Goal: Task Accomplishment & Management: Manage account settings

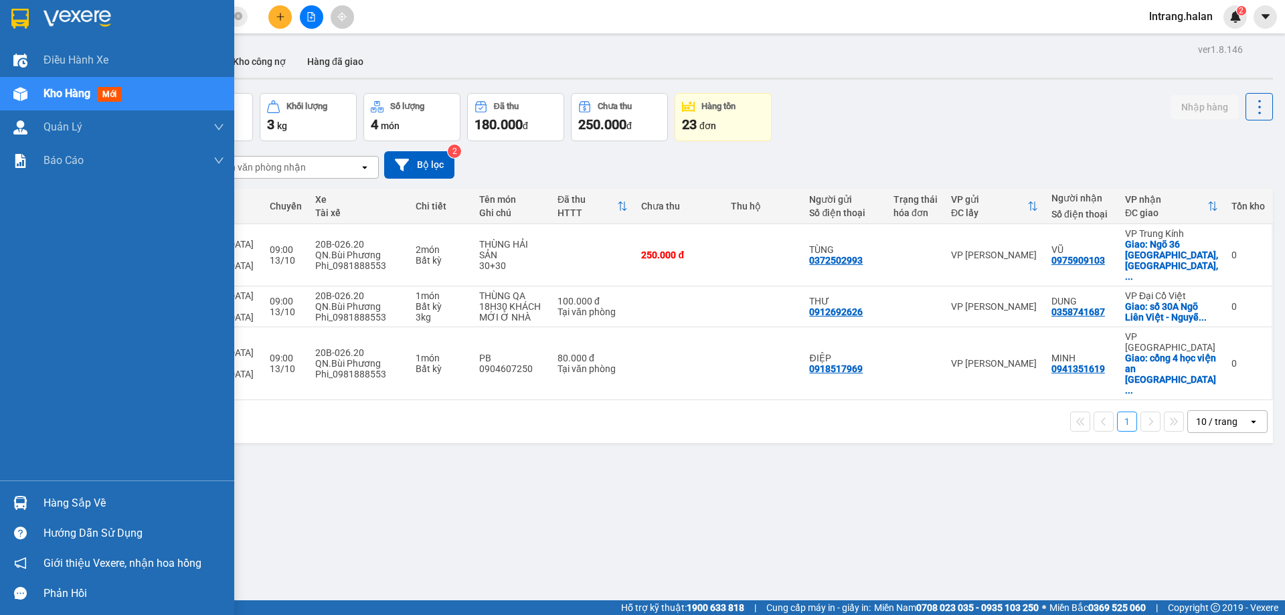
click at [67, 504] on div "Hàng sắp về" at bounding box center [133, 503] width 181 height 20
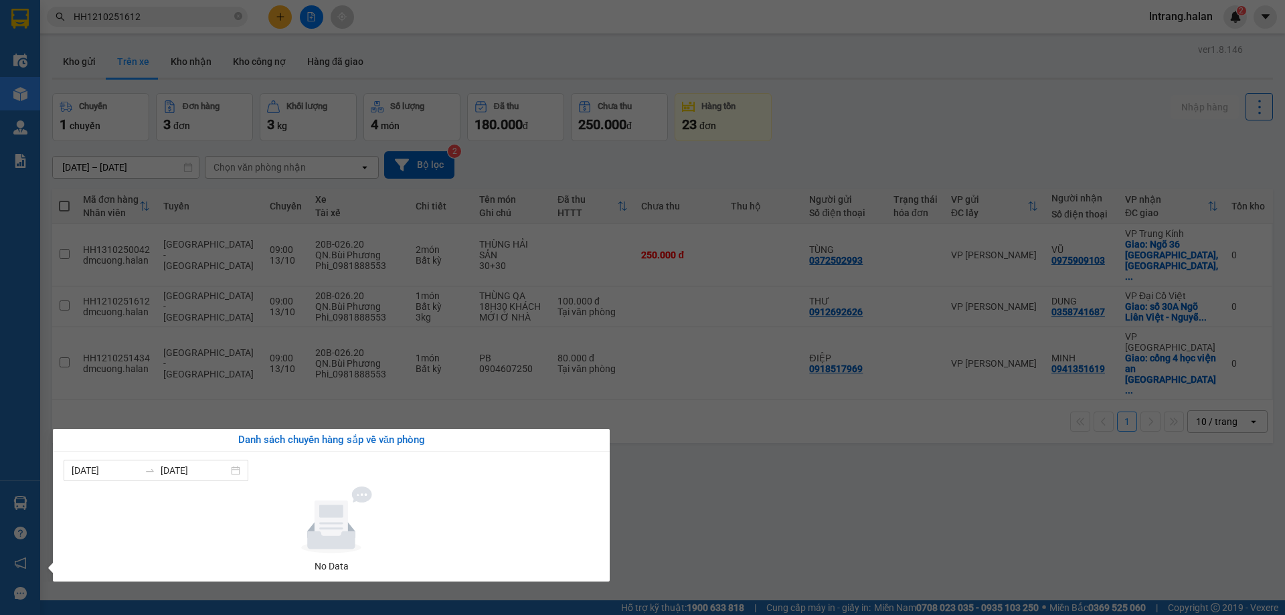
click at [771, 512] on section "Kết quả tìm kiếm ( 1 ) Bộ lọc Mã ĐH Trạng thái Món hàng Thu hộ Tổng cước Chưa c…" at bounding box center [642, 307] width 1285 height 615
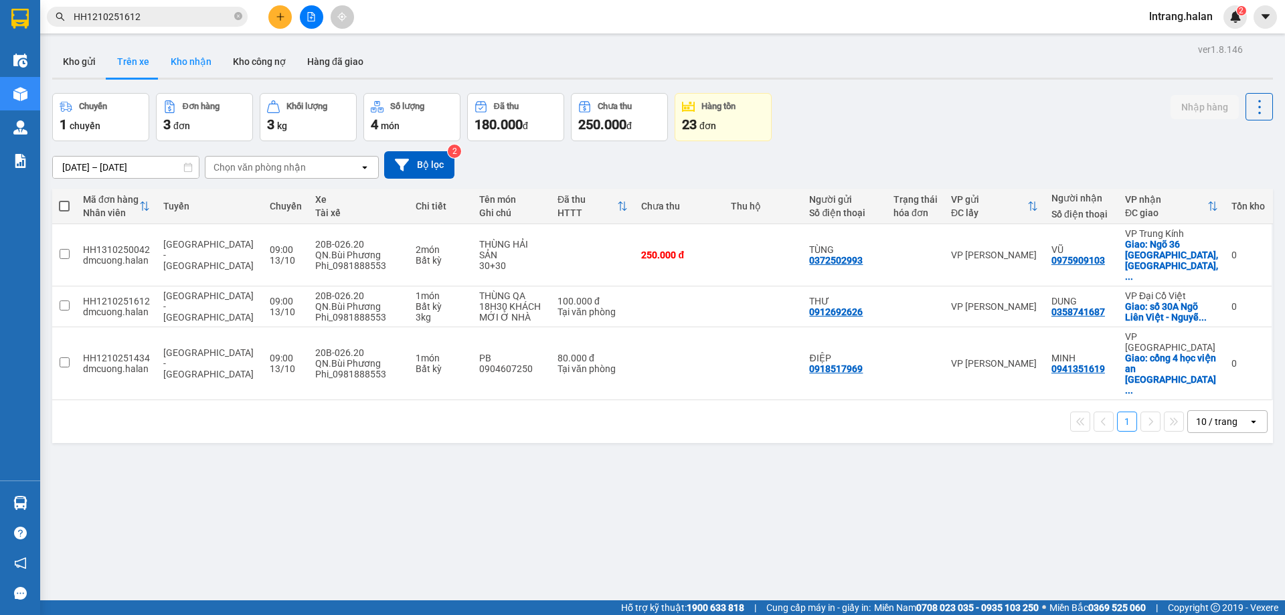
click at [175, 68] on button "Kho nhận" at bounding box center [191, 61] width 62 height 32
type input "[DATE] – [DATE]"
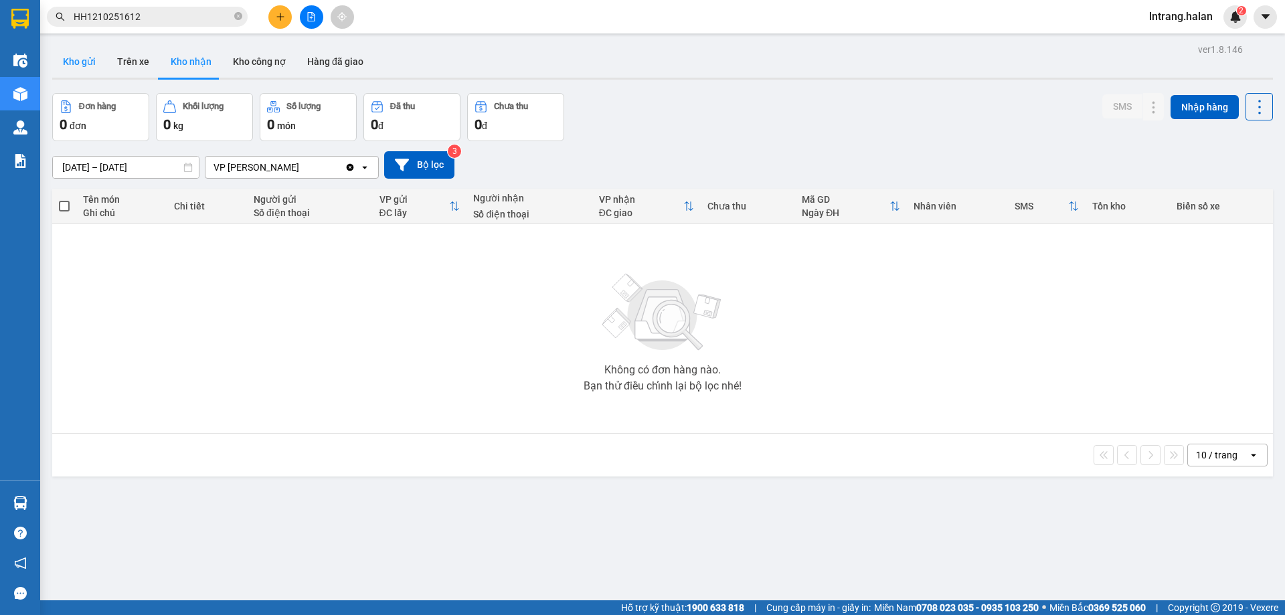
click at [98, 65] on button "Kho gửi" at bounding box center [79, 61] width 54 height 32
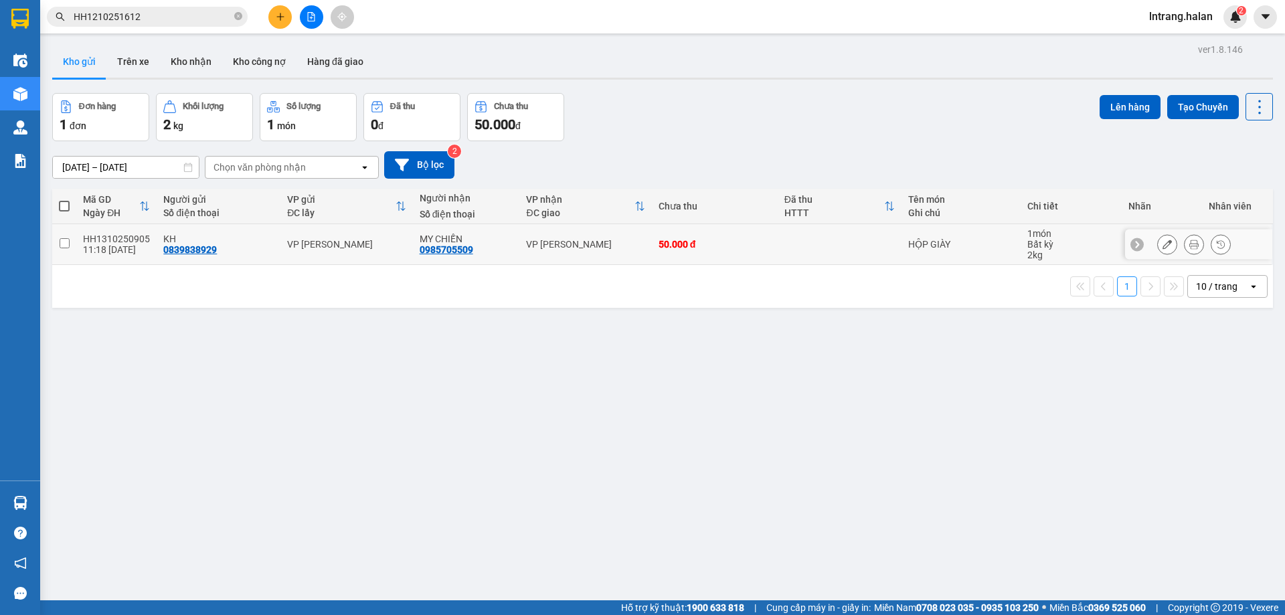
click at [63, 244] on input "checkbox" at bounding box center [65, 243] width 10 height 10
checkbox input "true"
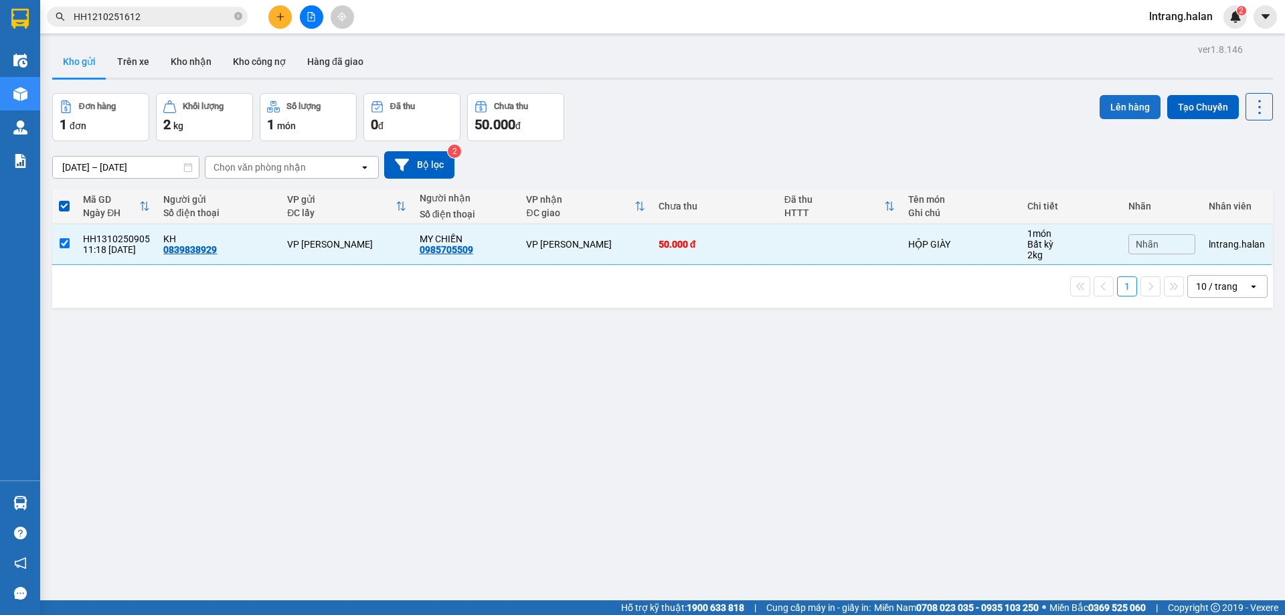
click at [1122, 108] on button "Lên hàng" at bounding box center [1129, 107] width 61 height 24
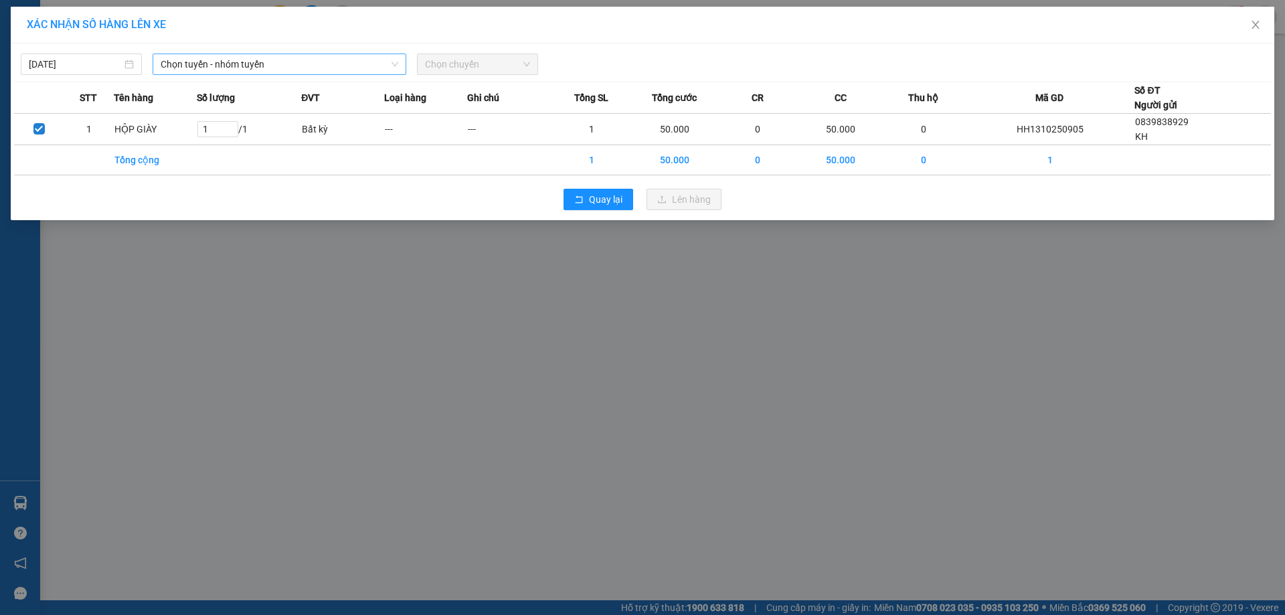
click at [359, 57] on span "Chọn tuyến - nhóm tuyến" at bounding box center [280, 64] width 238 height 20
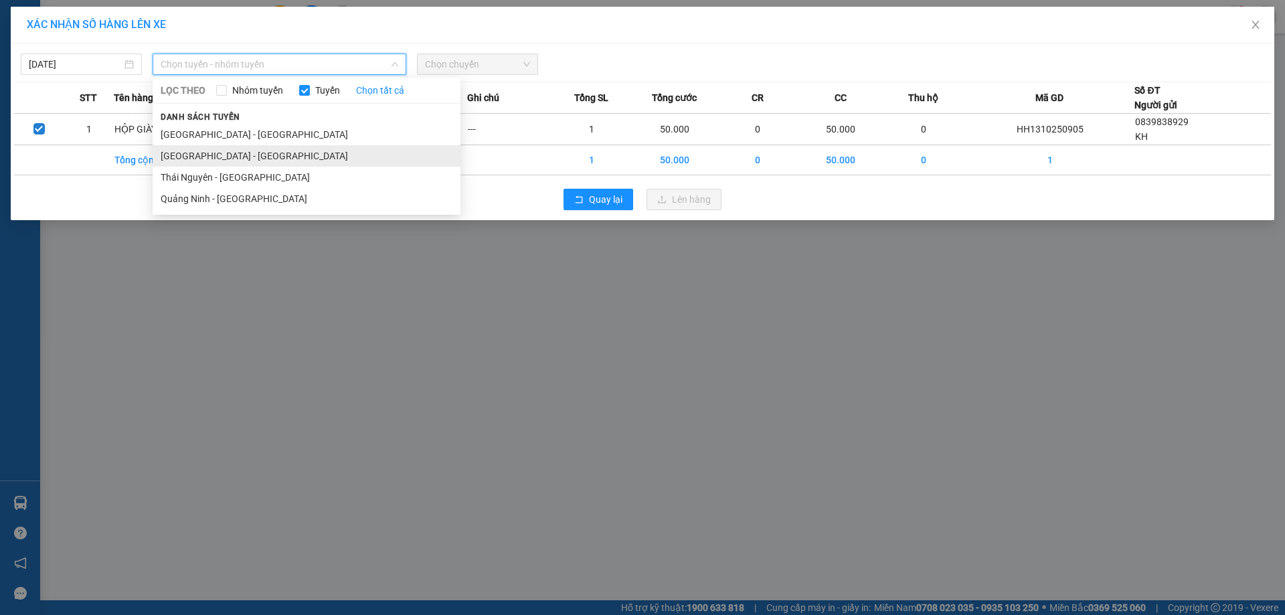
click at [282, 156] on li "[GEOGRAPHIC_DATA] - [GEOGRAPHIC_DATA]" at bounding box center [307, 155] width 308 height 21
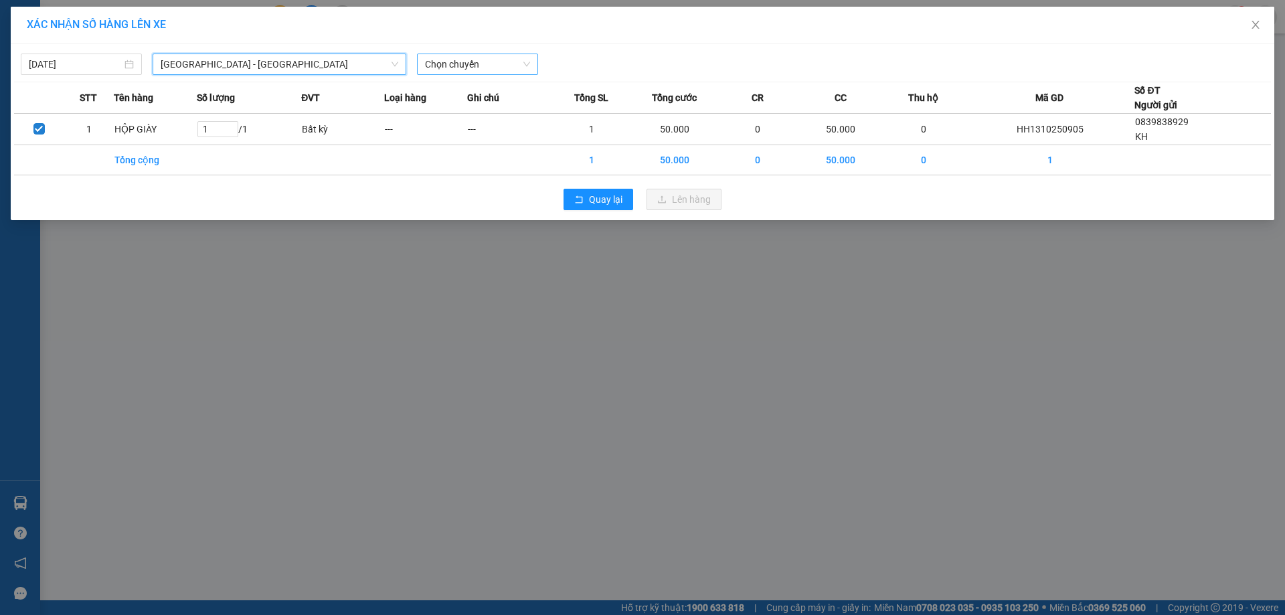
click at [471, 64] on span "Chọn chuyến" at bounding box center [477, 64] width 105 height 20
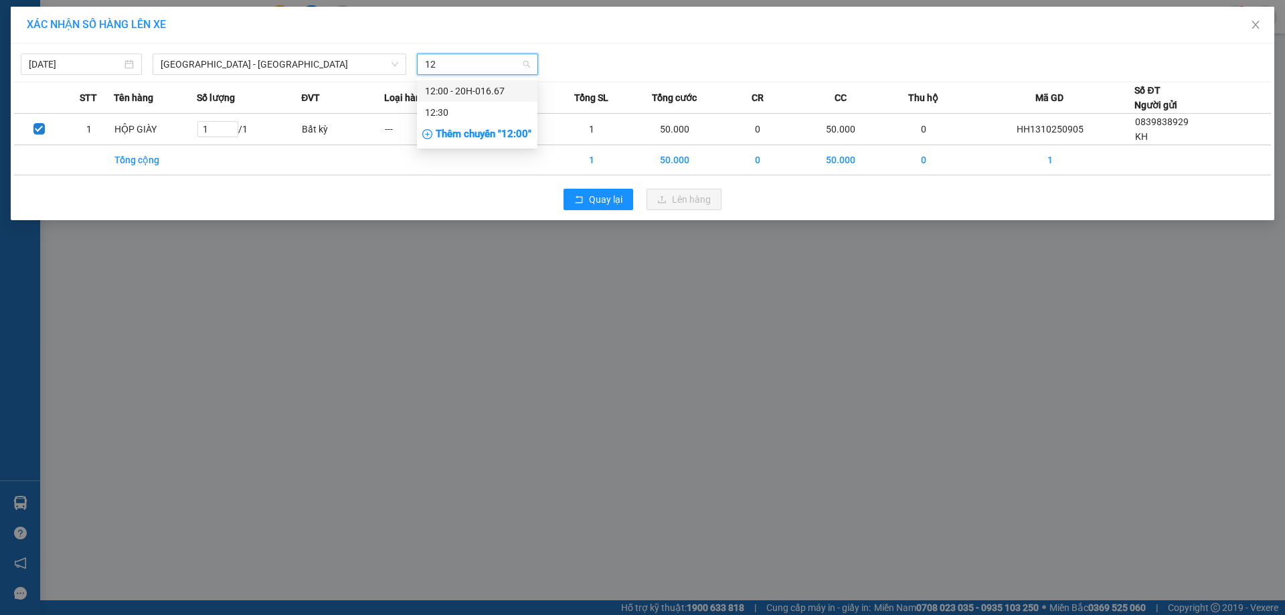
type input "12"
drag, startPoint x: 455, startPoint y: 68, endPoint x: 459, endPoint y: 58, distance: 10.8
click at [459, 65] on span "Chọn chuyến" at bounding box center [477, 64] width 105 height 20
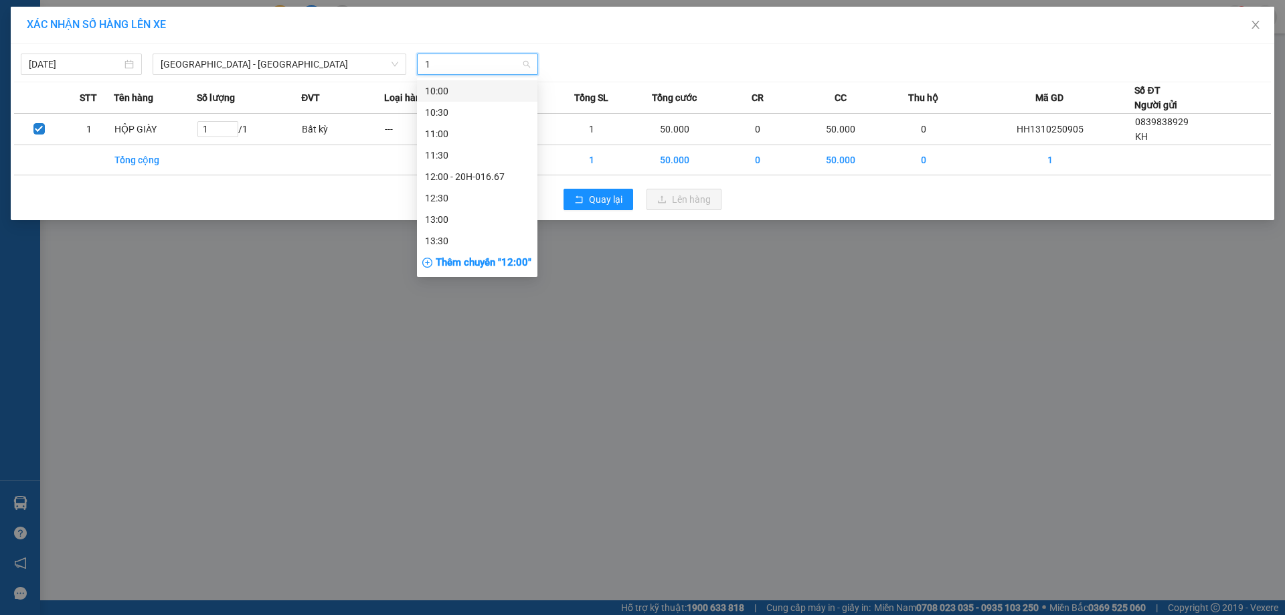
type input "12"
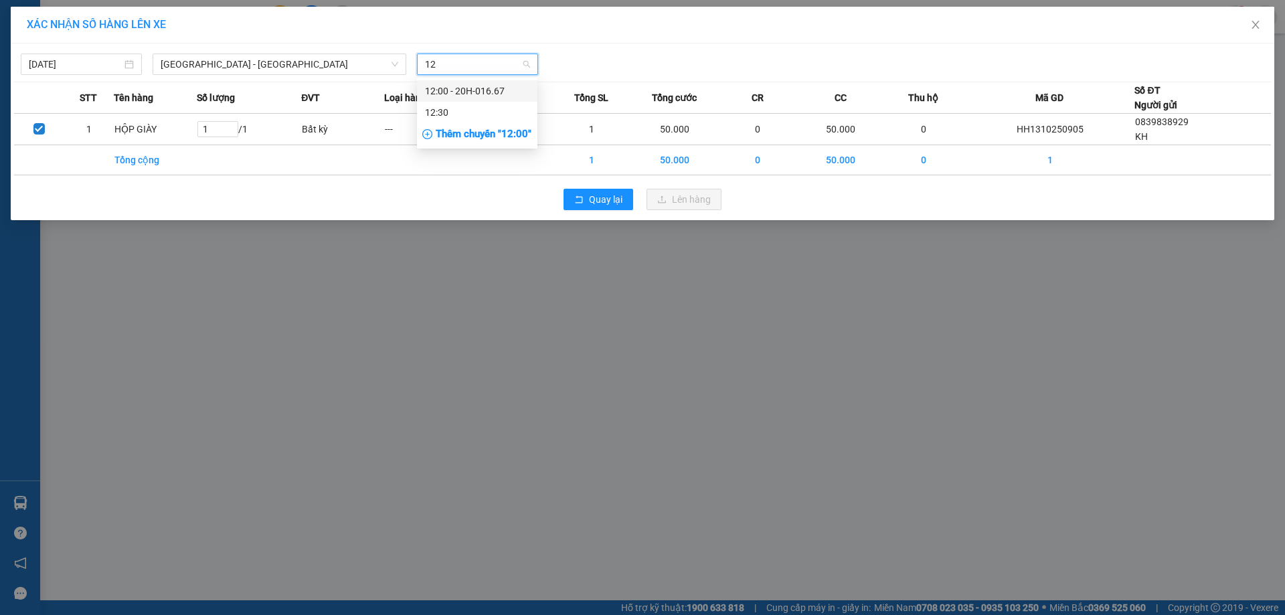
click at [502, 89] on div "12:00 - 20H-016.67" at bounding box center [477, 91] width 104 height 15
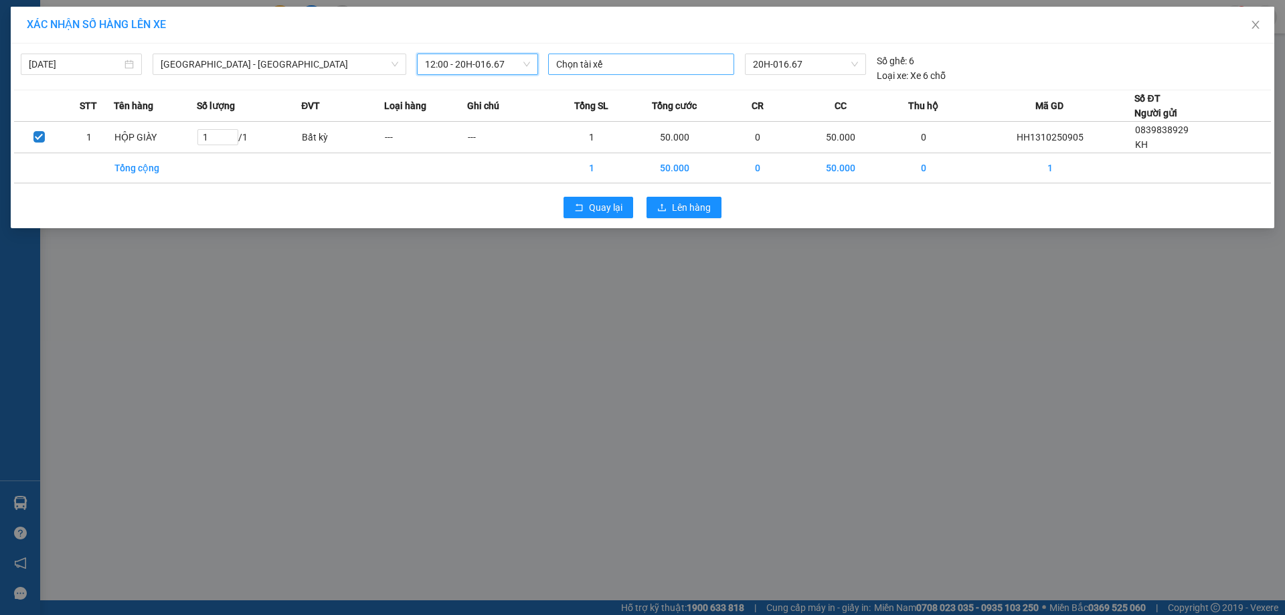
click at [682, 66] on div at bounding box center [640, 64] width 179 height 16
type input "VŨ NGỌC HUY"
click at [705, 91] on div "QN.VŨ NGỌC HUY_0398957022" at bounding box center [648, 91] width 185 height 15
click at [694, 210] on span "Lên hàng" at bounding box center [691, 207] width 39 height 15
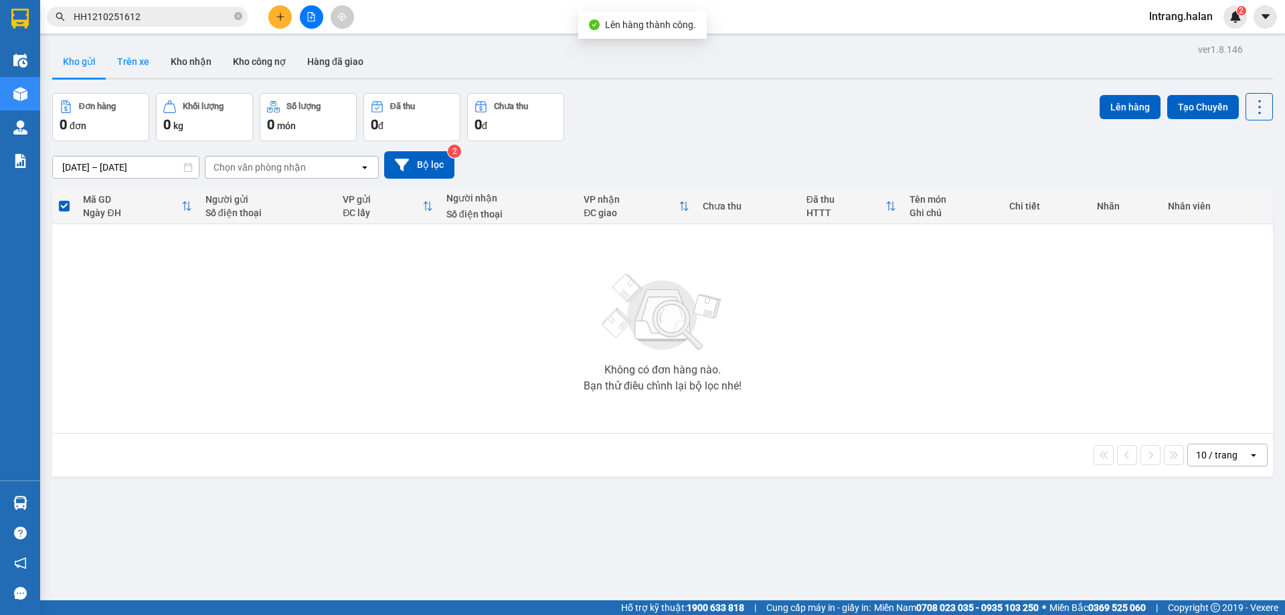
click at [147, 66] on button "Trên xe" at bounding box center [133, 61] width 54 height 32
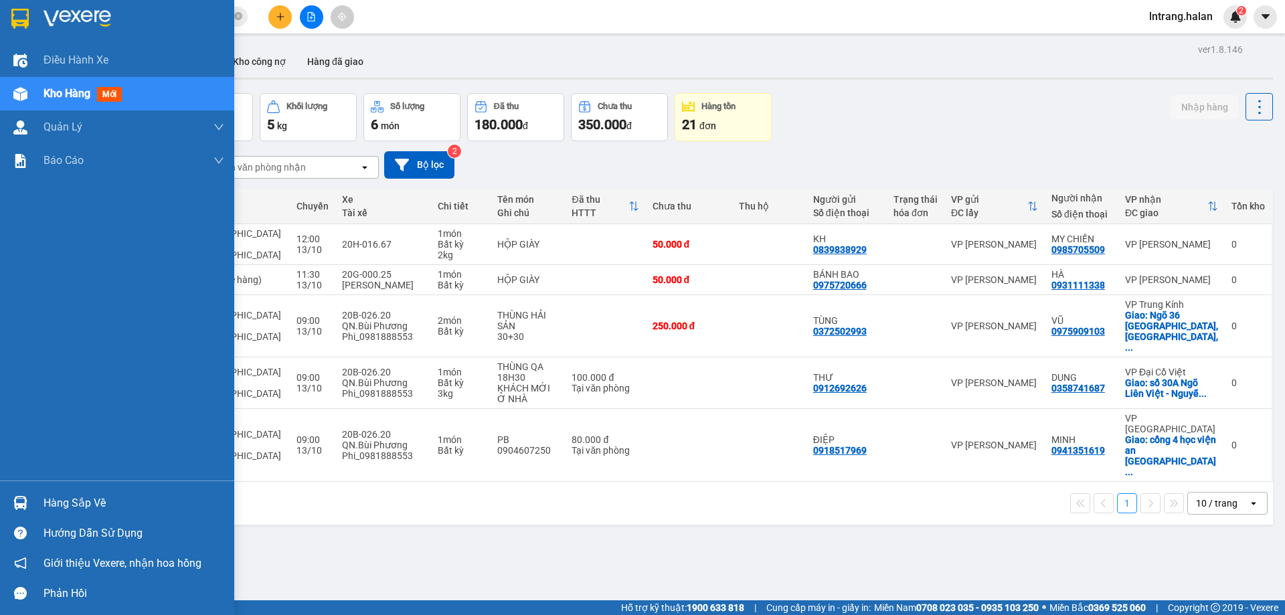
click at [66, 508] on div "Hàng sắp về" at bounding box center [133, 503] width 181 height 20
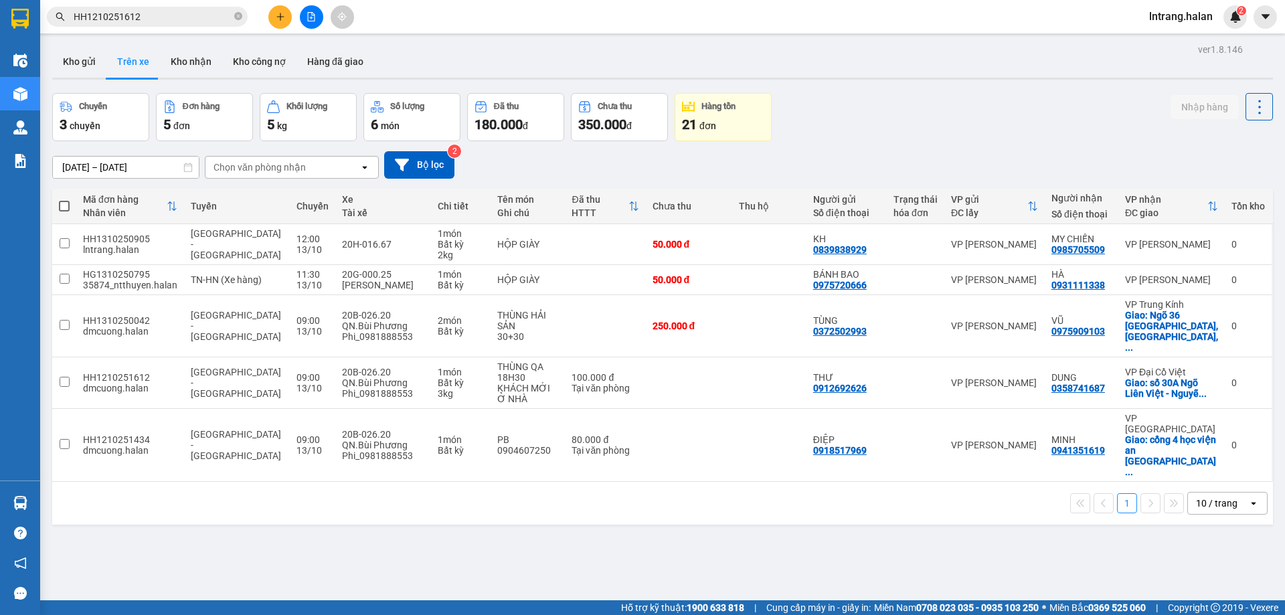
click at [815, 563] on section "Kết quả tìm kiếm ( 1 ) Bộ lọc Mã ĐH Trạng thái Món hàng Thu hộ Tổng cước Chưa c…" at bounding box center [642, 307] width 1285 height 615
click at [195, 59] on button "Kho nhận" at bounding box center [191, 61] width 62 height 32
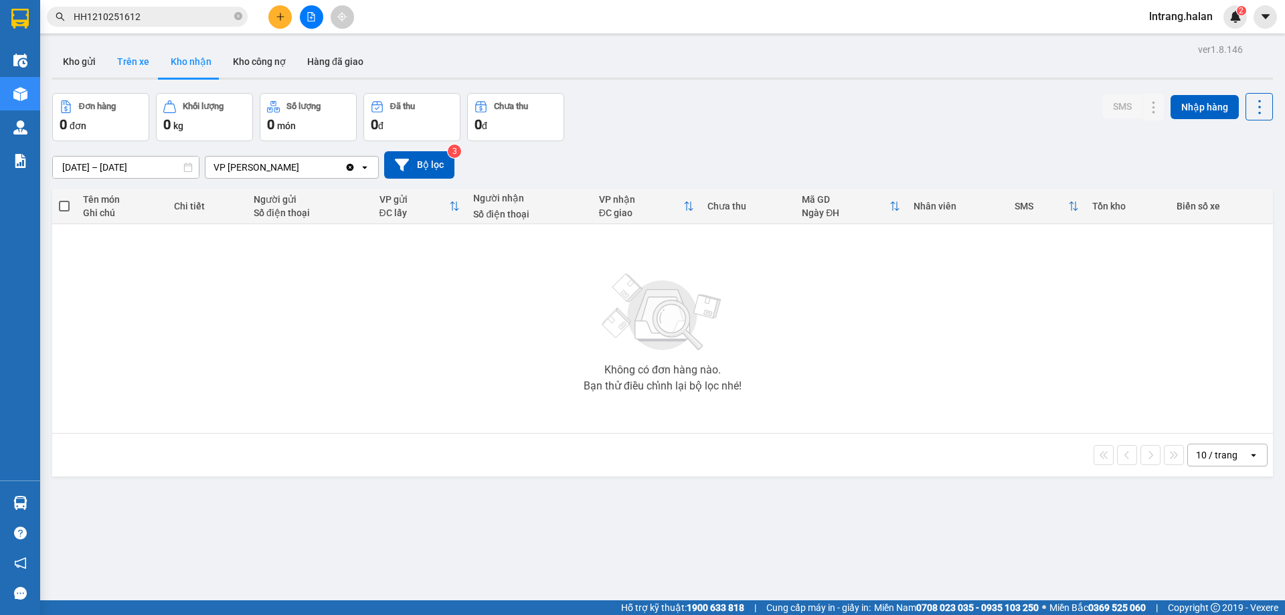
click at [139, 66] on button "Trên xe" at bounding box center [133, 61] width 54 height 32
type input "[DATE] – [DATE]"
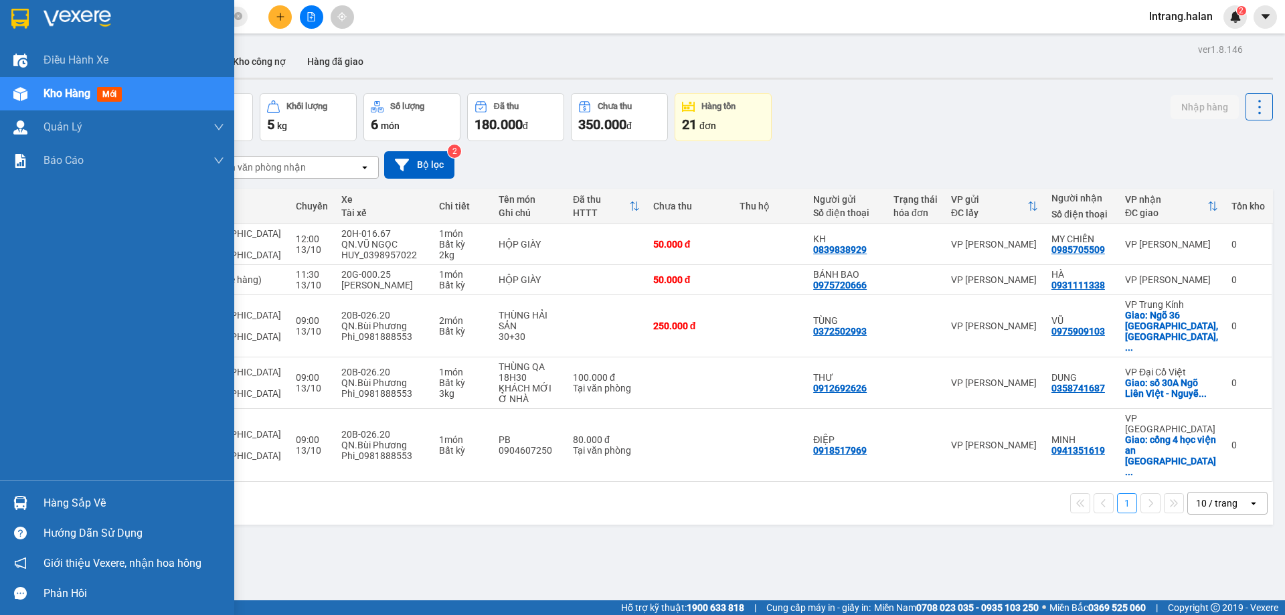
drag, startPoint x: 69, startPoint y: 498, endPoint x: 77, endPoint y: 508, distance: 12.9
click at [69, 499] on div "Hàng sắp về" at bounding box center [133, 503] width 181 height 20
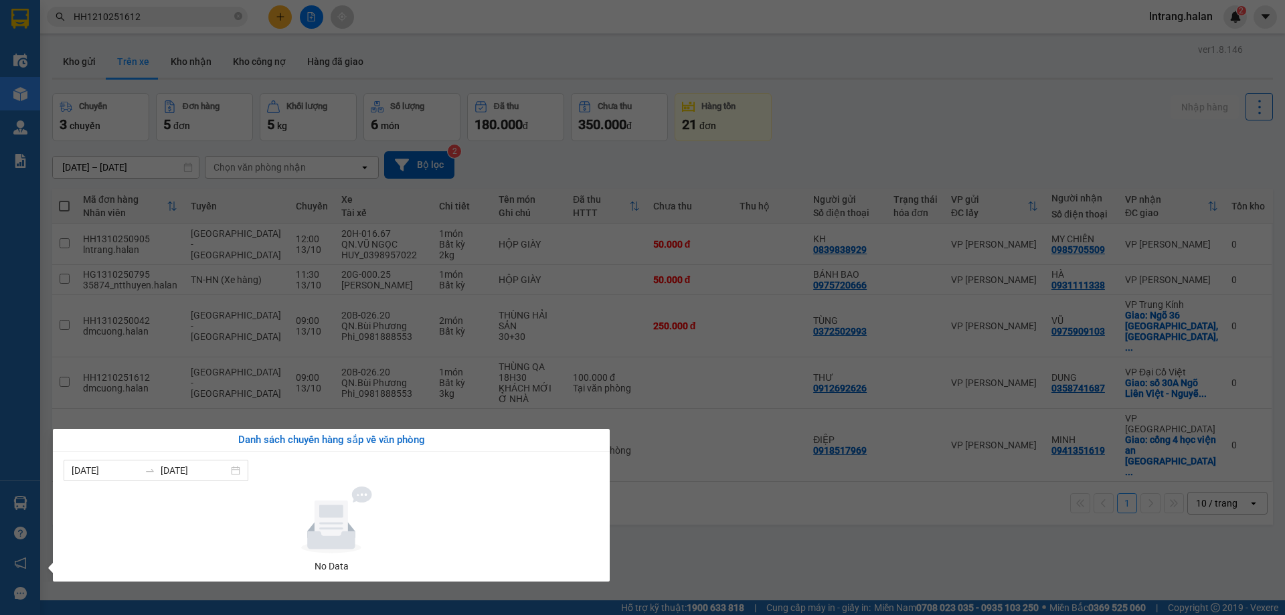
click at [4, 411] on div "Điều hành xe Kho hàng mới Quản Lý Quản lý chuyến Quản lý kiểm kho Báo cáo 12. T…" at bounding box center [20, 307] width 40 height 615
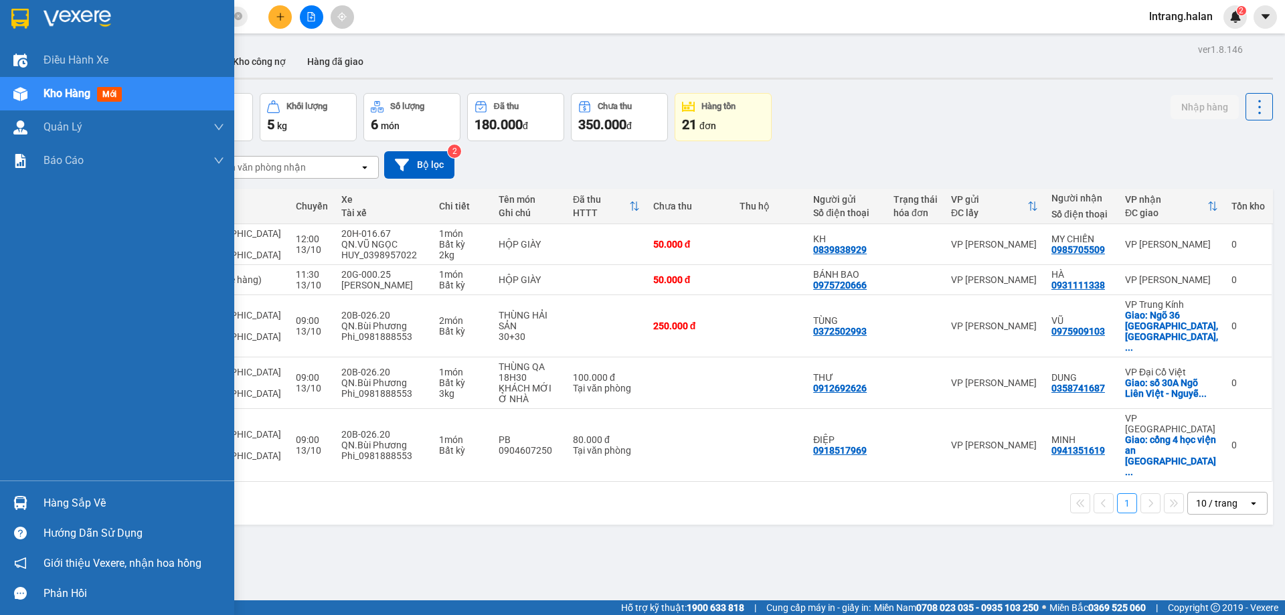
click at [68, 500] on div "Hàng sắp về" at bounding box center [133, 503] width 181 height 20
drag, startPoint x: 10, startPoint y: 484, endPoint x: 27, endPoint y: 502, distance: 25.1
click at [9, 484] on div "Điều hành xe Kho hàng mới Quản Lý Quản lý chuyến Quản lý kiểm kho Báo cáo 12. T…" at bounding box center [117, 307] width 234 height 615
click at [46, 507] on div "Hàng sắp về" at bounding box center [133, 503] width 181 height 20
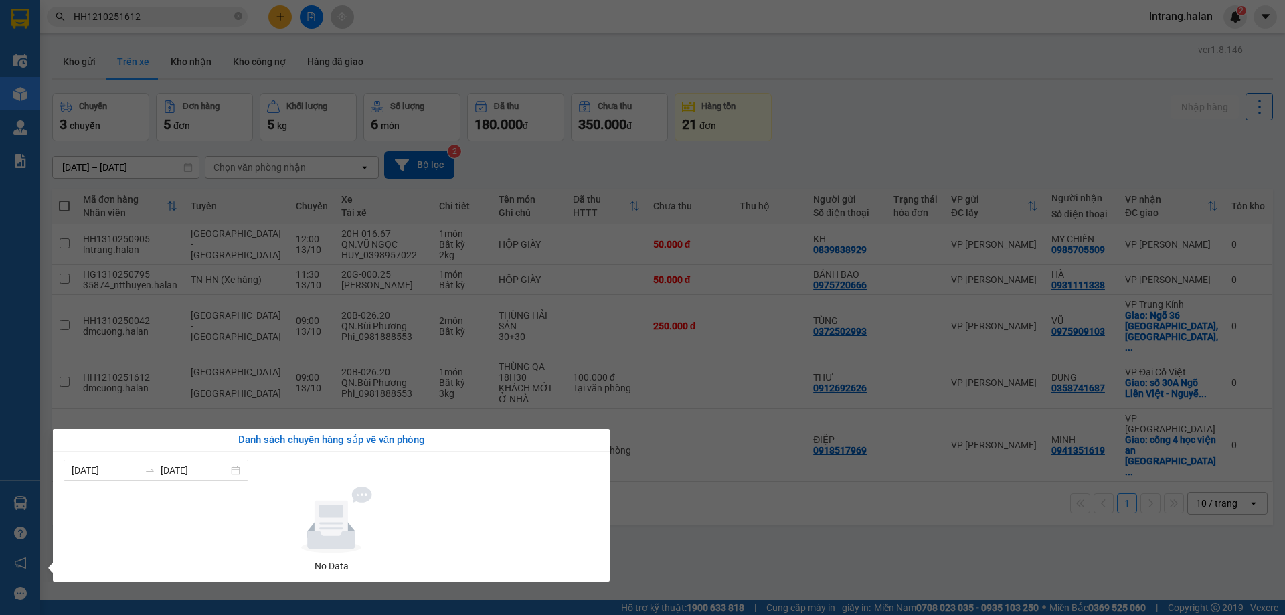
click at [644, 513] on section "Kết quả tìm kiếm ( 1 ) Bộ lọc Mã ĐH Trạng thái Món hàng Thu hộ Tổng cước Chưa c…" at bounding box center [642, 307] width 1285 height 615
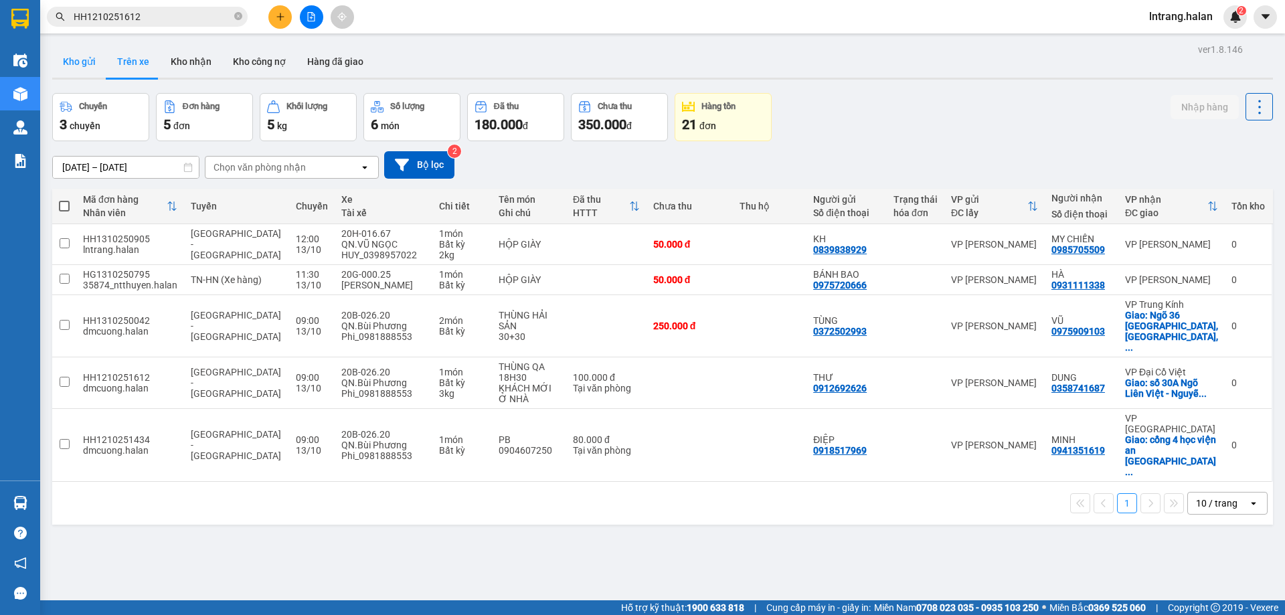
click at [84, 62] on button "Kho gửi" at bounding box center [79, 61] width 54 height 32
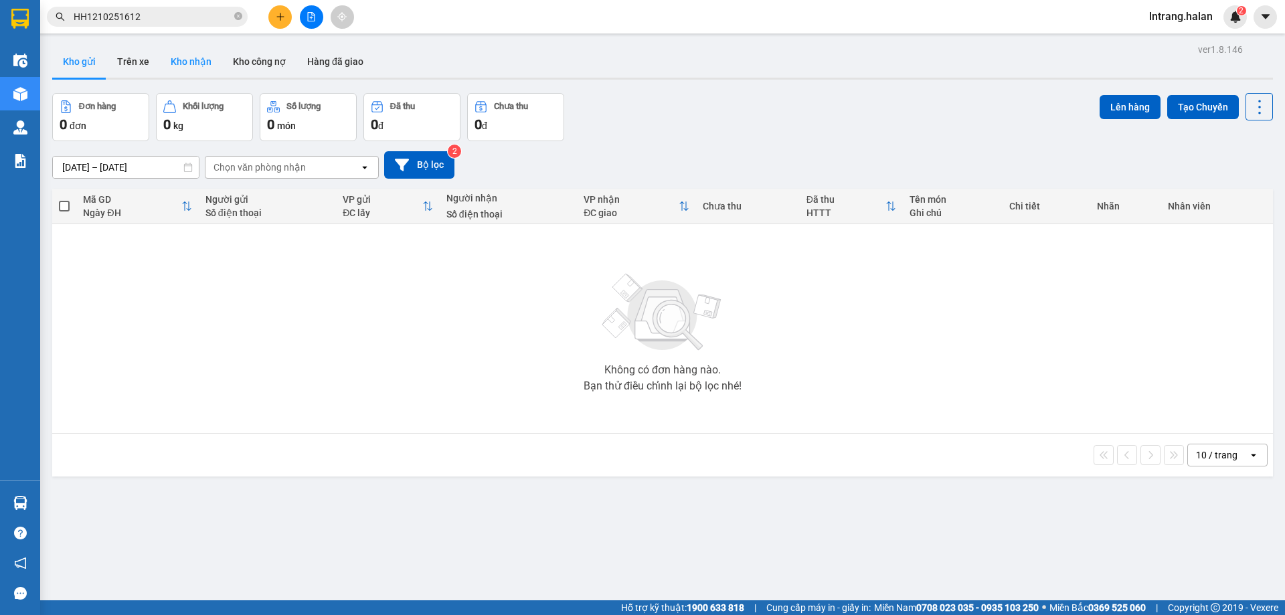
click at [187, 63] on button "Kho nhận" at bounding box center [191, 61] width 62 height 32
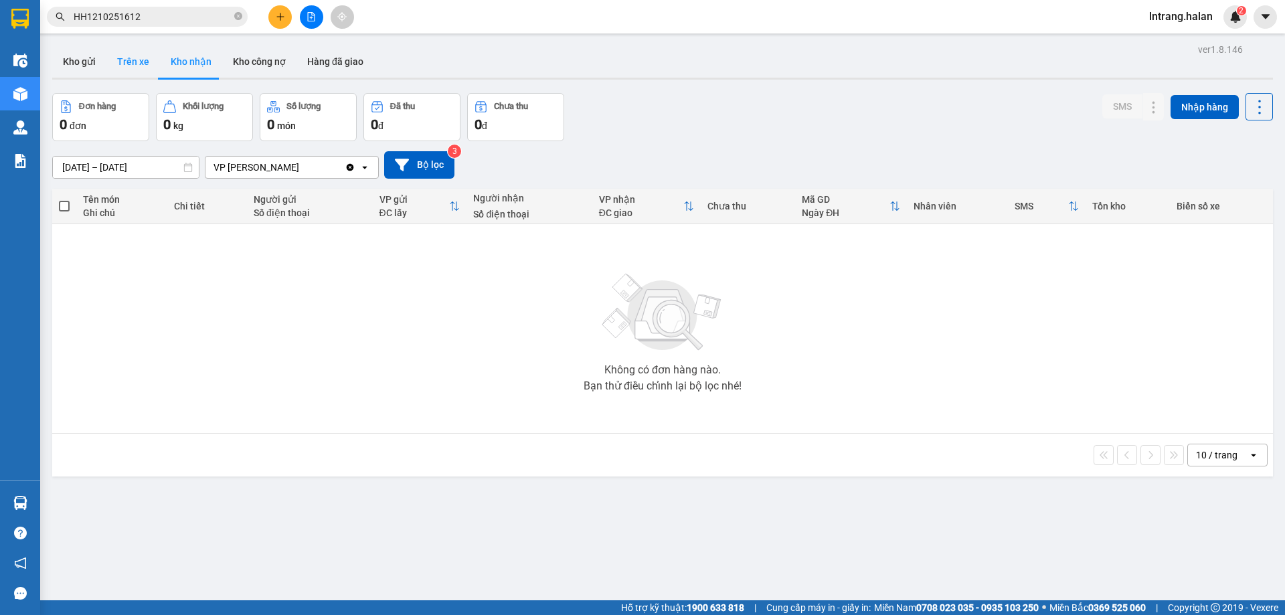
click at [134, 65] on button "Trên xe" at bounding box center [133, 61] width 54 height 32
type input "[DATE] – [DATE]"
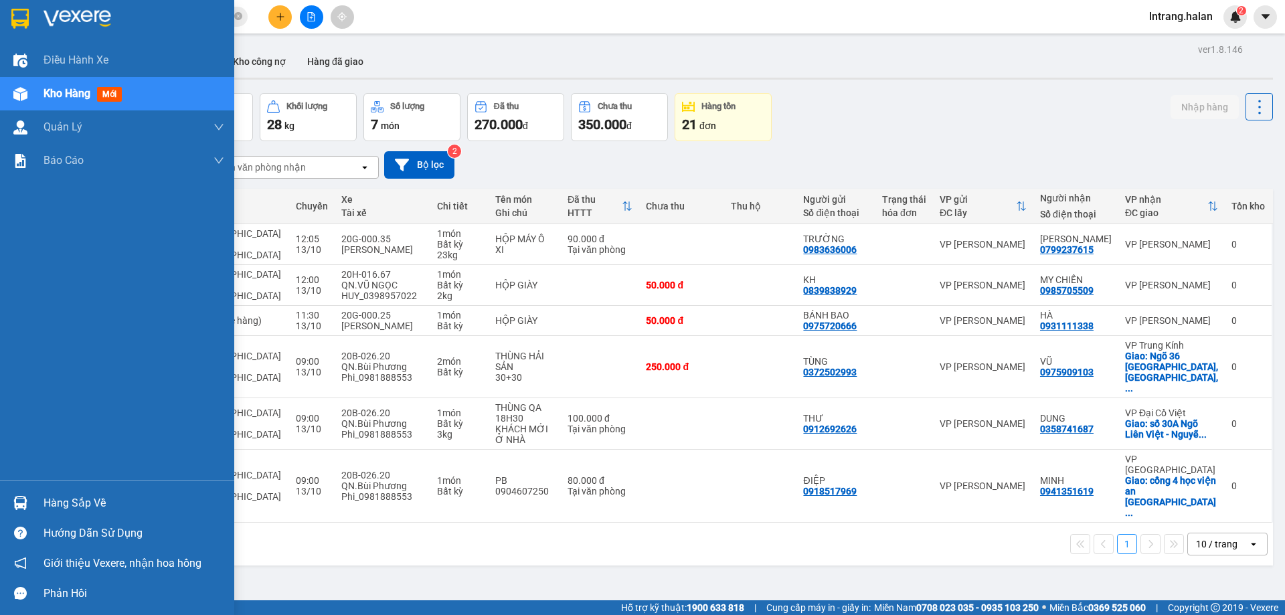
drag, startPoint x: 50, startPoint y: 502, endPoint x: 60, endPoint y: 502, distance: 10.0
click at [52, 502] on div "Hàng sắp về" at bounding box center [133, 503] width 181 height 20
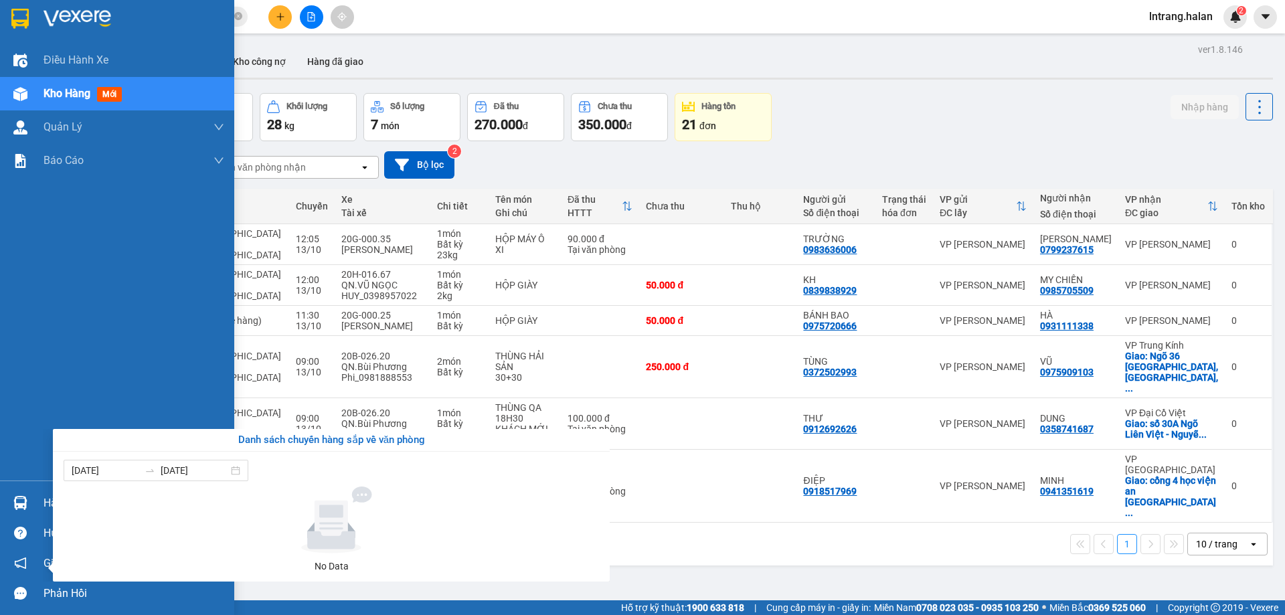
click at [27, 503] on div "Điều hành xe Kho hàng mới Quản Lý Quản lý chuyến Quản lý kiểm kho Báo cáo 12. T…" at bounding box center [117, 307] width 234 height 615
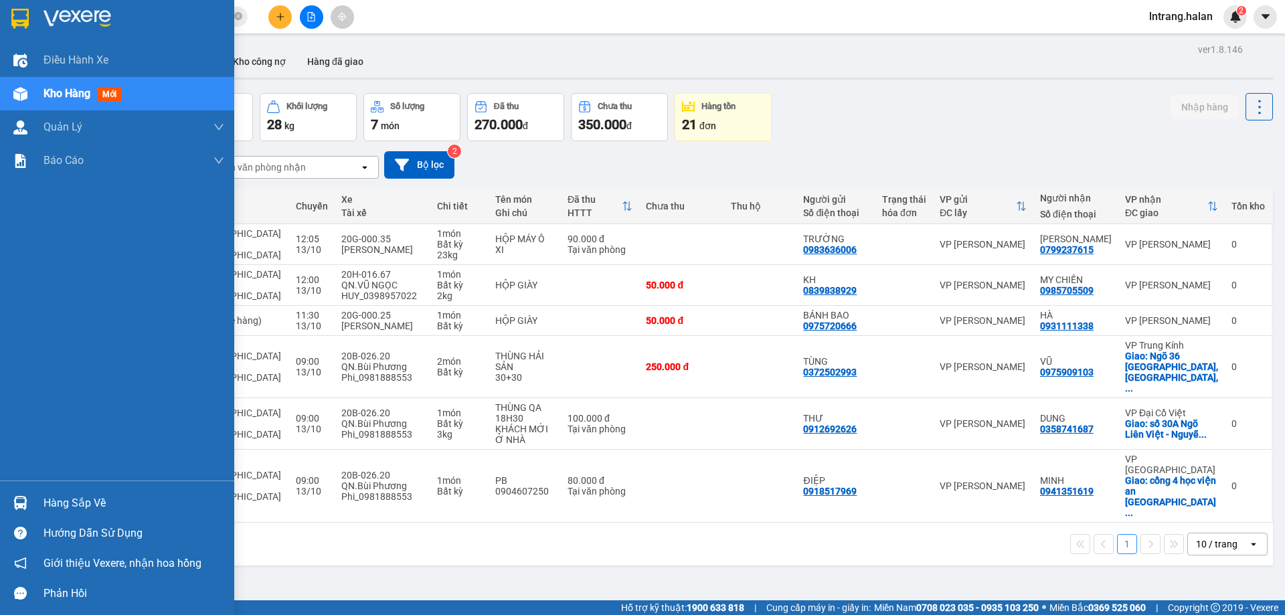
click at [54, 502] on div "Hàng sắp về" at bounding box center [133, 503] width 181 height 20
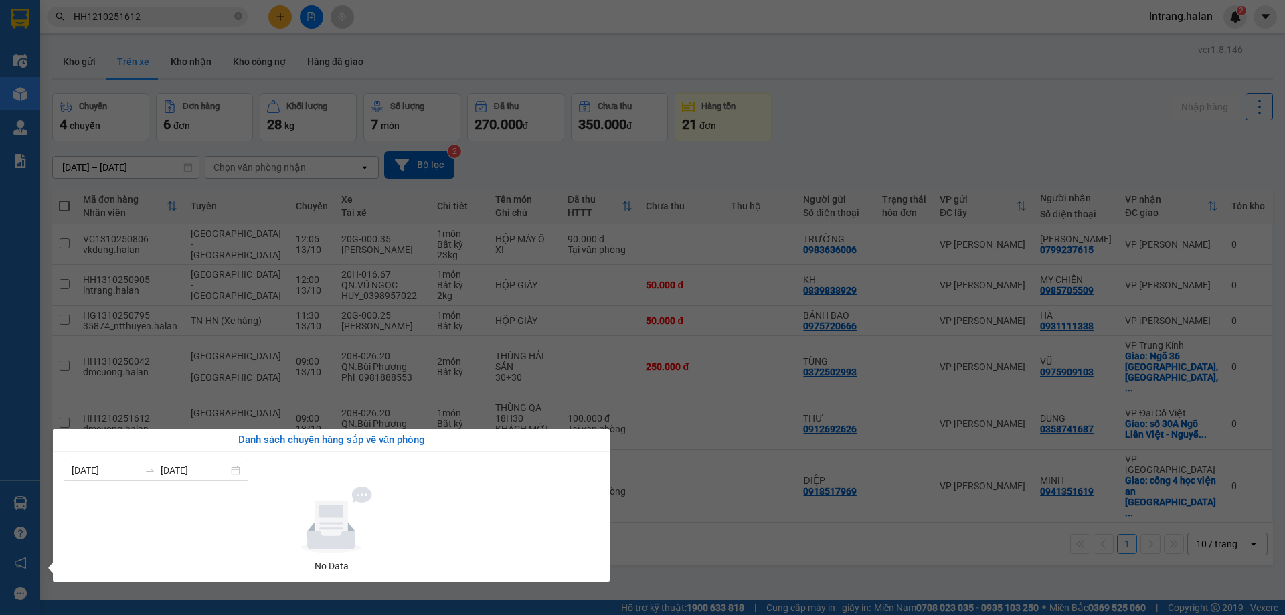
click at [19, 497] on div "Điều hành xe Kho hàng mới Quản Lý Quản lý chuyến Quản lý kiểm kho Báo cáo 12. T…" at bounding box center [20, 307] width 40 height 615
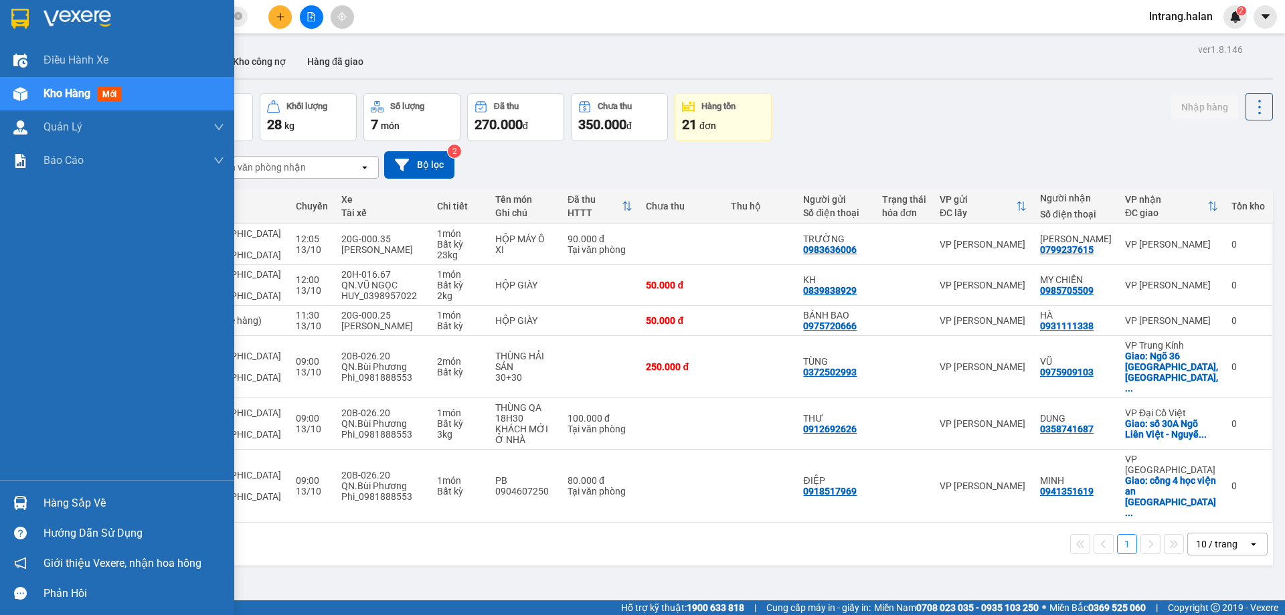
click at [92, 496] on div "Hàng sắp về" at bounding box center [133, 503] width 181 height 20
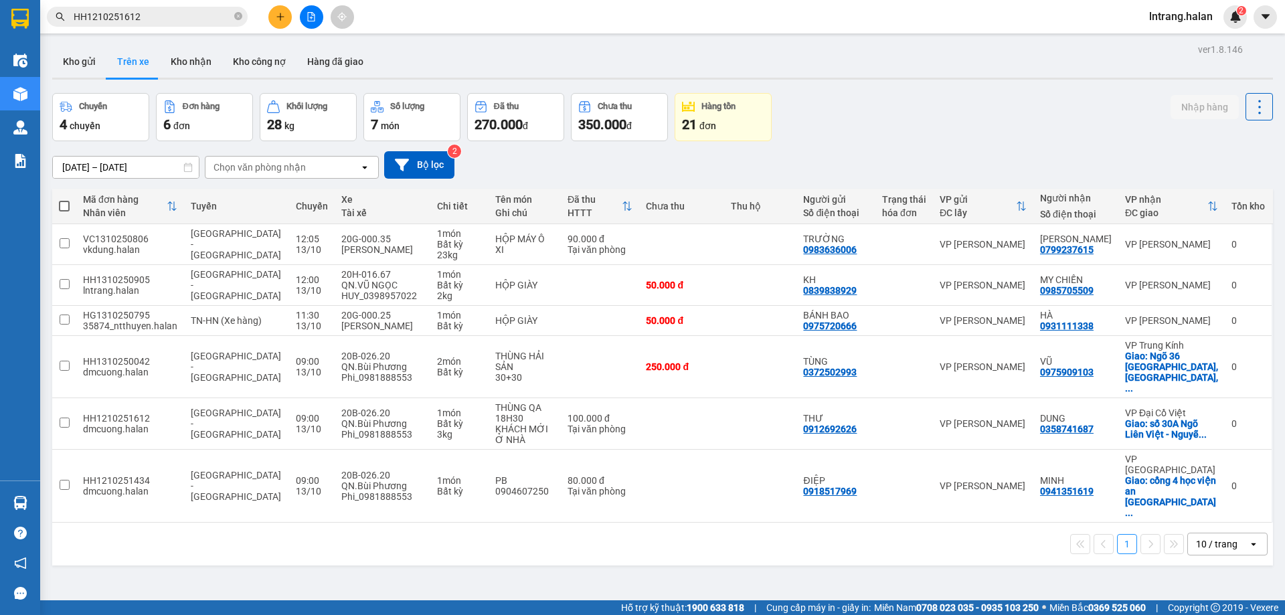
click at [749, 581] on section "Kết quả tìm kiếm ( 1 ) Bộ lọc Mã ĐH Trạng thái Món hàng Thu hộ Tổng cước Chưa c…" at bounding box center [642, 307] width 1285 height 615
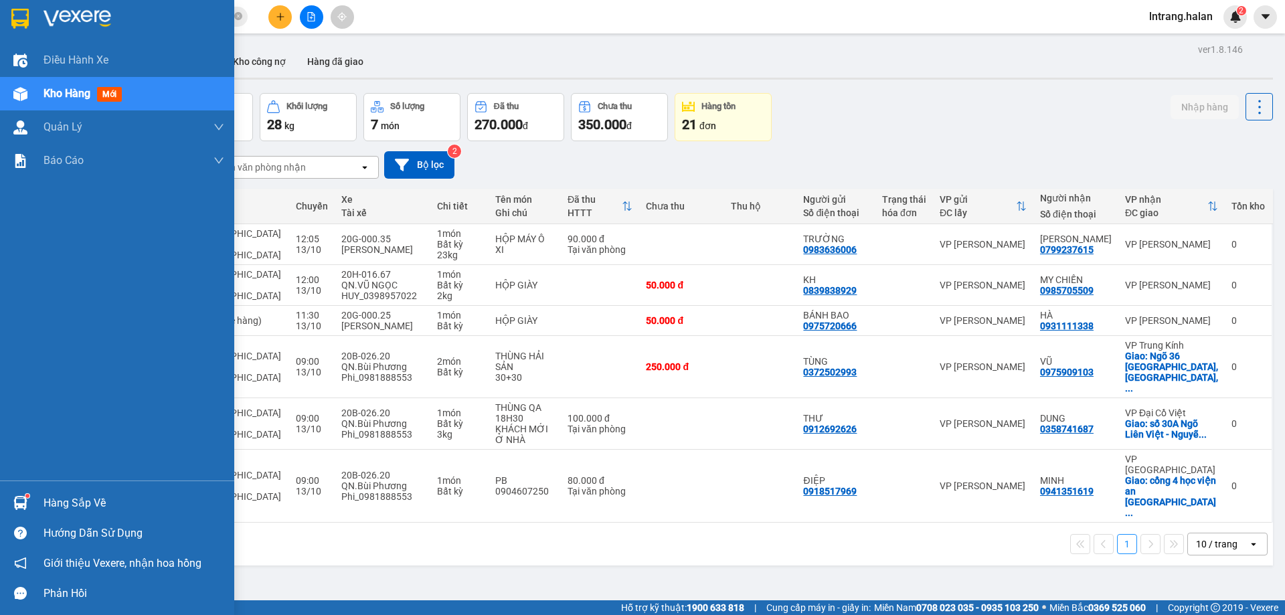
click at [74, 497] on div "Hàng sắp về" at bounding box center [133, 503] width 181 height 20
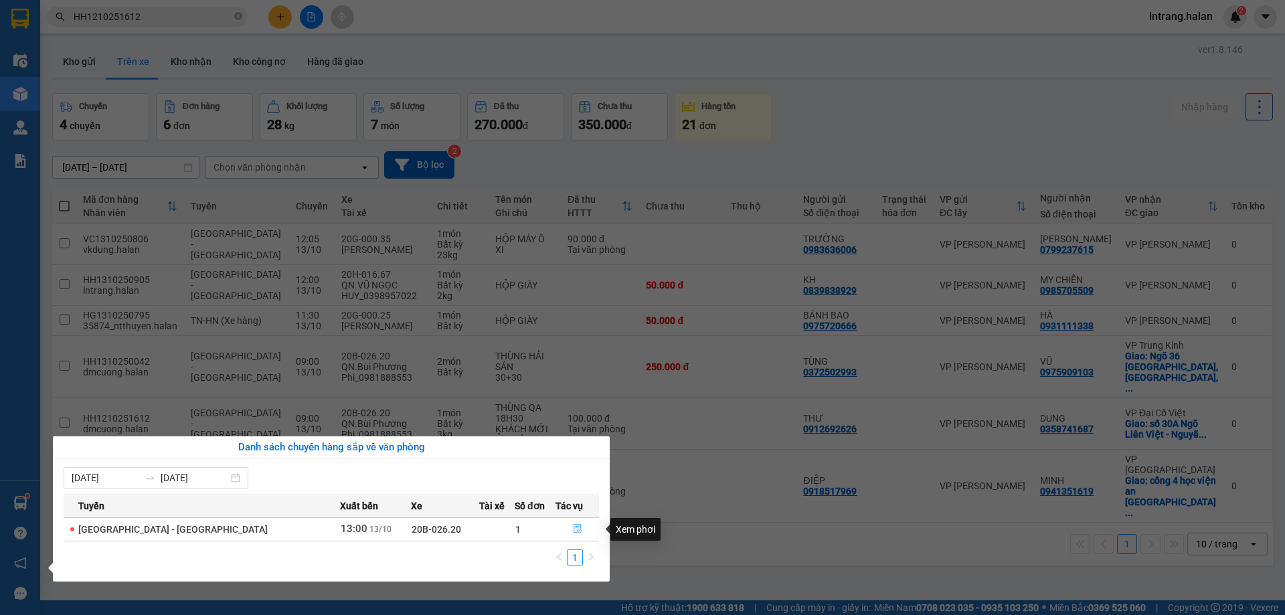
click at [575, 529] on button "button" at bounding box center [577, 529] width 42 height 21
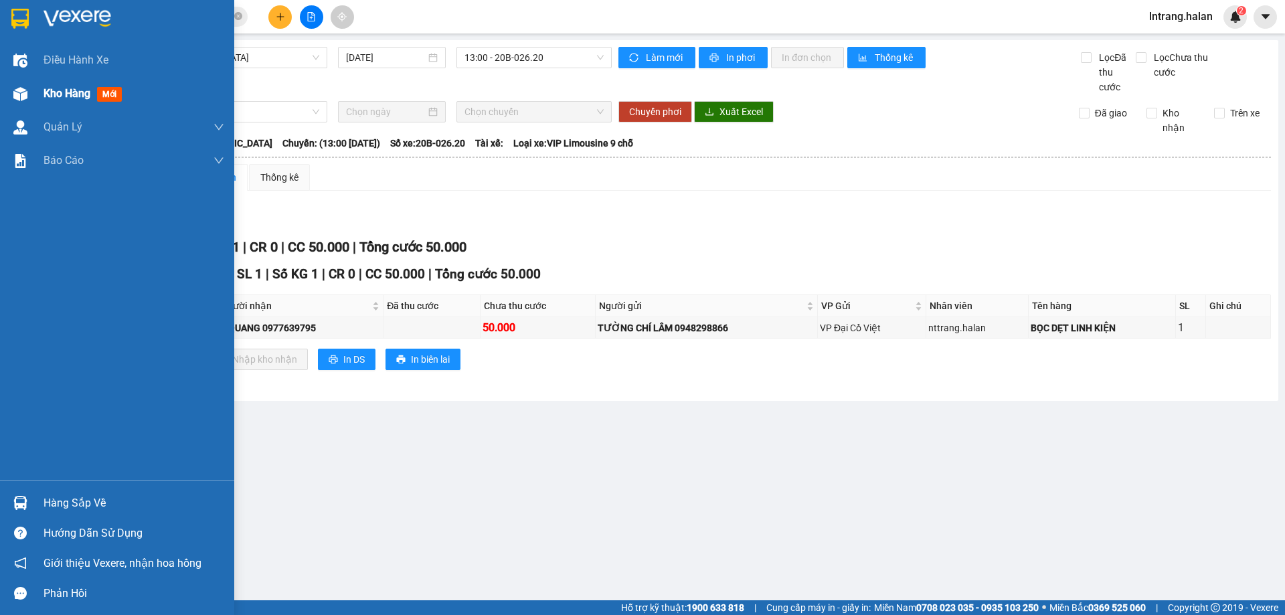
click at [69, 83] on div "Kho hàng mới" at bounding box center [133, 93] width 181 height 33
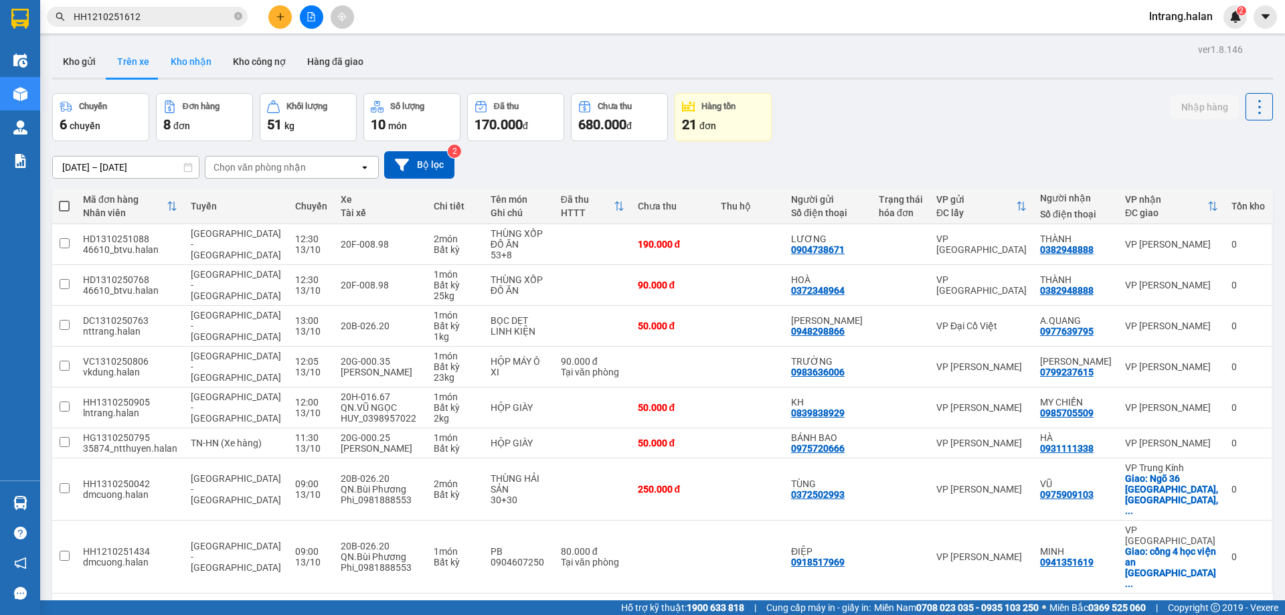
click at [194, 54] on button "Kho nhận" at bounding box center [191, 61] width 62 height 32
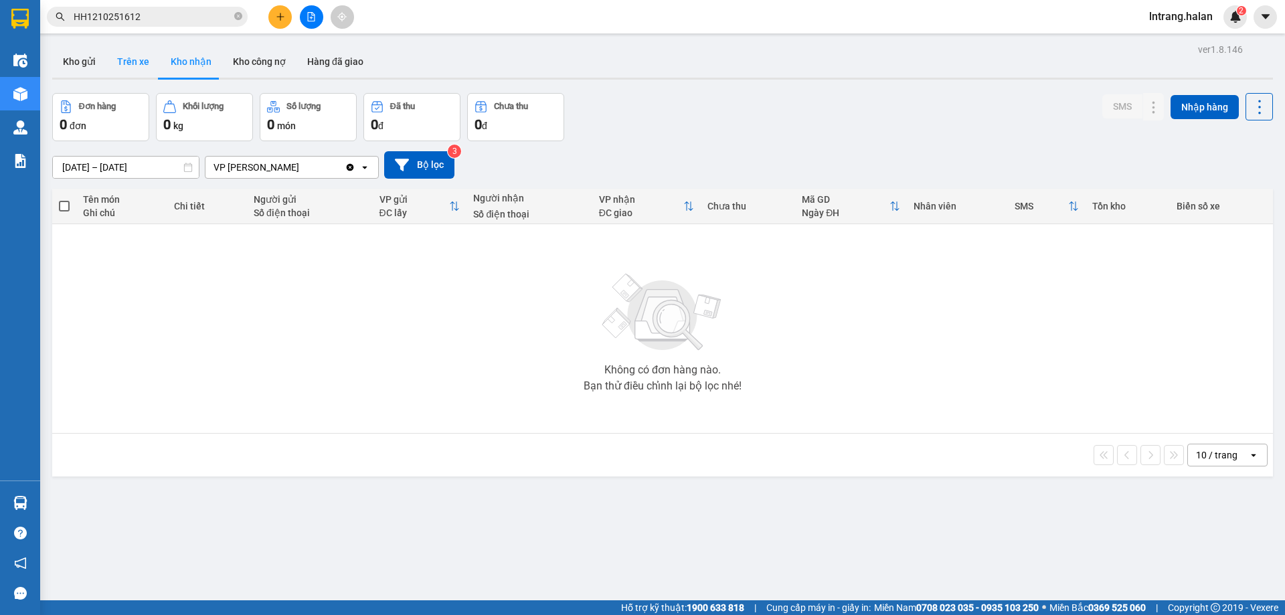
click at [130, 65] on button "Trên xe" at bounding box center [133, 61] width 54 height 32
type input "[DATE] – [DATE]"
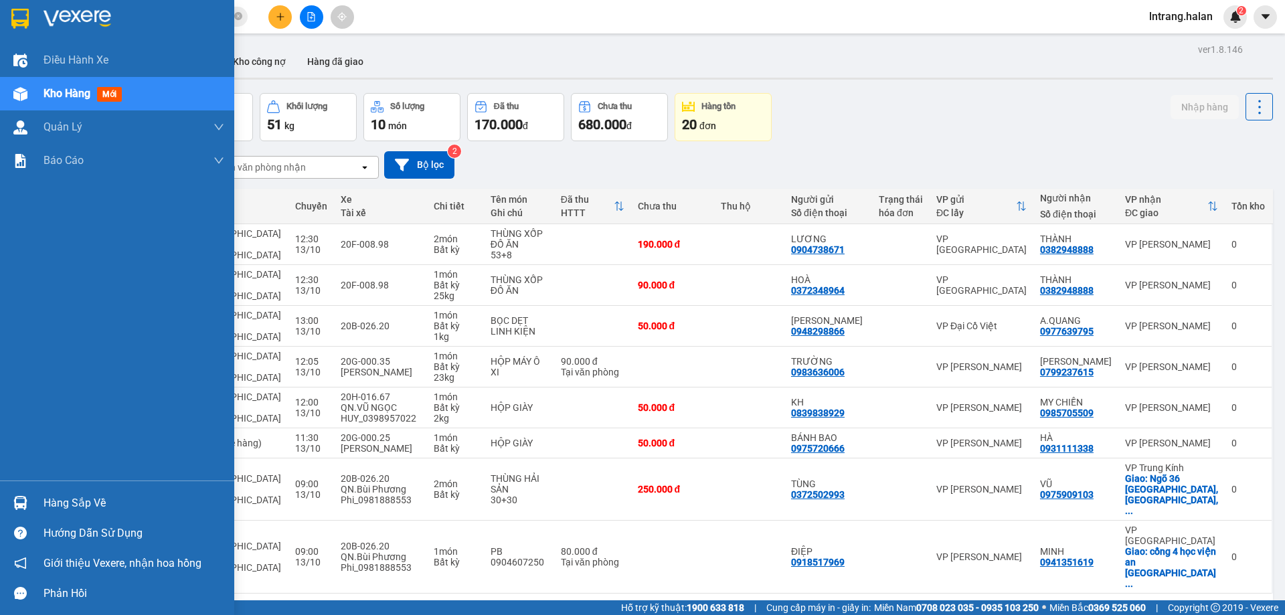
click at [56, 502] on div "Hàng sắp về" at bounding box center [133, 503] width 181 height 20
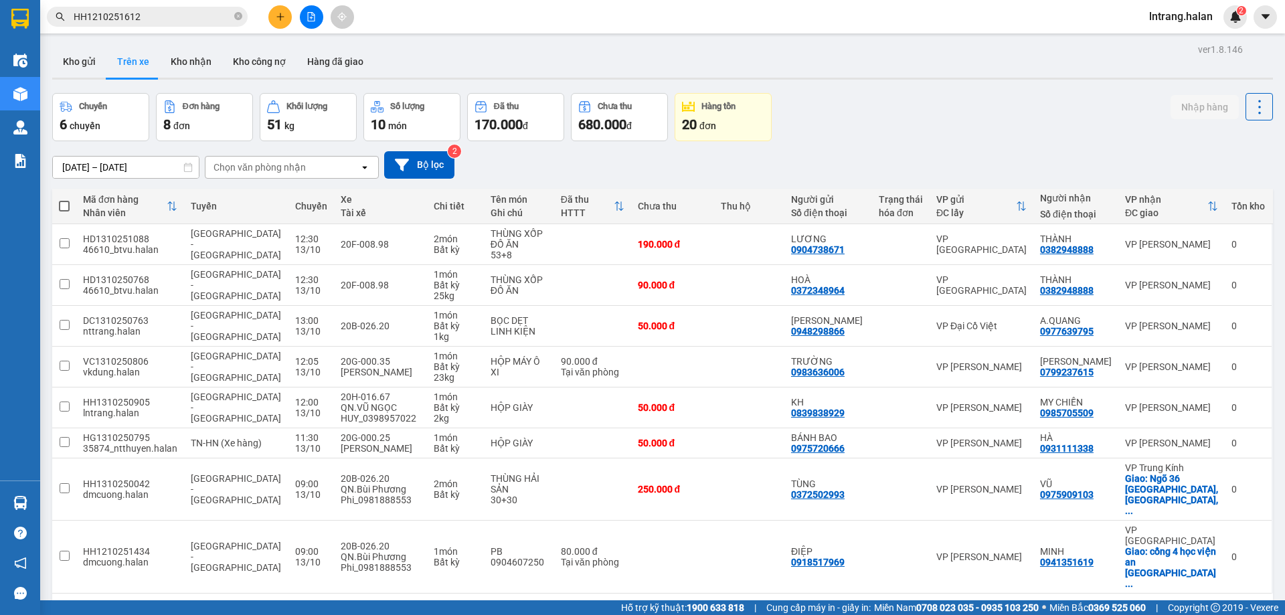
click at [721, 578] on section "Kết quả tìm kiếm ( 1 ) Bộ lọc Mã ĐH Trạng thái Món hàng Thu hộ Tổng cước Chưa c…" at bounding box center [642, 307] width 1285 height 615
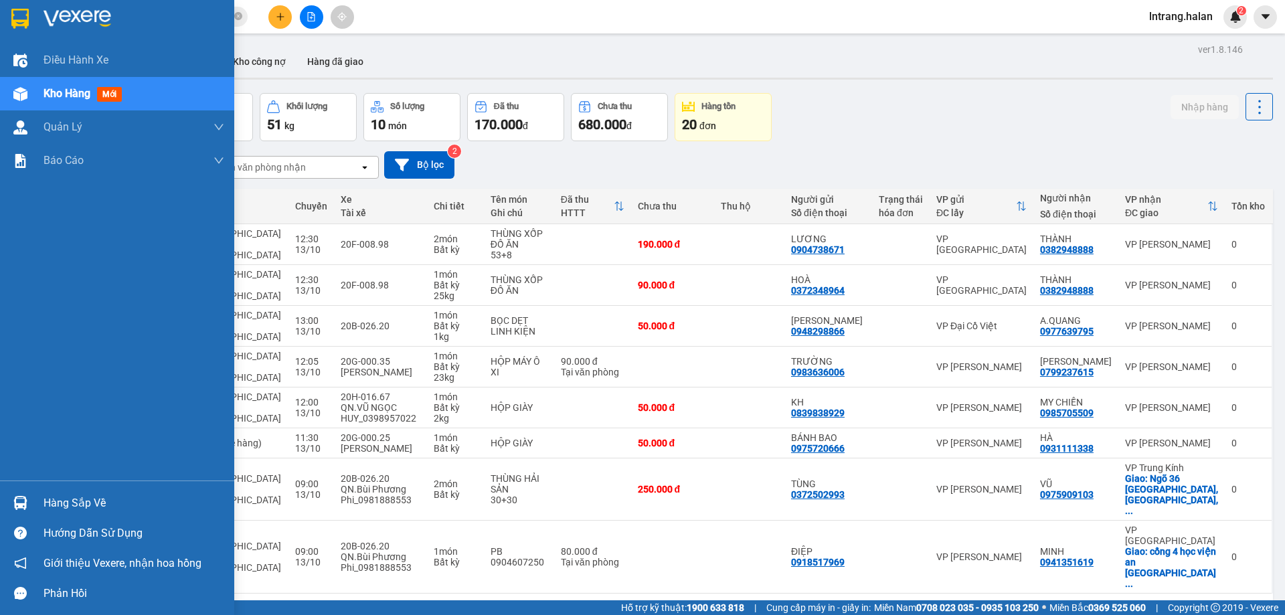
click at [54, 500] on div "Hàng sắp về" at bounding box center [133, 503] width 181 height 20
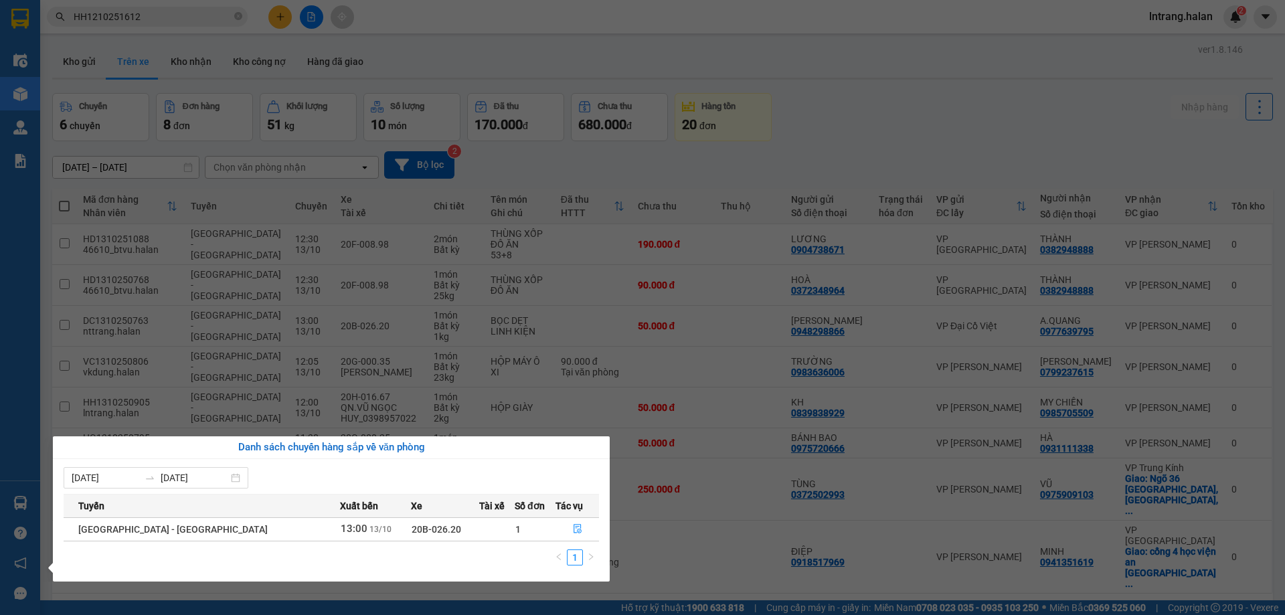
click at [696, 578] on section "Kết quả tìm kiếm ( 1 ) Bộ lọc Mã ĐH Trạng thái Món hàng Thu hộ Tổng cước Chưa c…" at bounding box center [642, 307] width 1285 height 615
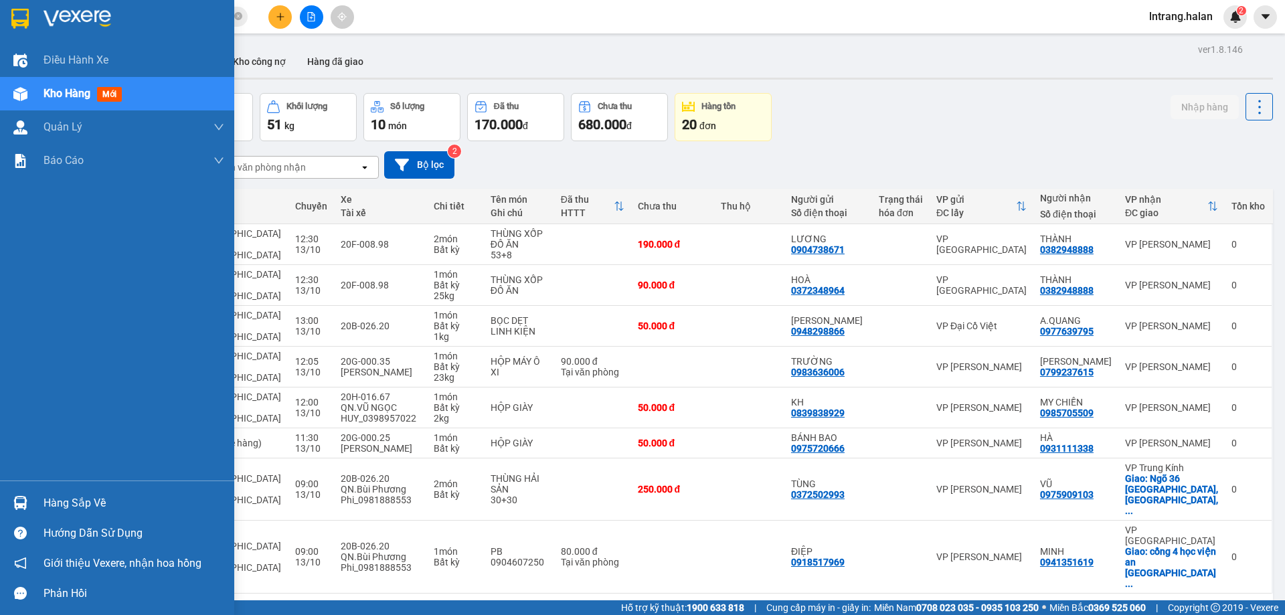
click at [82, 508] on div "Hàng sắp về" at bounding box center [133, 503] width 181 height 20
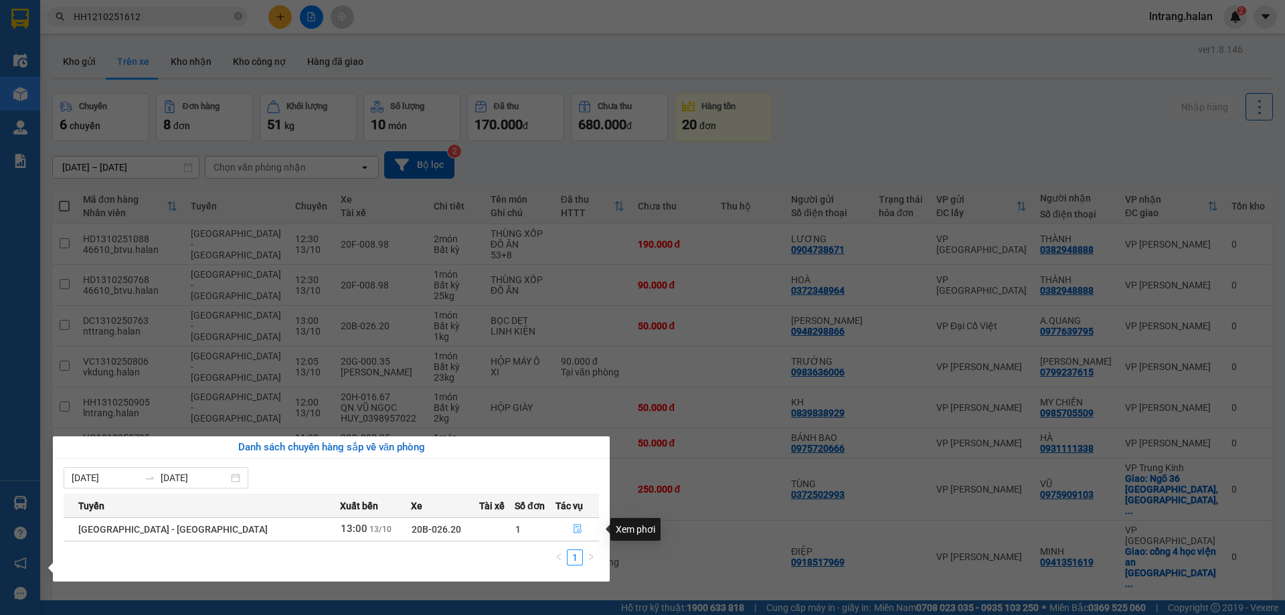
click at [573, 529] on icon "file-done" at bounding box center [577, 528] width 9 height 9
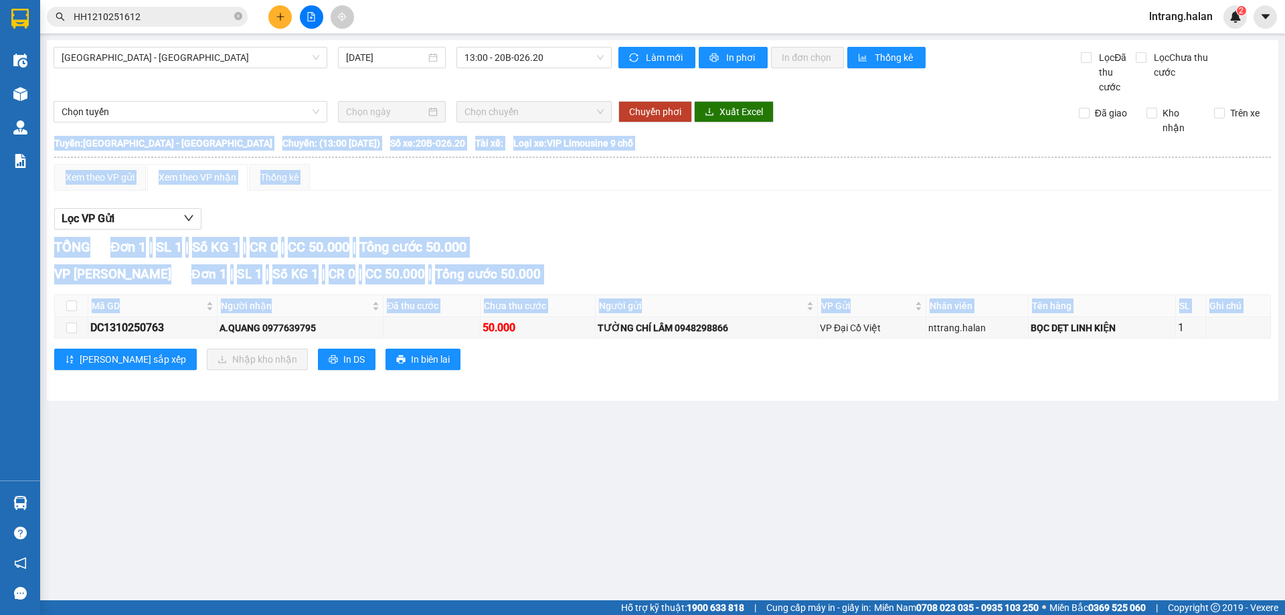
copy table "Hà Lan 02083737373 271 - Dương Tự Minh - Phường Tân Long - Thái Nguyên 13:05 - …"
drag, startPoint x: 92, startPoint y: 327, endPoint x: 210, endPoint y: 340, distance: 118.4
click at [210, 340] on div "VP Hồng Hà Đơn 1 | SL 1 | Số KG 1 | CR 0 | CC 50.000 | Tổng cước 50.000 Mã GD N…" at bounding box center [662, 322] width 1216 height 116
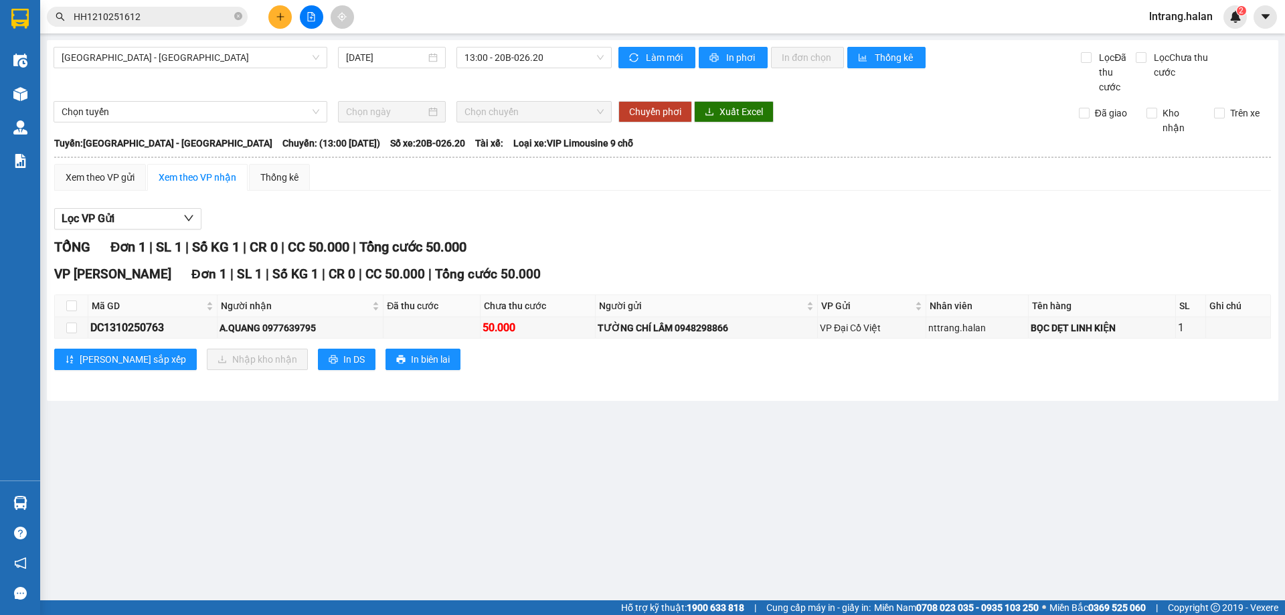
drag, startPoint x: 238, startPoint y: 17, endPoint x: 230, endPoint y: 17, distance: 8.0
click at [236, 17] on icon "close-circle" at bounding box center [238, 16] width 8 height 8
click at [206, 12] on input "text" at bounding box center [153, 16] width 158 height 15
paste input "DC1310250763 A.QUANG 0977639795 50.000 TƯỜNG CHÍ LÂM 0948298866 VP Đại Cồ Việt …"
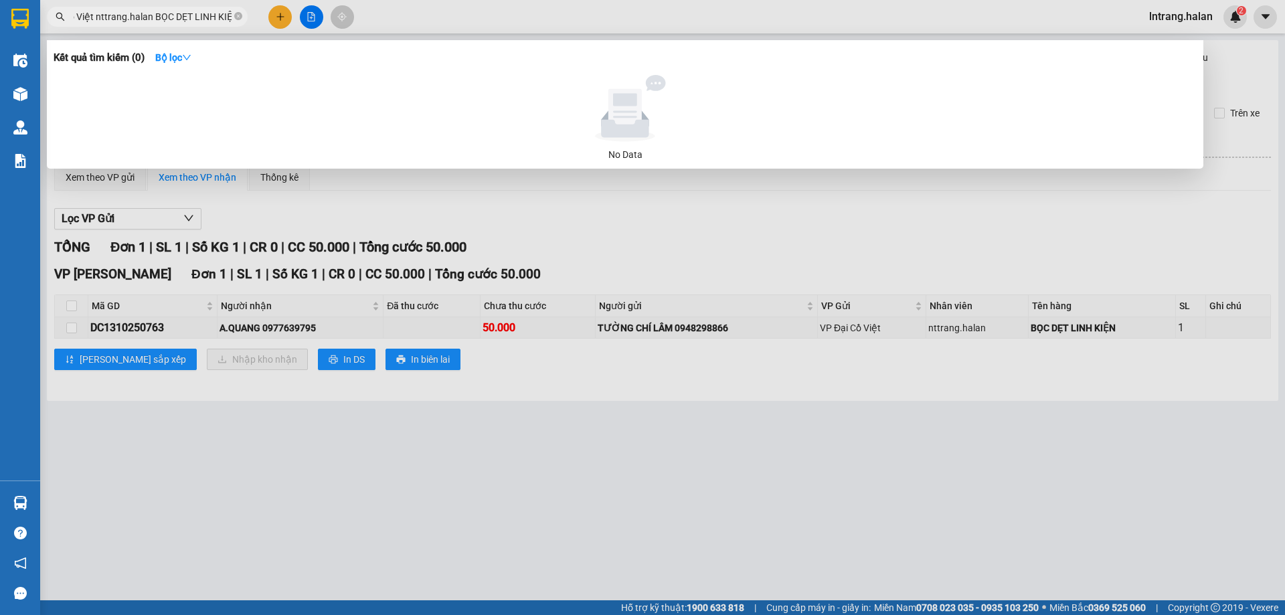
type input "DC1310250763 A.QUANG 0977639795 50.000 TƯỜNG CHÍ LÂM 0948298866 VP Đại Cồ Việt …"
click at [234, 14] on span "DC1310250763 A.QUANG 0977639795 50.000 TƯỜNG CHÍ LÂM 0948298866 VP Đại Cồ Việt …" at bounding box center [147, 17] width 201 height 20
click at [236, 16] on icon "close-circle" at bounding box center [238, 16] width 8 height 8
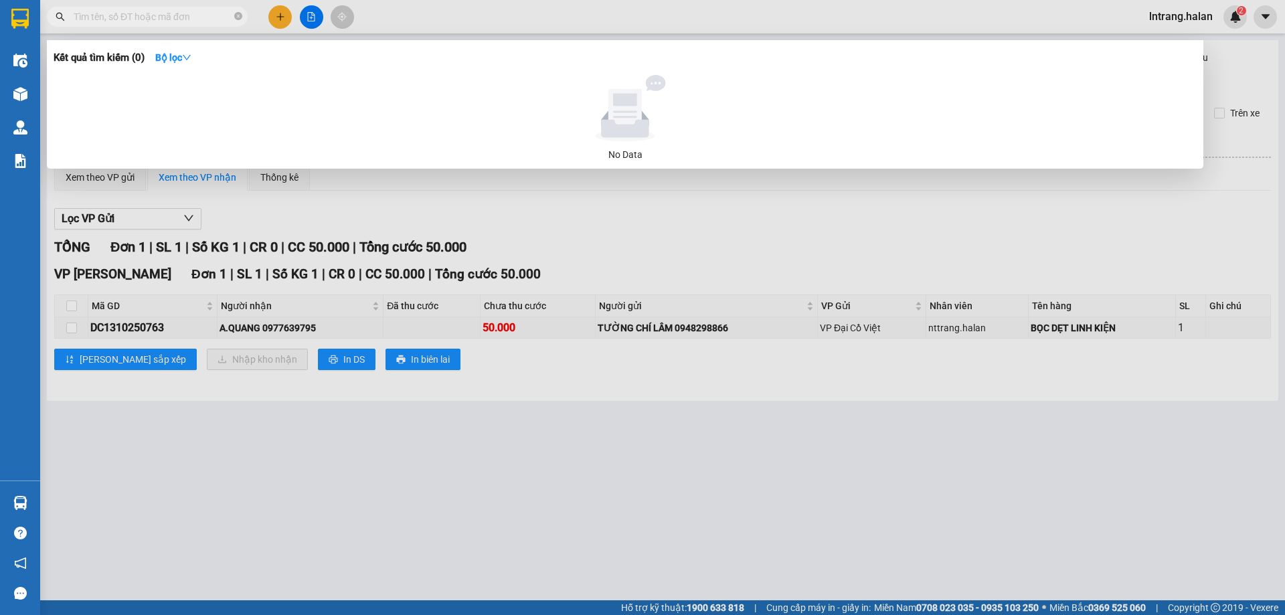
scroll to position [0, 0]
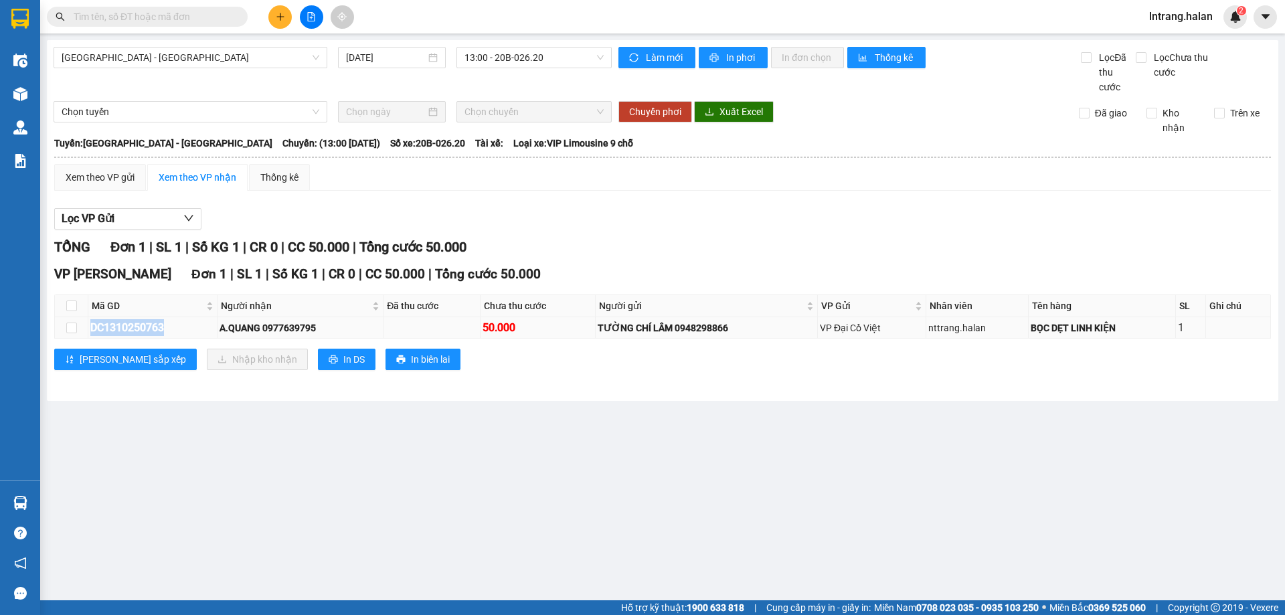
drag, startPoint x: 93, startPoint y: 329, endPoint x: 177, endPoint y: 329, distance: 83.6
click at [177, 329] on div "DC1310250763" at bounding box center [152, 327] width 124 height 17
copy div "DC1310250763"
click at [199, 7] on span at bounding box center [147, 17] width 201 height 20
click at [198, 13] on input "text" at bounding box center [153, 16] width 158 height 15
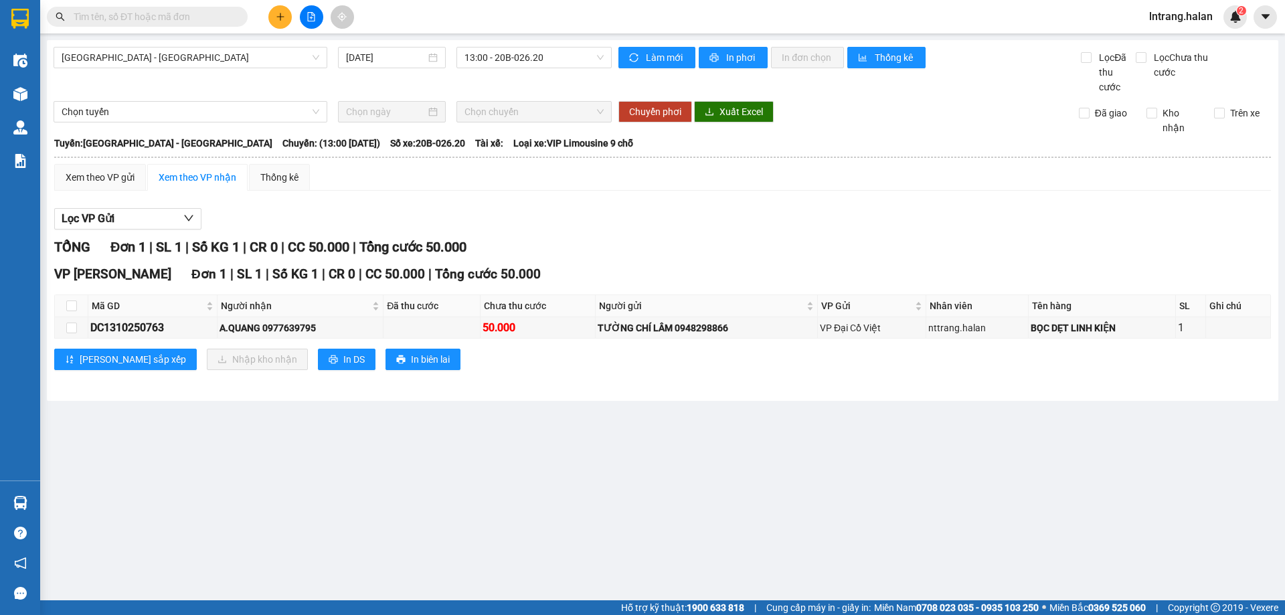
paste input "DC1310250763"
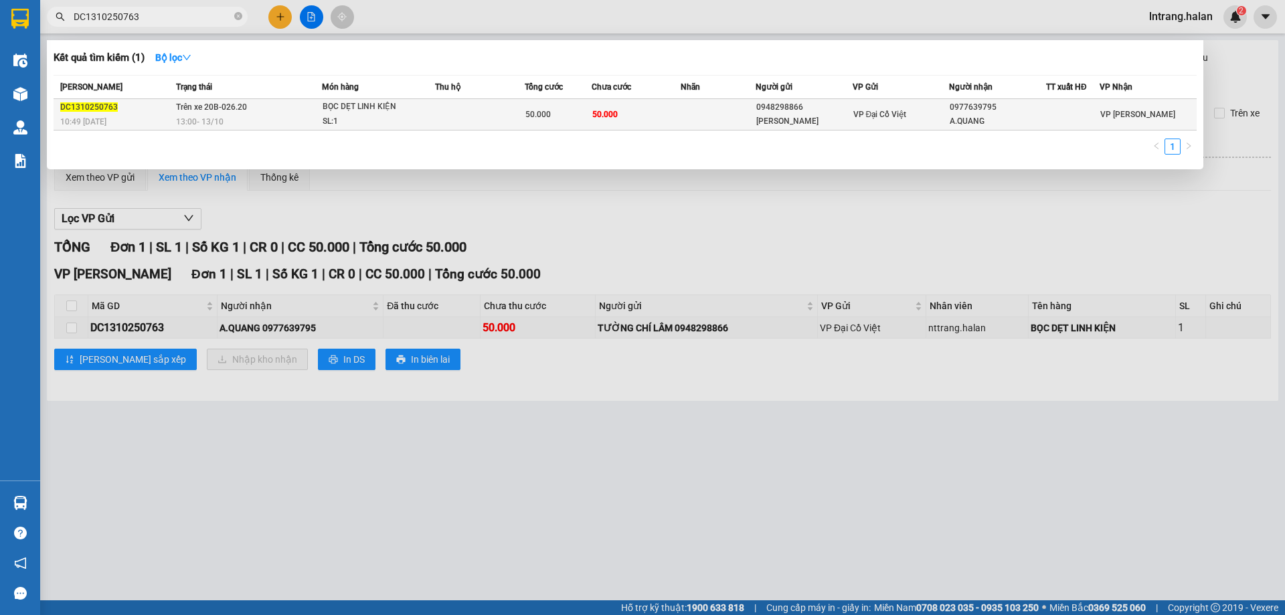
type input "DC1310250763"
click at [794, 117] on div "[PERSON_NAME]" at bounding box center [804, 121] width 96 height 14
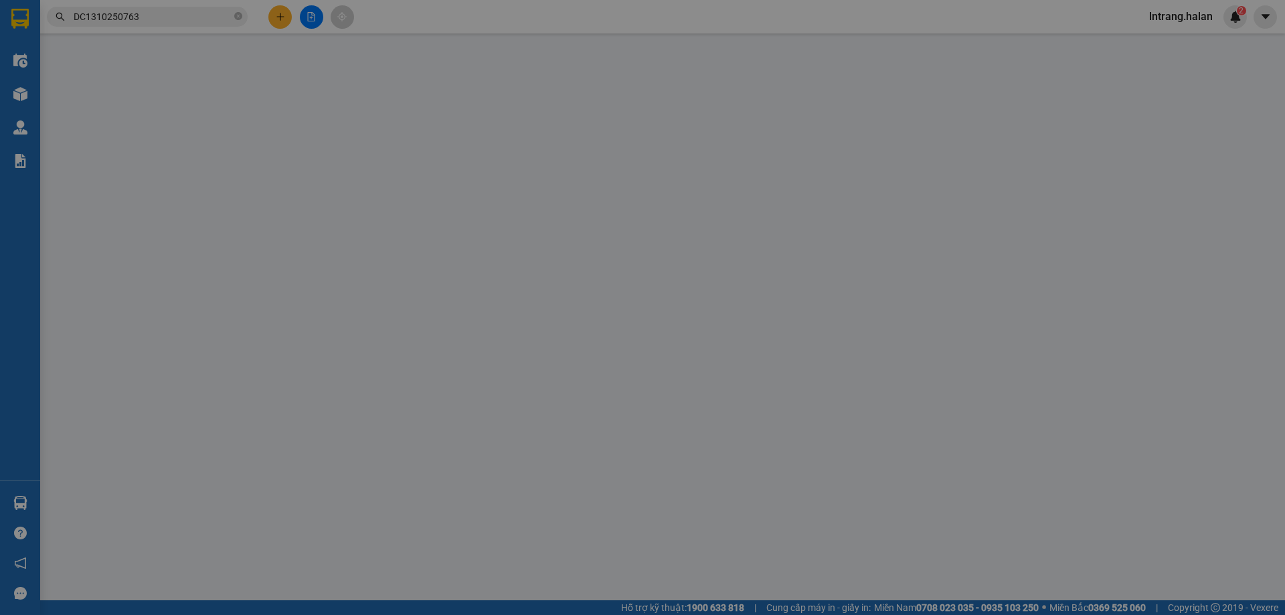
type input "0948298866"
type input "[PERSON_NAME]"
type input "0977639795"
type input "A.QUANG"
type input "0"
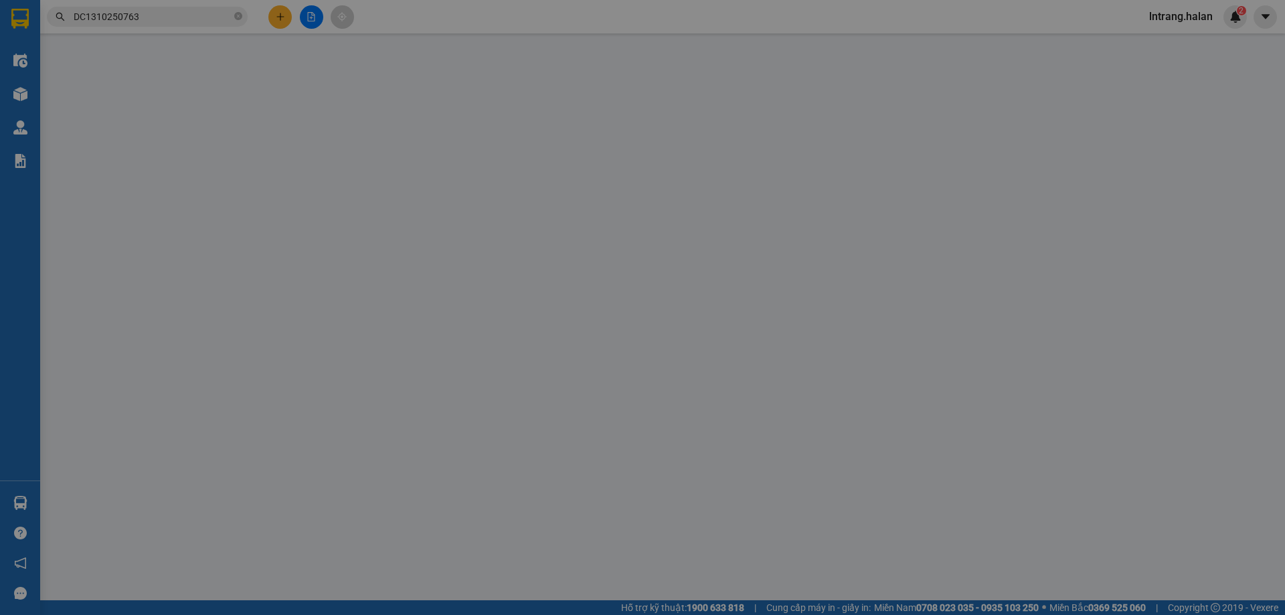
type input "50.000"
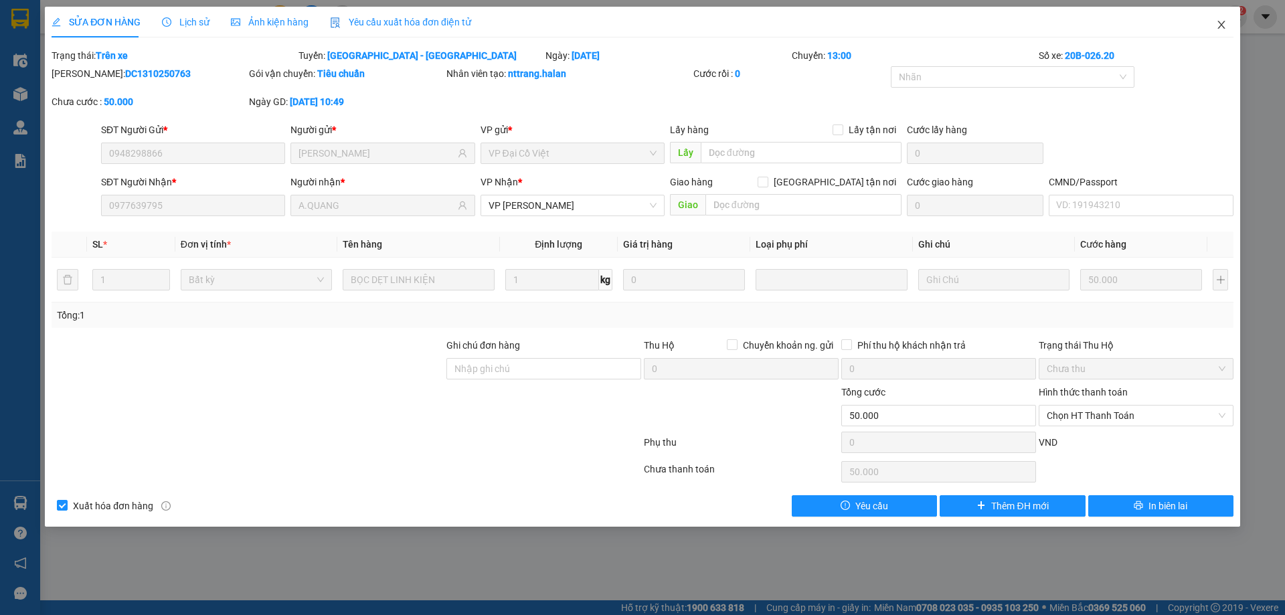
click at [1222, 26] on icon "close" at bounding box center [1220, 25] width 7 height 8
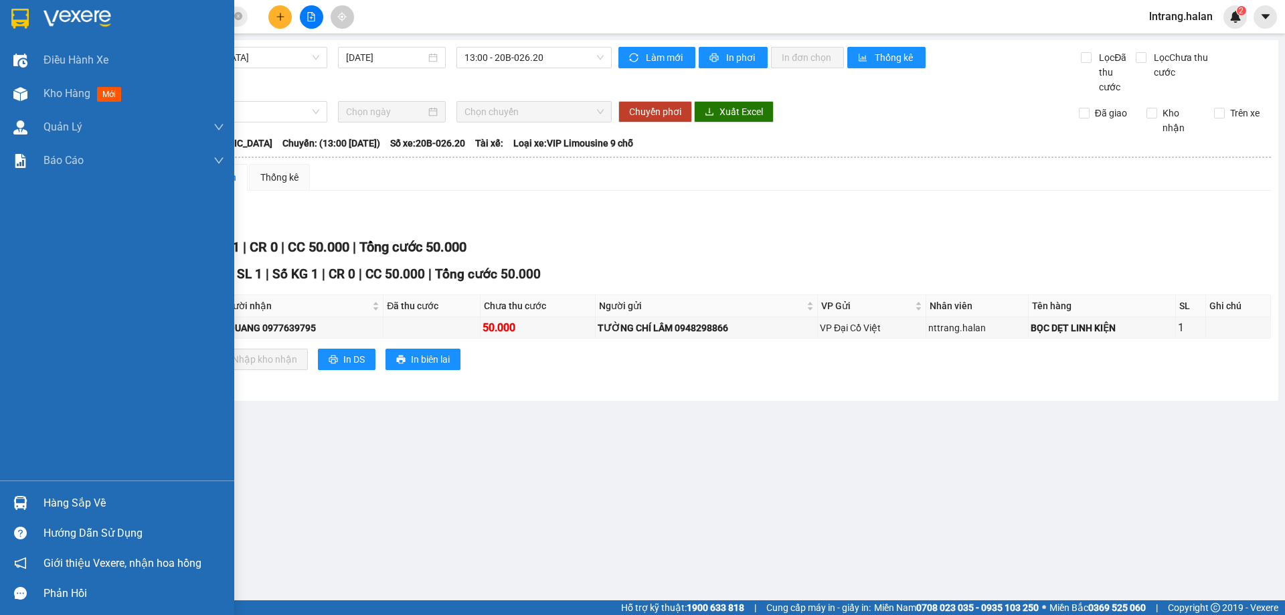
click at [67, 511] on div "Hàng sắp về" at bounding box center [133, 503] width 181 height 20
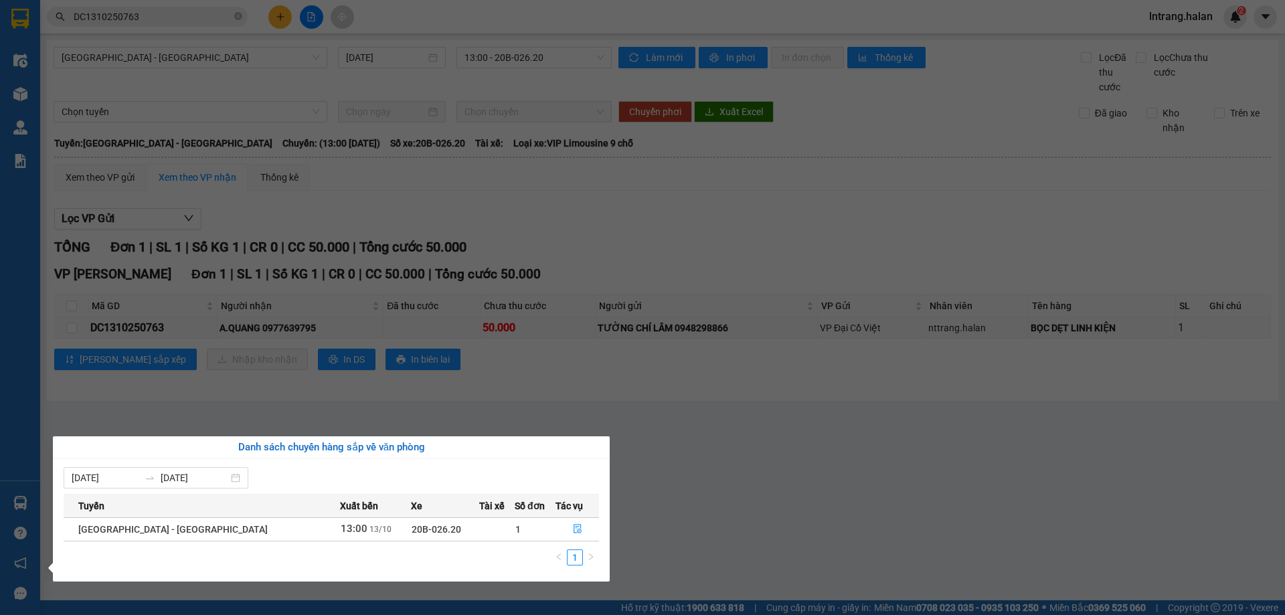
click at [682, 516] on section "Kết quả tìm kiếm ( 1 ) Bộ lọc Mã ĐH Trạng thái Món hàng Thu hộ Tổng cước Chưa c…" at bounding box center [642, 307] width 1285 height 615
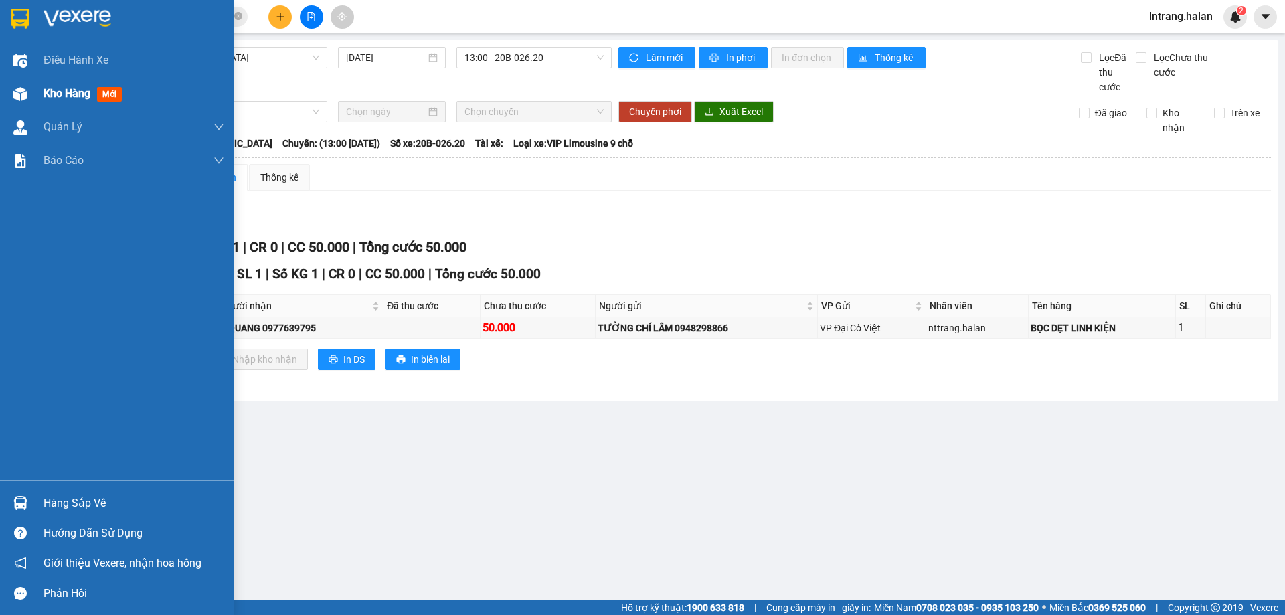
click at [70, 90] on span "Kho hàng" at bounding box center [66, 93] width 47 height 13
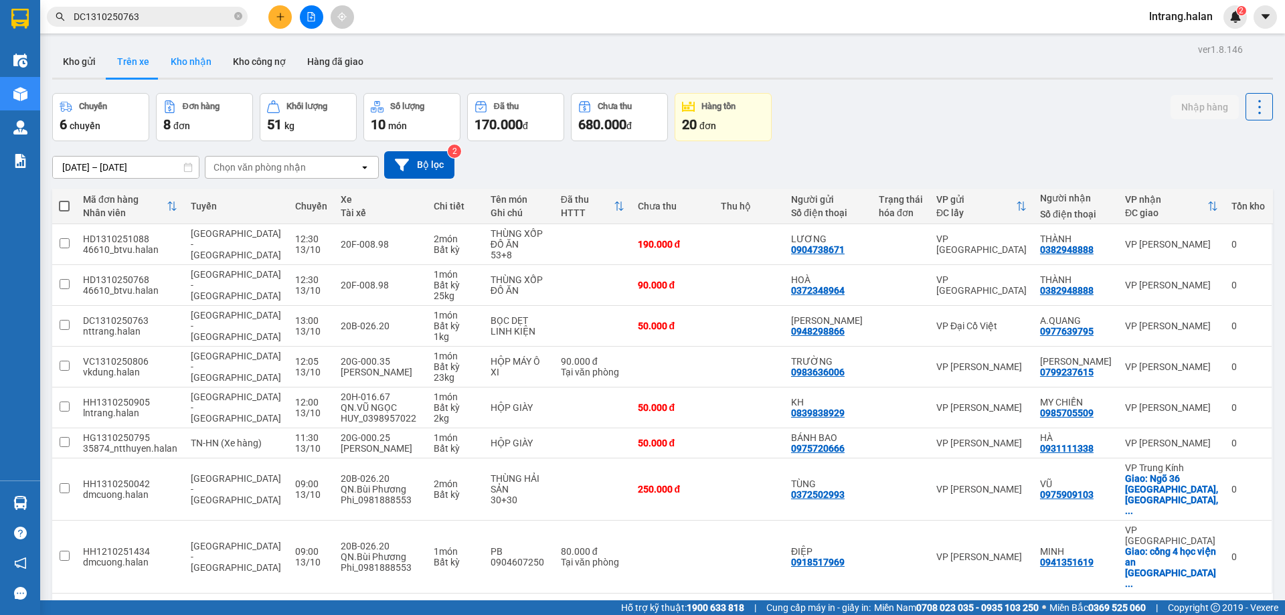
click at [165, 64] on button "Kho nhận" at bounding box center [191, 61] width 62 height 32
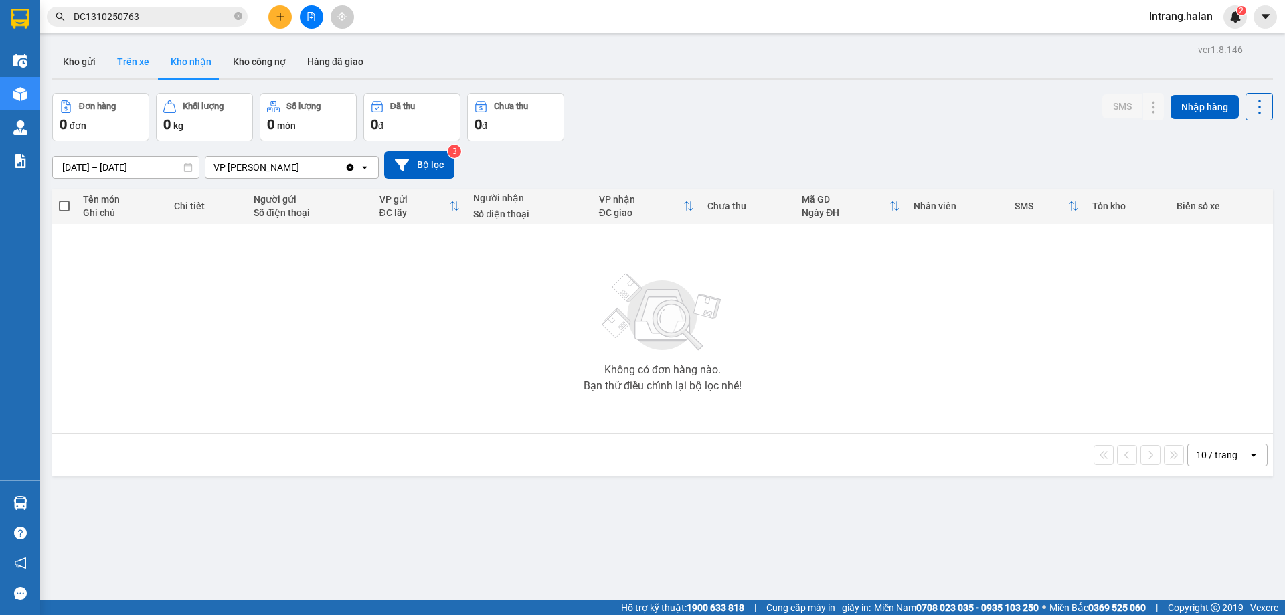
click at [136, 63] on button "Trên xe" at bounding box center [133, 61] width 54 height 32
type input "[DATE] – [DATE]"
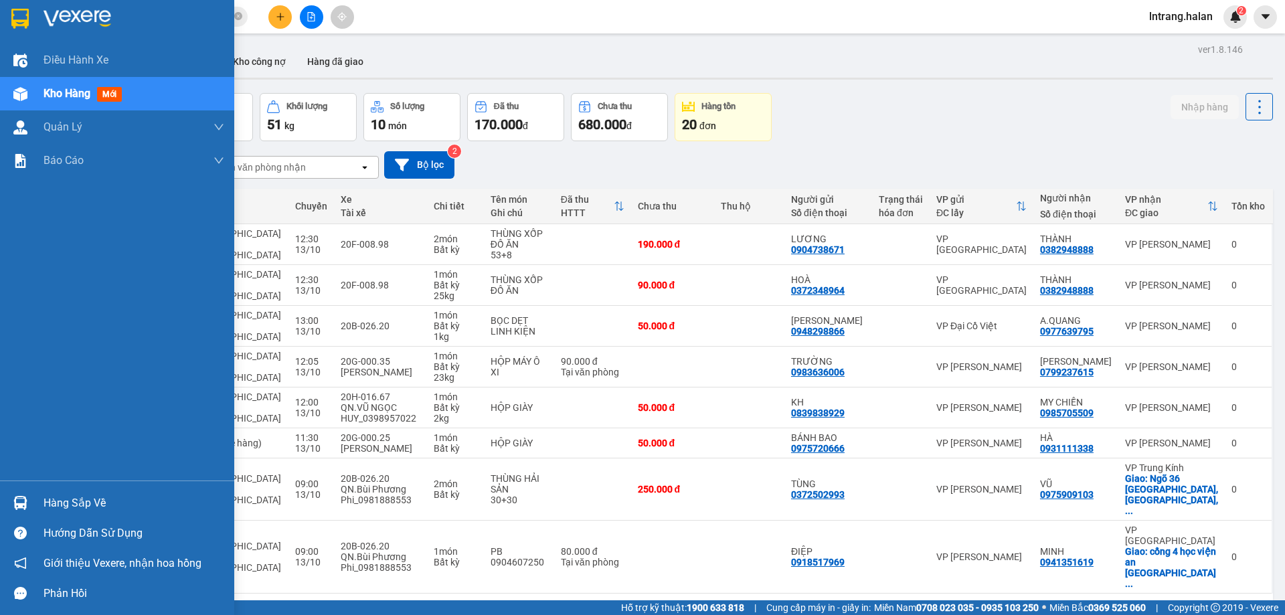
click at [17, 498] on img at bounding box center [20, 503] width 14 height 14
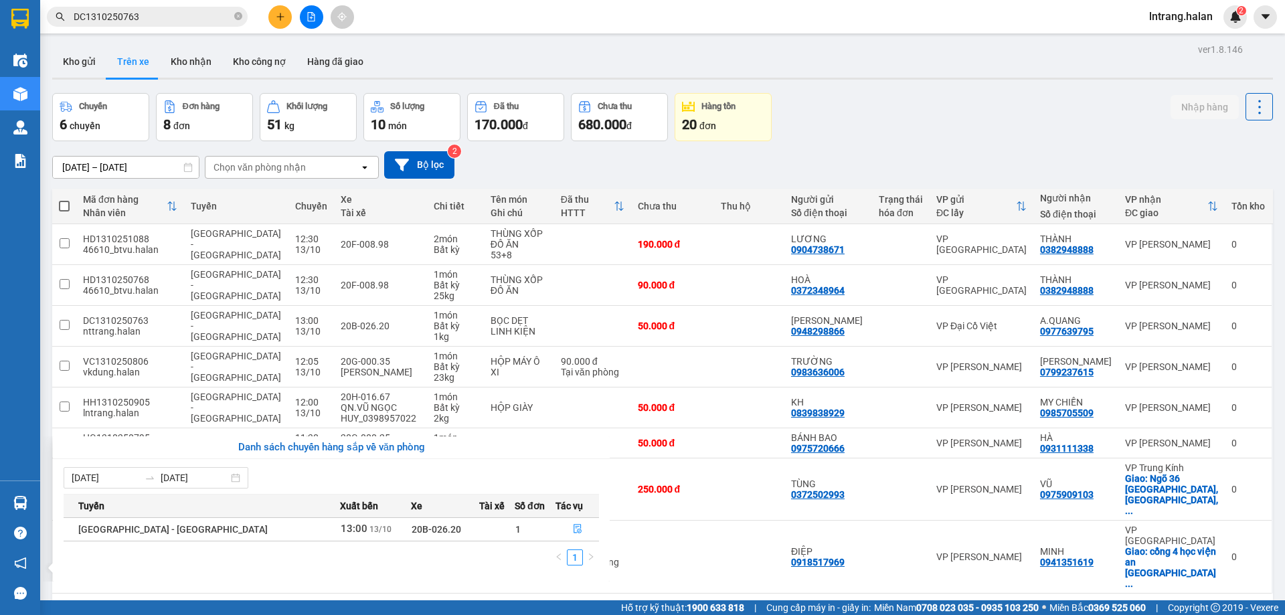
click at [703, 554] on section "Kết quả tìm kiếm ( 1 ) Bộ lọc Mã ĐH Trạng thái Món hàng Thu hộ Tổng cước Chưa c…" at bounding box center [642, 307] width 1285 height 615
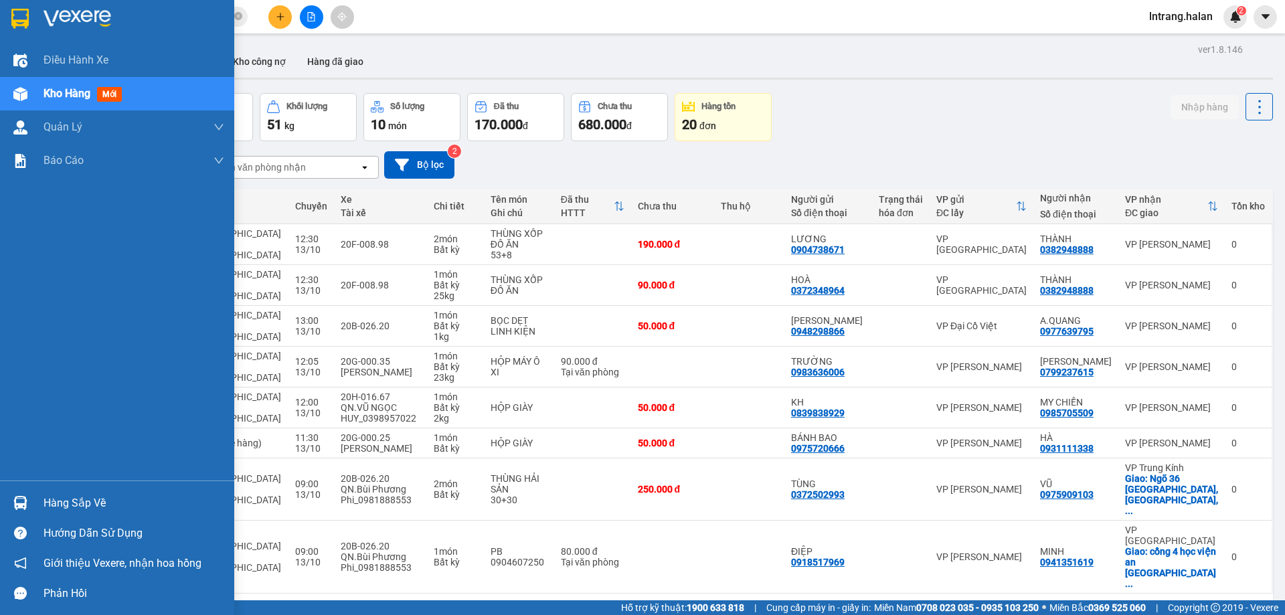
click at [43, 500] on div "Hàng sắp về" at bounding box center [117, 503] width 234 height 30
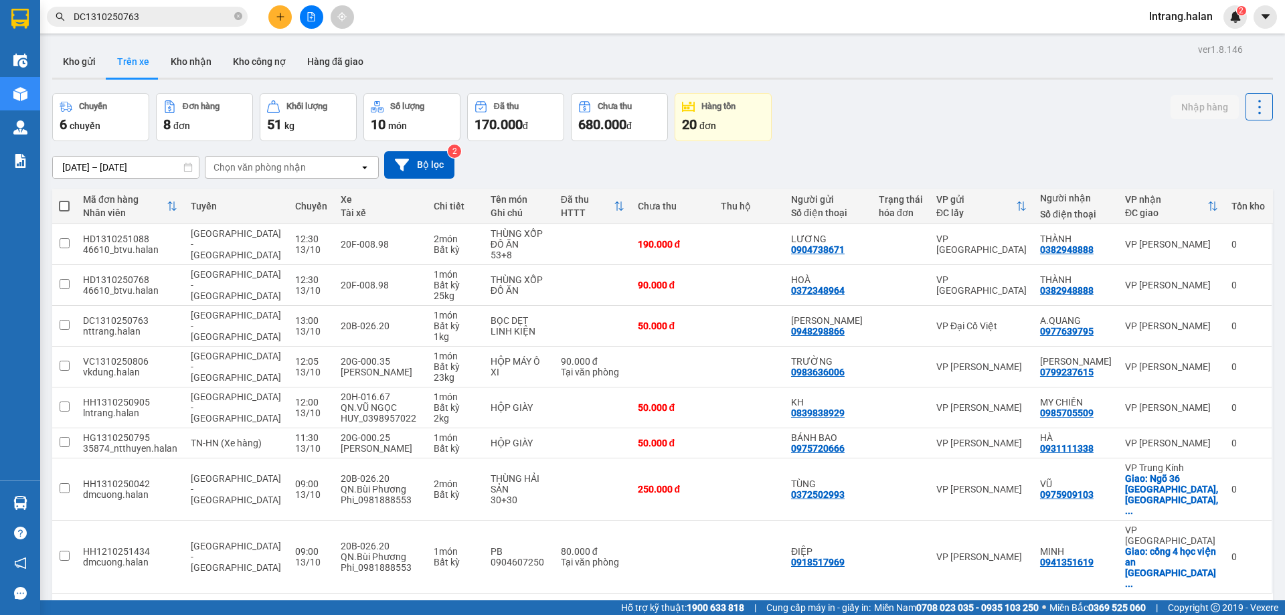
click at [689, 567] on section "Kết quả tìm kiếm ( 1 ) Bộ lọc Mã ĐH Trạng thái Món hàng Thu hộ Tổng cước Chưa c…" at bounding box center [642, 307] width 1285 height 615
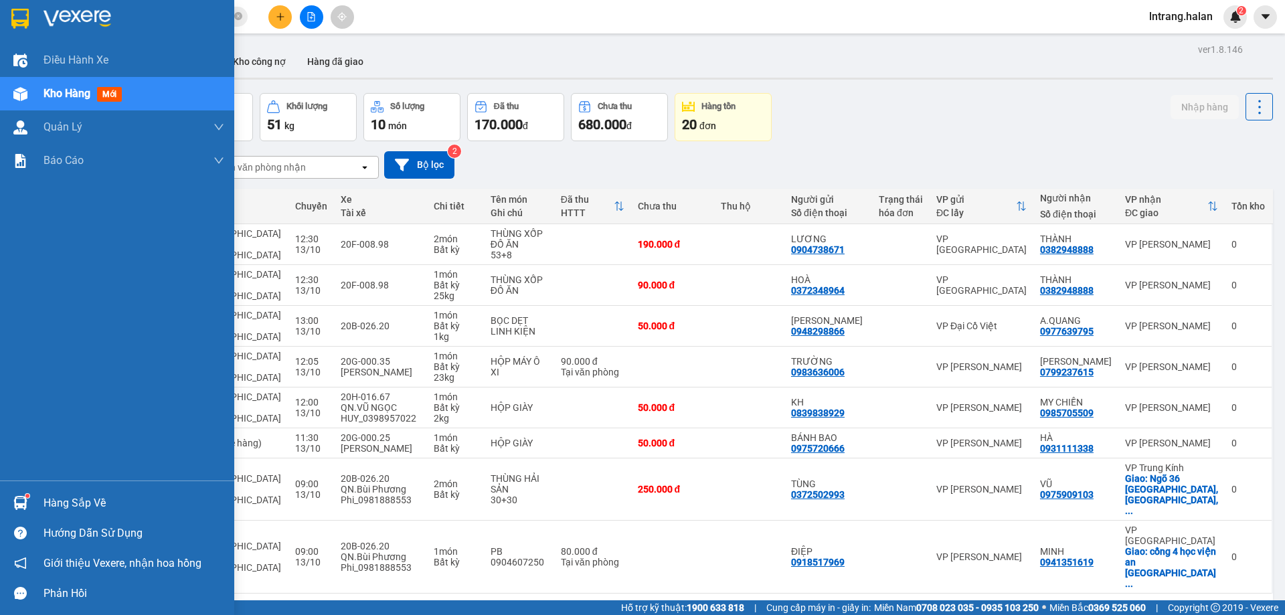
click at [72, 504] on div "Hàng sắp về" at bounding box center [133, 503] width 181 height 20
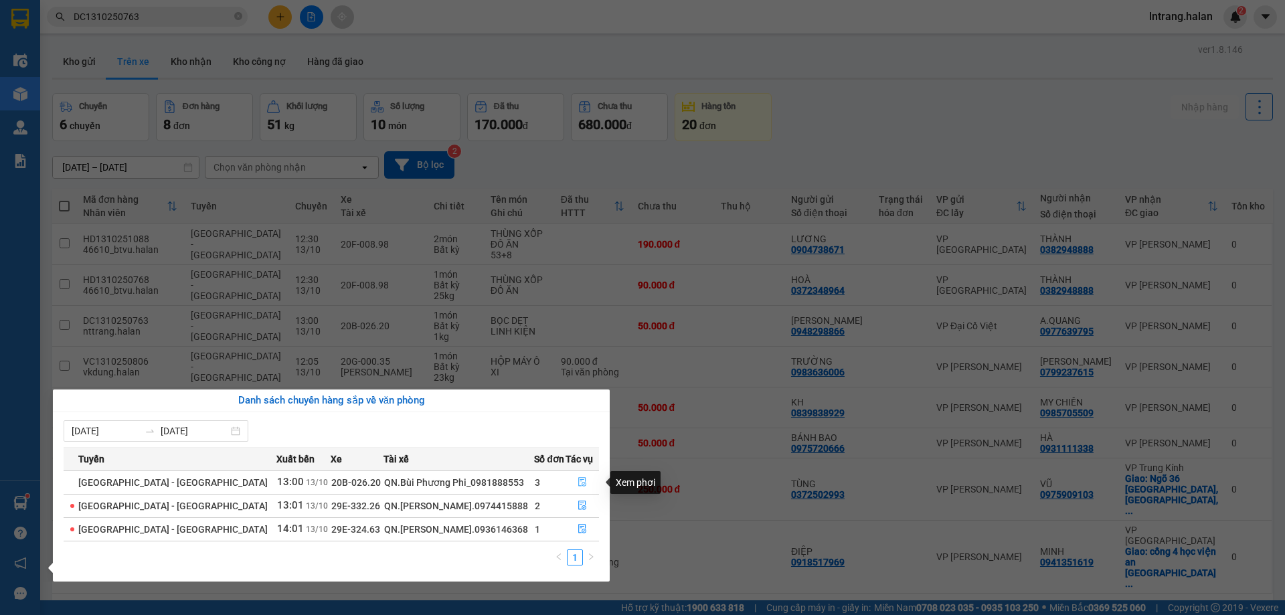
click at [583, 480] on button "button" at bounding box center [582, 482] width 32 height 21
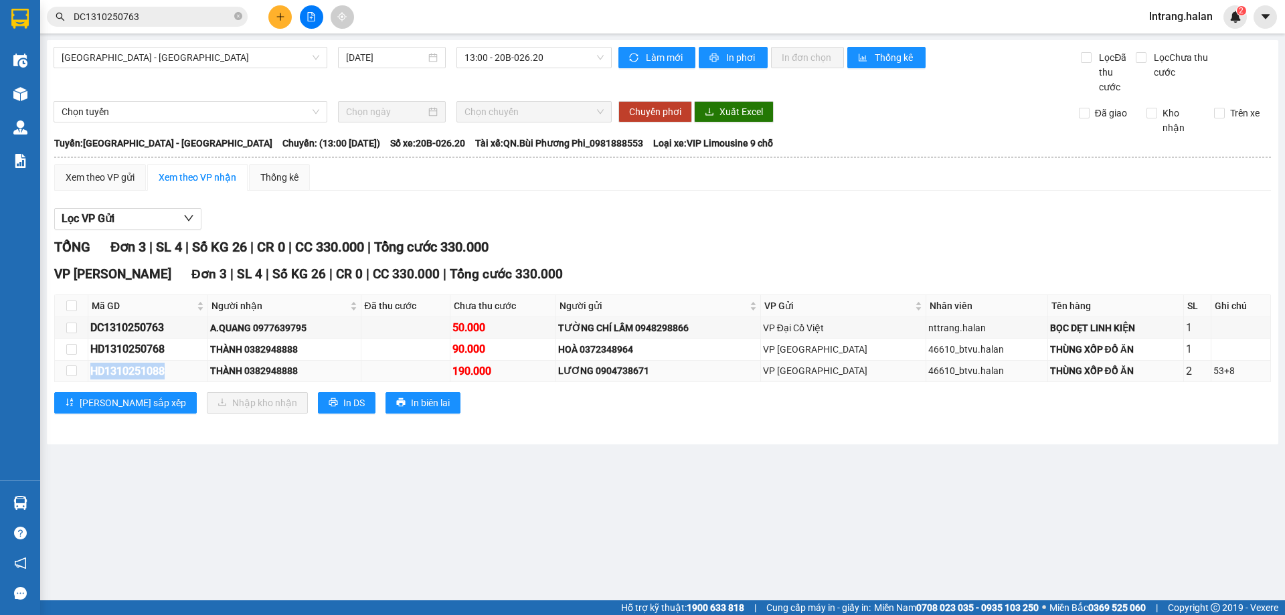
drag, startPoint x: 94, startPoint y: 370, endPoint x: 192, endPoint y: 369, distance: 98.4
click at [192, 369] on div "HD1310251088" at bounding box center [147, 371] width 115 height 17
copy div "HD1310251088"
drag, startPoint x: 90, startPoint y: 350, endPoint x: 179, endPoint y: 349, distance: 88.3
click at [179, 349] on div "HD1310250768" at bounding box center [147, 349] width 115 height 17
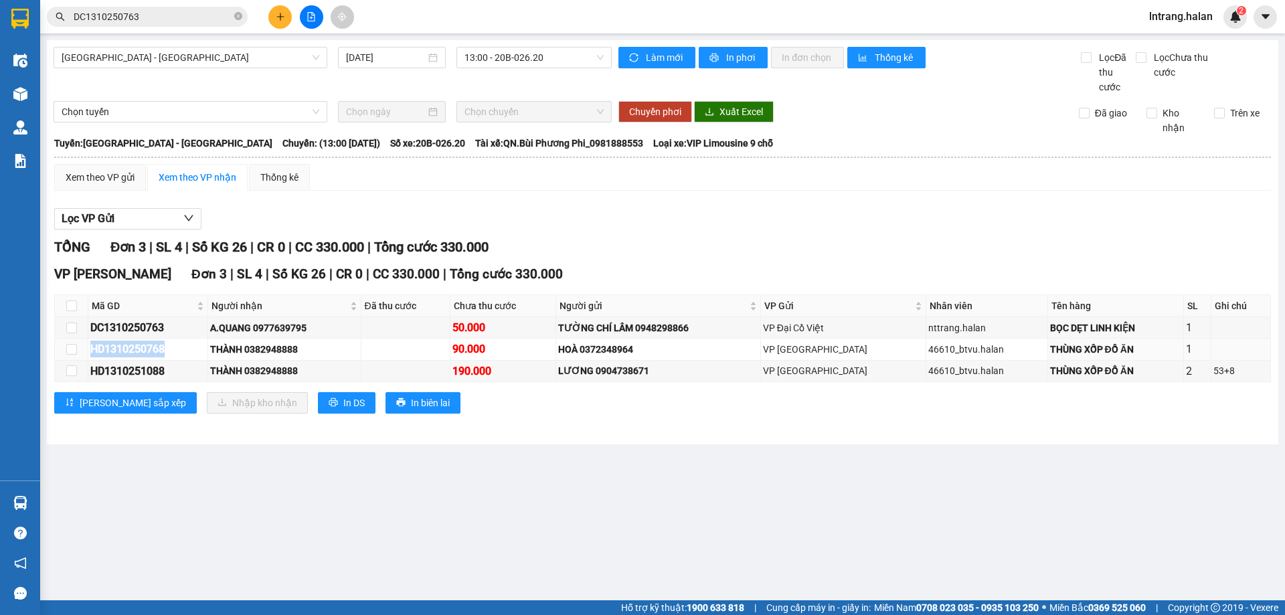
copy div "HD1310250768"
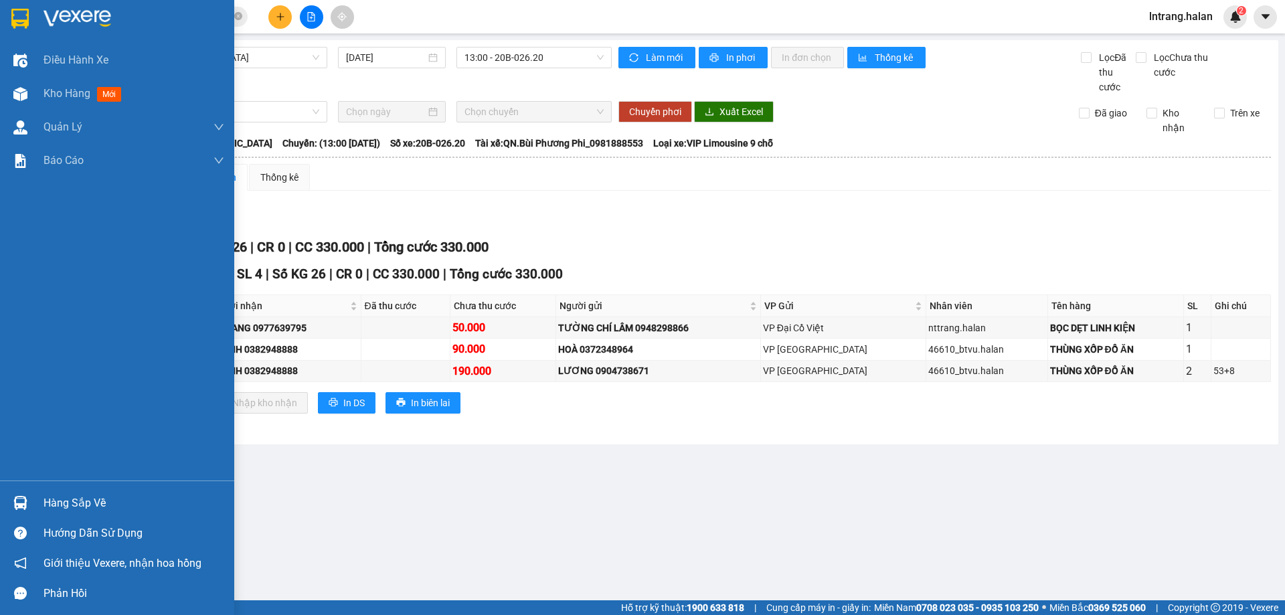
click at [59, 506] on div "Hàng sắp về" at bounding box center [133, 503] width 181 height 20
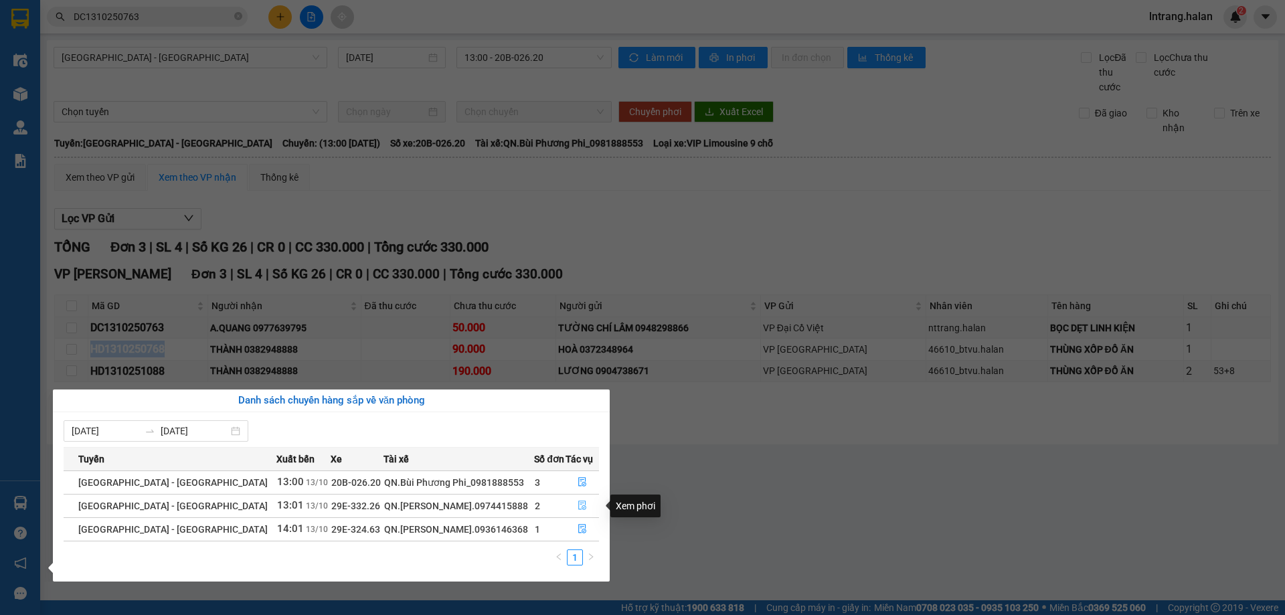
click at [583, 505] on icon "file-done" at bounding box center [581, 504] width 9 height 9
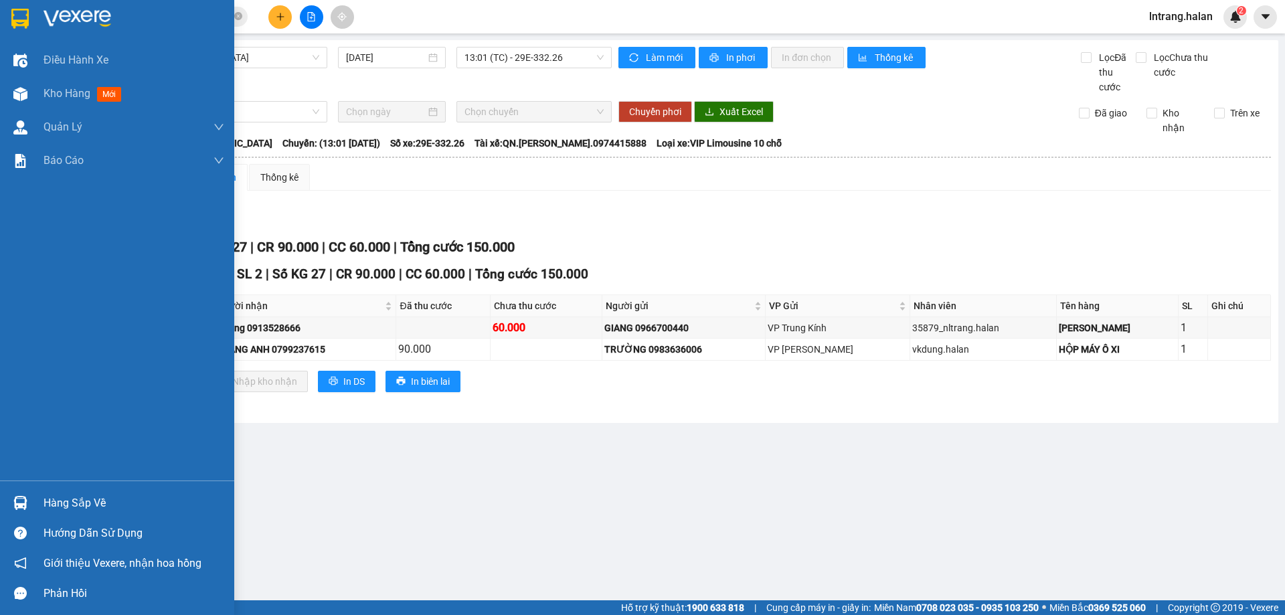
click at [72, 500] on div "Hàng sắp về" at bounding box center [133, 503] width 181 height 20
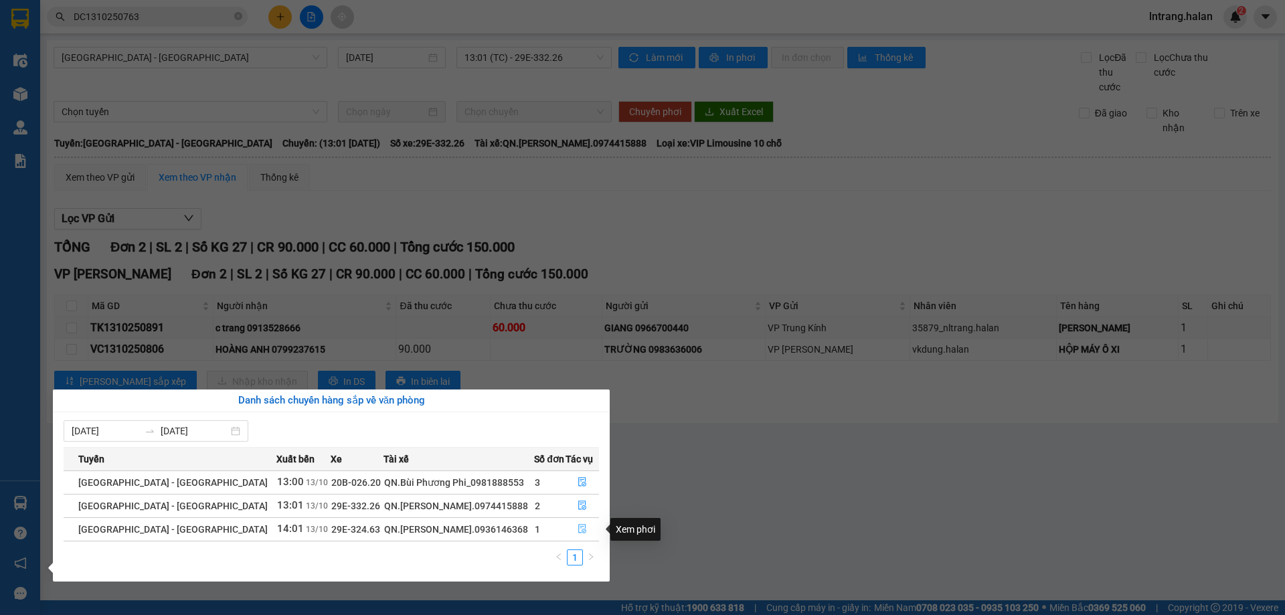
click at [584, 527] on button "button" at bounding box center [582, 529] width 32 height 21
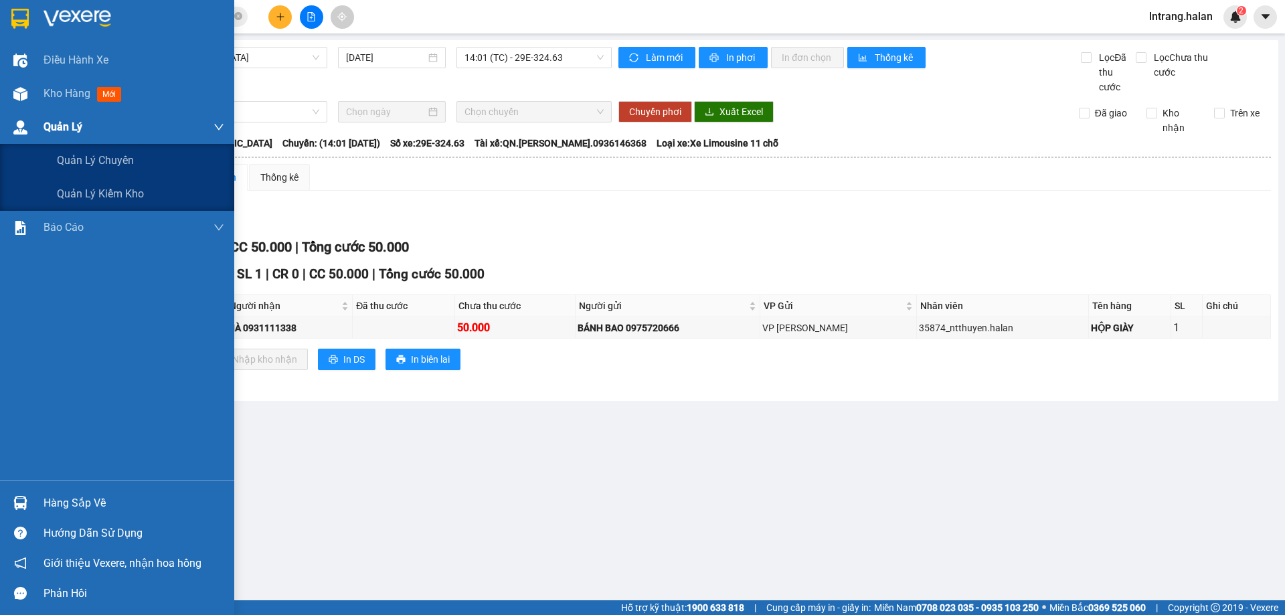
click at [77, 133] on span "Quản Lý" at bounding box center [62, 126] width 39 height 17
click at [58, 128] on span "Quản Lý" at bounding box center [62, 126] width 39 height 17
click at [64, 131] on span "Quản Lý" at bounding box center [62, 126] width 39 height 17
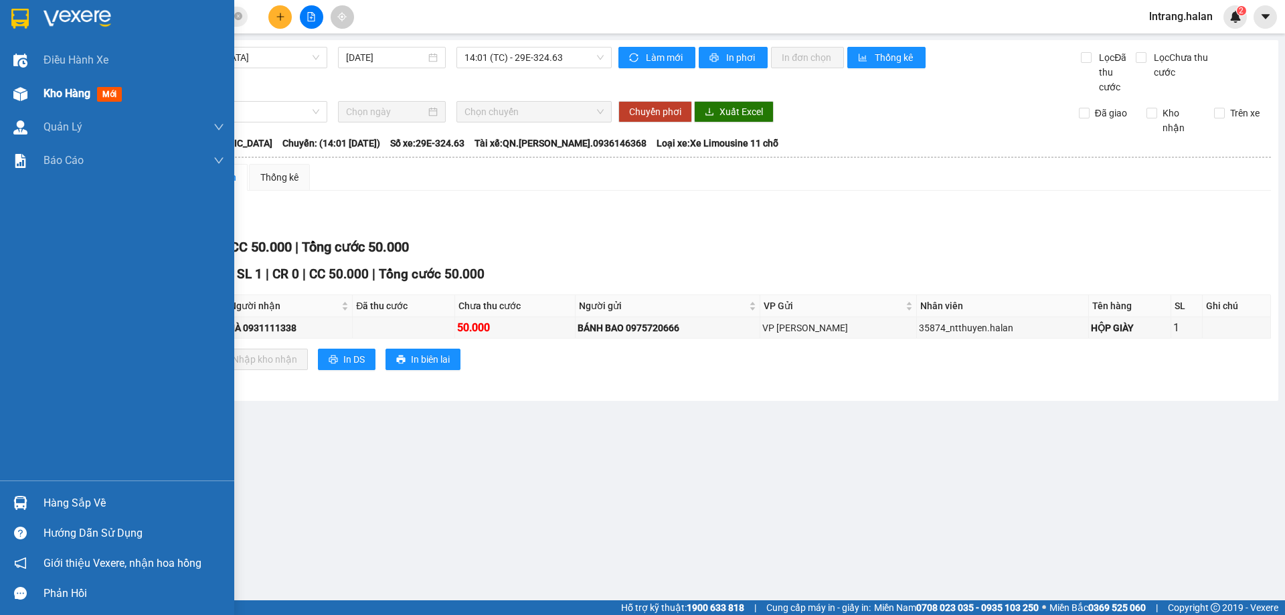
click at [68, 82] on div "Kho hàng mới" at bounding box center [133, 93] width 181 height 33
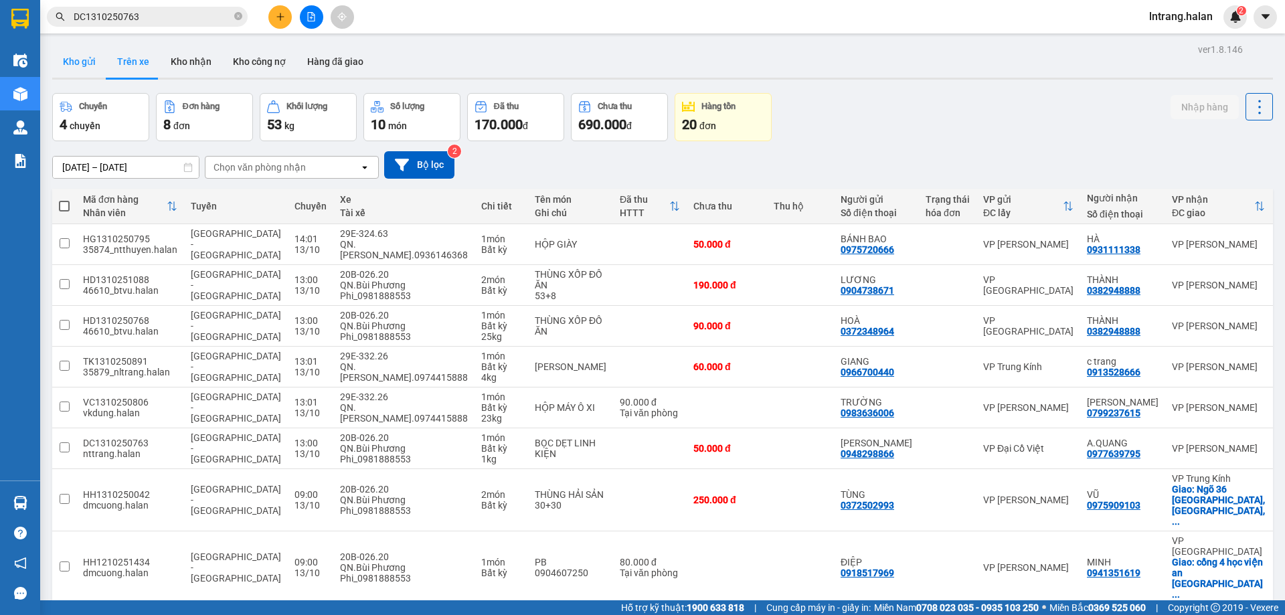
click at [80, 64] on button "Kho gửi" at bounding box center [79, 61] width 54 height 32
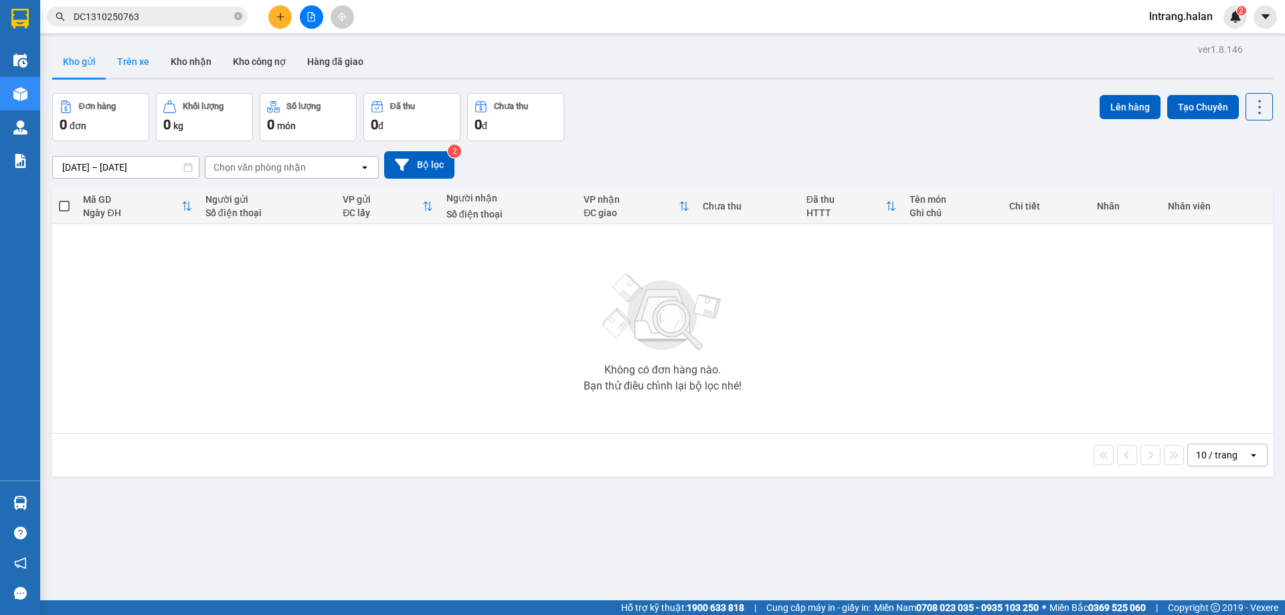
click at [113, 60] on button "Trên xe" at bounding box center [133, 61] width 54 height 32
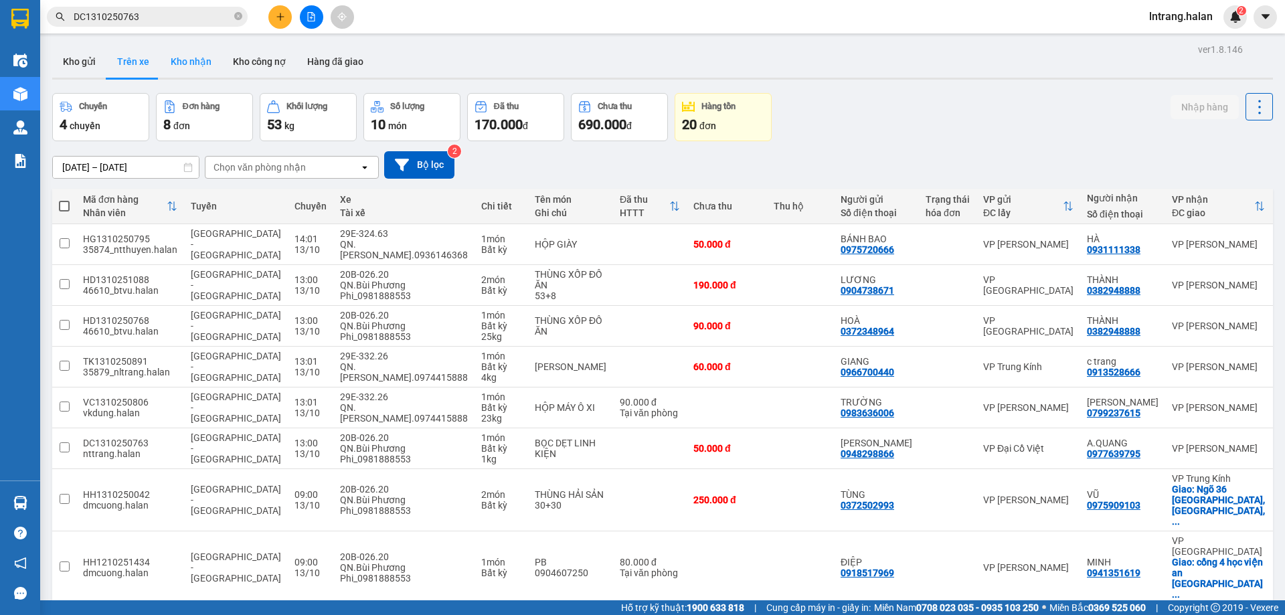
click at [189, 60] on button "Kho nhận" at bounding box center [191, 61] width 62 height 32
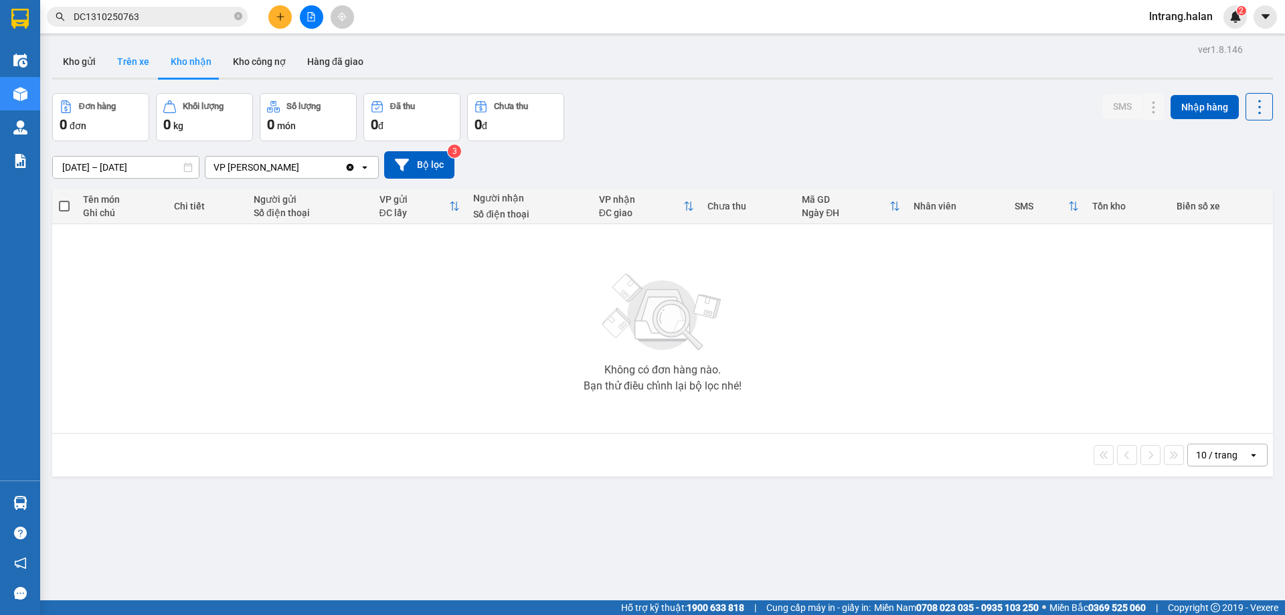
click at [143, 60] on button "Trên xe" at bounding box center [133, 61] width 54 height 32
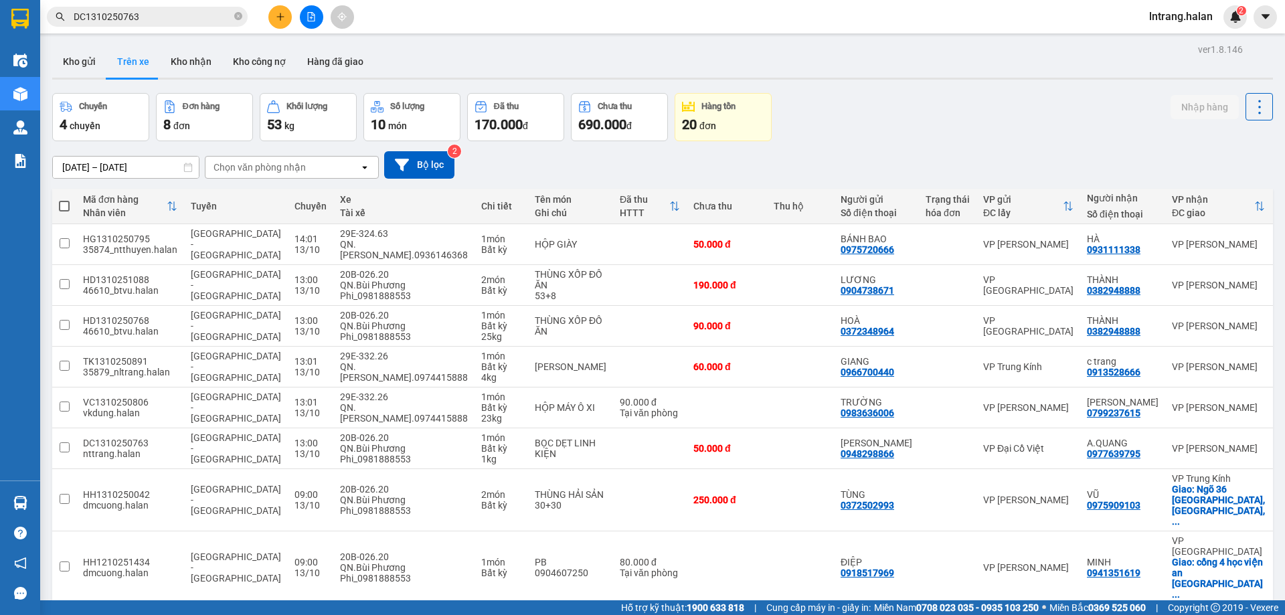
click at [951, 132] on div "Chuyến 4 chuyến Đơn hàng 8 đơn Khối lượng 53 kg Số lượng 10 món Đã thu 170.000 …" at bounding box center [662, 117] width 1220 height 48
click at [1002, 85] on div "ver 1.8.146 Kho gửi Trên xe Kho nhận Kho công nợ Hàng đã giao Chuyến 4 chuyến Đ…" at bounding box center [662, 347] width 1231 height 615
drag, startPoint x: 1016, startPoint y: 125, endPoint x: 1031, endPoint y: 109, distance: 22.2
click at [1015, 125] on div "Chuyến 4 chuyến Đơn hàng 8 đơn Khối lượng 53 kg Số lượng 10 món Đã thu 170.000 …" at bounding box center [662, 117] width 1220 height 48
click at [179, 72] on button "Kho nhận" at bounding box center [191, 61] width 62 height 32
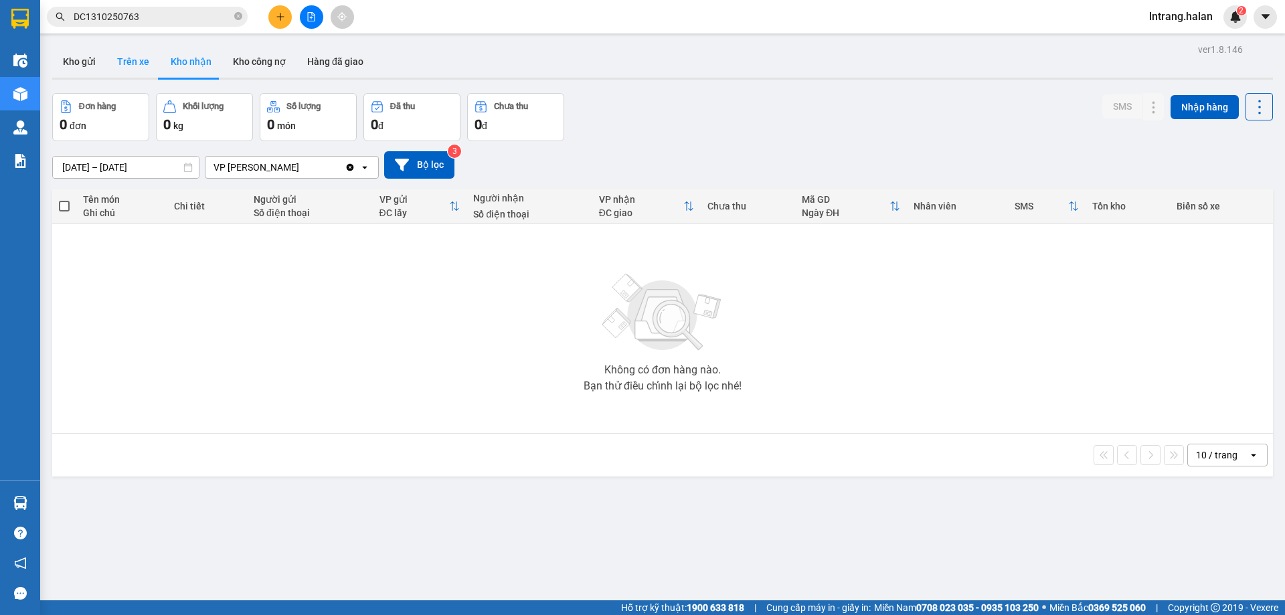
click at [138, 71] on button "Trên xe" at bounding box center [133, 61] width 54 height 32
type input "[DATE] – [DATE]"
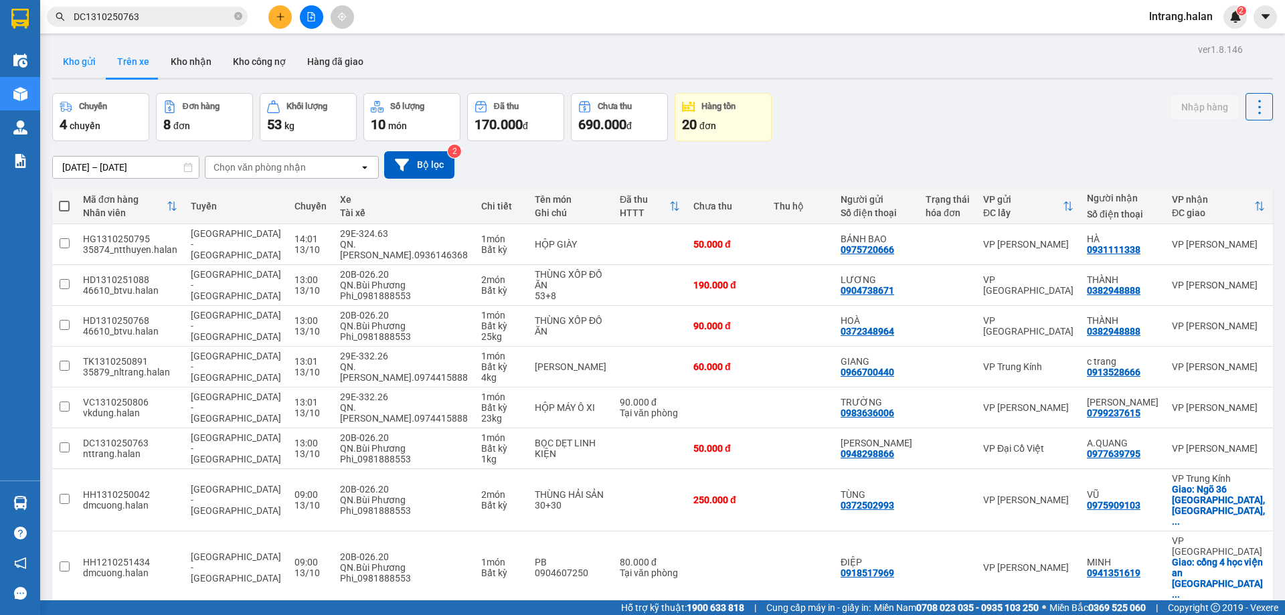
click at [70, 68] on button "Kho gửi" at bounding box center [79, 61] width 54 height 32
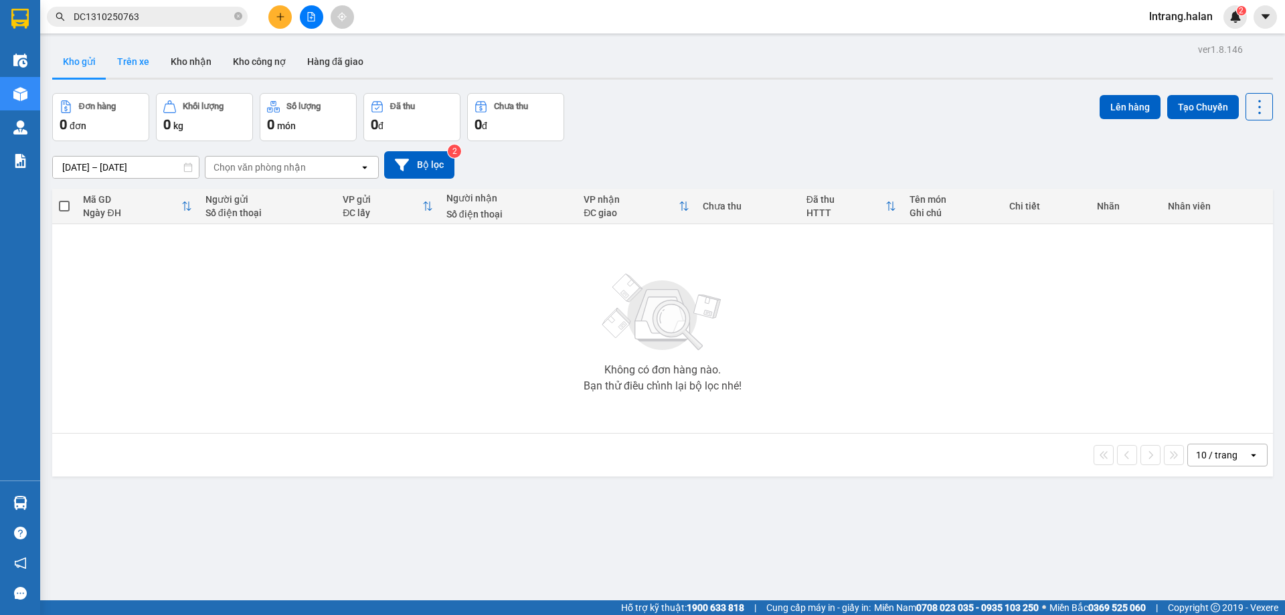
click at [139, 66] on button "Trên xe" at bounding box center [133, 61] width 54 height 32
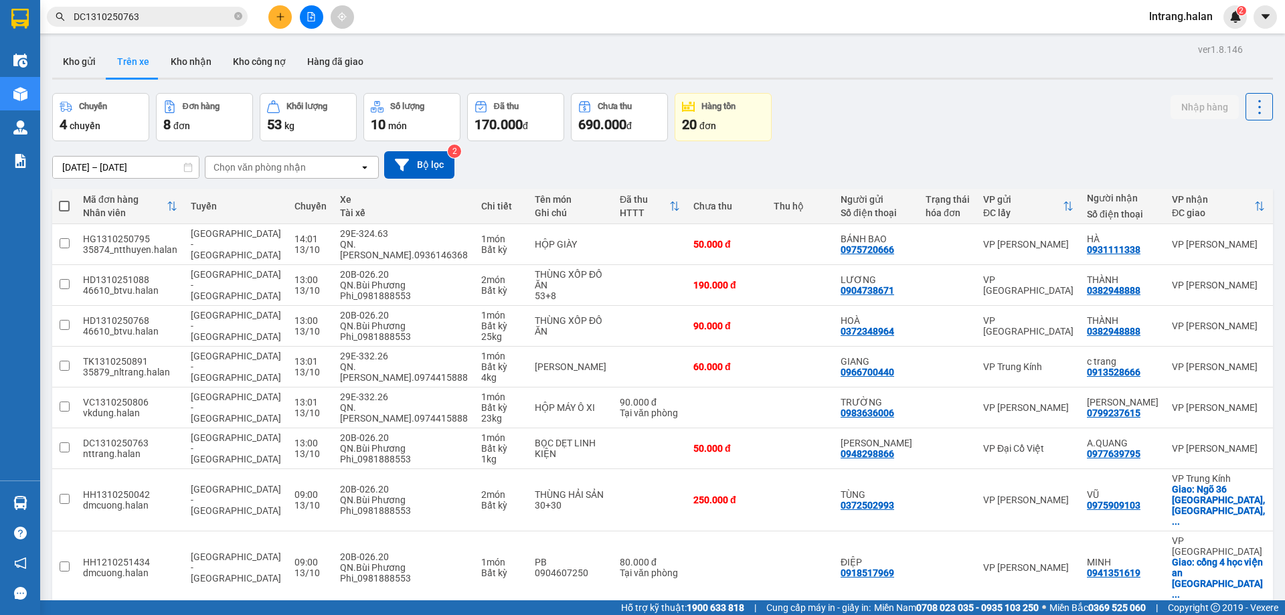
click at [1195, 19] on span "lntrang.halan" at bounding box center [1180, 16] width 85 height 17
click at [1188, 39] on span "Đăng xuất" at bounding box center [1187, 41] width 56 height 15
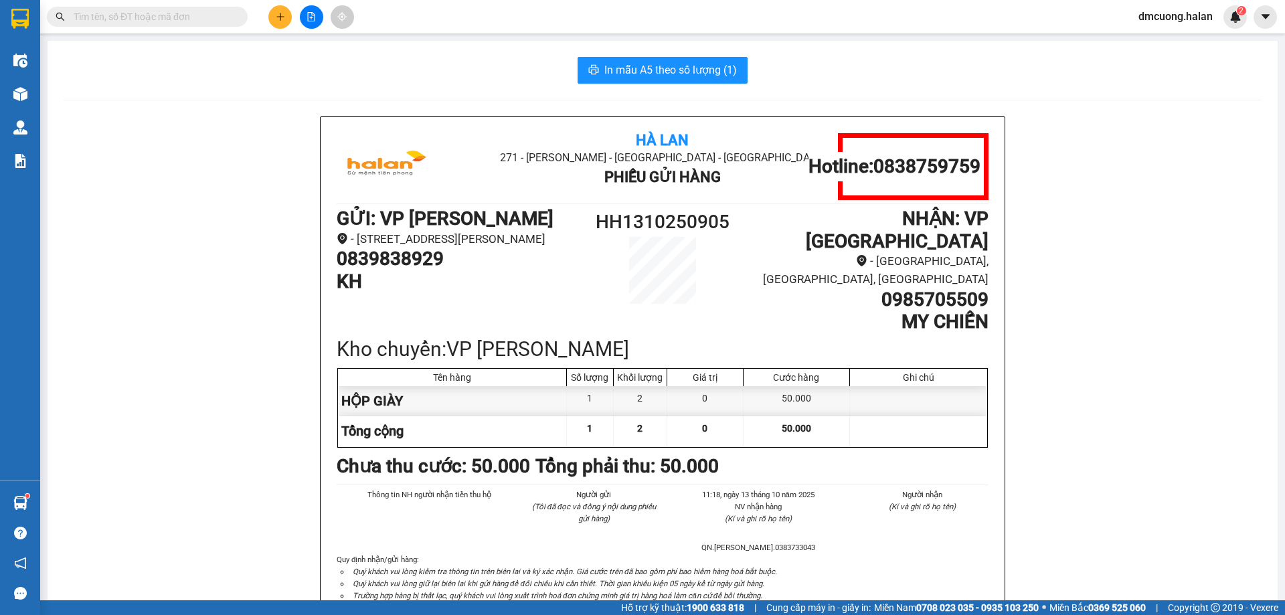
click at [217, 18] on input "text" at bounding box center [153, 16] width 158 height 15
paste input "HD1310251088"
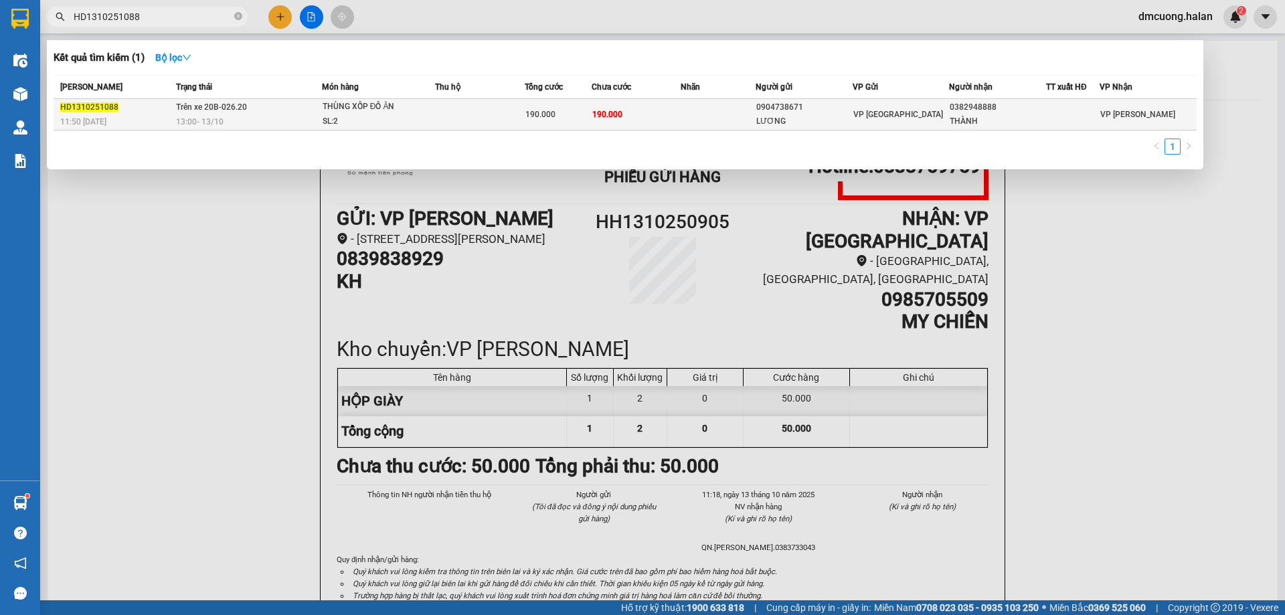
type input "HD1310251088"
click at [757, 116] on div "LƯƠNG" at bounding box center [804, 121] width 96 height 14
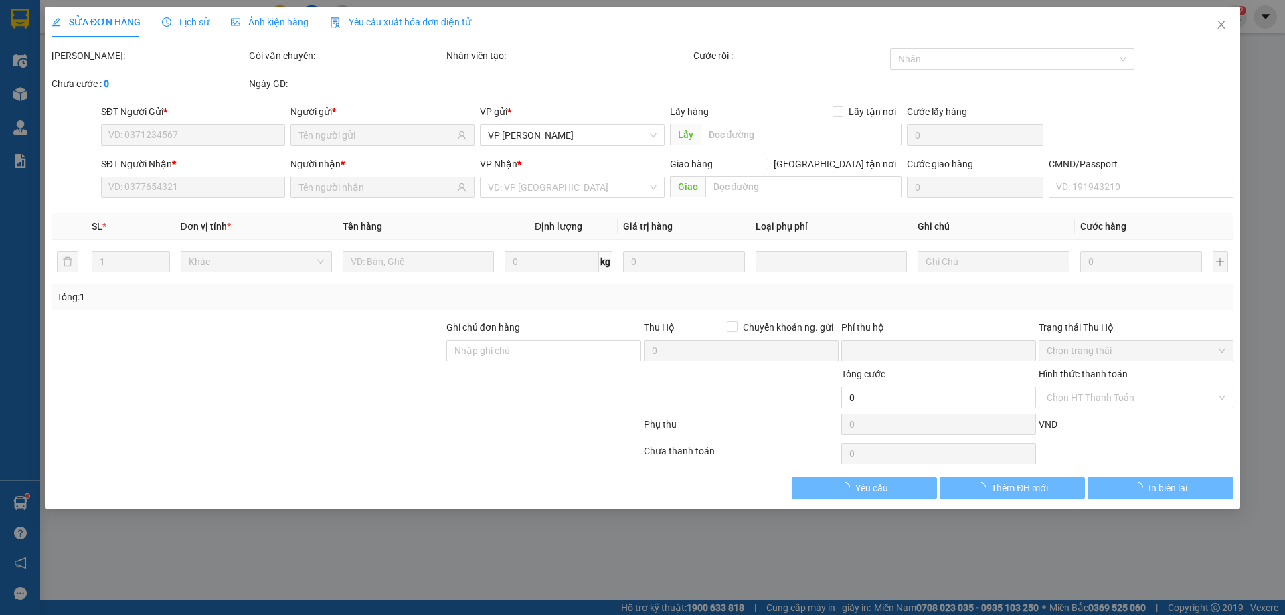
type input "0904738671"
type input "LƯƠNG"
type input "0382948888"
type input "THÀNH"
type input "0"
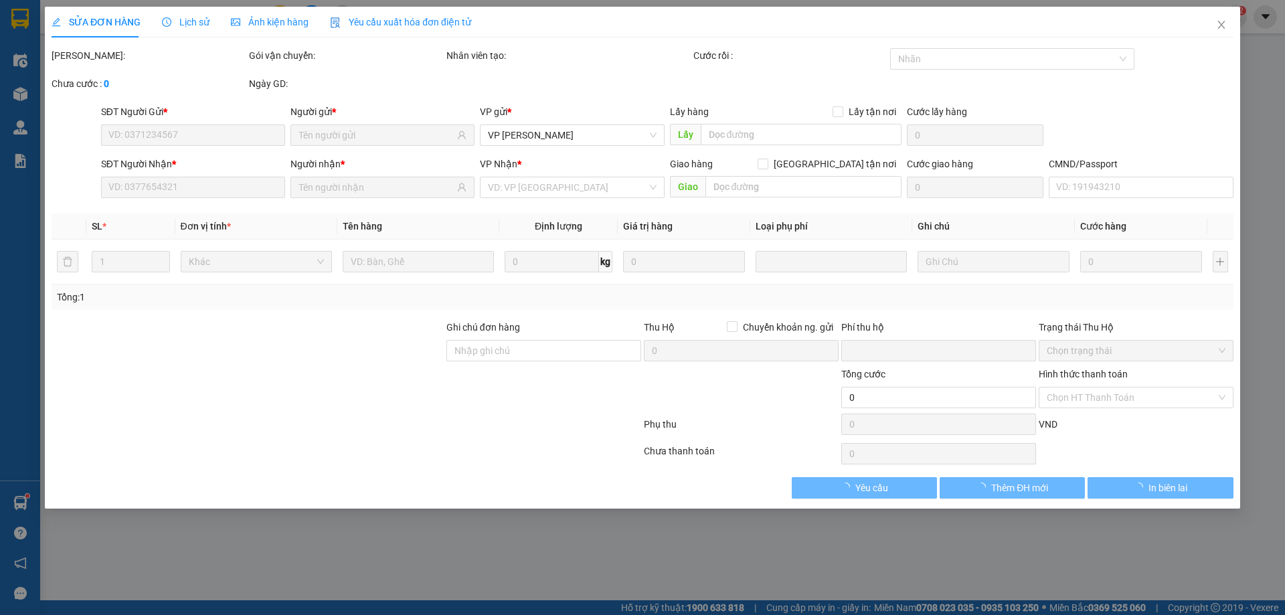
type input "190.000"
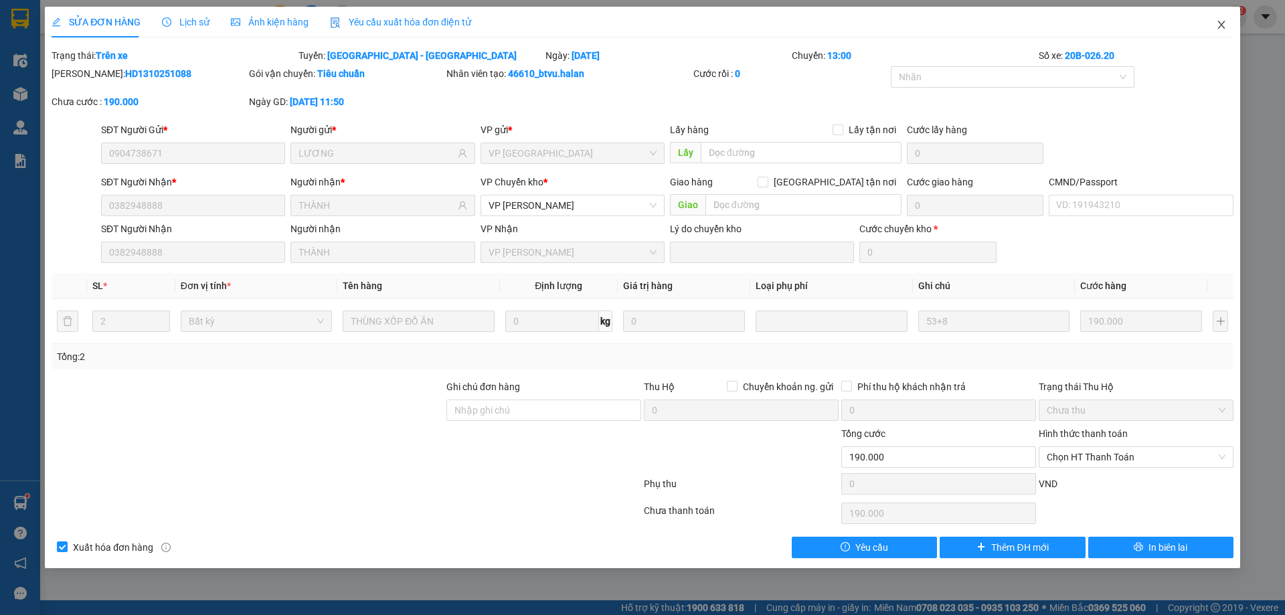
click at [1223, 19] on span "Close" at bounding box center [1220, 25] width 37 height 37
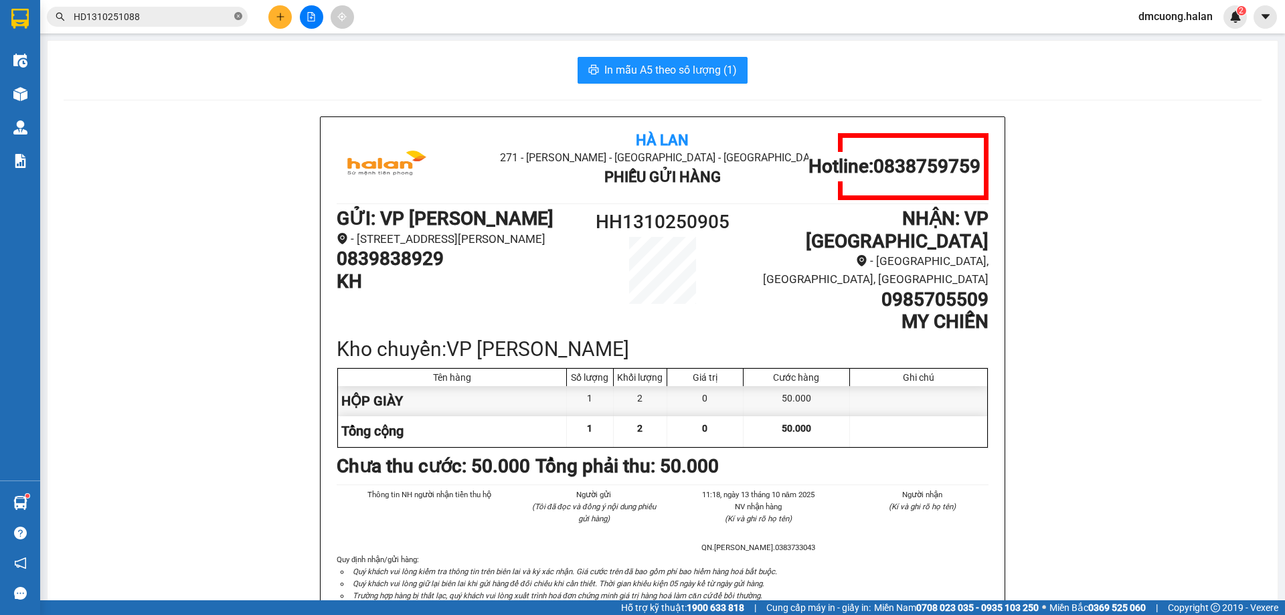
click at [238, 16] on icon "close-circle" at bounding box center [238, 16] width 8 height 8
click at [209, 17] on input "text" at bounding box center [153, 16] width 158 height 15
paste input "HD1310250768"
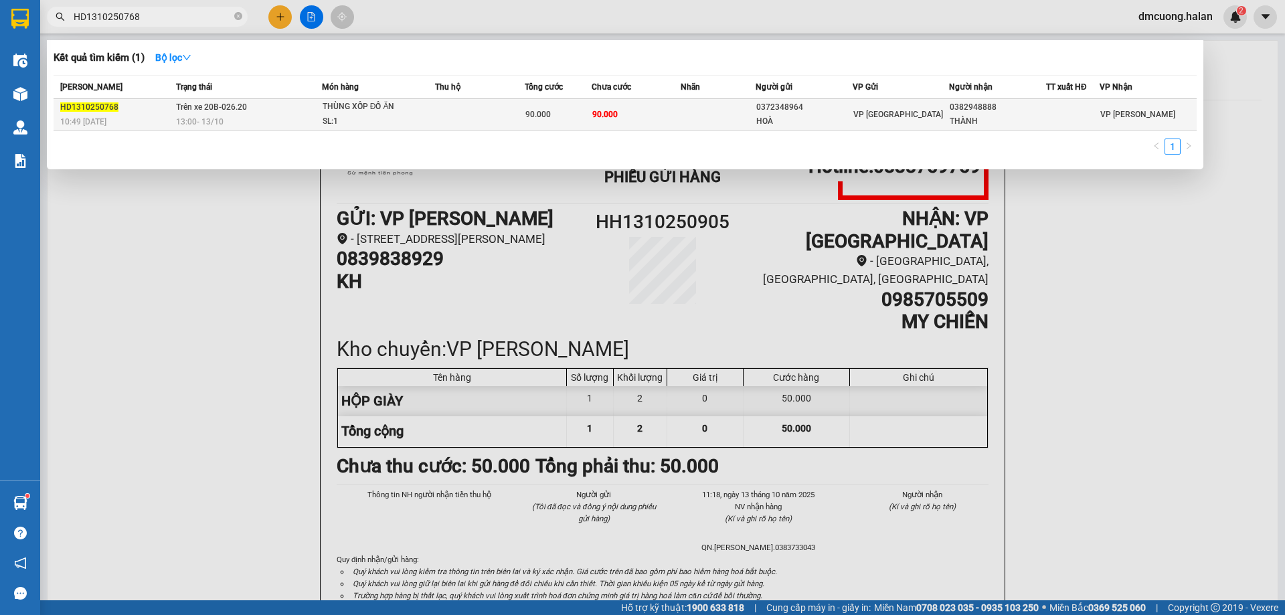
type input "HD1310250768"
click at [715, 117] on td at bounding box center [717, 114] width 74 height 31
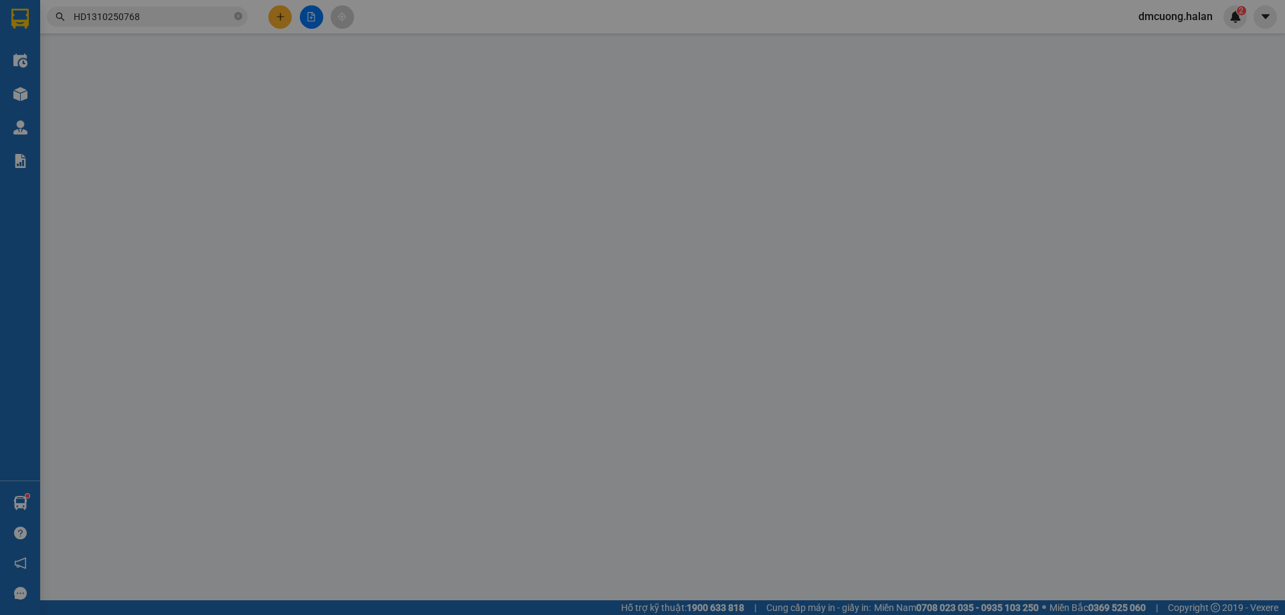
type input "0372348964"
type input "HOÀ"
type input "0382948888"
type input "THÀNH"
type input "0"
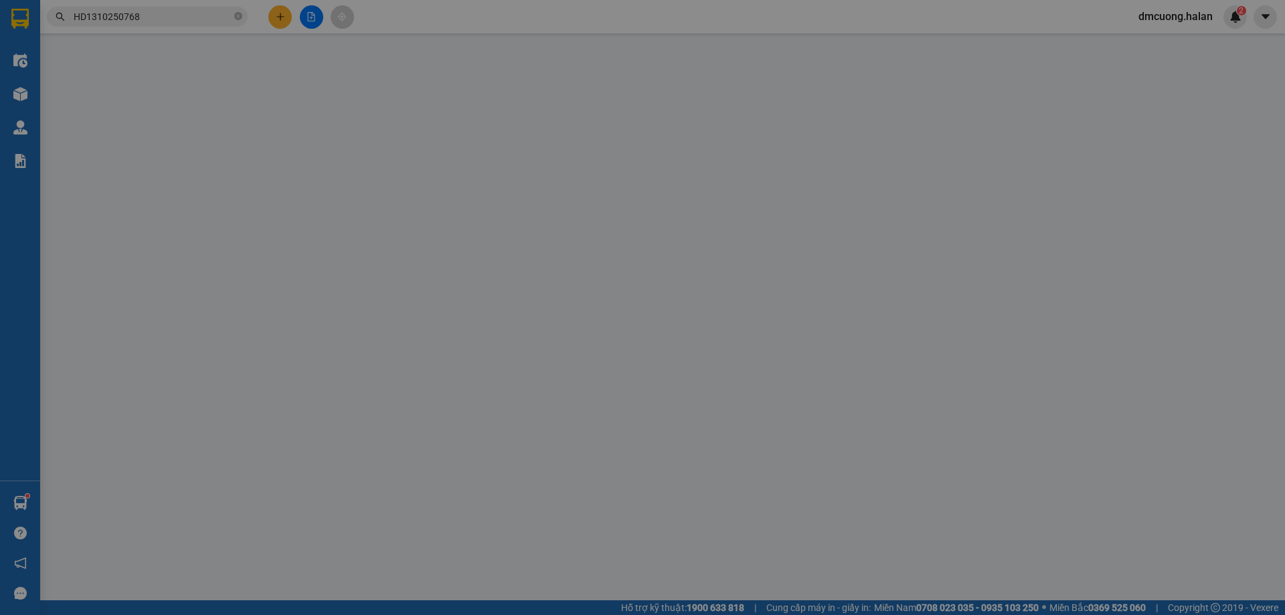
type input "90.000"
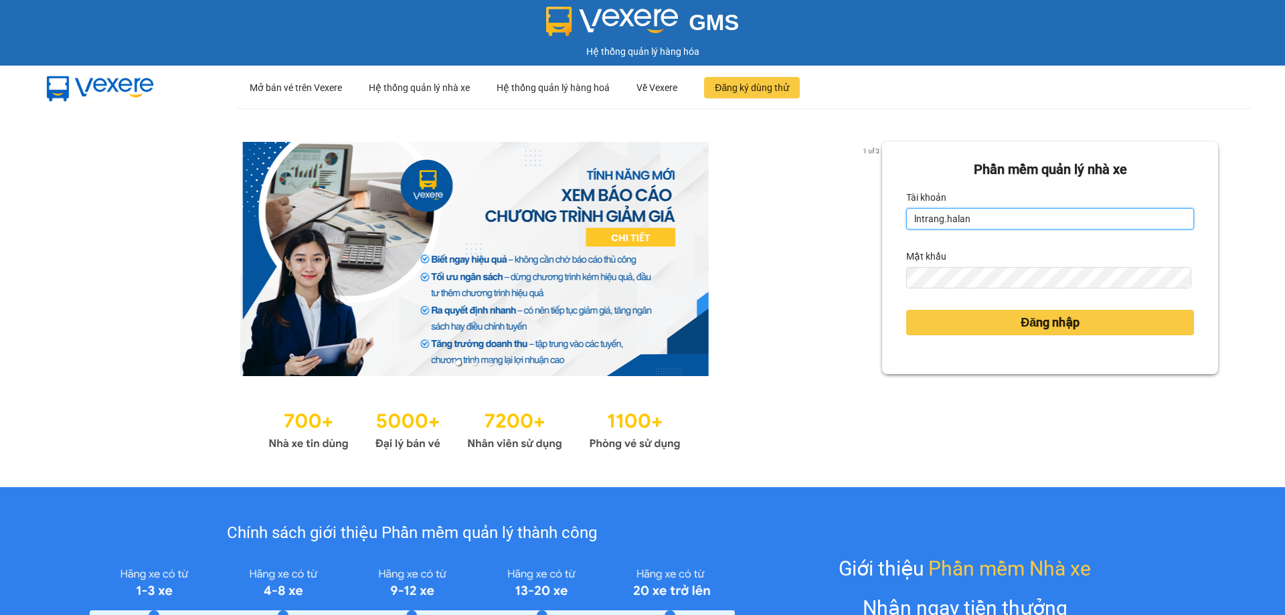
click at [1006, 225] on input "lntrang.halan" at bounding box center [1050, 218] width 288 height 21
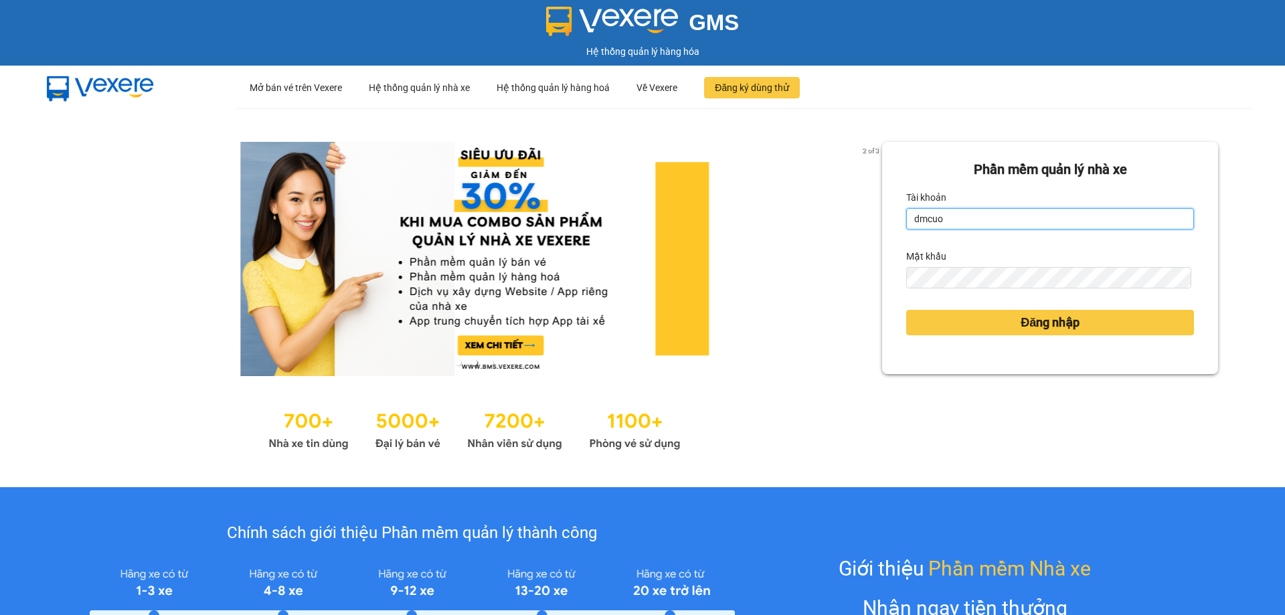
type input "dmcuong.halan"
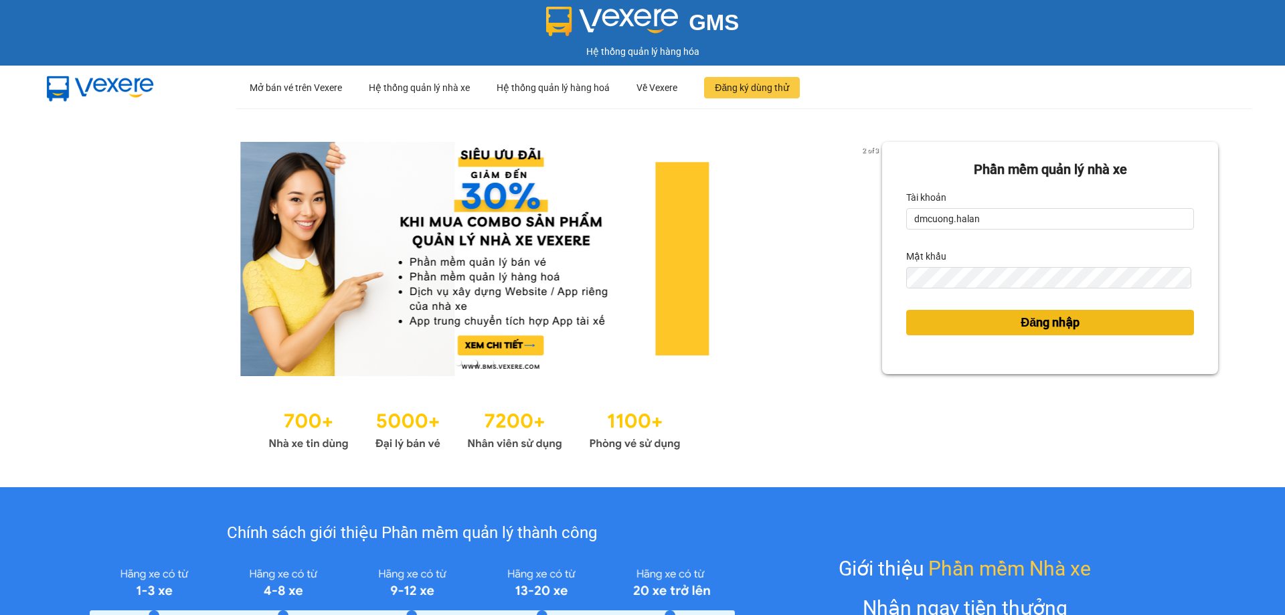
click at [1055, 326] on span "Đăng nhập" at bounding box center [1049, 322] width 59 height 19
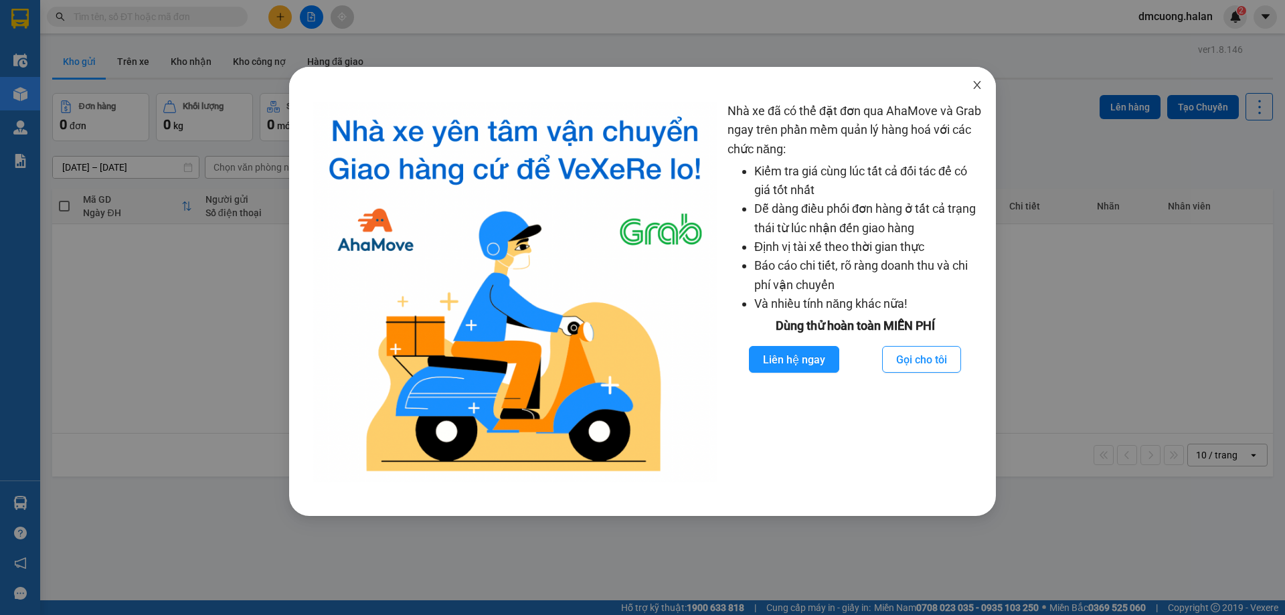
drag, startPoint x: 976, startPoint y: 83, endPoint x: 666, endPoint y: 53, distance: 311.9
click at [975, 83] on icon "close" at bounding box center [976, 85] width 11 height 11
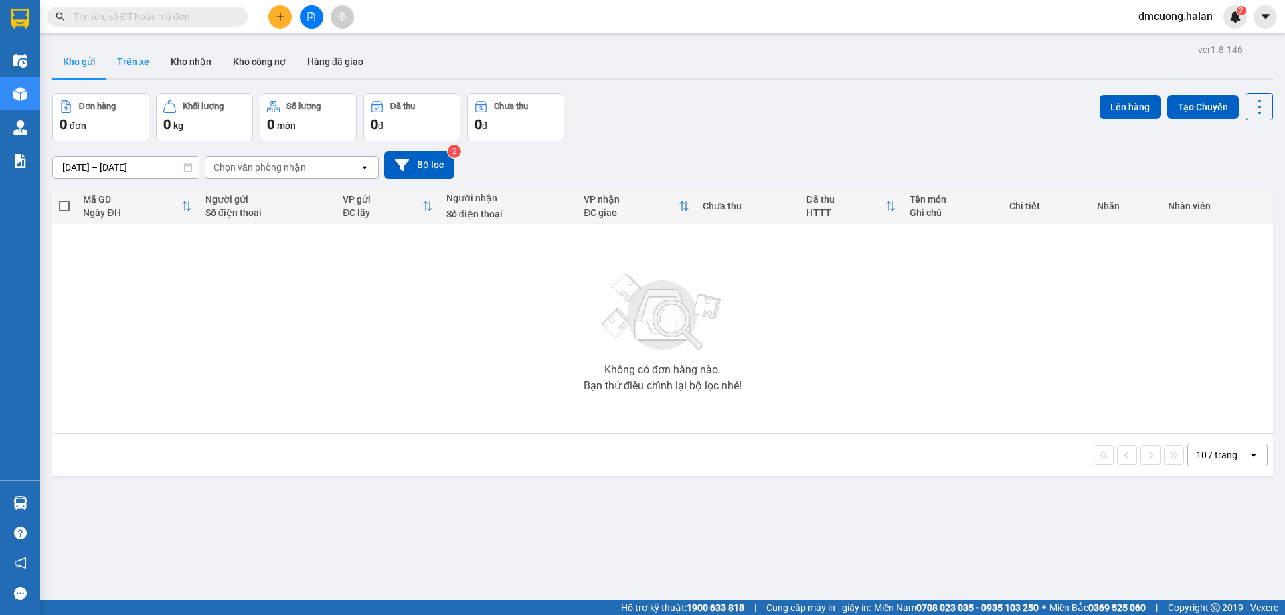
click at [130, 55] on button "Trên xe" at bounding box center [133, 61] width 54 height 32
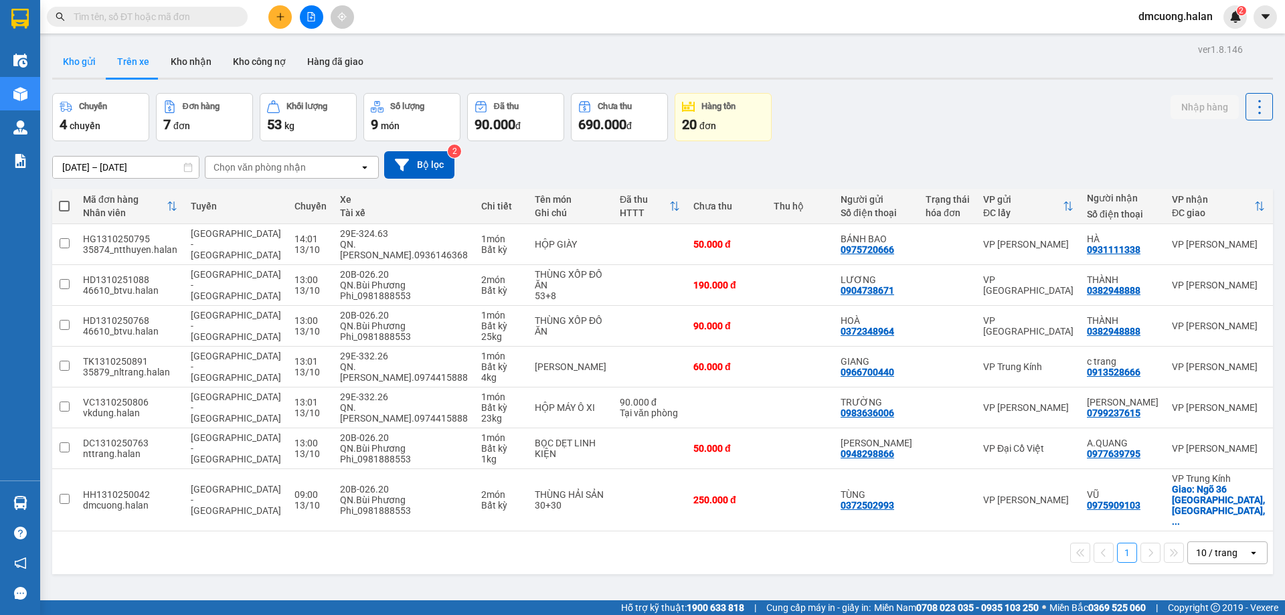
click at [83, 68] on button "Kho gửi" at bounding box center [79, 61] width 54 height 32
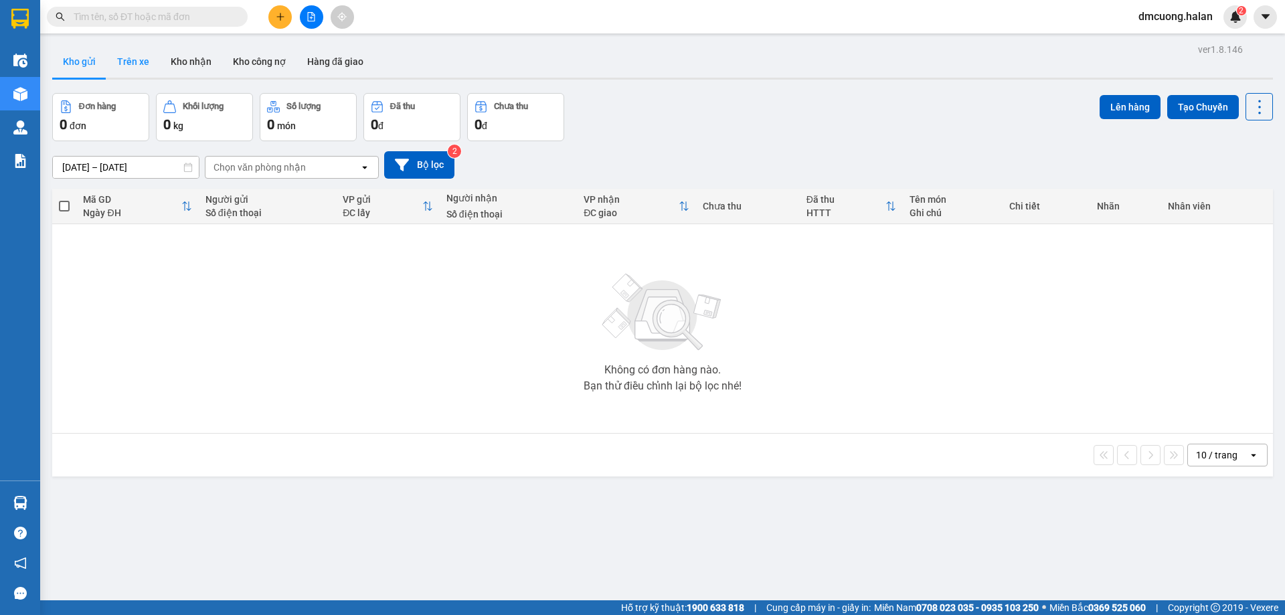
click at [141, 60] on button "Trên xe" at bounding box center [133, 61] width 54 height 32
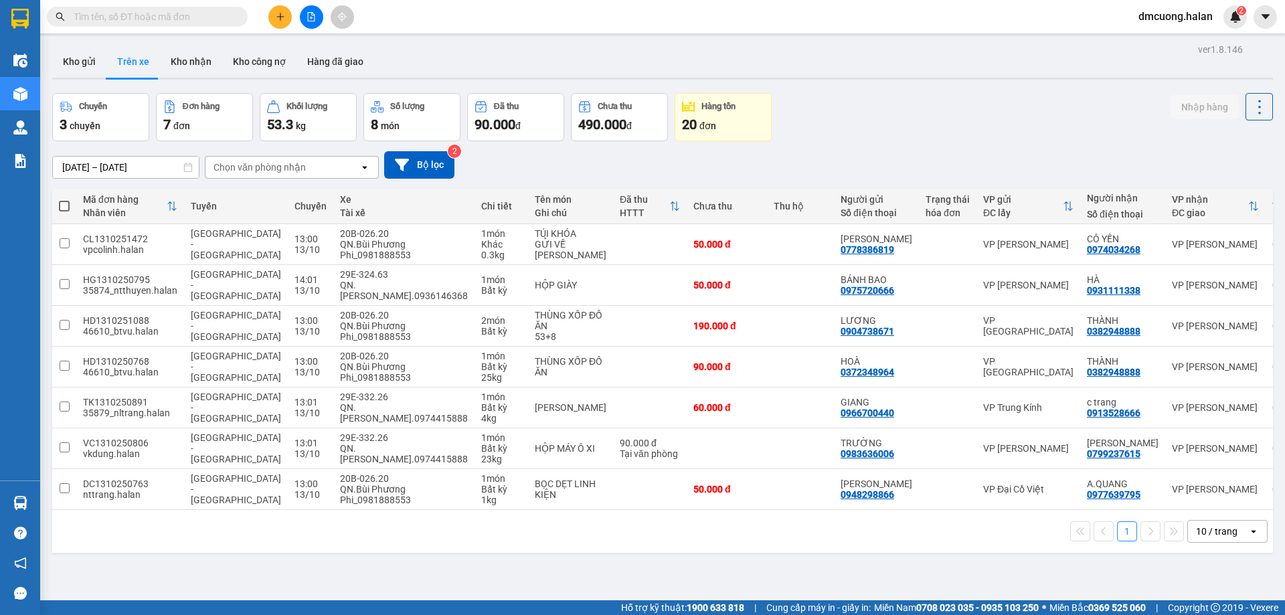
click at [74, 45] on div "ver 1.8.146 Kho gửi Trên xe Kho nhận Kho công nợ Hàng đã giao Chuyến 3 chuyến Đ…" at bounding box center [662, 347] width 1231 height 615
click at [94, 56] on button "Kho gửi" at bounding box center [79, 61] width 54 height 32
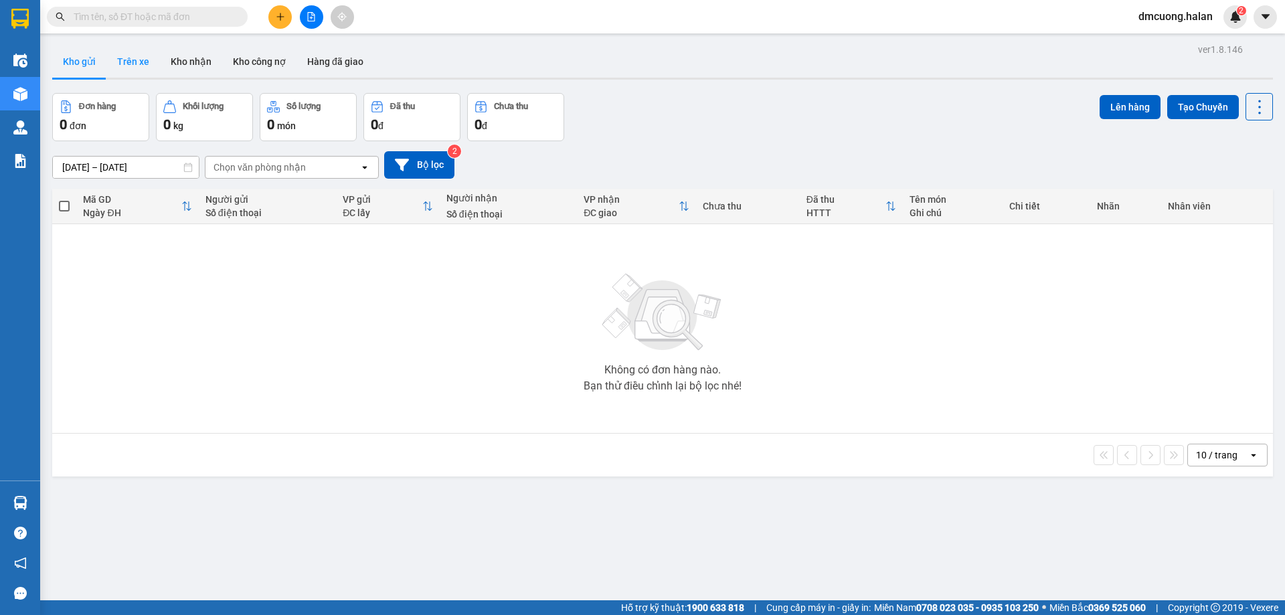
click at [135, 58] on button "Trên xe" at bounding box center [133, 61] width 54 height 32
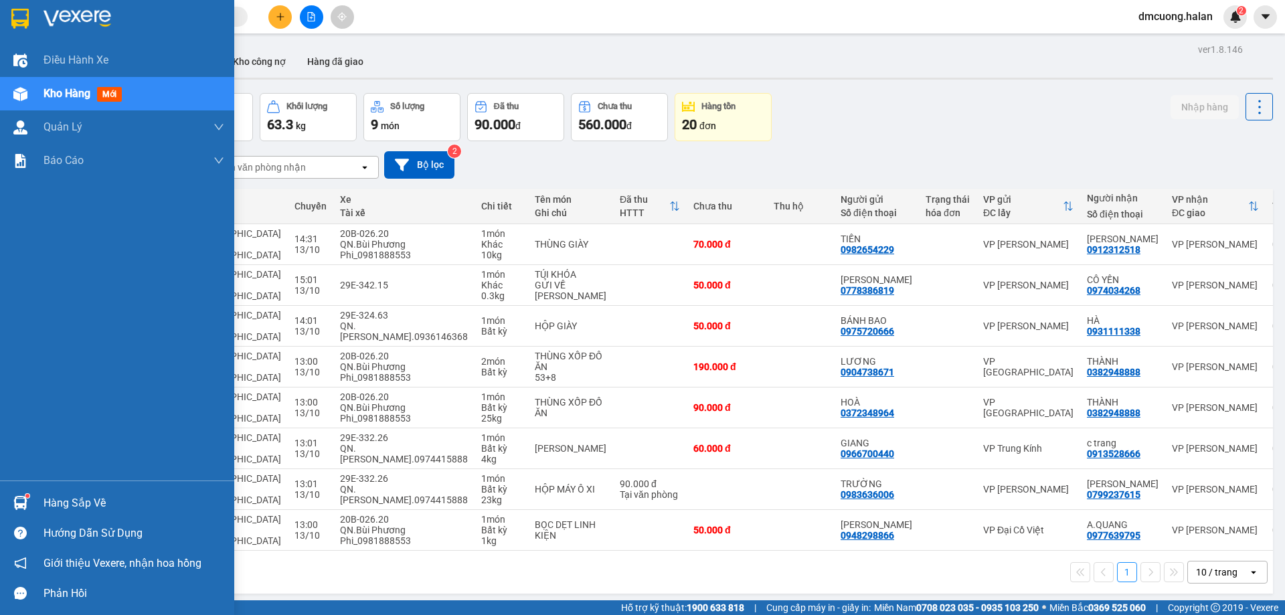
click at [96, 504] on div "Hàng sắp về" at bounding box center [133, 503] width 181 height 20
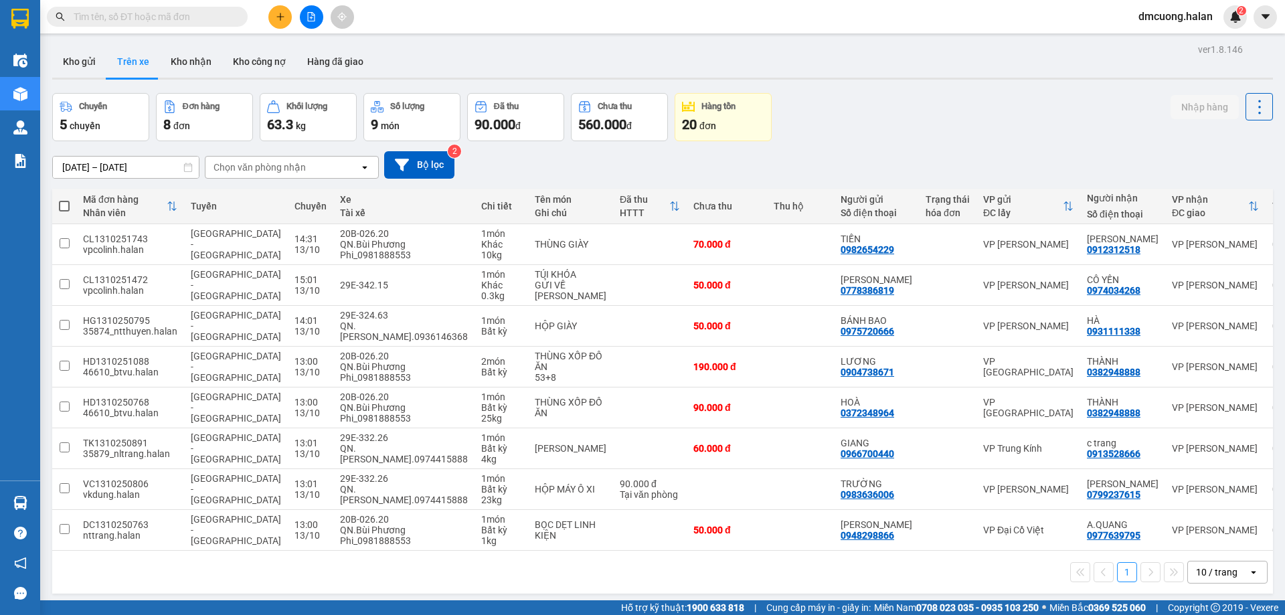
click at [938, 88] on section "Kết quả tìm kiếm ( 0 ) Bộ lọc No Data dmcuong.halan 2 Điều hành xe Kho hàng mới…" at bounding box center [642, 307] width 1285 height 615
click at [123, 66] on button "Trên xe" at bounding box center [133, 61] width 54 height 32
click at [87, 58] on button "Kho gửi" at bounding box center [79, 61] width 54 height 32
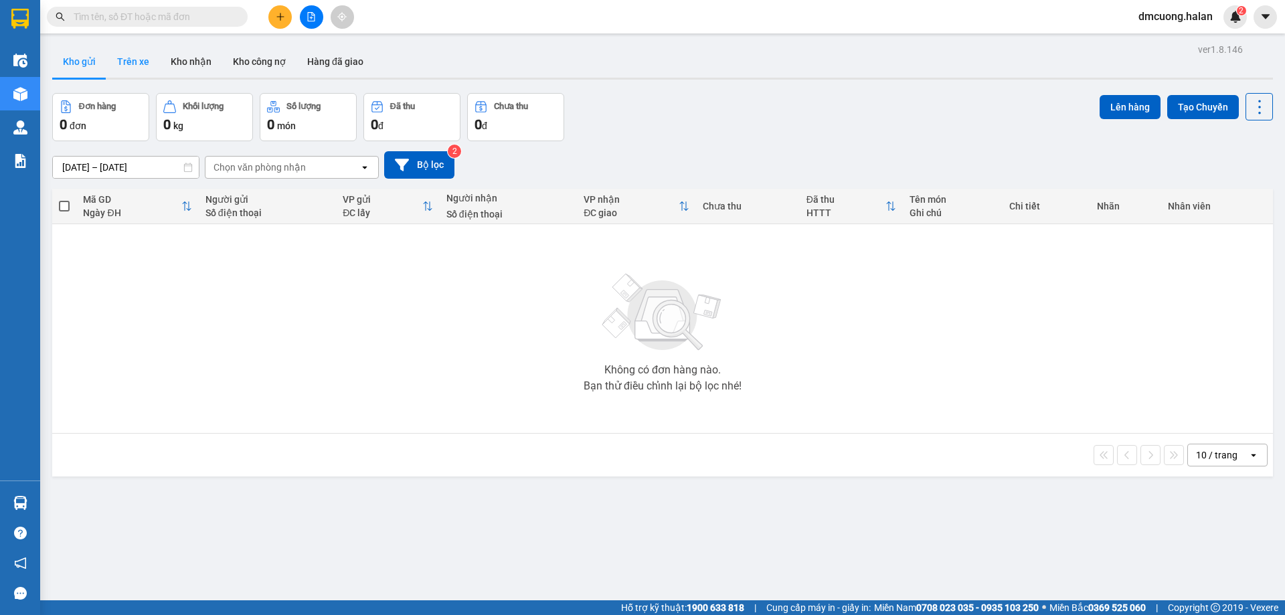
click at [122, 58] on button "Trên xe" at bounding box center [133, 61] width 54 height 32
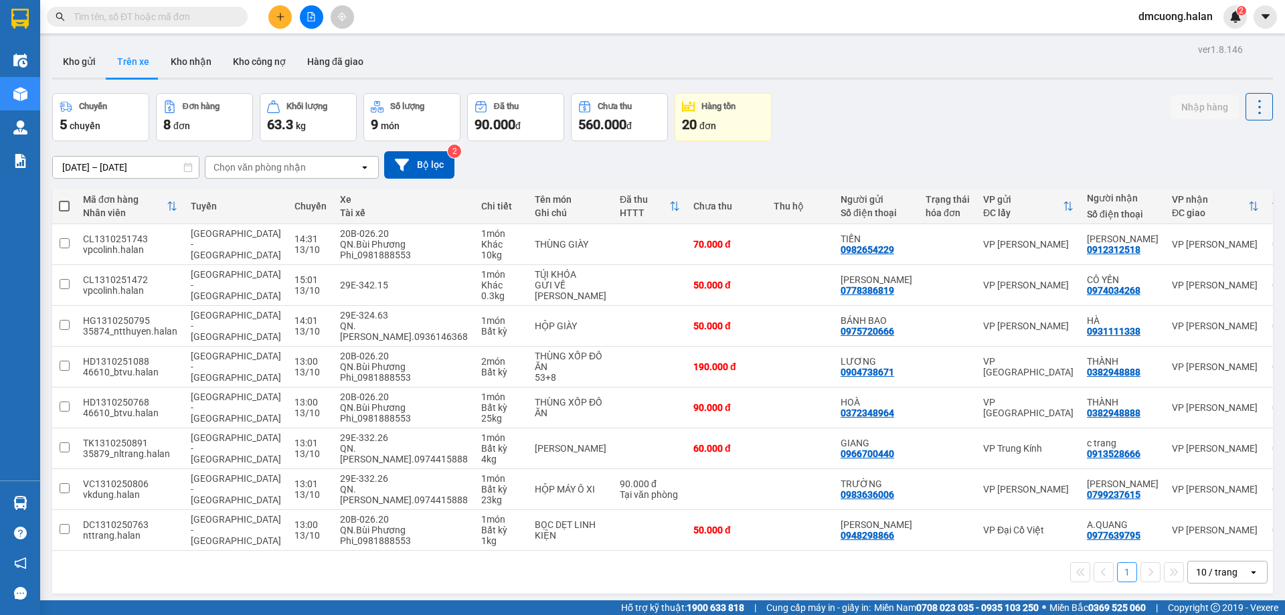
drag, startPoint x: 979, startPoint y: 106, endPoint x: 983, endPoint y: 98, distance: 9.0
click at [983, 98] on div "Chuyến 5 chuyến Đơn hàng 8 đơn Khối lượng 63.3 kg Số lượng 9 món Đã thu 90.000 …" at bounding box center [662, 117] width 1220 height 48
click at [965, 130] on div "Chuyến 5 chuyến Đơn hàng 8 đơn Khối lượng 63.3 kg Số lượng 9 món Đã thu 90.000 …" at bounding box center [662, 117] width 1220 height 48
click at [376, 448] on div "QN.[PERSON_NAME].0974415888" at bounding box center [404, 453] width 128 height 21
checkbox input "true"
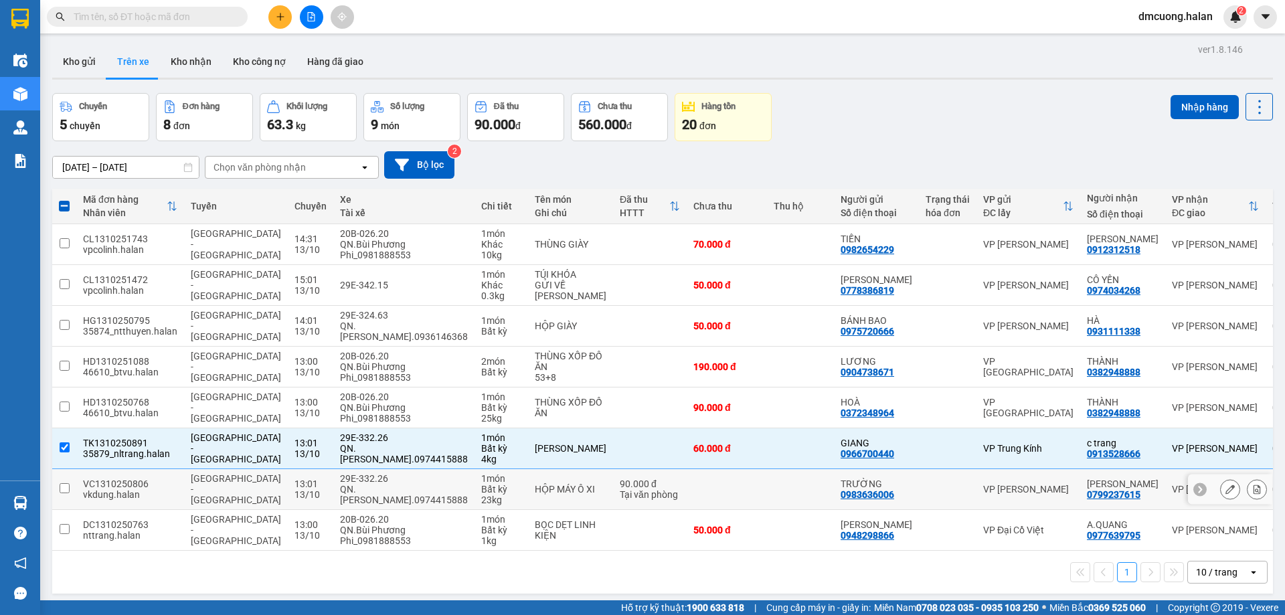
click at [361, 490] on div "QN.[PERSON_NAME].0974415888" at bounding box center [404, 494] width 128 height 21
checkbox input "true"
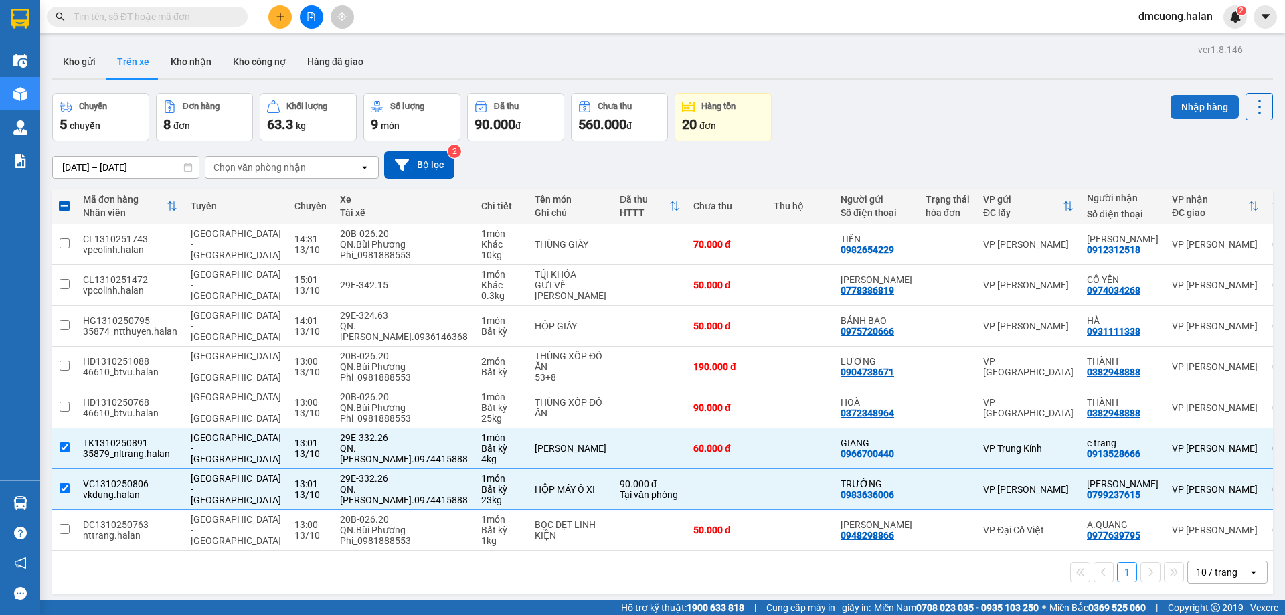
click at [1188, 110] on button "Nhập hàng" at bounding box center [1204, 107] width 68 height 24
checkbox input "false"
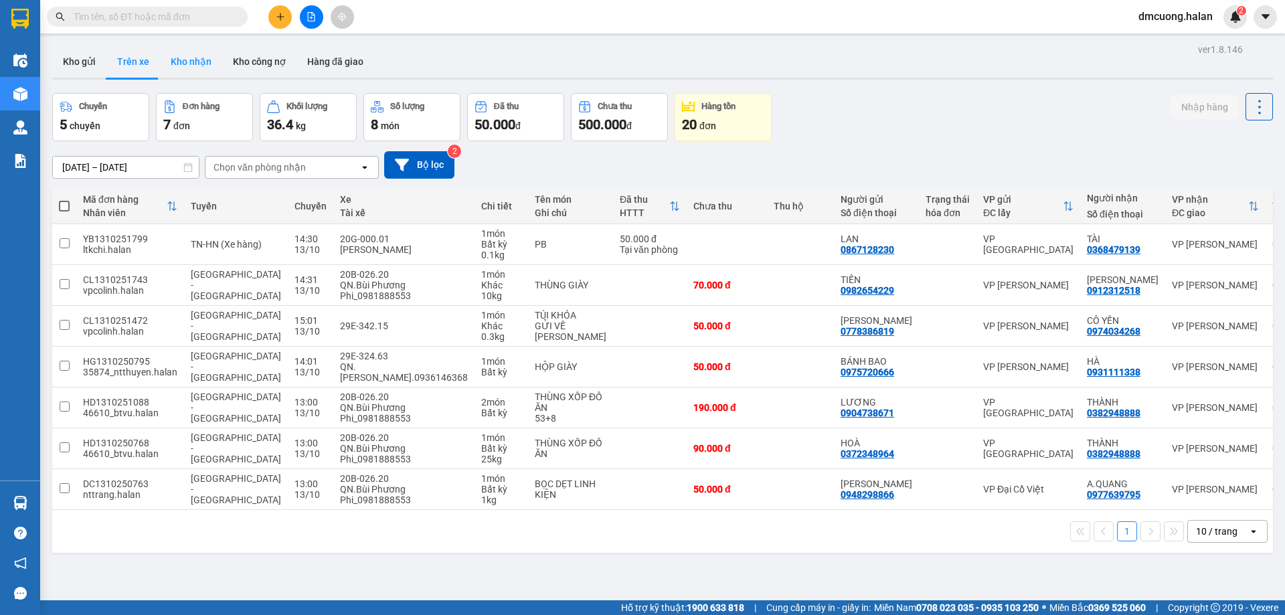
click at [183, 60] on button "Kho nhận" at bounding box center [191, 61] width 62 height 32
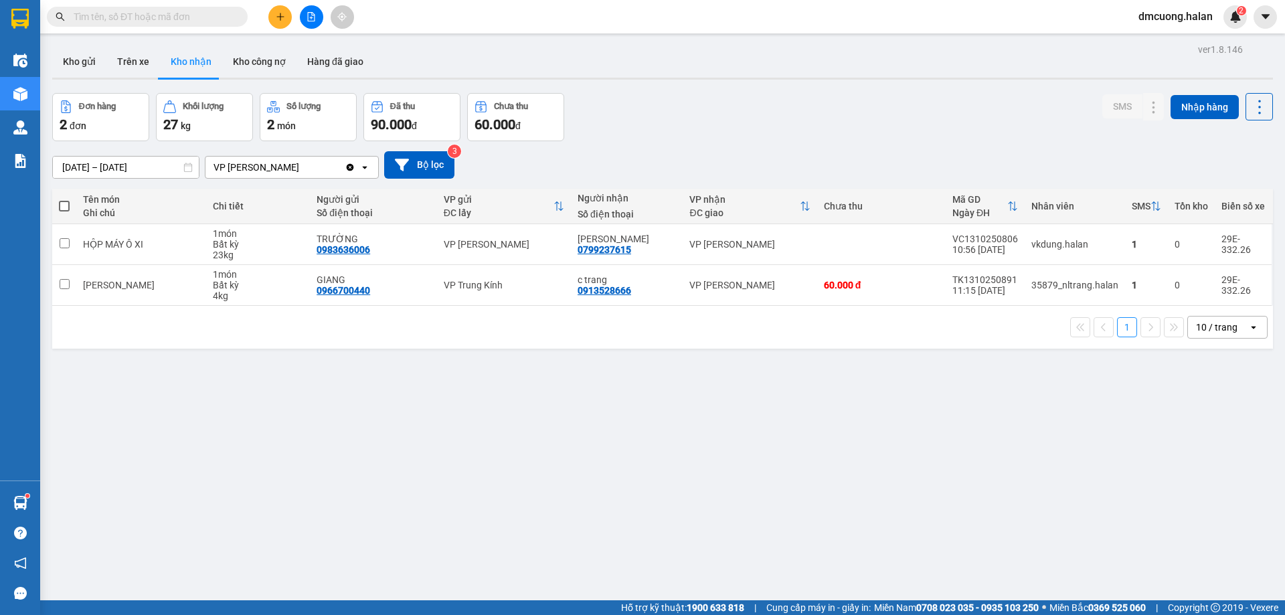
click at [1023, 158] on div "[DATE] – [DATE] Press the down arrow key to interact with the calendar and sele…" at bounding box center [662, 164] width 1220 height 27
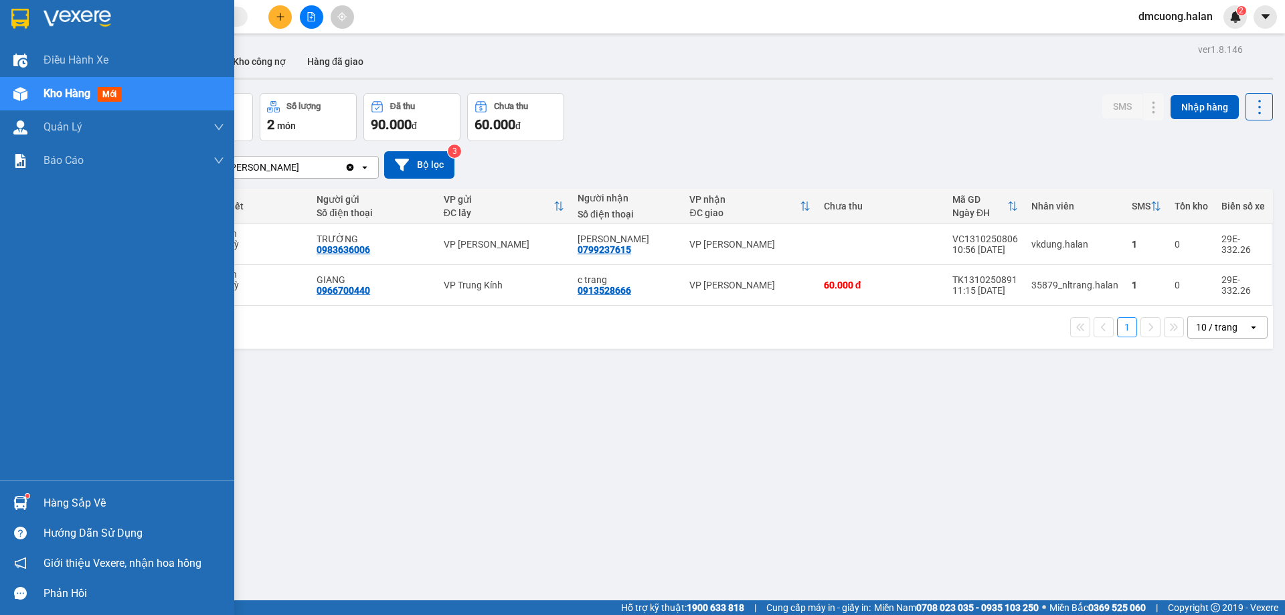
click at [52, 499] on div "Hàng sắp về" at bounding box center [133, 503] width 181 height 20
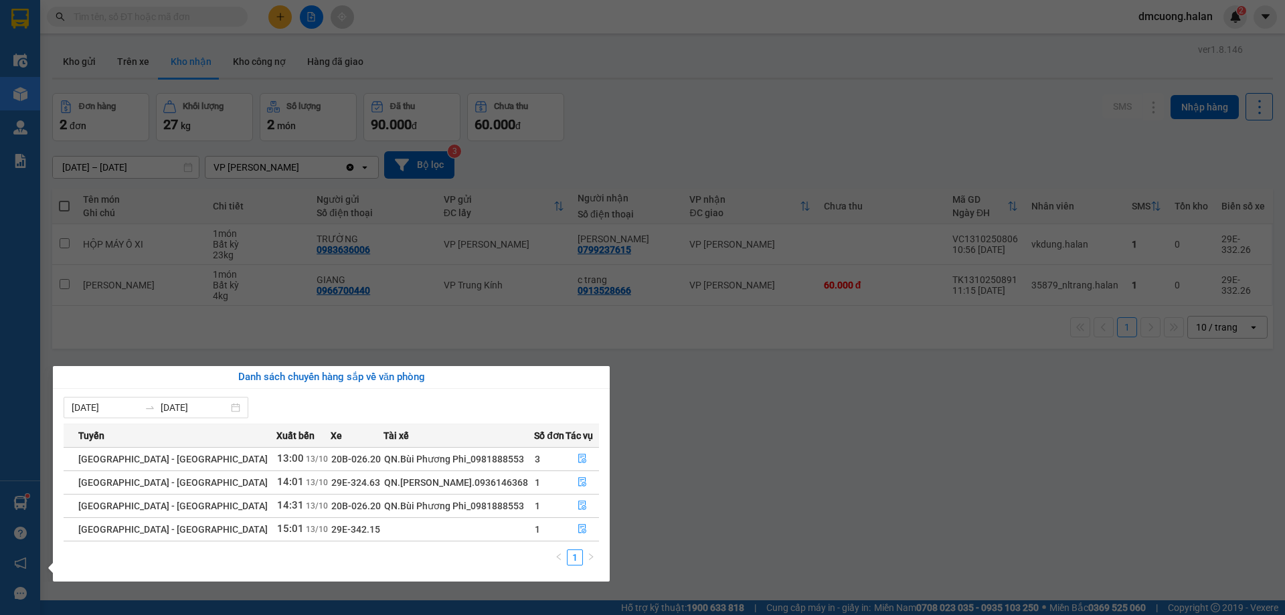
click at [853, 456] on section "Kết quả tìm kiếm ( 0 ) Bộ lọc No Data dmcuong.halan 2 Điều hành xe Kho hàng mới…" at bounding box center [642, 307] width 1285 height 615
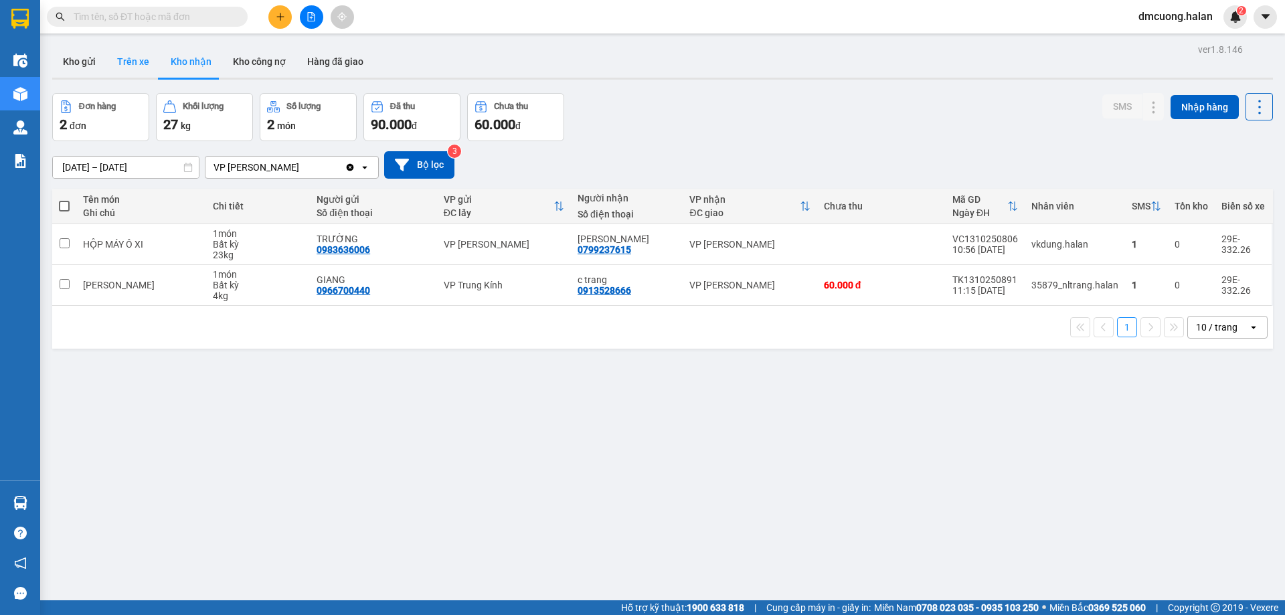
click at [123, 55] on button "Trên xe" at bounding box center [133, 61] width 54 height 32
type input "[DATE] – [DATE]"
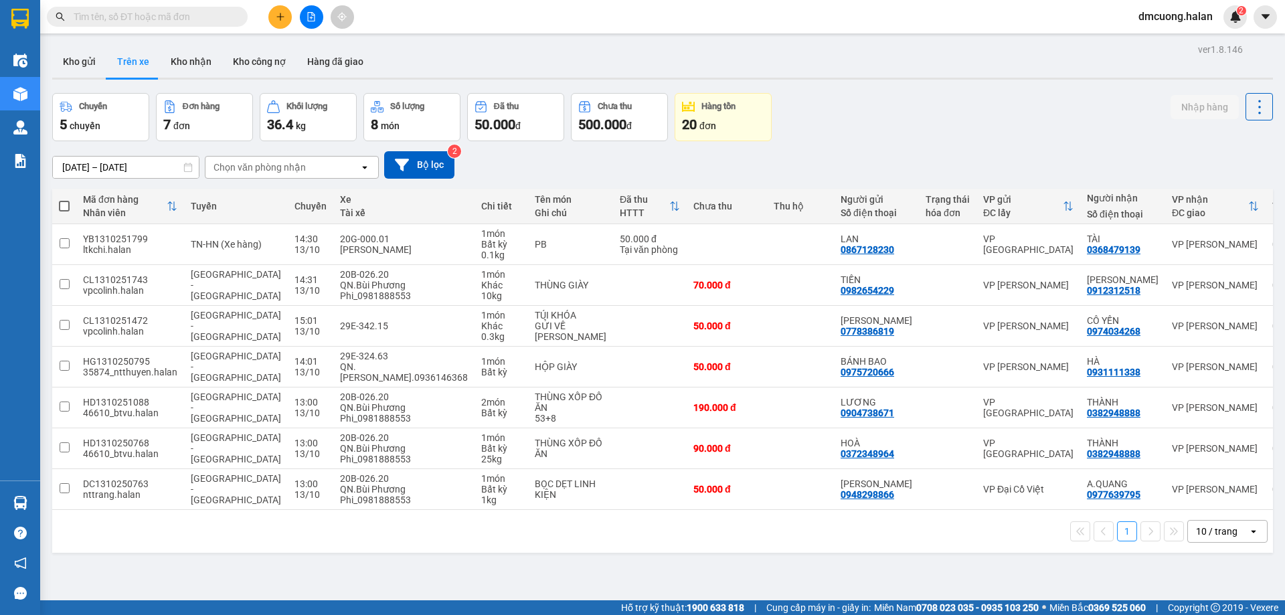
click at [872, 138] on div "Chuyến 5 chuyến Đơn hàng 7 đơn Khối lượng 36.4 kg Số lượng 8 món Đã thu 50.000 …" at bounding box center [662, 117] width 1220 height 48
click at [279, 11] on button at bounding box center [279, 16] width 23 height 23
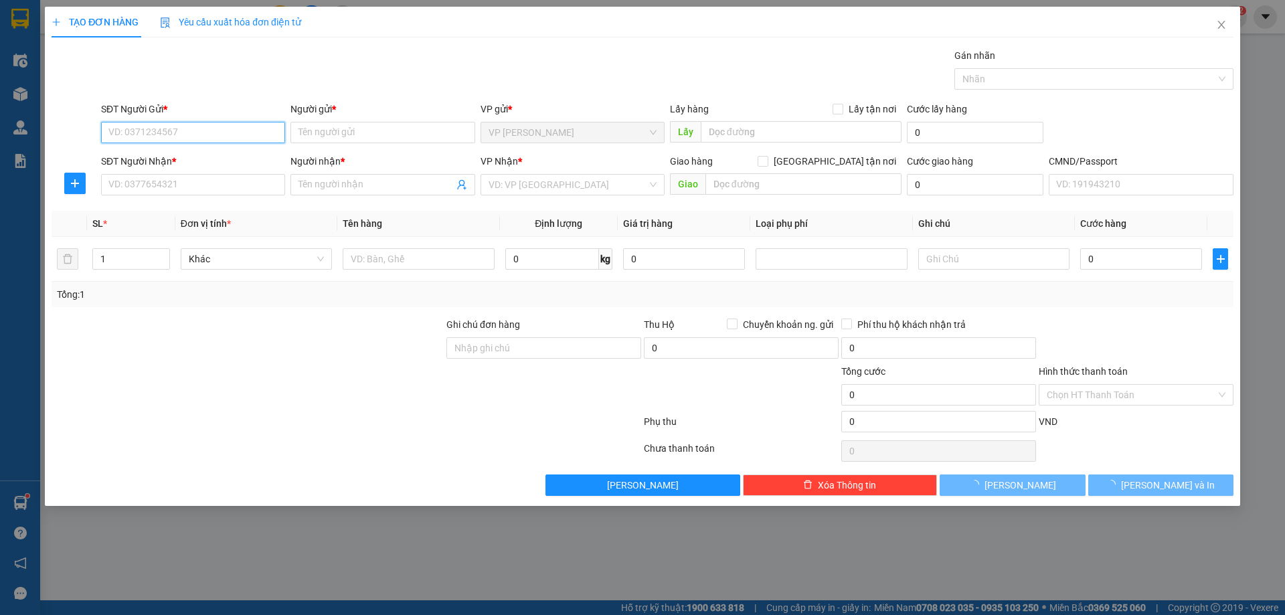
click at [207, 136] on input "SĐT Người Gửi *" at bounding box center [193, 132] width 184 height 21
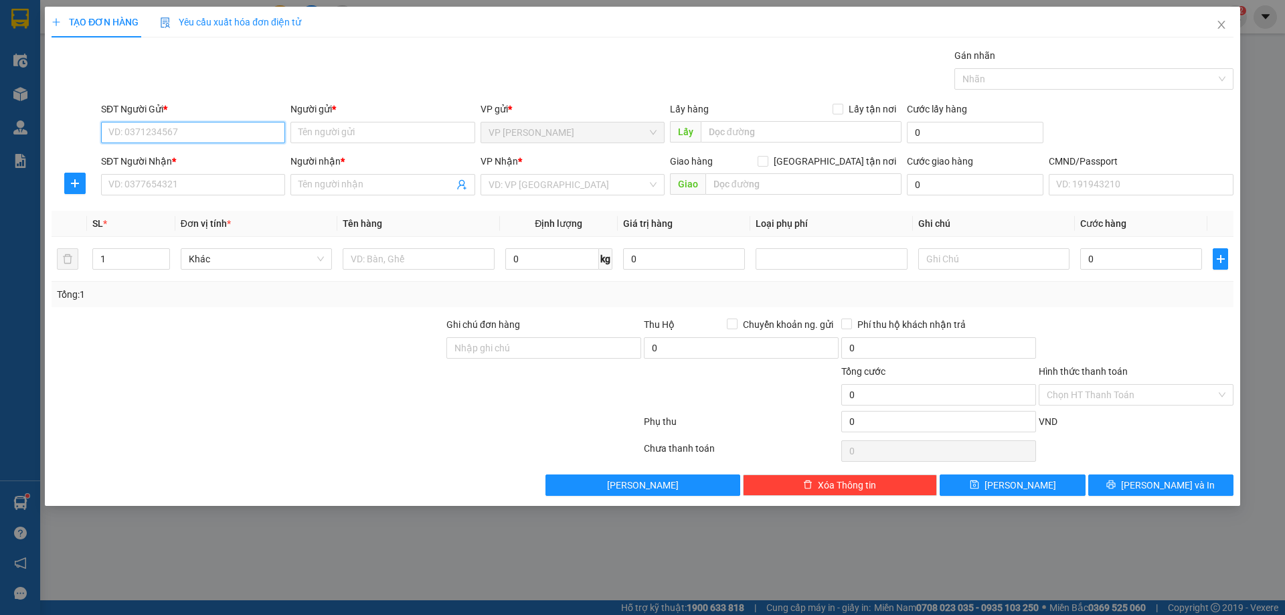
click at [256, 126] on input "SĐT Người Gửi *" at bounding box center [193, 132] width 184 height 21
paste input "0936584111"
type input "0936584111"
click at [205, 160] on div "0936584111 - [PERSON_NAME]" at bounding box center [193, 159] width 168 height 15
type input "HÙNG"
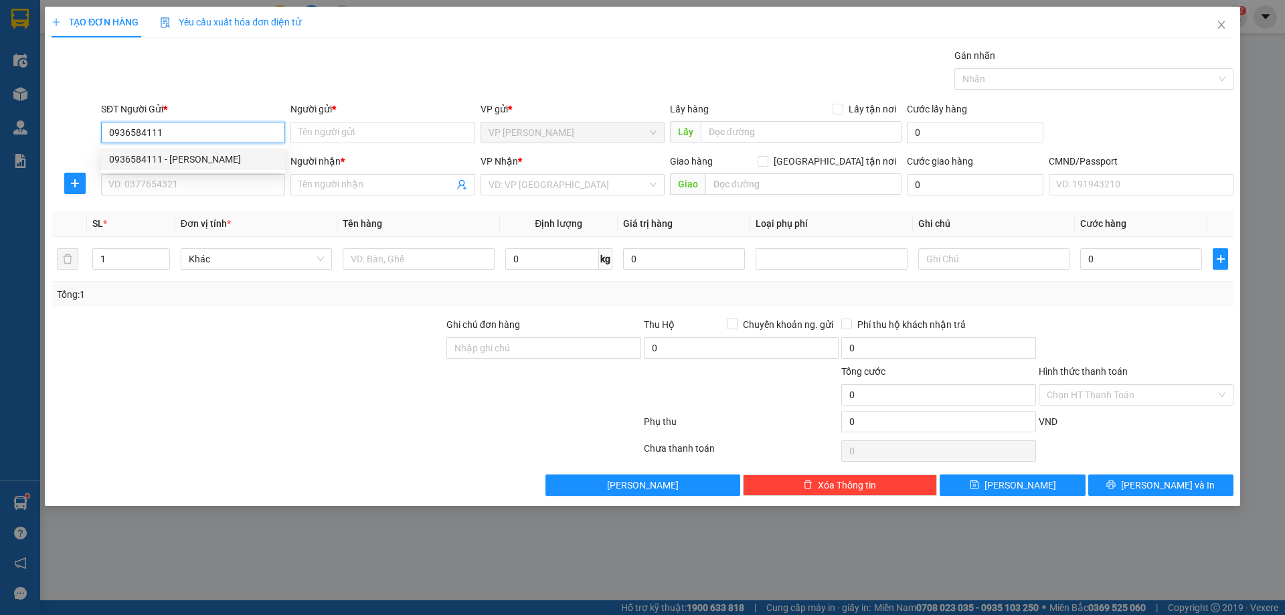
checkbox input "true"
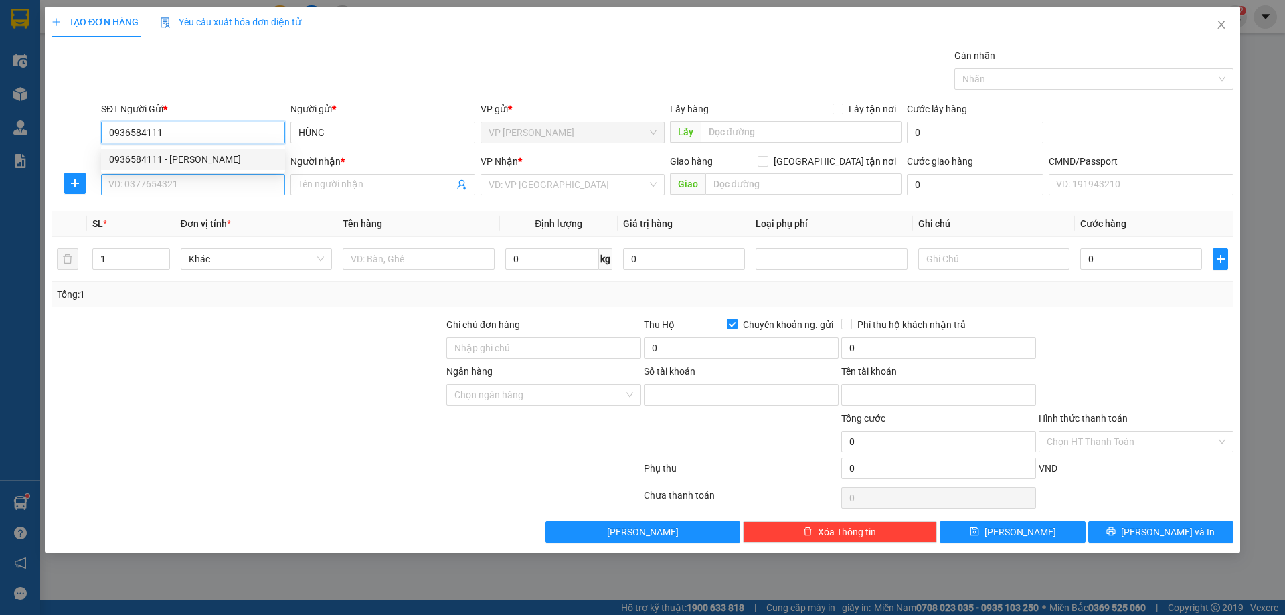
type input "2569290989"
type input "PHAM VIET HUNG"
type input "0936584111"
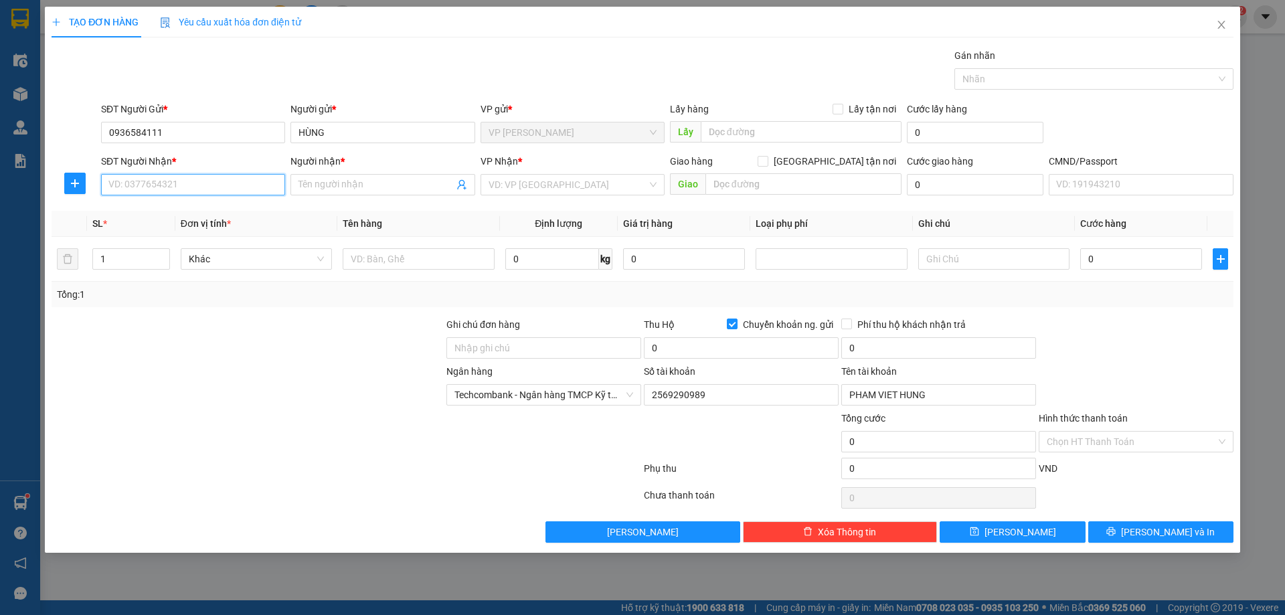
click at [205, 185] on input "SĐT Người Nhận *" at bounding box center [193, 184] width 184 height 21
click at [225, 183] on input "SĐT Người Nhận *" at bounding box center [193, 184] width 184 height 21
paste input "0915883386"
type input "0915883386"
click at [364, 177] on span at bounding box center [382, 184] width 184 height 21
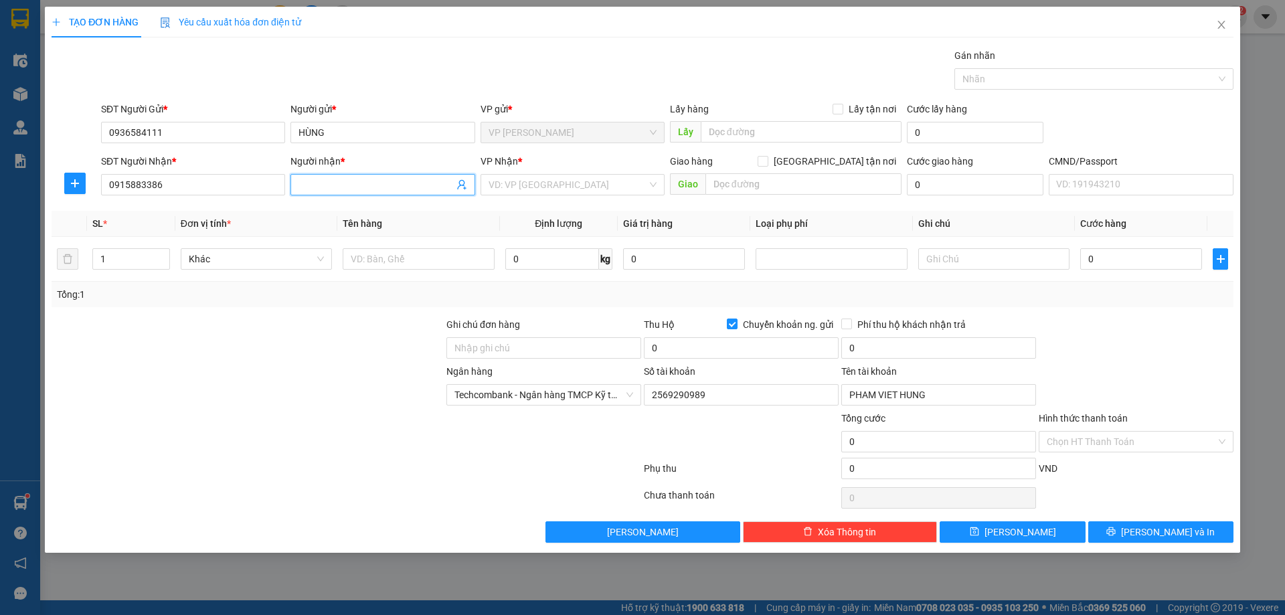
type input "T"
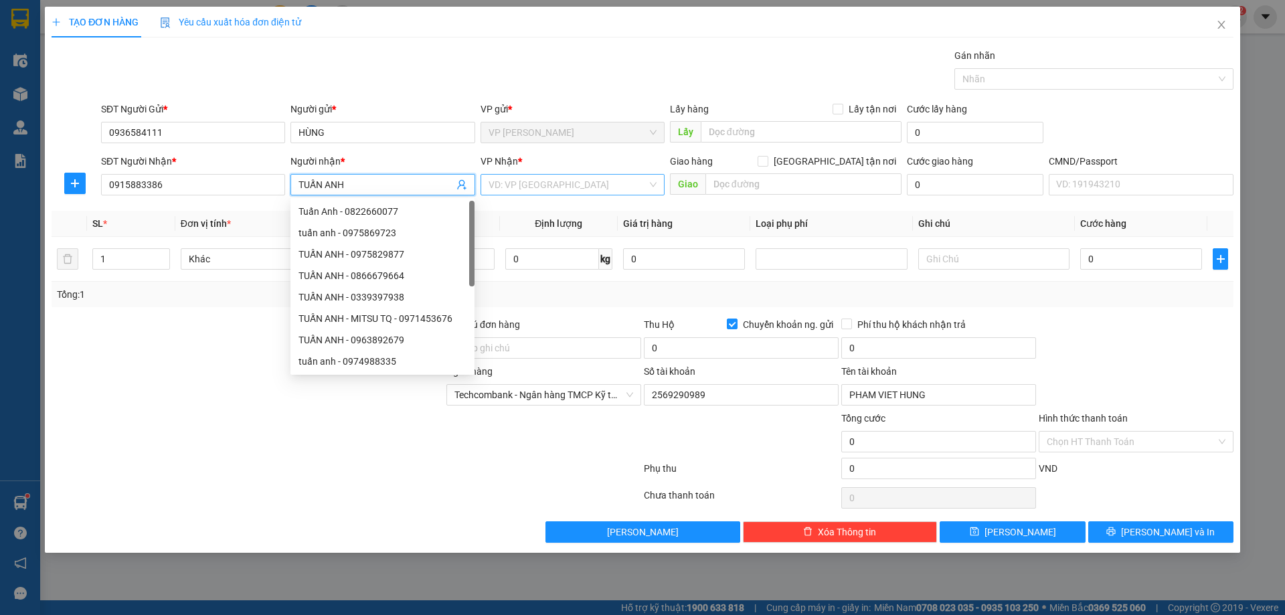
type input "TUẤN ANH"
click at [529, 184] on input "search" at bounding box center [567, 185] width 159 height 20
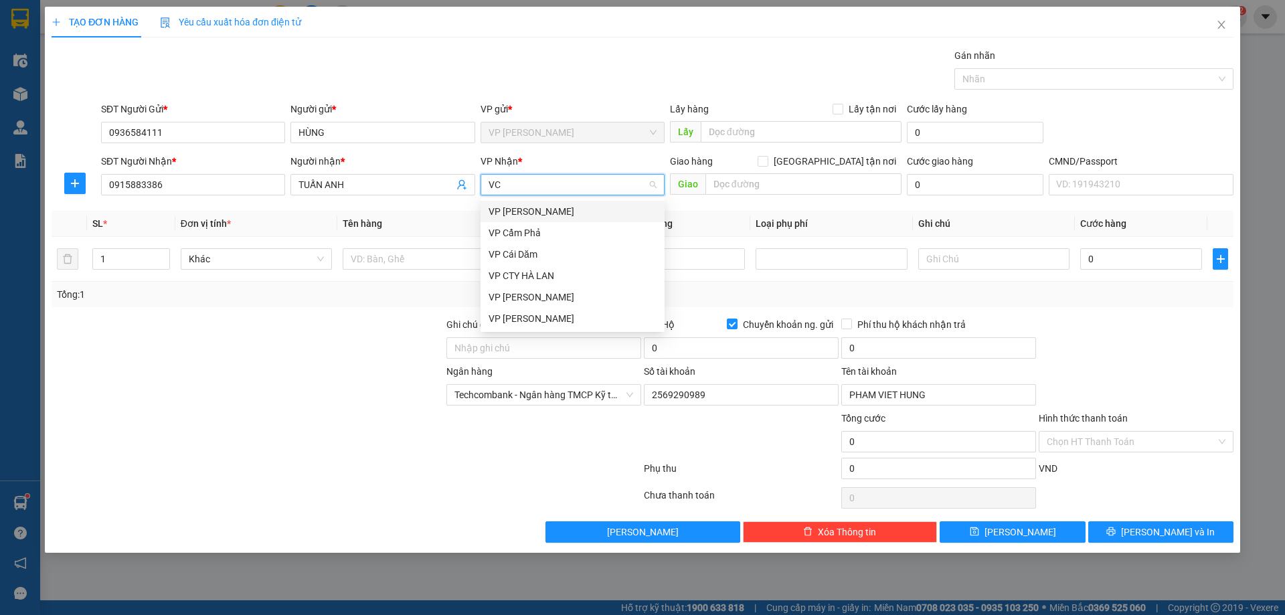
type input "VCC"
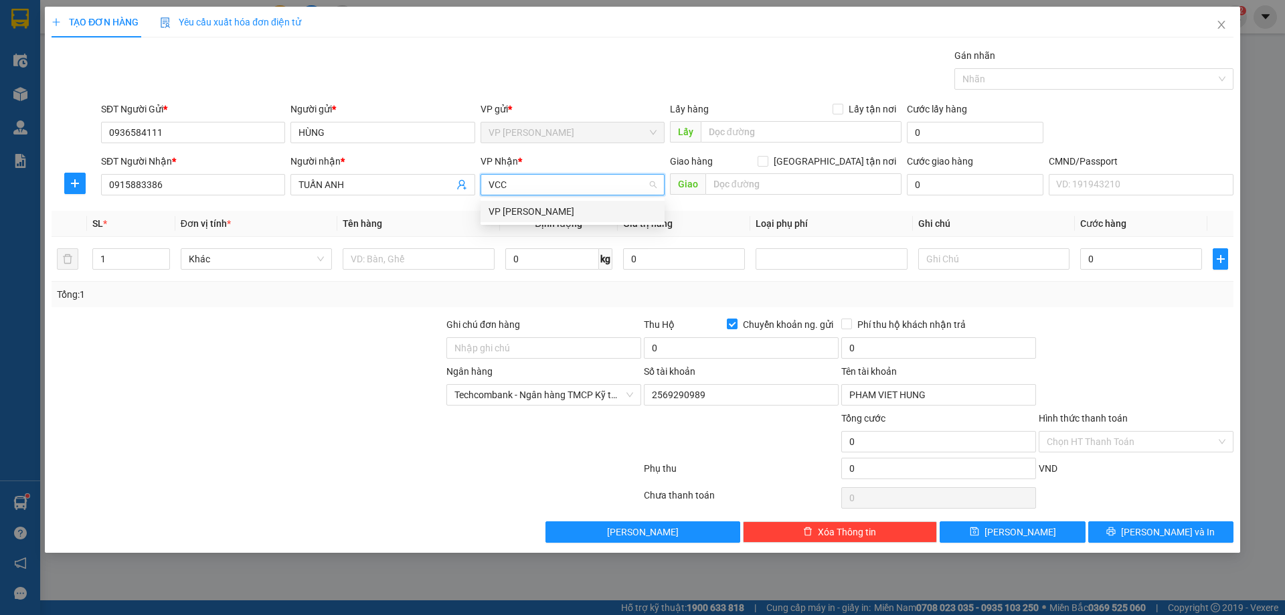
click at [530, 207] on div "VP [PERSON_NAME]" at bounding box center [572, 211] width 168 height 15
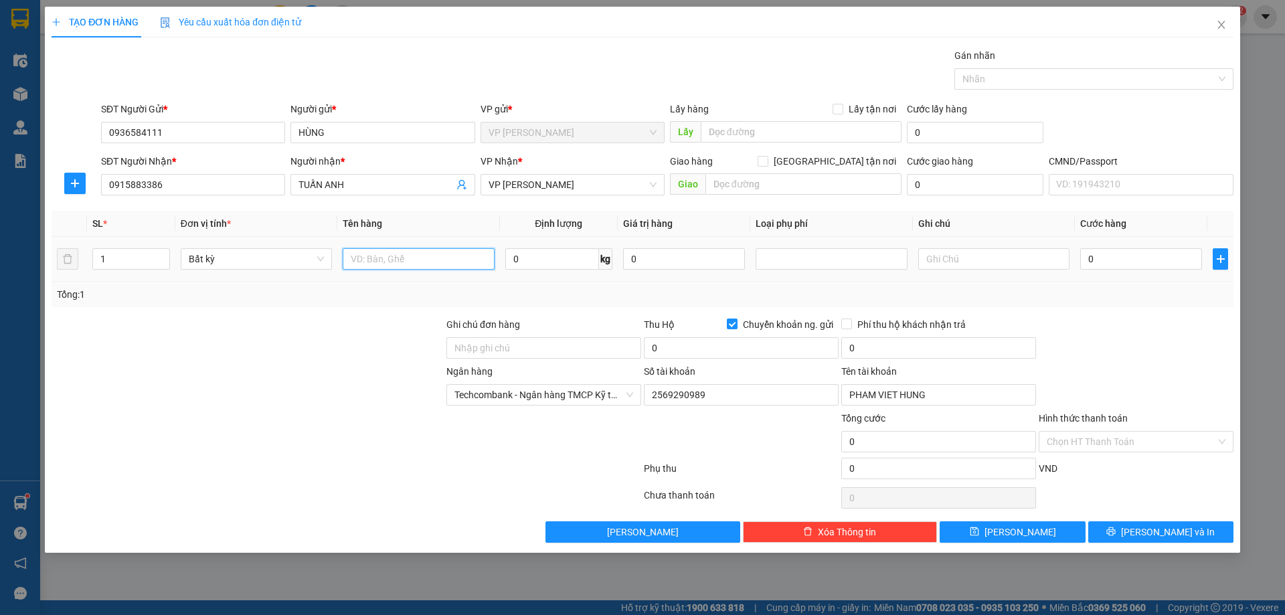
click at [397, 261] on input "text" at bounding box center [418, 258] width 151 height 21
type input "k"
click at [436, 256] on input "LINH KIỆN" at bounding box center [418, 258] width 151 height 21
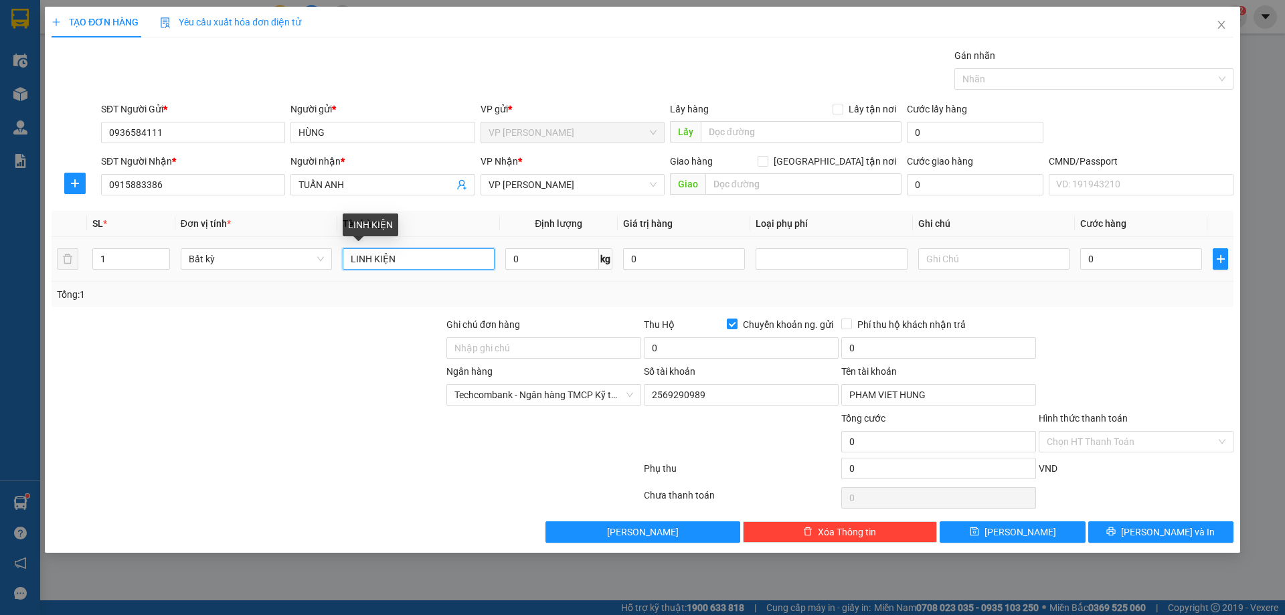
type input "D"
type input "ĐIỆN THOẠI"
click at [996, 252] on input "text" at bounding box center [993, 258] width 151 height 21
click at [953, 264] on input "text" at bounding box center [993, 258] width 151 height 21
type input "D"
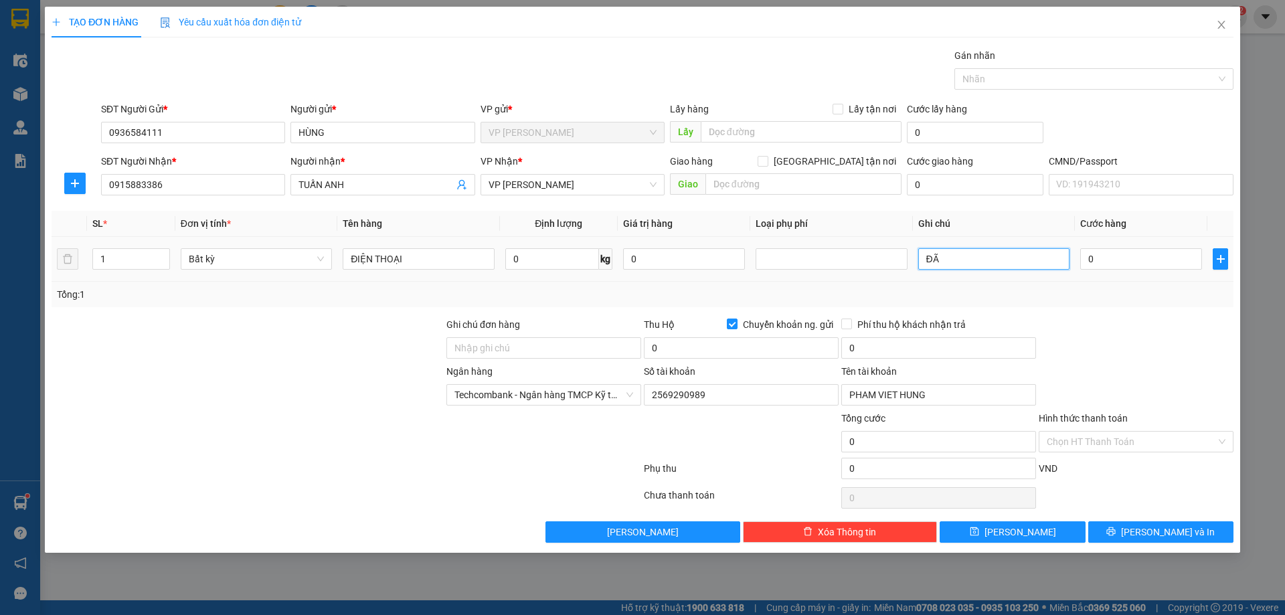
type input "Đ"
type input "DỄ VỠ - NHẸ TAY - ĐÃ TV KHÁCH BỌC HÀNG"
click at [1002, 257] on input "DỄ VỠ - NHẸ TAY - ĐÃ TV KHÁCH BỌC HÀNG" at bounding box center [993, 258] width 151 height 21
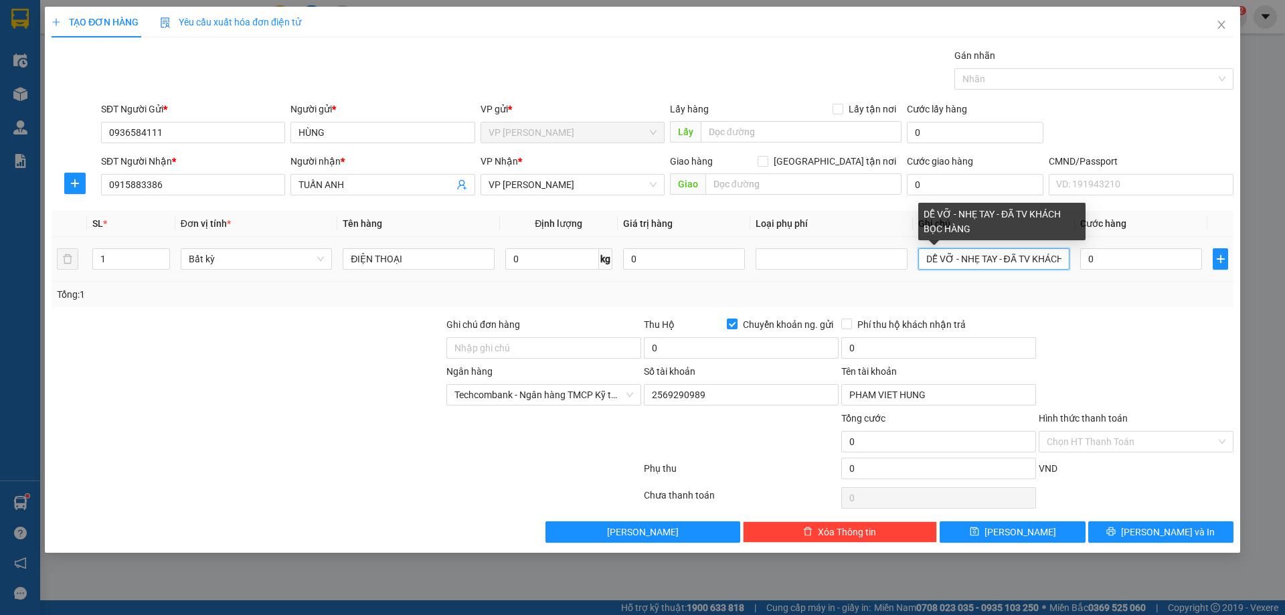
click at [991, 256] on input "DỄ VỠ - NHẸ TAY - ĐÃ TV KHÁCH BỌC HÀNG" at bounding box center [993, 258] width 151 height 21
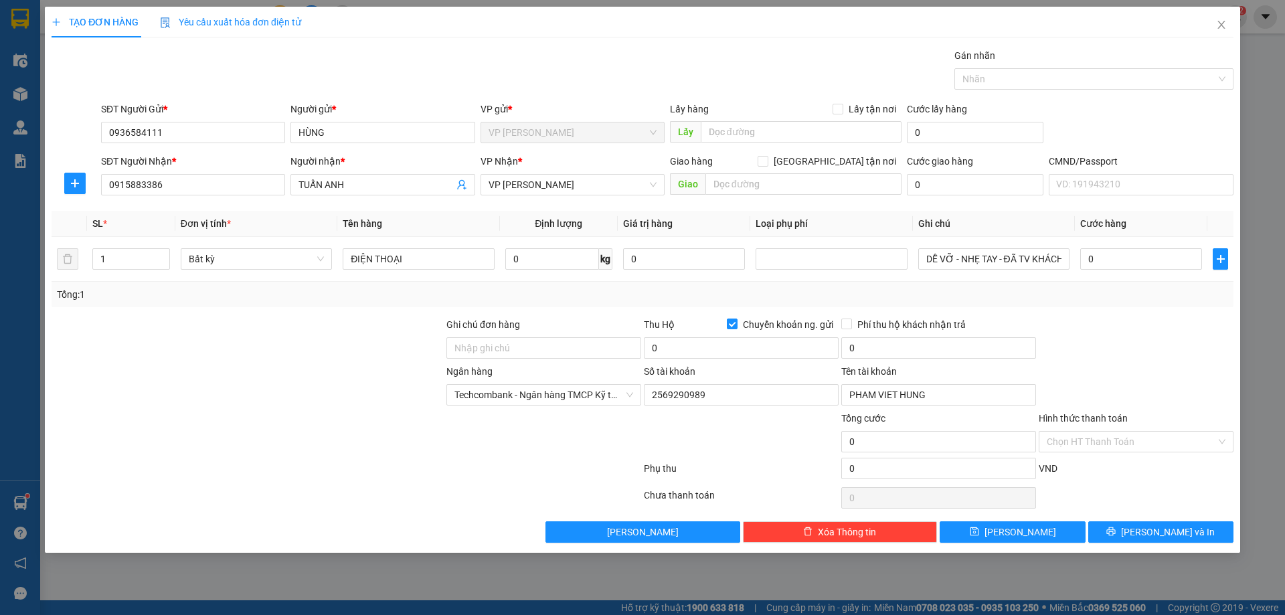
click at [1140, 335] on div at bounding box center [1135, 340] width 197 height 47
click at [672, 529] on button "[PERSON_NAME]" at bounding box center [642, 531] width 195 height 21
click at [1254, 37] on div "Lưu nháp thành công" at bounding box center [1140, 36] width 257 height 40
click at [1252, 33] on icon "close" at bounding box center [1248, 33] width 9 height 9
click at [1219, 25] on icon "close" at bounding box center [1221, 24] width 11 height 11
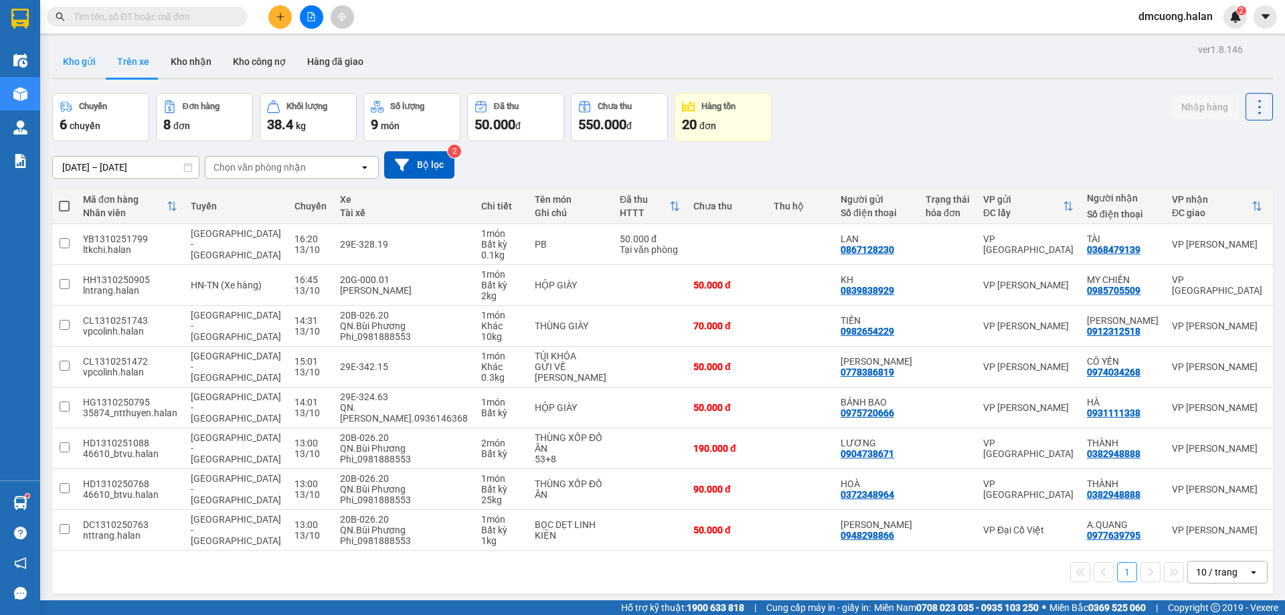
click at [57, 61] on button "Kho gửi" at bounding box center [79, 61] width 54 height 32
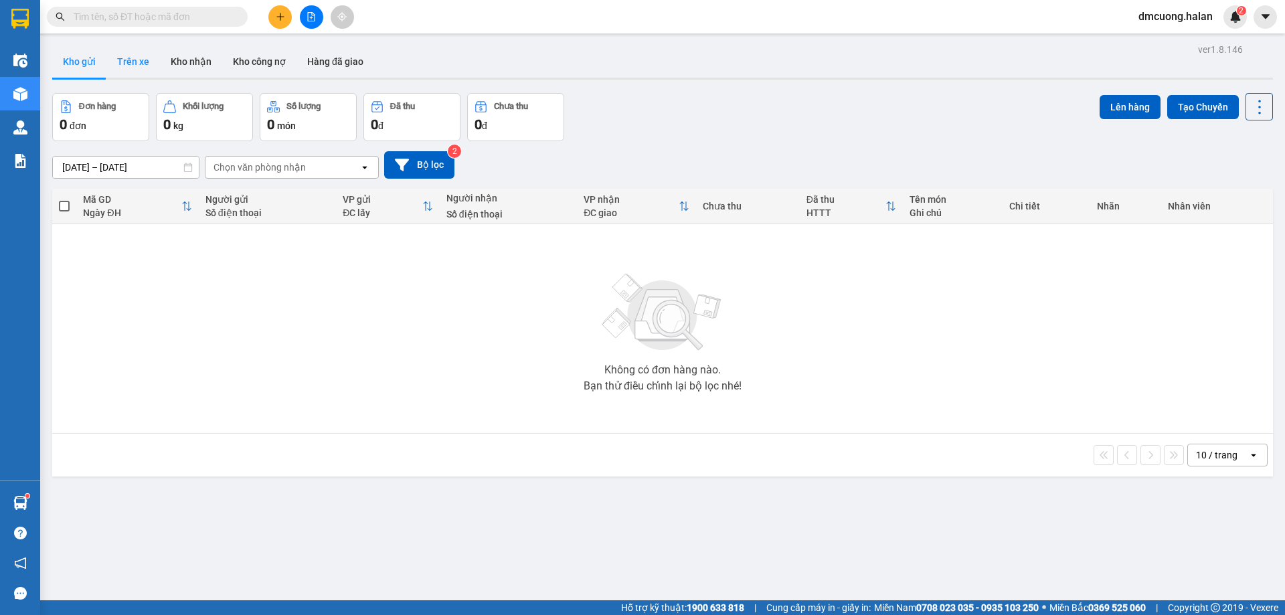
click at [109, 55] on button "Trên xe" at bounding box center [133, 61] width 54 height 32
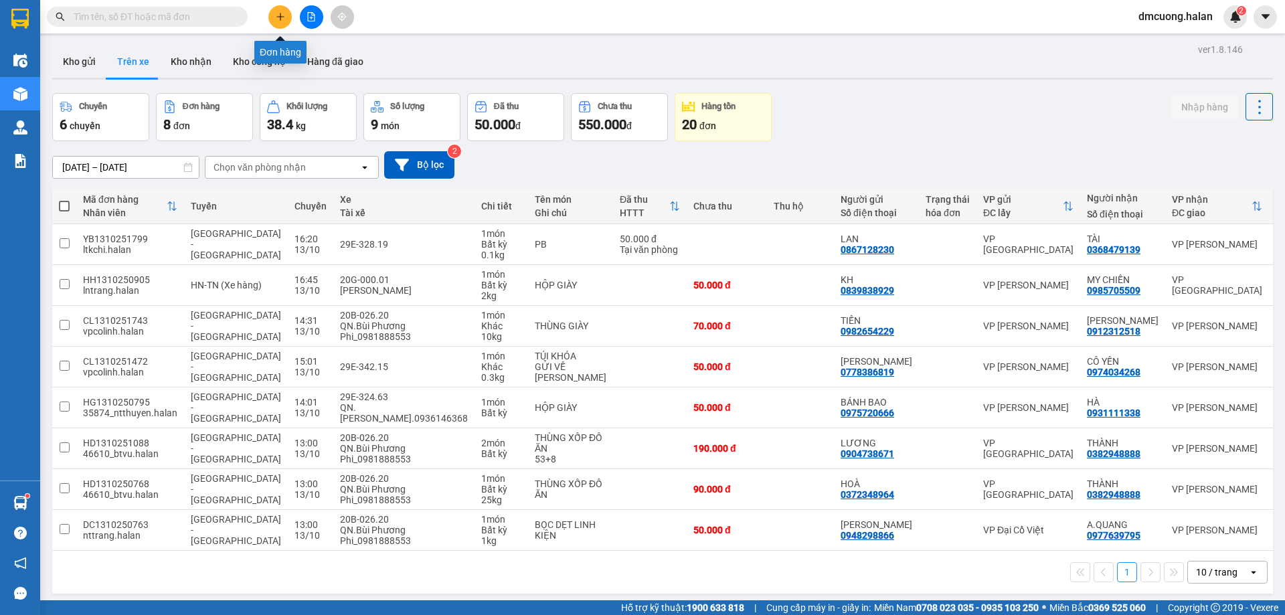
click at [278, 17] on icon "plus" at bounding box center [279, 16] width 7 height 1
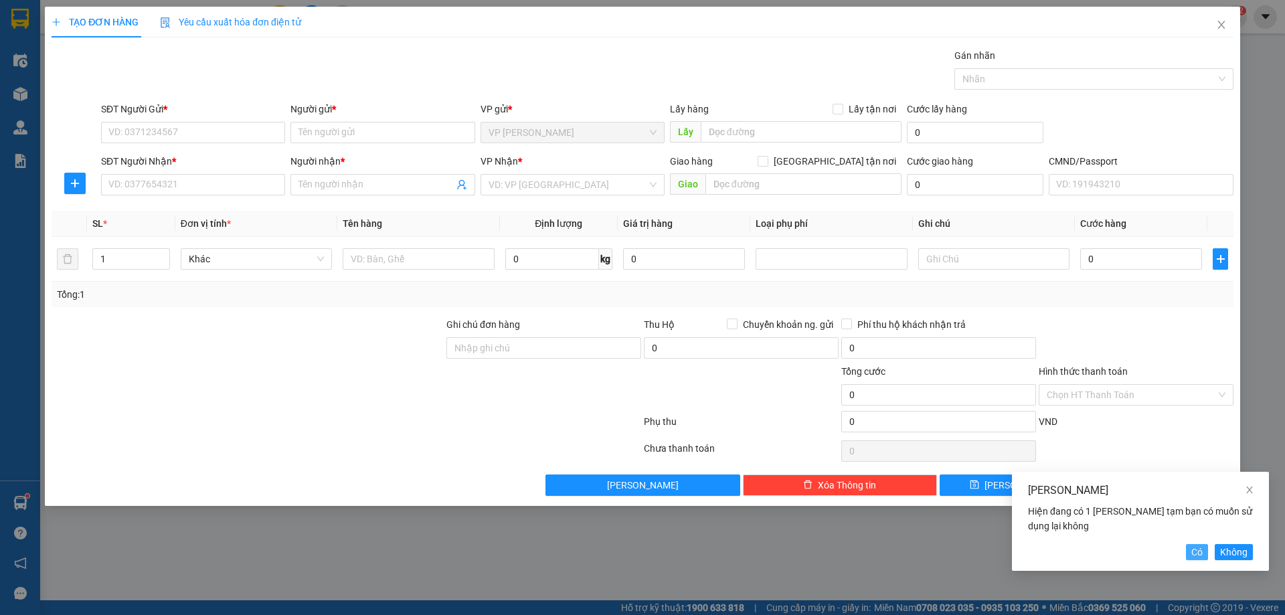
click at [1204, 555] on button "Có" at bounding box center [1197, 552] width 22 height 16
type input "0936584111"
type input "HÙNG"
type input "0915883386"
type input "TUẤN ANH"
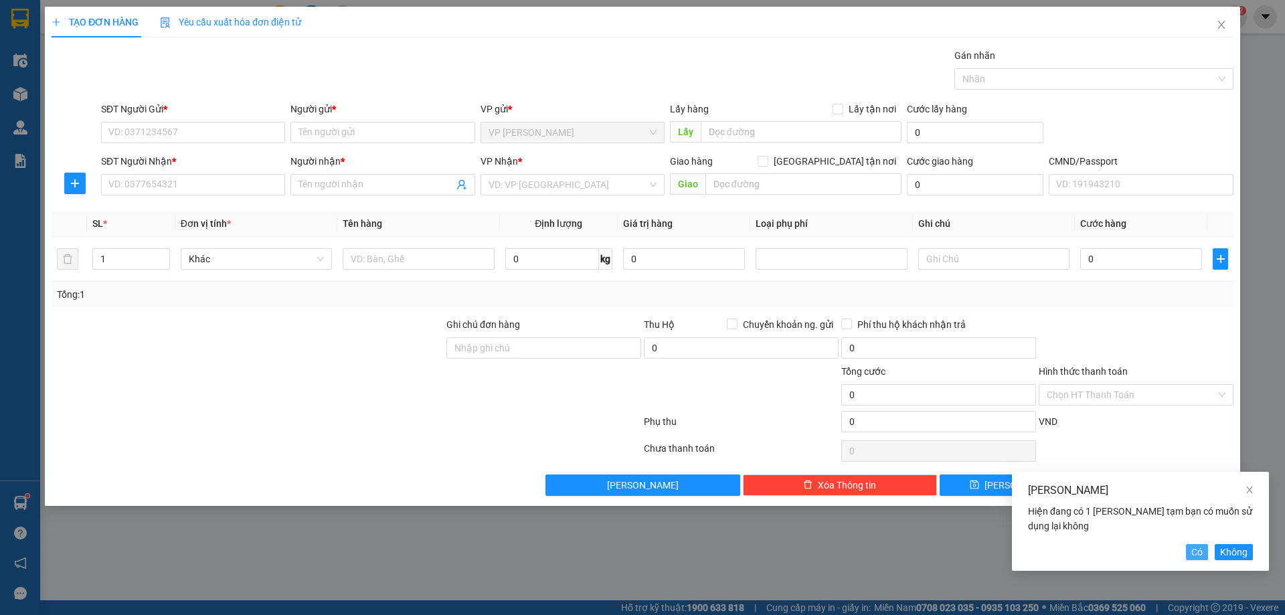
type input "ĐIỆN THOẠI"
type input "DỄ VỠ - NHẸ TAY - ĐÃ TV KHÁCH BỌC HÀNG"
checkbox input "true"
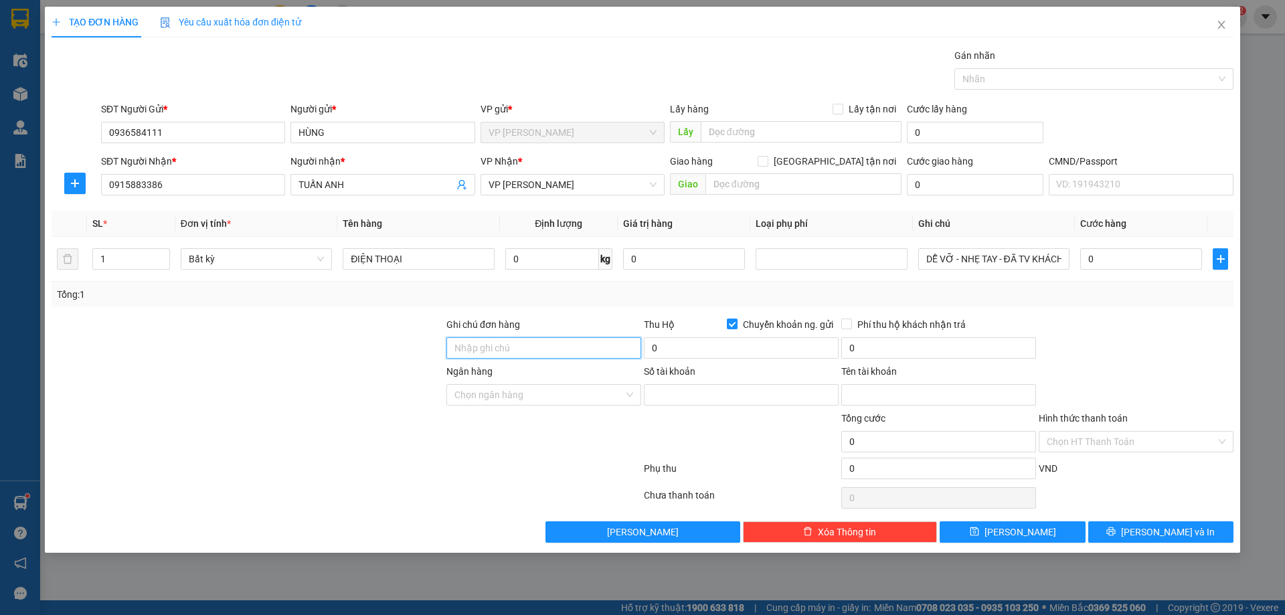
click at [564, 356] on input "Ghi chú đơn hàng" at bounding box center [543, 347] width 195 height 21
click at [565, 385] on input "Ngân hàng" at bounding box center [538, 395] width 169 height 20
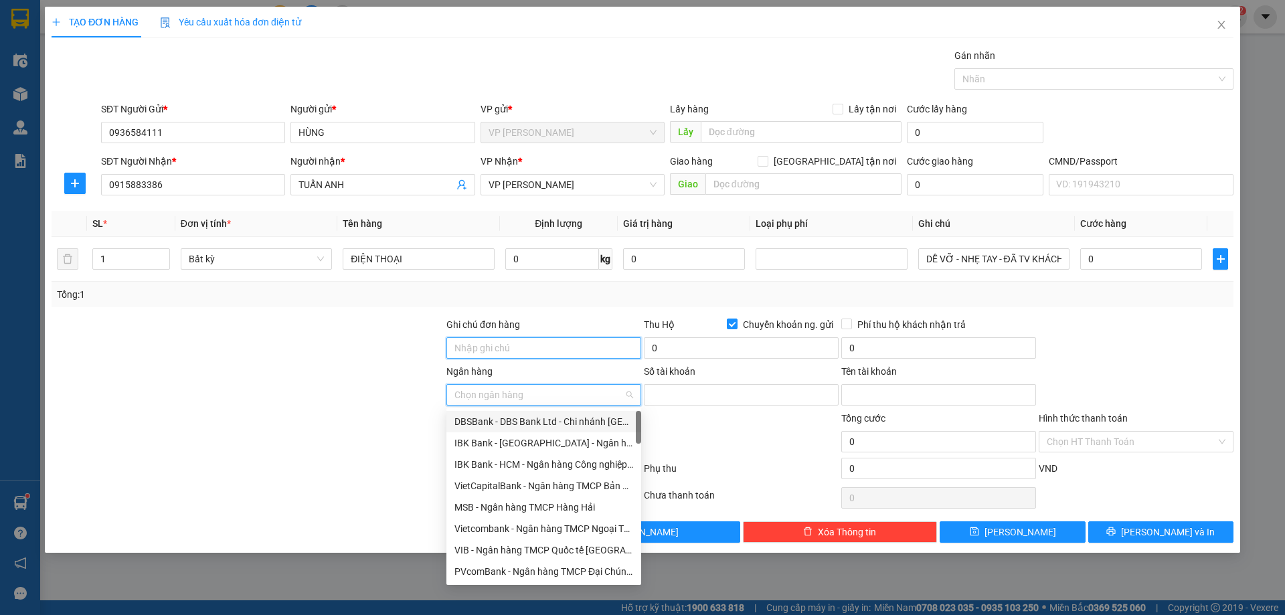
click at [614, 348] on input "Ghi chú đơn hàng" at bounding box center [543, 347] width 195 height 21
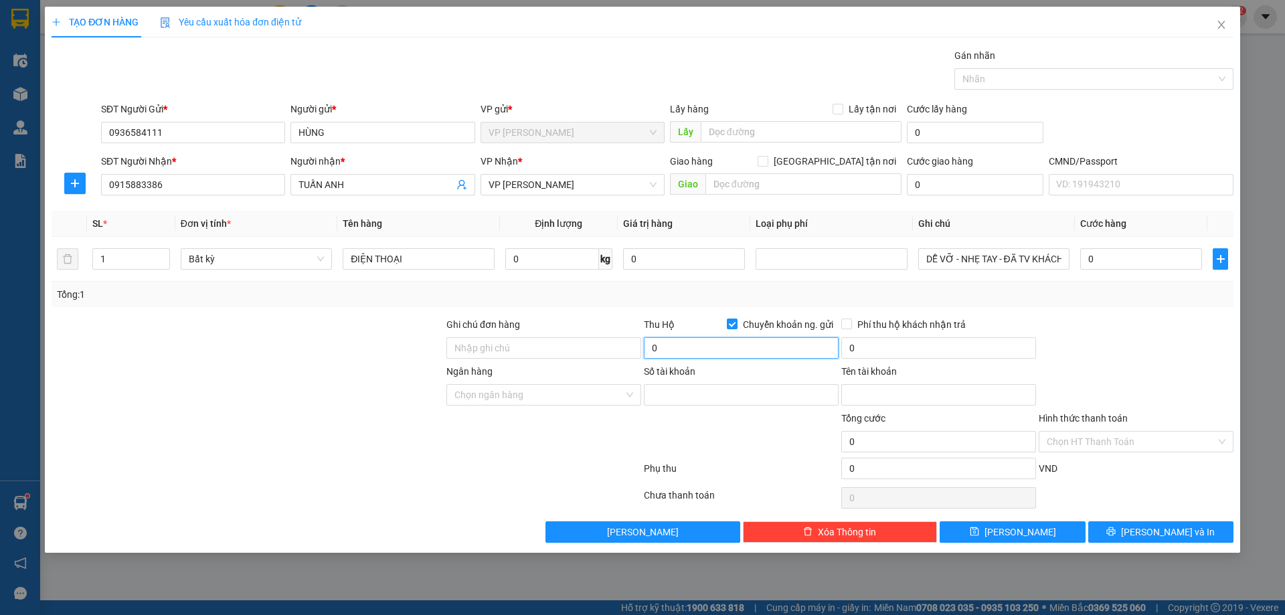
click at [703, 340] on input "0" at bounding box center [741, 347] width 195 height 21
click at [1178, 310] on div "Transit Pickup Surcharge Ids Transit Deliver Surcharge Ids Transit Deliver Surc…" at bounding box center [643, 295] width 1182 height 494
click at [550, 393] on input "Ngân hàng" at bounding box center [538, 395] width 169 height 20
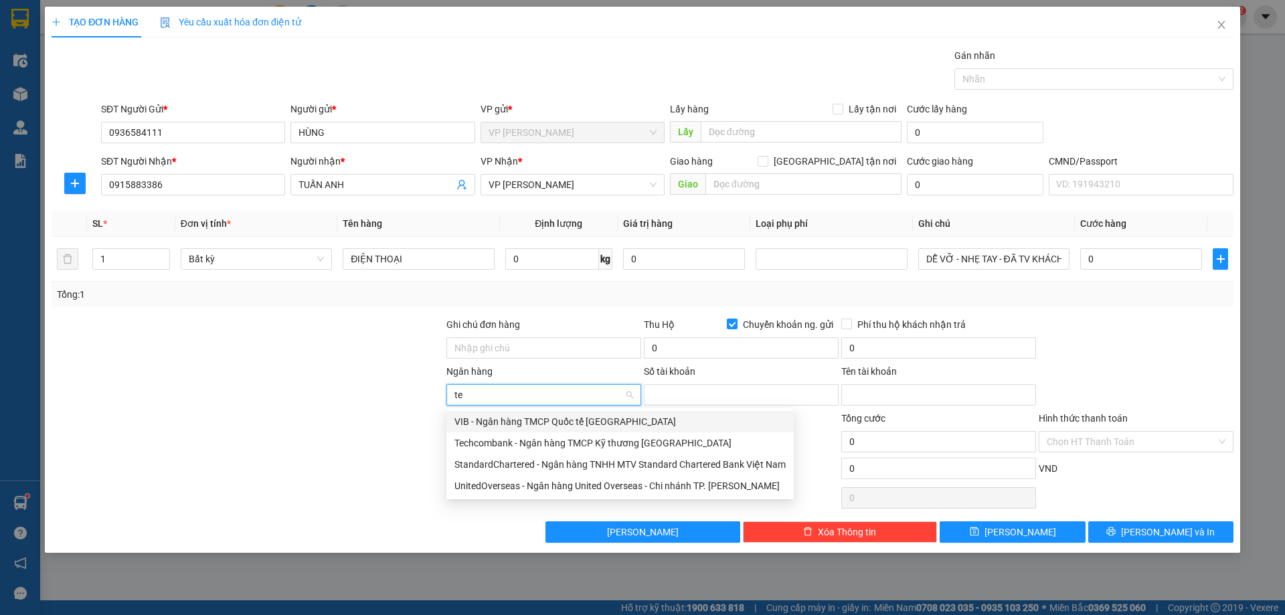
type input "tec"
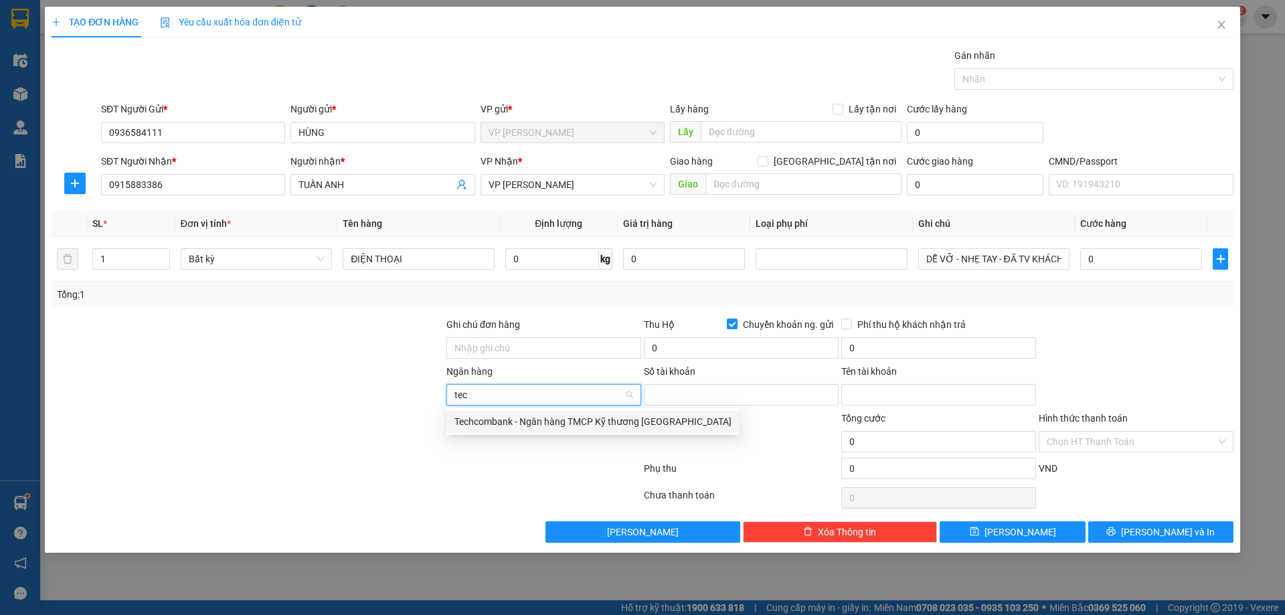
click at [550, 424] on div "Techcombank - Ngân hàng TMCP Kỹ thương [GEOGRAPHIC_DATA]" at bounding box center [592, 421] width 277 height 15
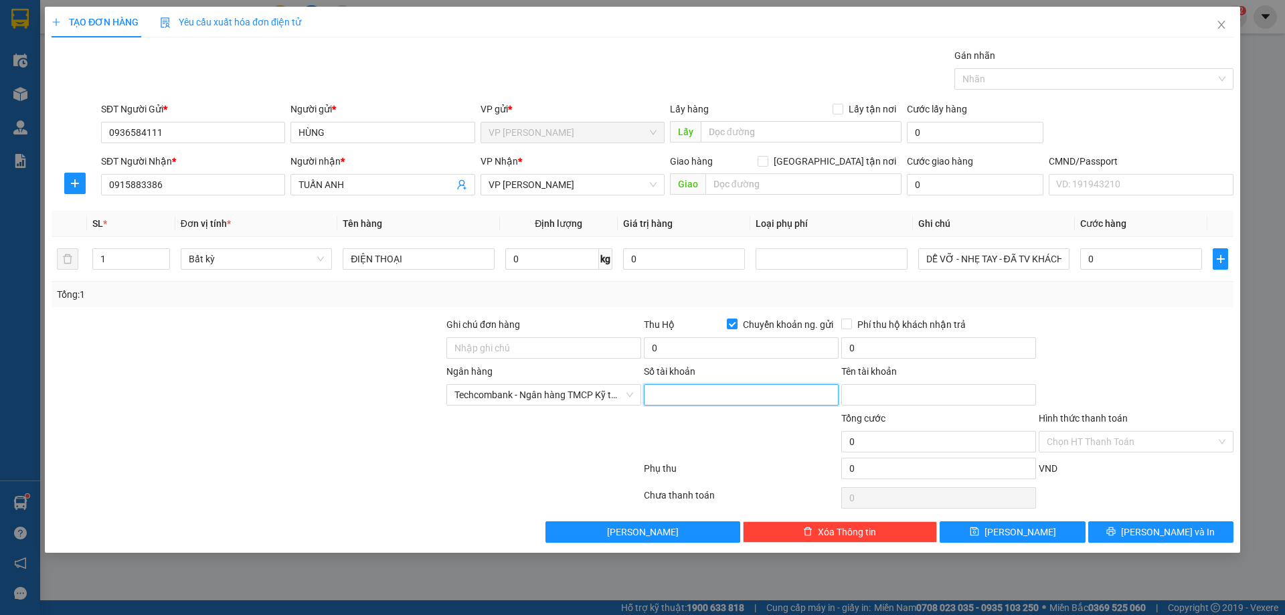
click at [707, 393] on input "Số tài khoản" at bounding box center [741, 394] width 195 height 21
type input "2569290989"
click at [889, 398] on input "Tên tài khoản" at bounding box center [938, 394] width 195 height 21
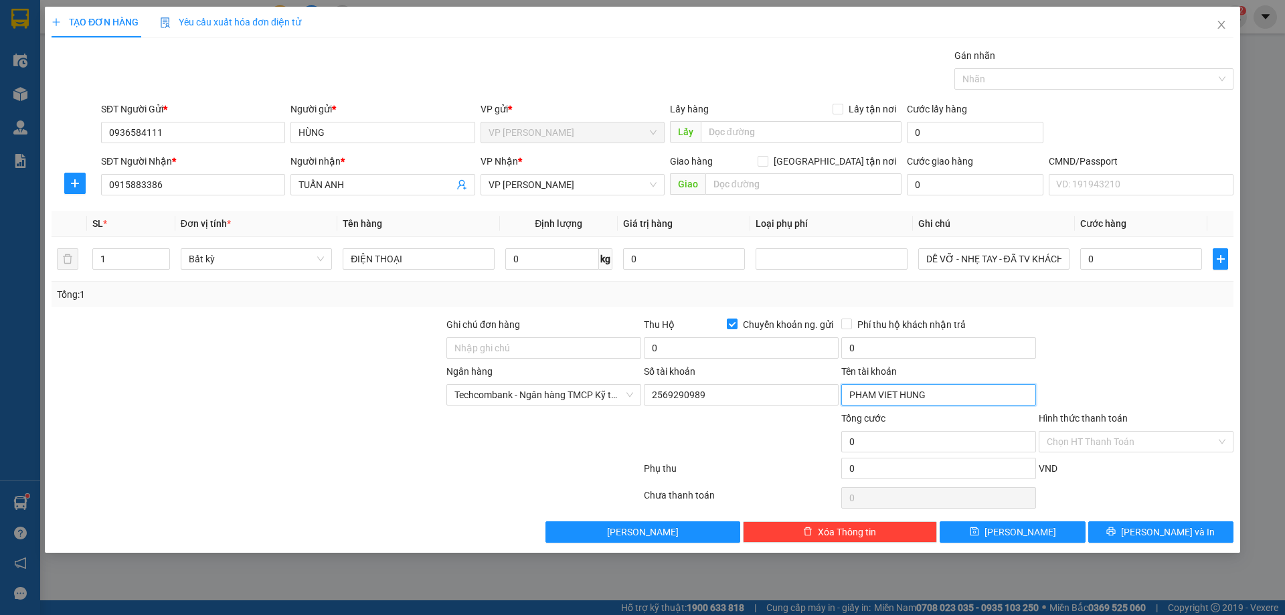
type input "PHAM VIET HUNG"
click at [1097, 357] on div at bounding box center [1135, 340] width 197 height 47
click at [1150, 266] on input "0" at bounding box center [1141, 258] width 122 height 21
type input "5"
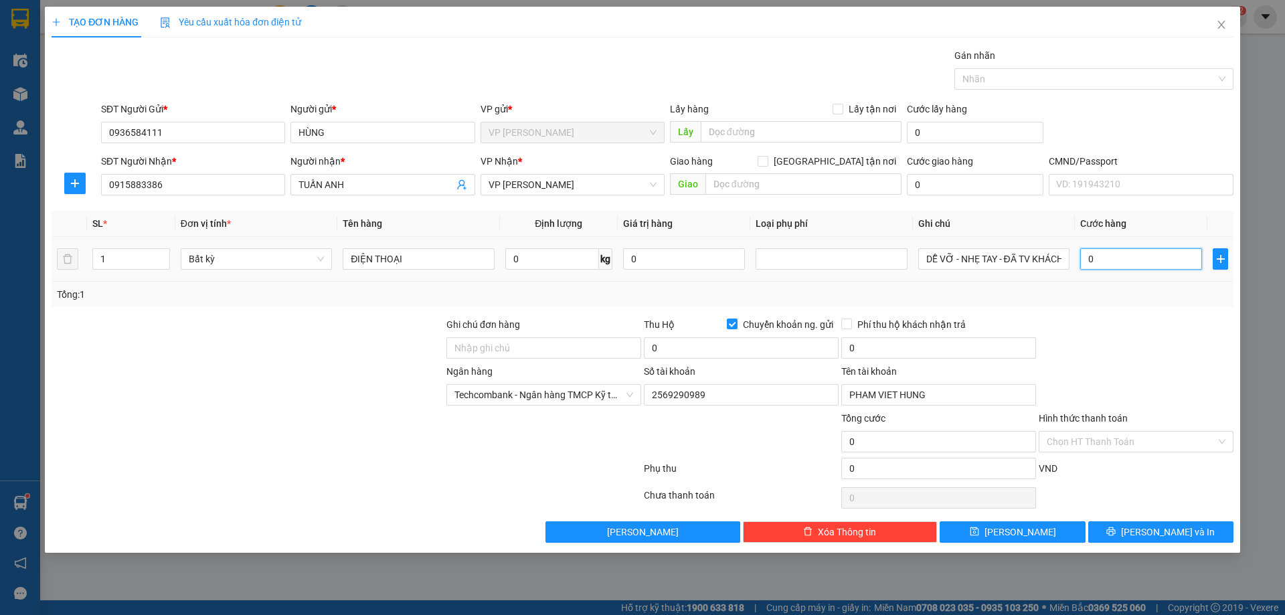
type input "5"
type input "50"
type input "50.000"
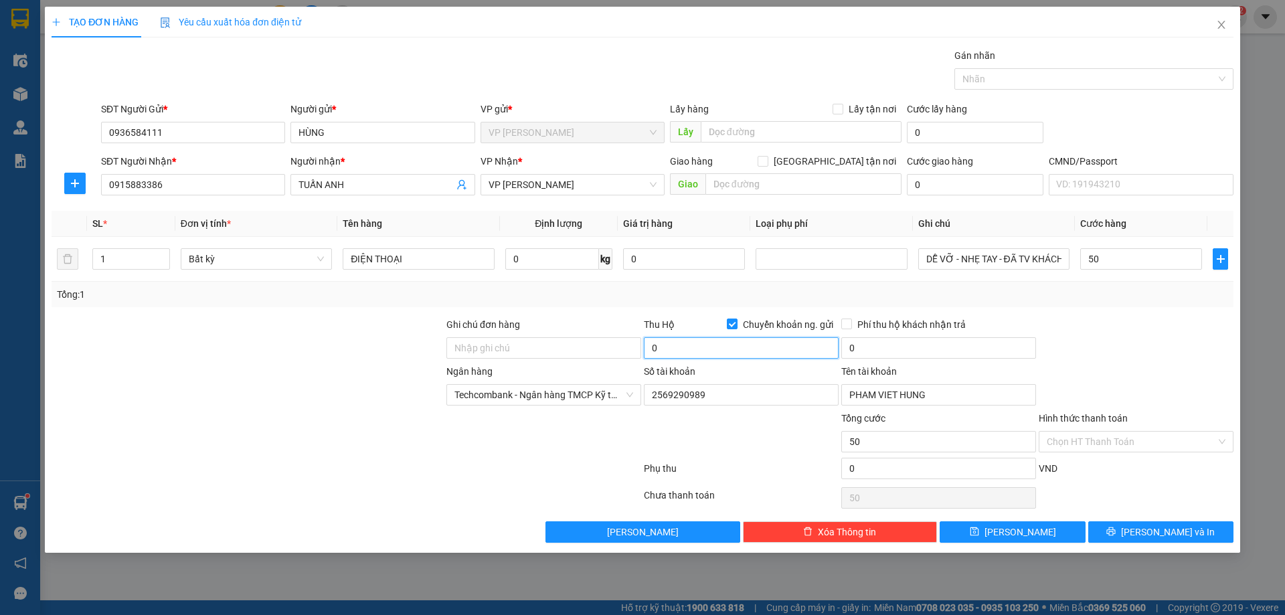
type input "50.000"
click at [708, 347] on input "0" at bounding box center [741, 347] width 195 height 21
type input "19.500.000"
type input "80.000"
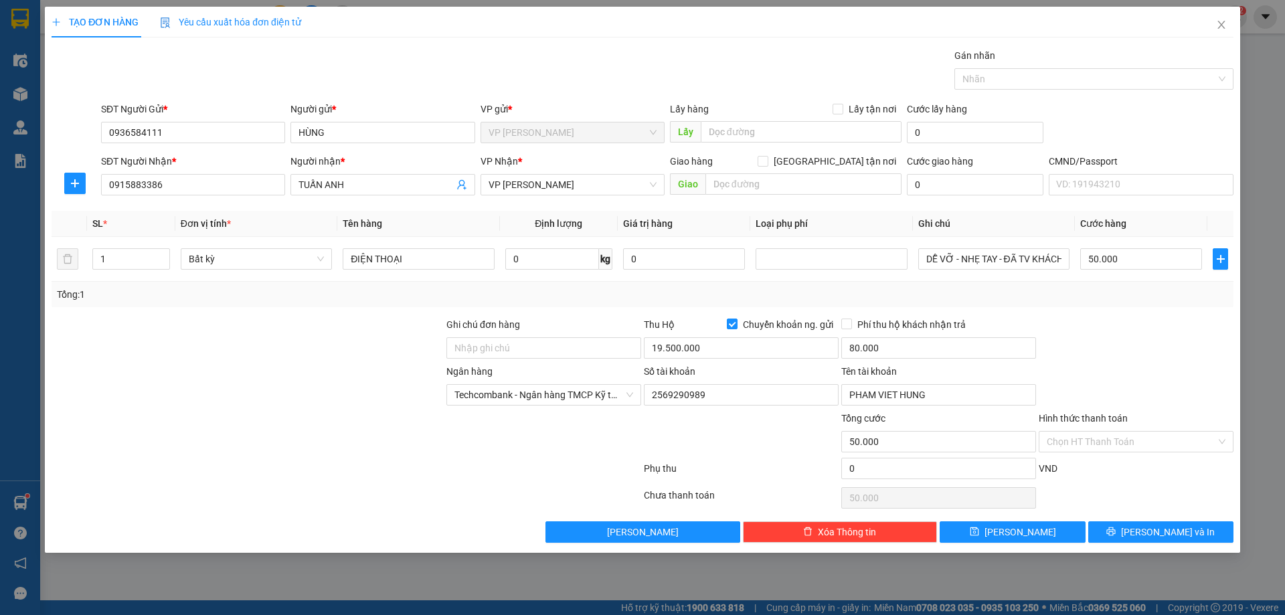
click at [1112, 333] on div at bounding box center [1135, 340] width 197 height 47
click at [1185, 533] on span "[PERSON_NAME] và In" at bounding box center [1168, 532] width 94 height 15
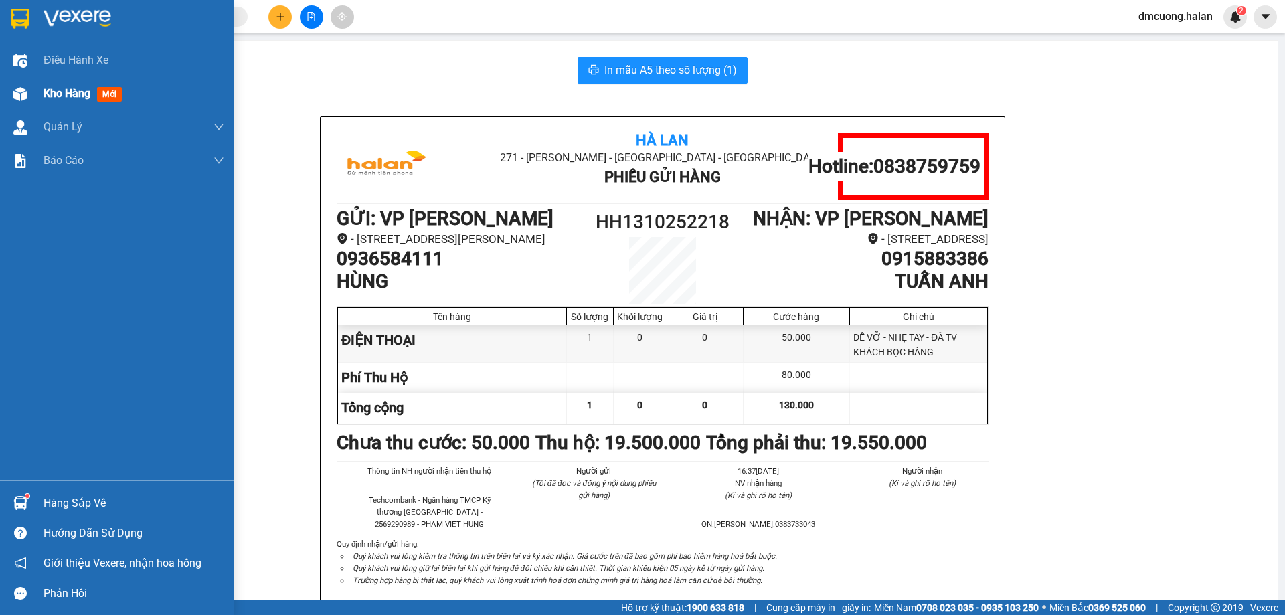
click at [93, 89] on div "Kho hàng mới" at bounding box center [85, 93] width 84 height 17
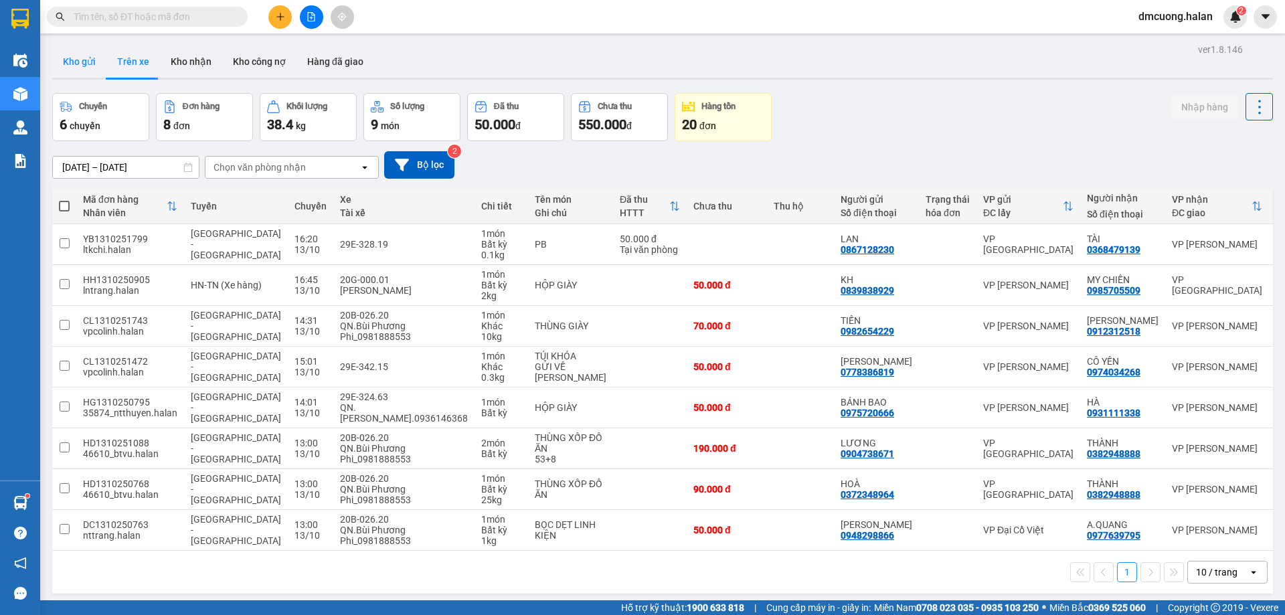
click at [60, 55] on button "Kho gửi" at bounding box center [79, 61] width 54 height 32
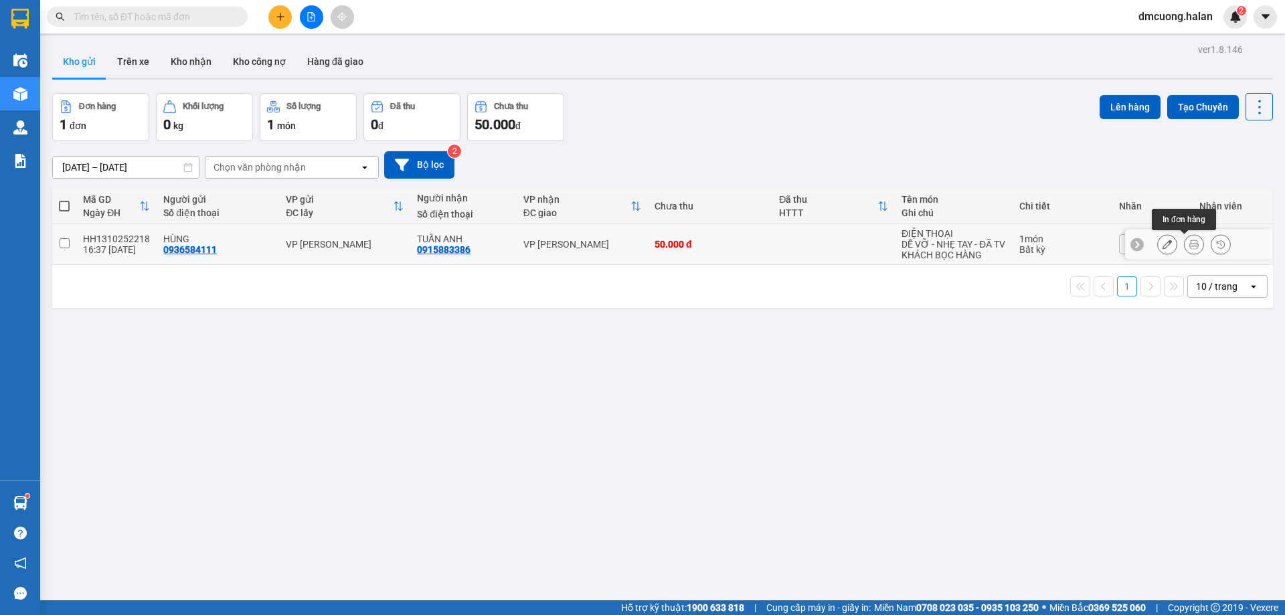
click at [1163, 242] on button at bounding box center [1166, 244] width 19 height 23
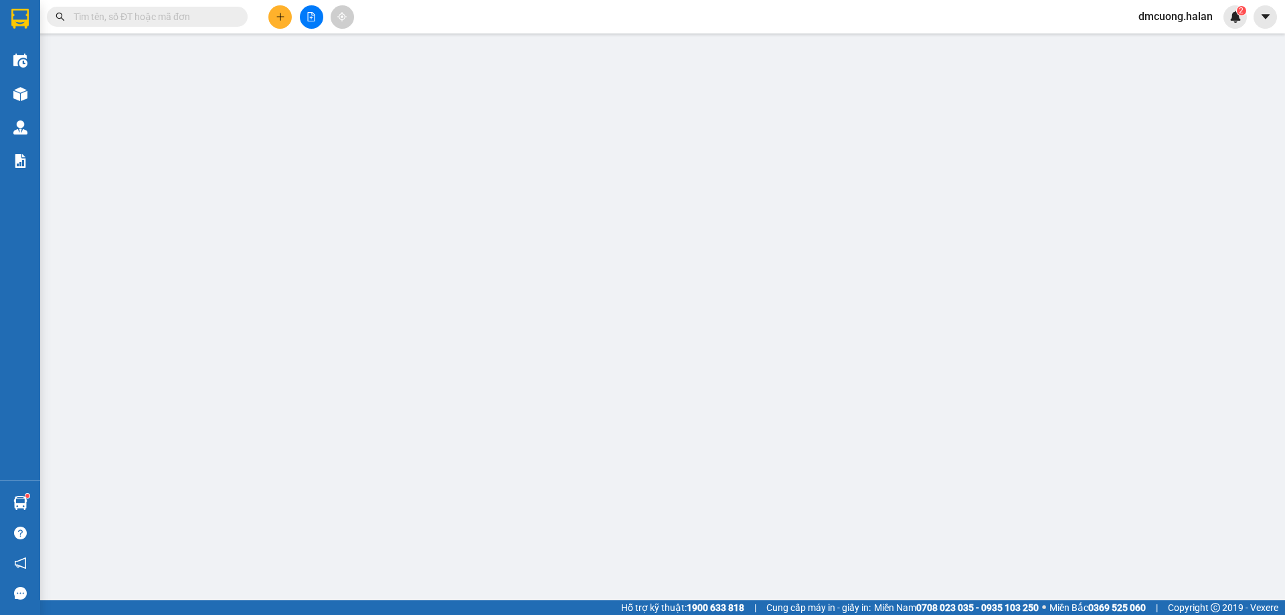
type input "0936584111"
type input "0915883386"
checkbox input "true"
type input "19.500.000"
type input "80.000"
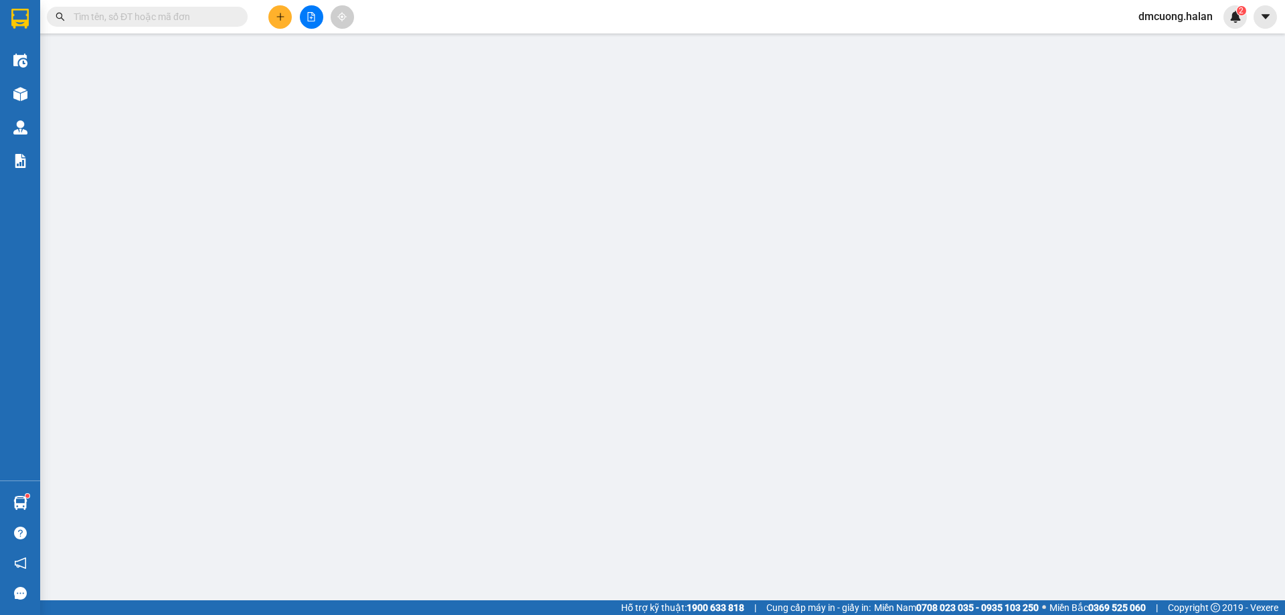
type input "50.000"
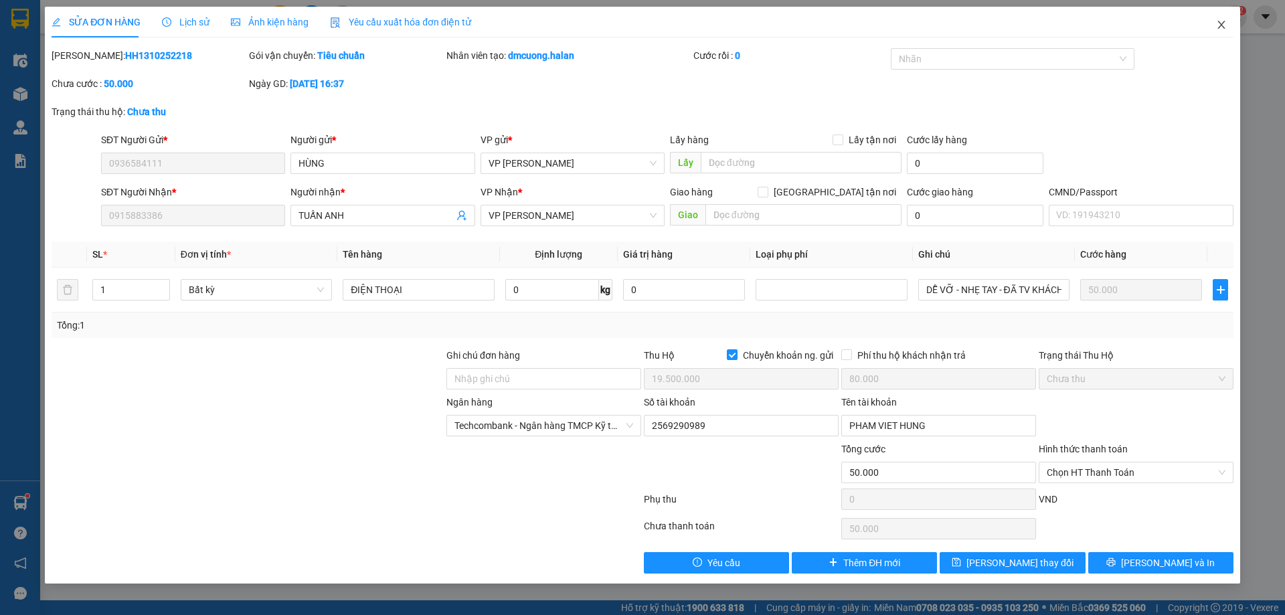
click at [1224, 17] on span "Close" at bounding box center [1220, 25] width 37 height 37
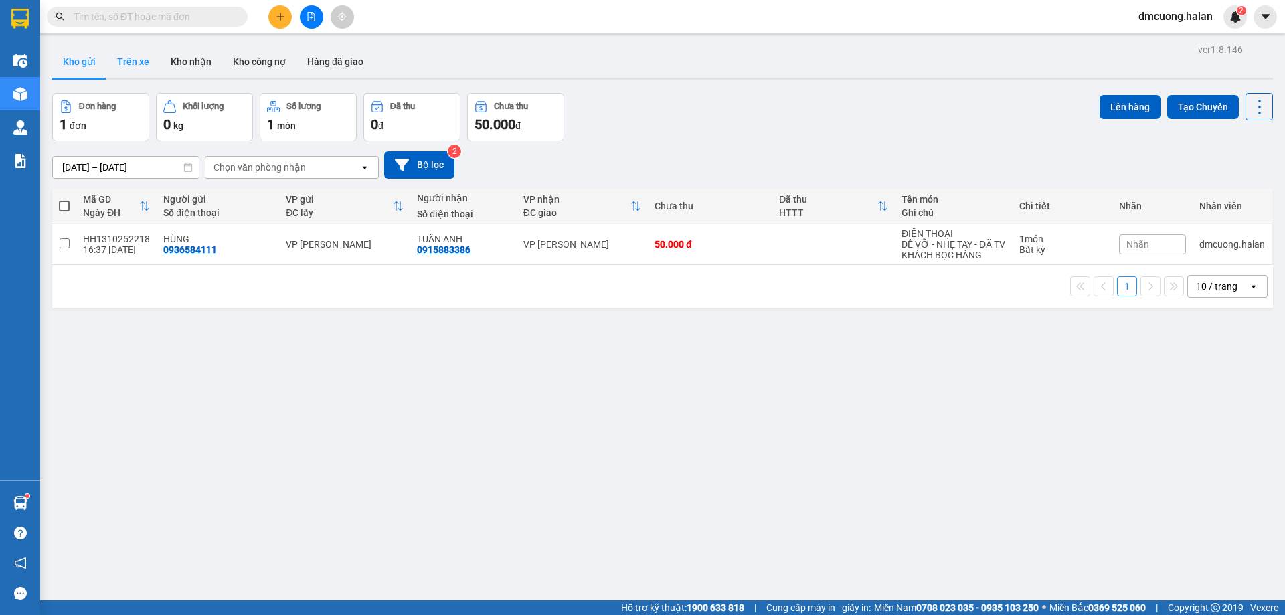
click at [133, 56] on button "Trên xe" at bounding box center [133, 61] width 54 height 32
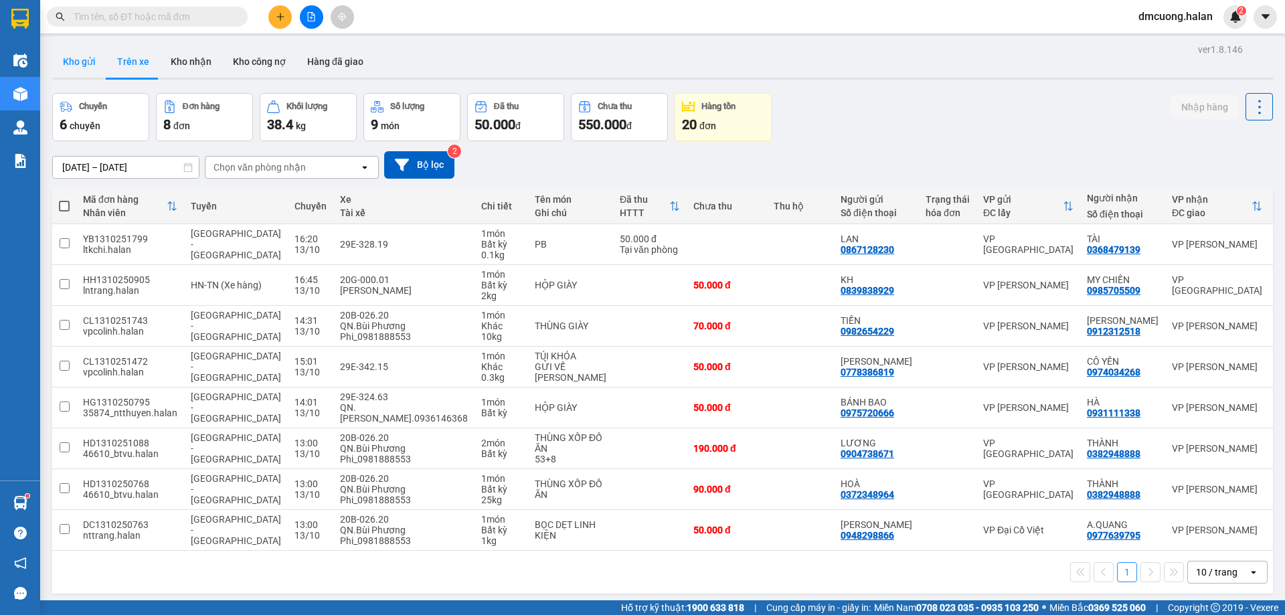
click at [86, 62] on button "Kho gửi" at bounding box center [79, 61] width 54 height 32
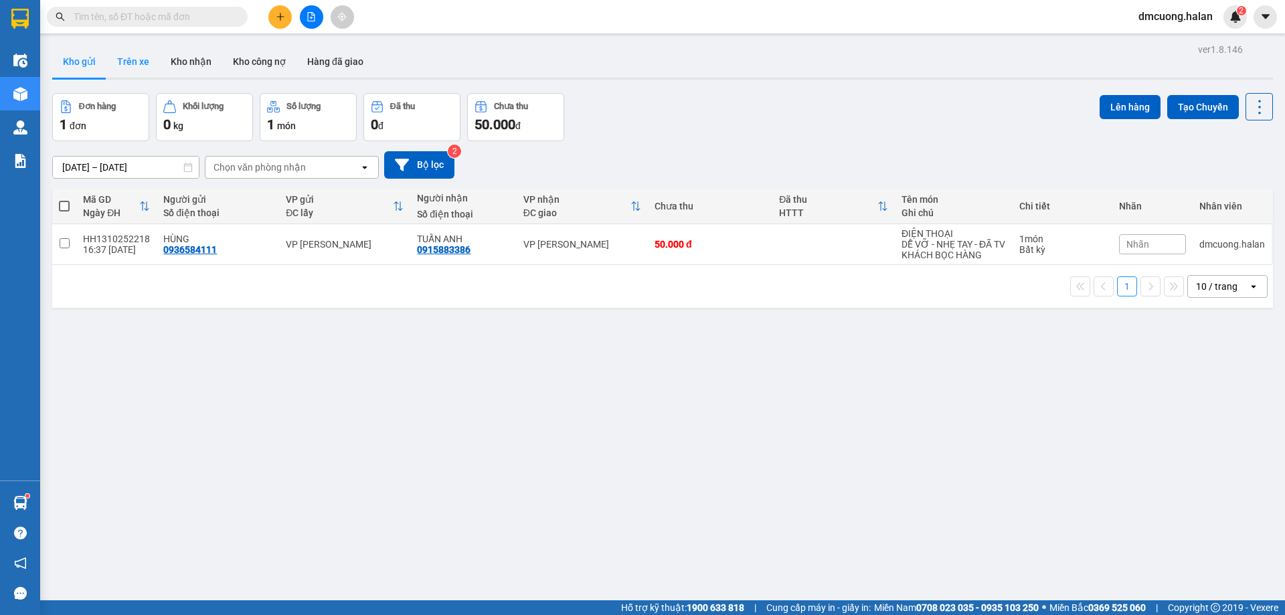
click at [127, 62] on button "Trên xe" at bounding box center [133, 61] width 54 height 32
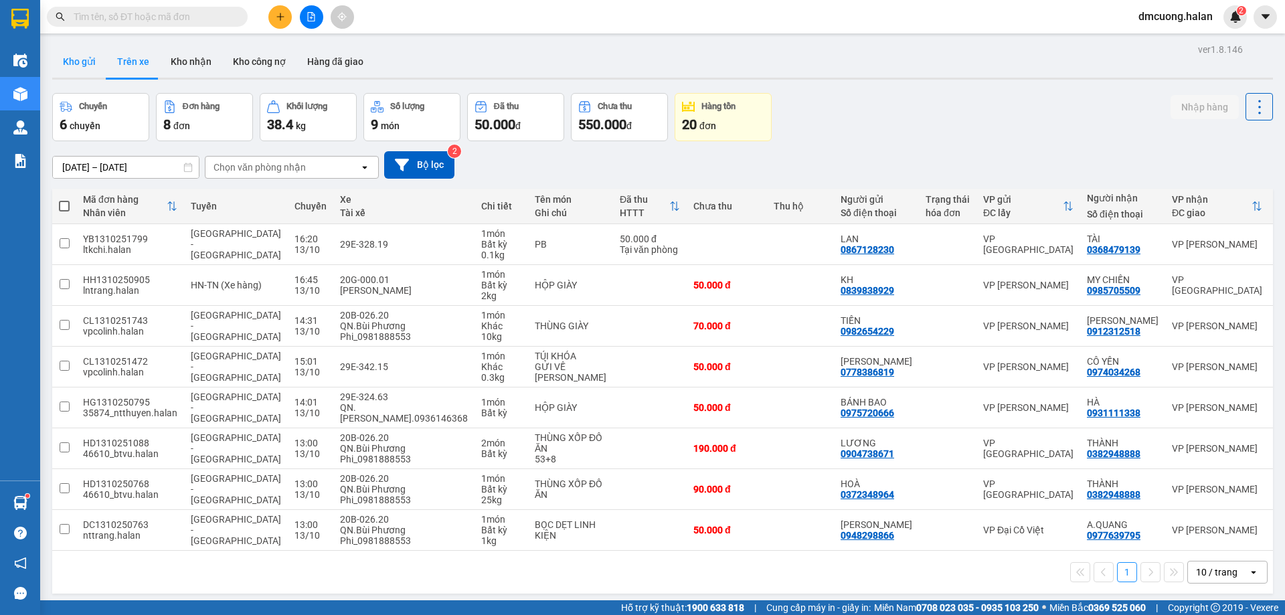
click at [72, 61] on button "Kho gửi" at bounding box center [79, 61] width 54 height 32
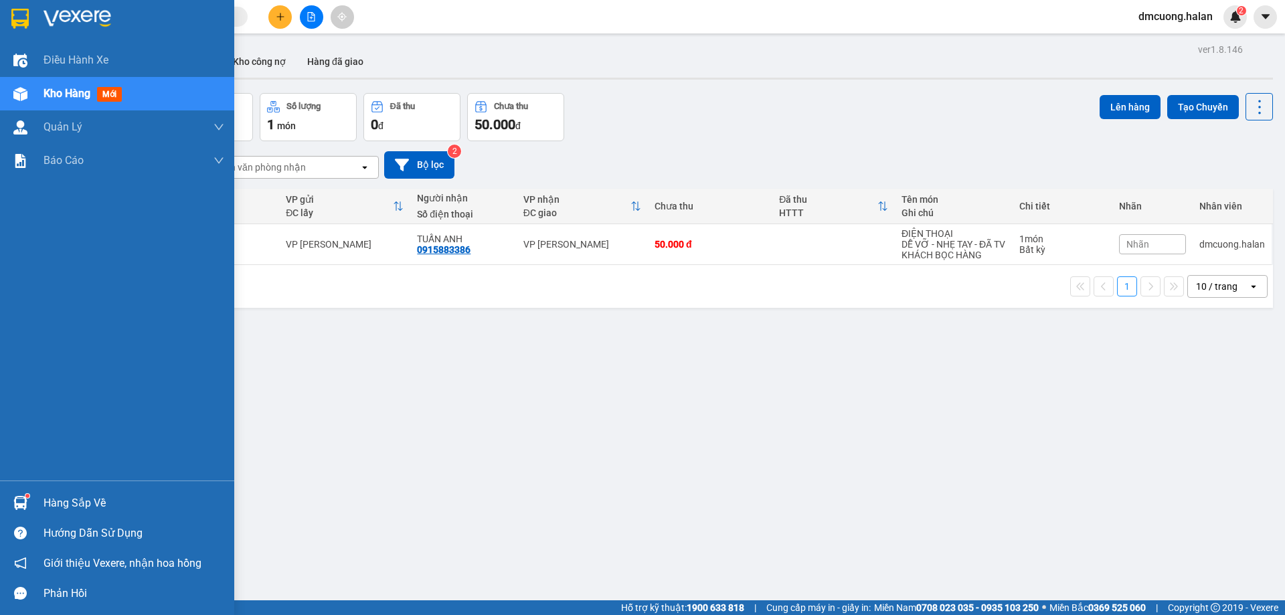
click at [100, 510] on div "Hàng sắp về" at bounding box center [133, 503] width 181 height 20
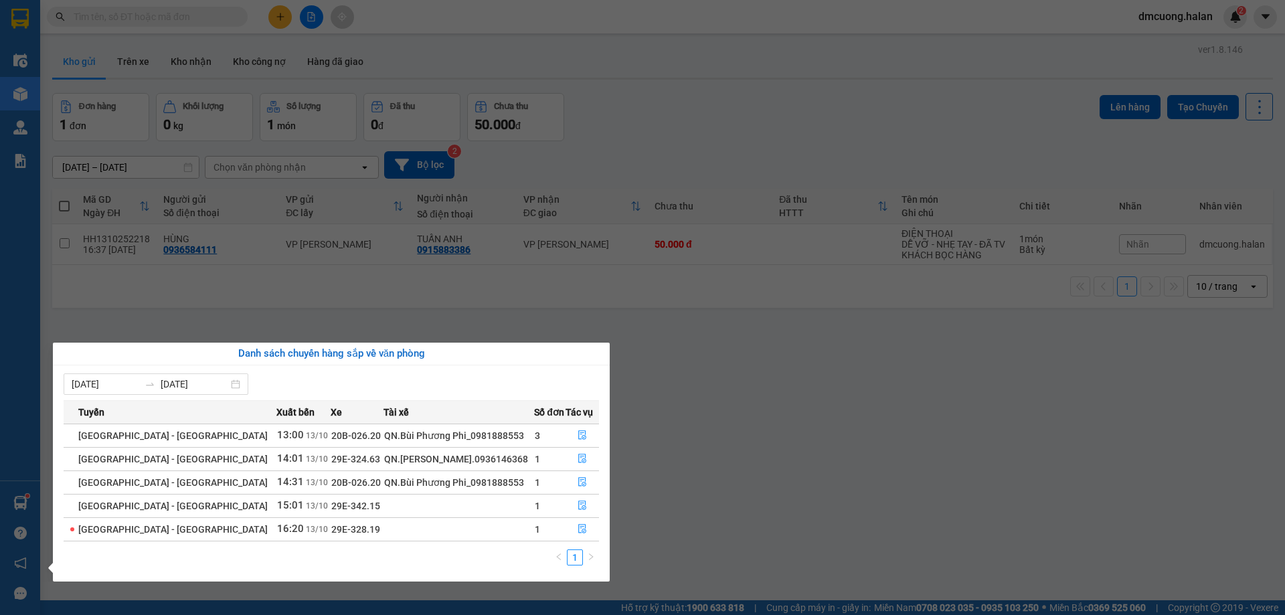
click at [715, 417] on section "Kết quả tìm kiếm ( 0 ) Bộ lọc No Data dmcuong.halan 2 Điều hành xe Kho hàng mới…" at bounding box center [642, 307] width 1285 height 615
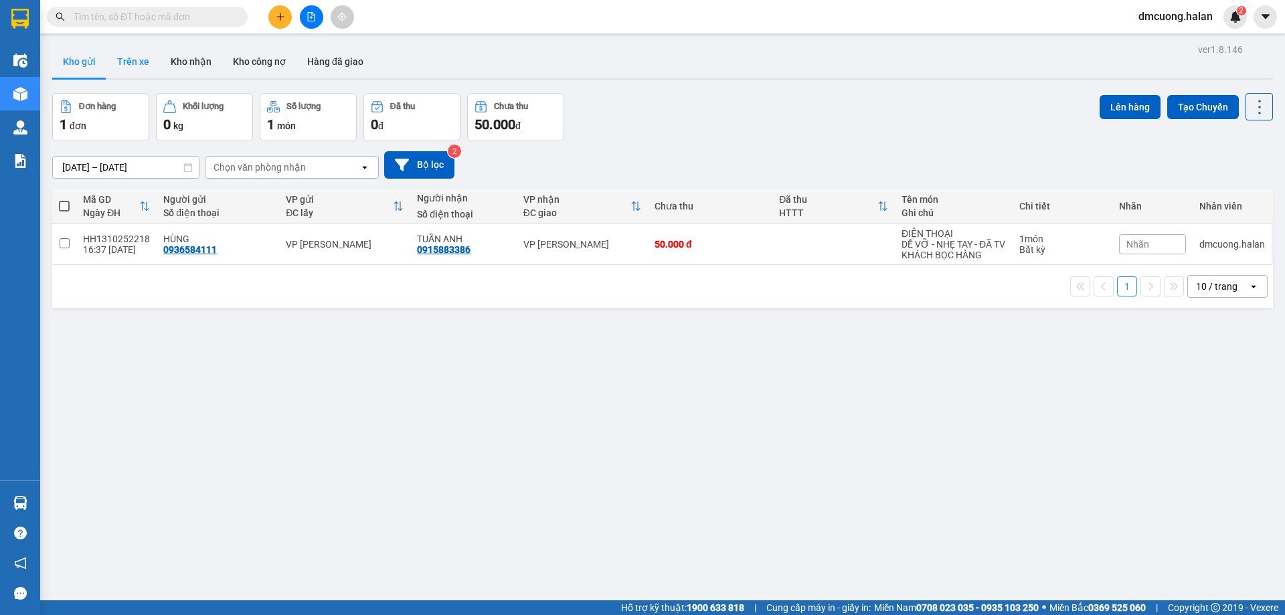
click at [131, 53] on button "Trên xe" at bounding box center [133, 61] width 54 height 32
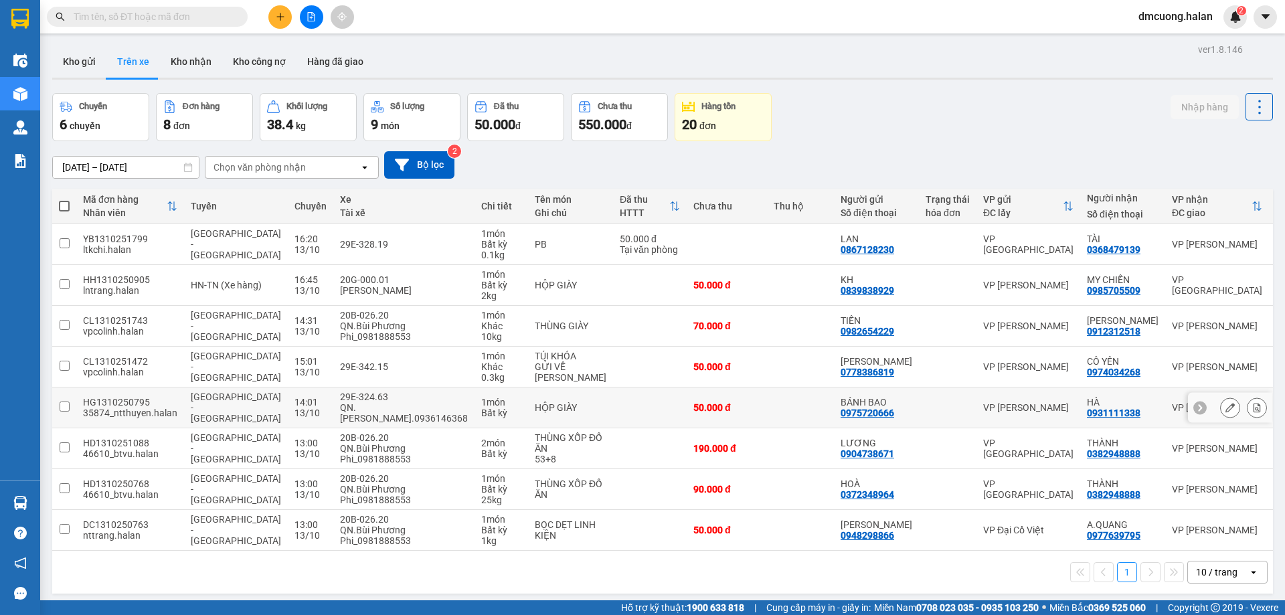
click at [109, 409] on div "35874_ntthuyen.halan" at bounding box center [130, 412] width 94 height 11
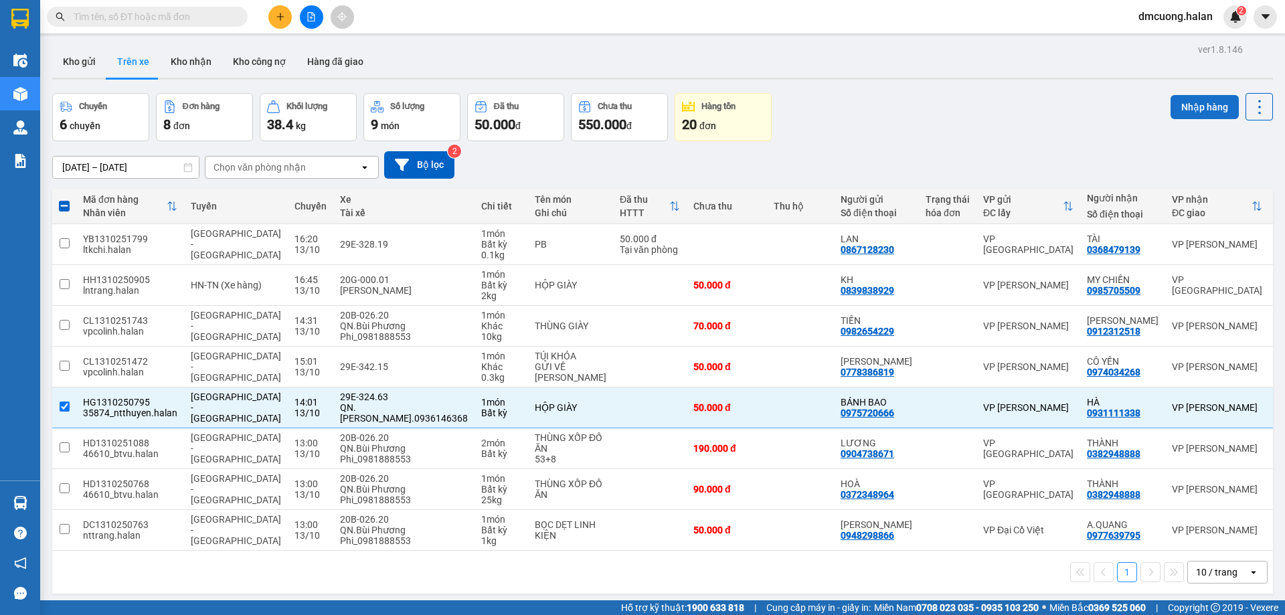
click at [1197, 113] on button "Nhập hàng" at bounding box center [1204, 107] width 68 height 24
checkbox input "false"
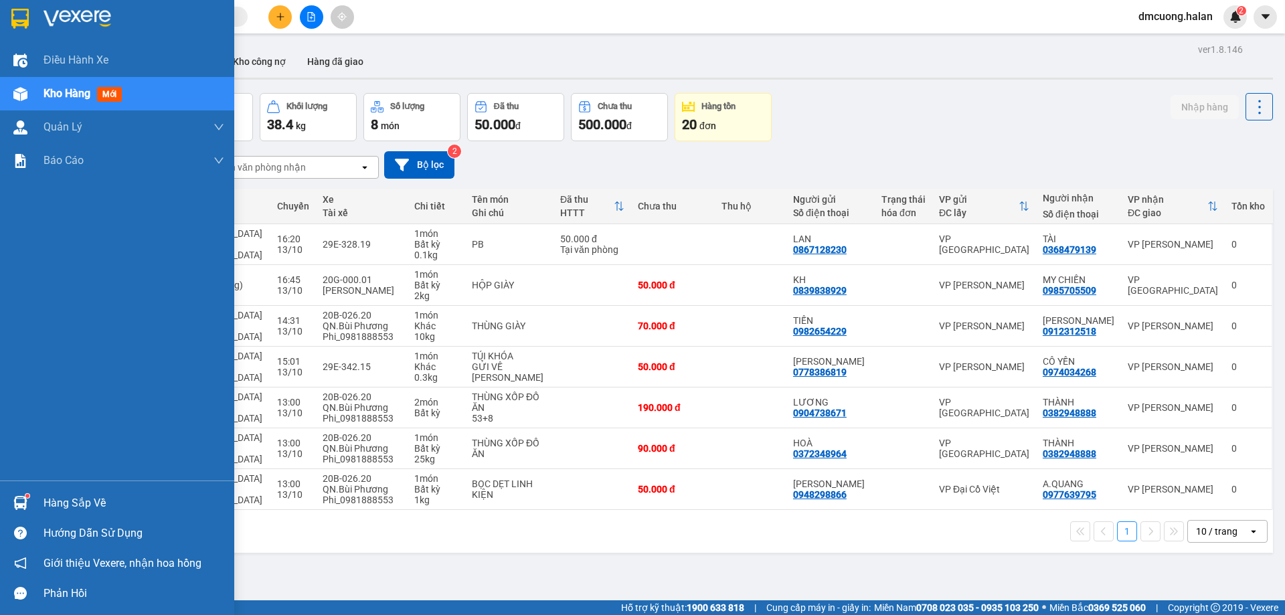
click at [43, 498] on div "Hàng sắp về" at bounding box center [117, 503] width 234 height 30
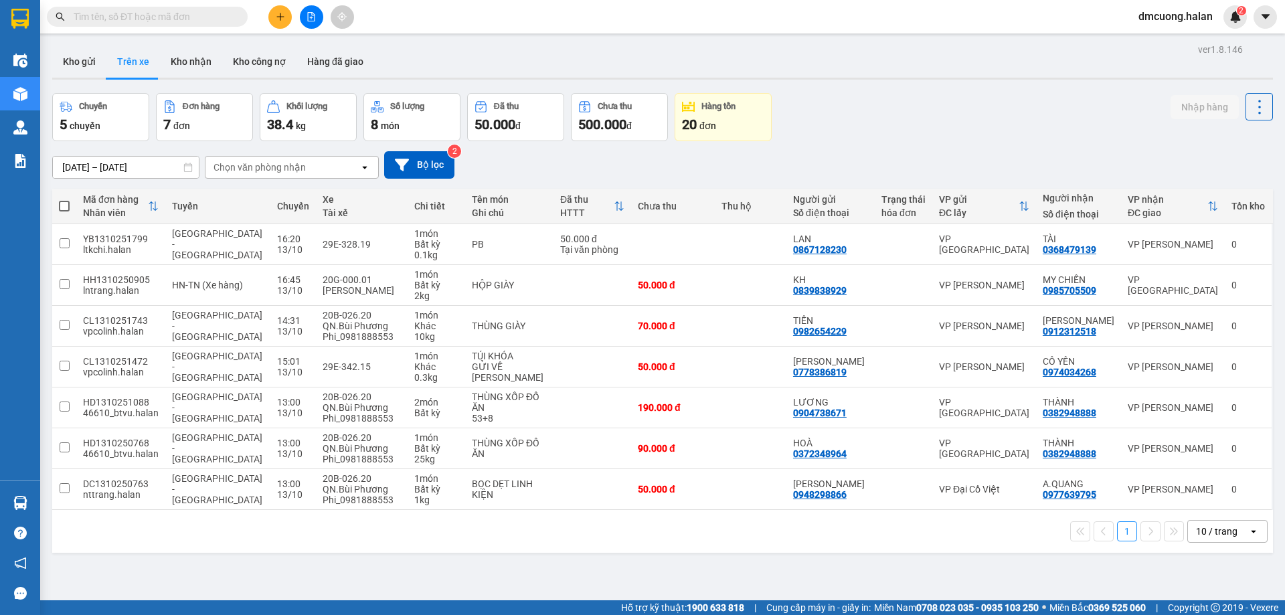
click at [798, 563] on section "Kết quả tìm kiếm ( 0 ) Bộ lọc No Data dmcuong.halan 2 Điều hành xe Kho hàng mới…" at bounding box center [642, 307] width 1285 height 615
click at [1017, 128] on div "Chuyến 5 chuyến Đơn hàng 7 đơn Khối lượng 38.4 kg Số lượng 8 món Đã thu 50.000 …" at bounding box center [662, 117] width 1220 height 48
click at [93, 63] on button "Kho gửi" at bounding box center [79, 61] width 54 height 32
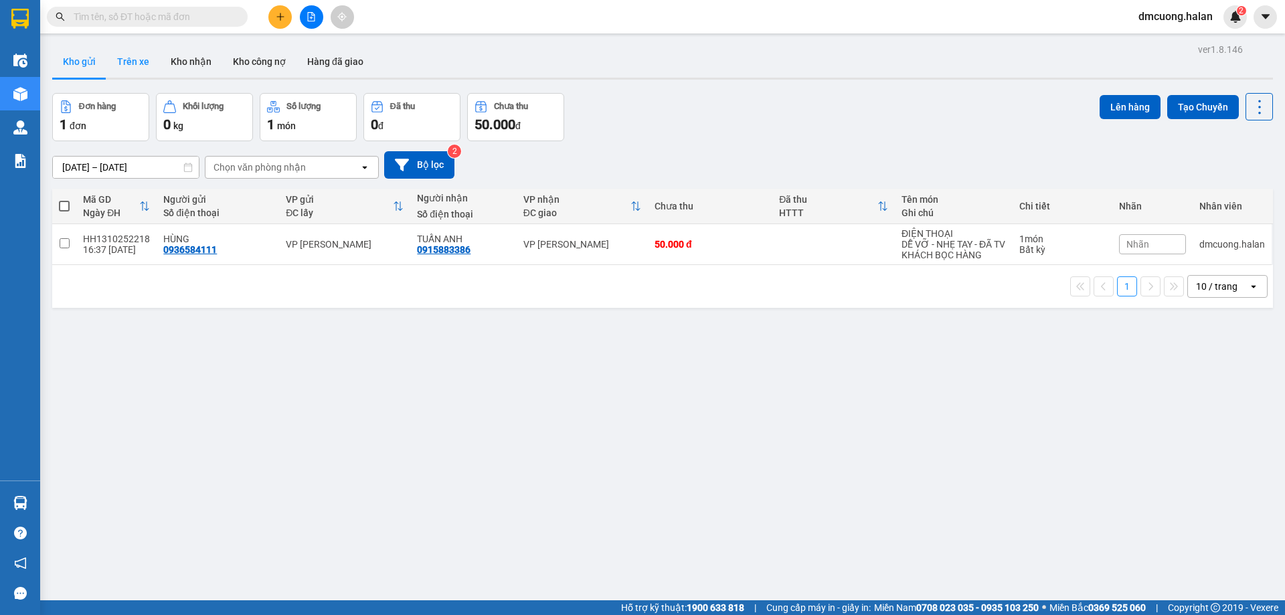
click at [151, 66] on button "Trên xe" at bounding box center [133, 61] width 54 height 32
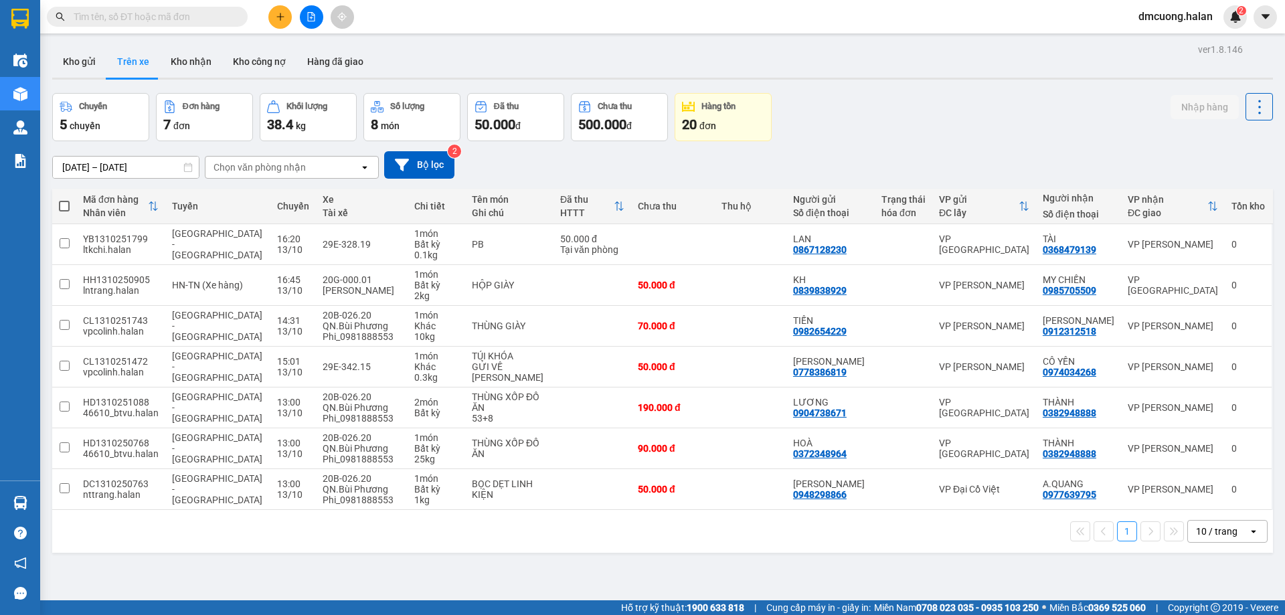
click at [974, 134] on div "Chuyến 5 chuyến Đơn hàng 7 đơn Khối lượng 38.4 kg Số lượng 8 món Đã thu 50.000 …" at bounding box center [662, 117] width 1220 height 48
click at [942, 120] on div "Chuyến 5 chuyến Đơn hàng 7 đơn Khối lượng 38.4 kg Số lượng 8 món Đã thu 50.000 …" at bounding box center [662, 117] width 1220 height 48
click at [193, 54] on button "Kho nhận" at bounding box center [191, 61] width 62 height 32
type input "[DATE] – [DATE]"
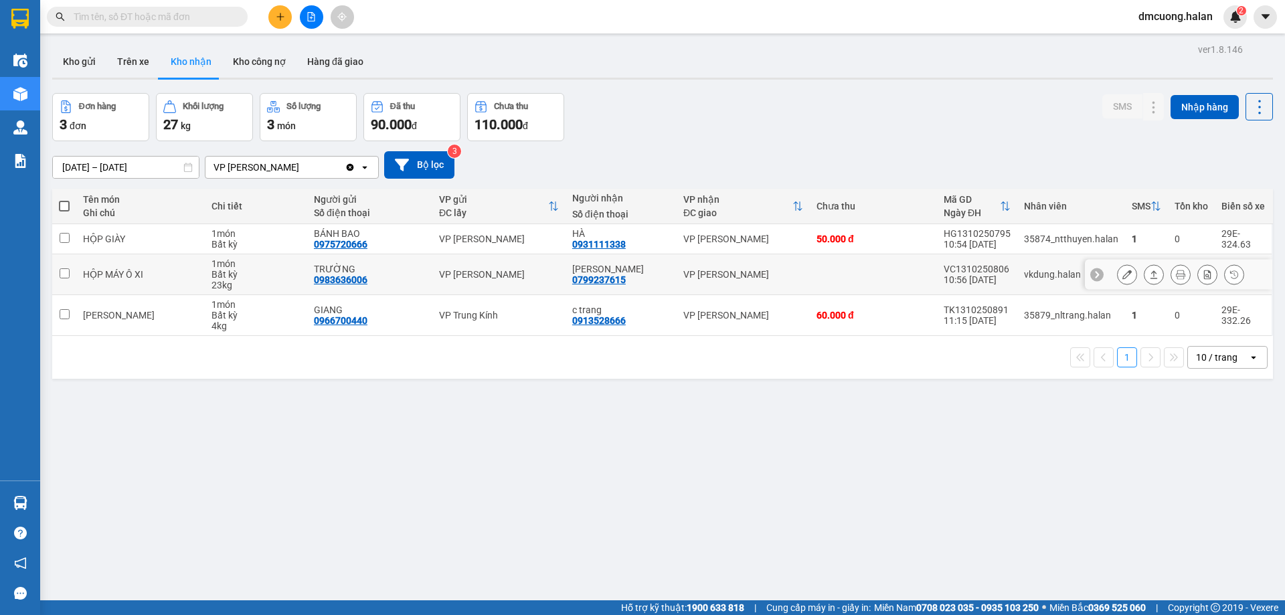
click at [57, 277] on td at bounding box center [64, 274] width 24 height 41
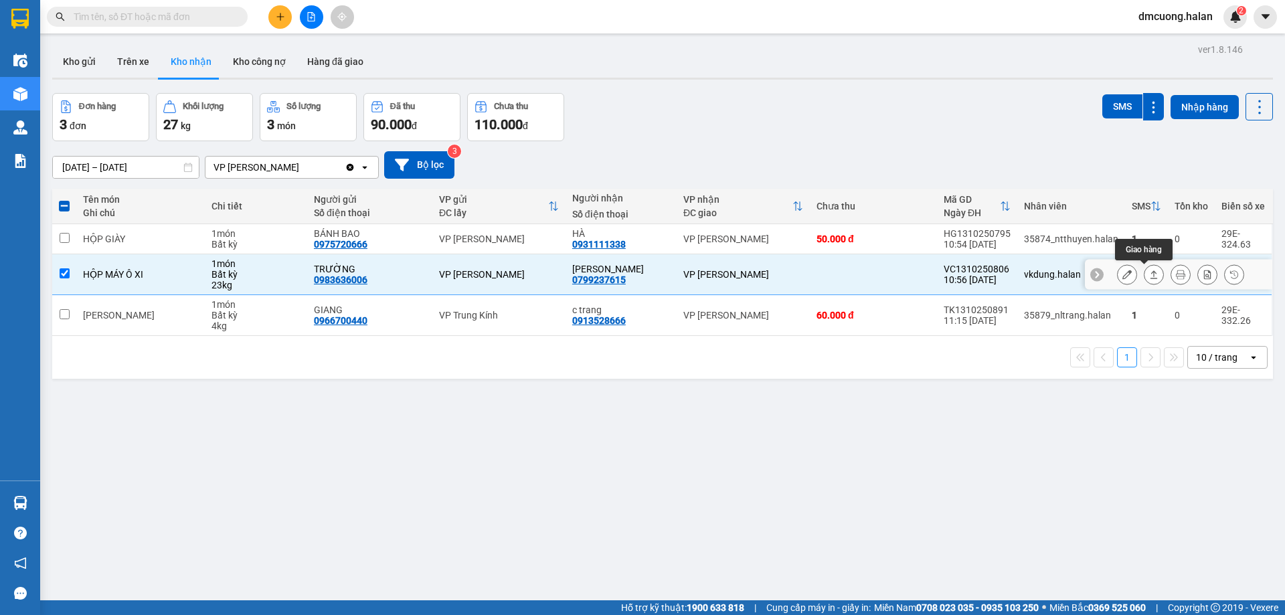
click at [1149, 272] on icon at bounding box center [1153, 274] width 9 height 9
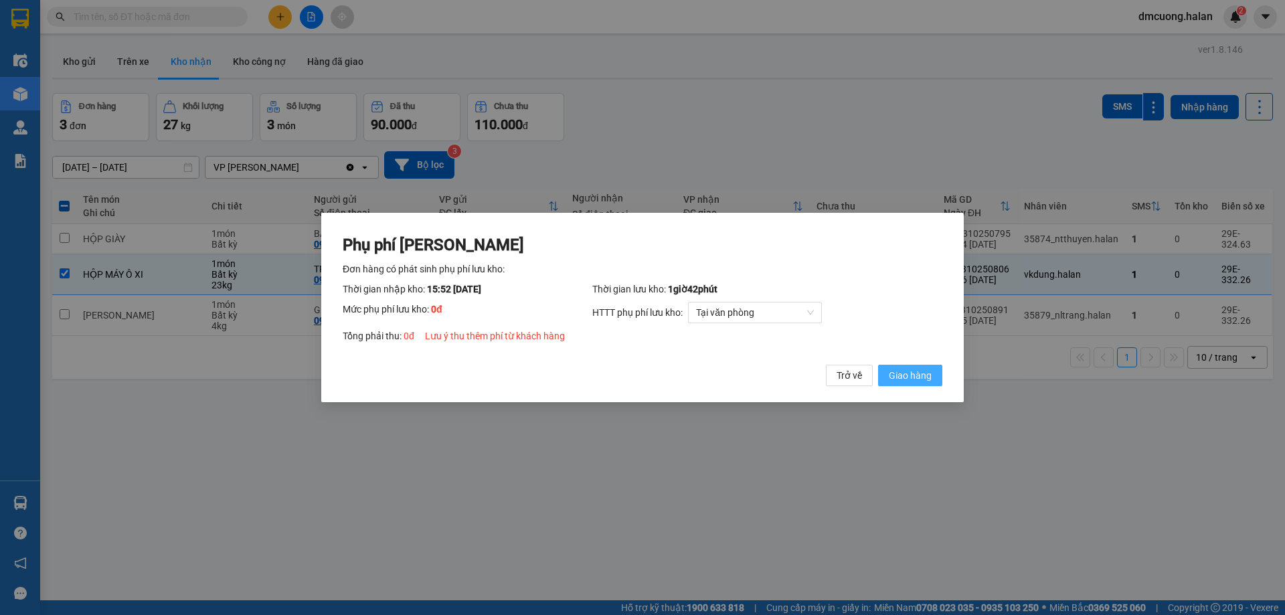
click at [925, 371] on span "Giao hàng" at bounding box center [910, 375] width 43 height 15
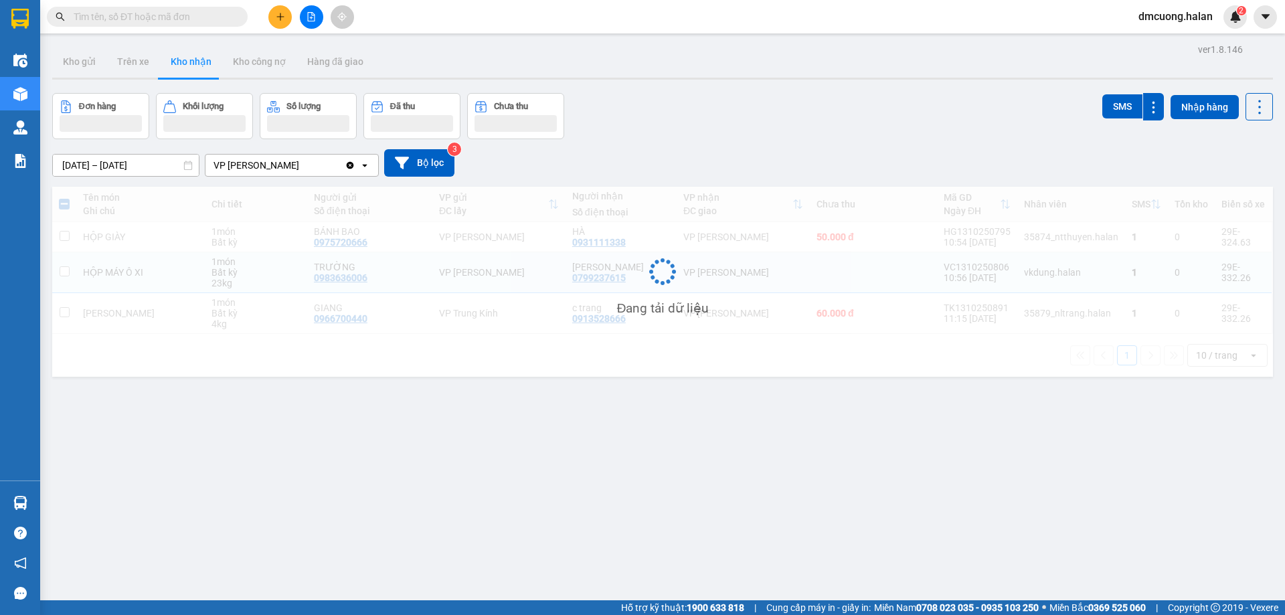
checkbox input "false"
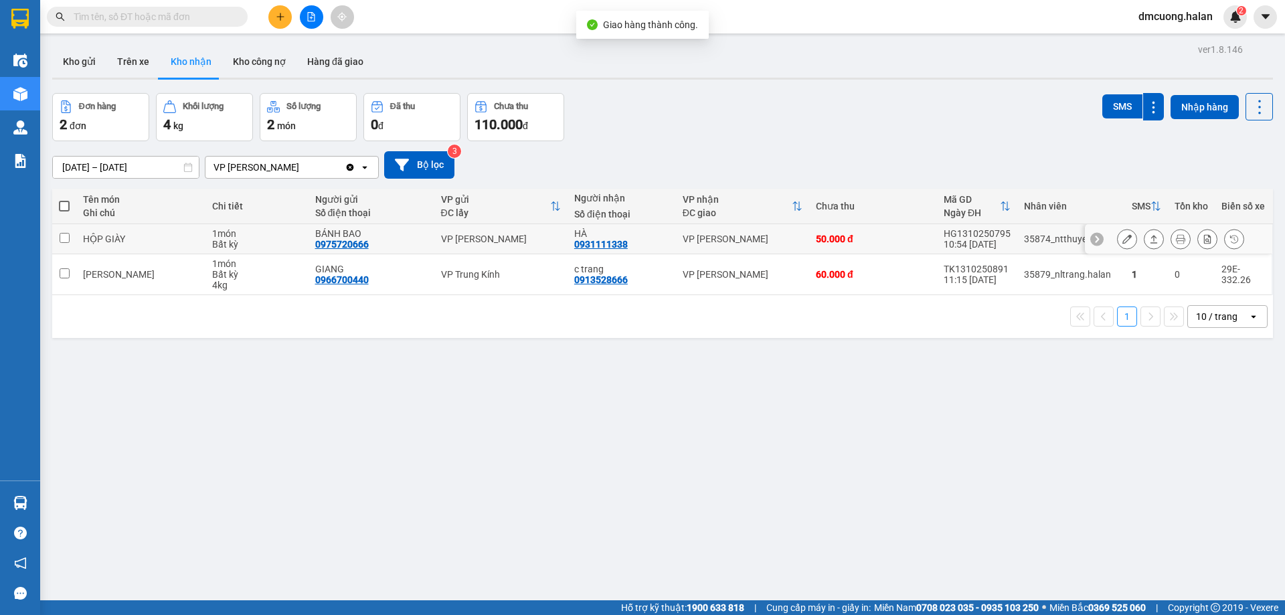
click at [124, 238] on div "HỘP GIÀY" at bounding box center [141, 239] width 116 height 11
checkbox input "true"
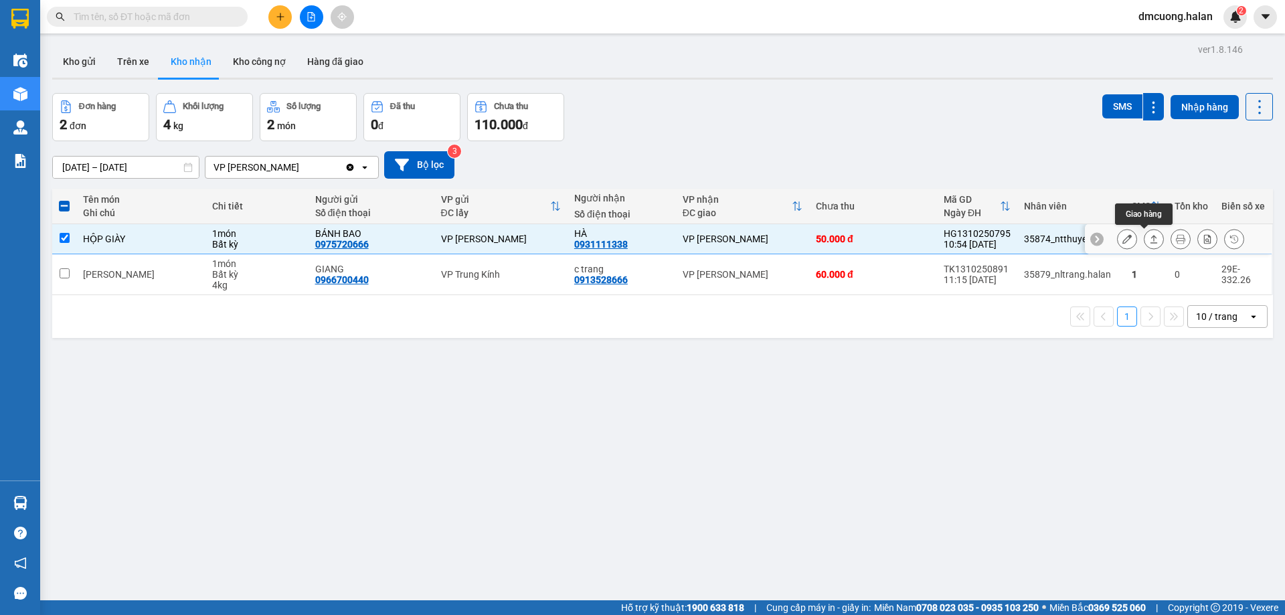
click at [1149, 240] on icon at bounding box center [1153, 238] width 9 height 9
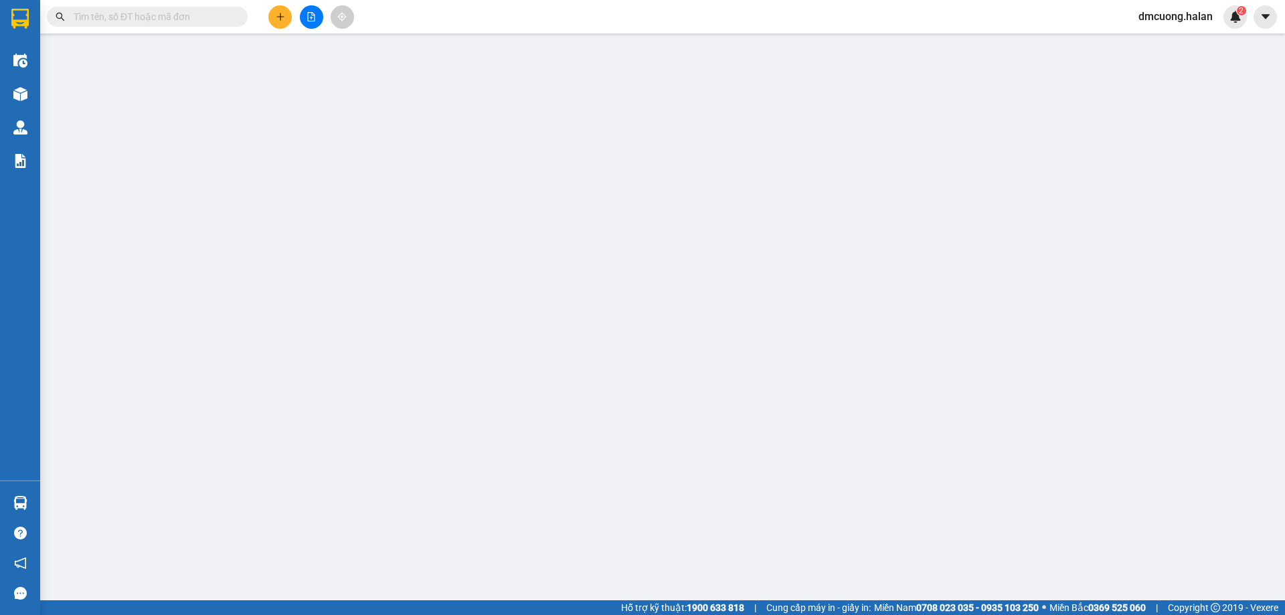
type input "0975720666"
type input "BÁNH BAO"
type input "0931111338"
type input "HÀ"
type input "0"
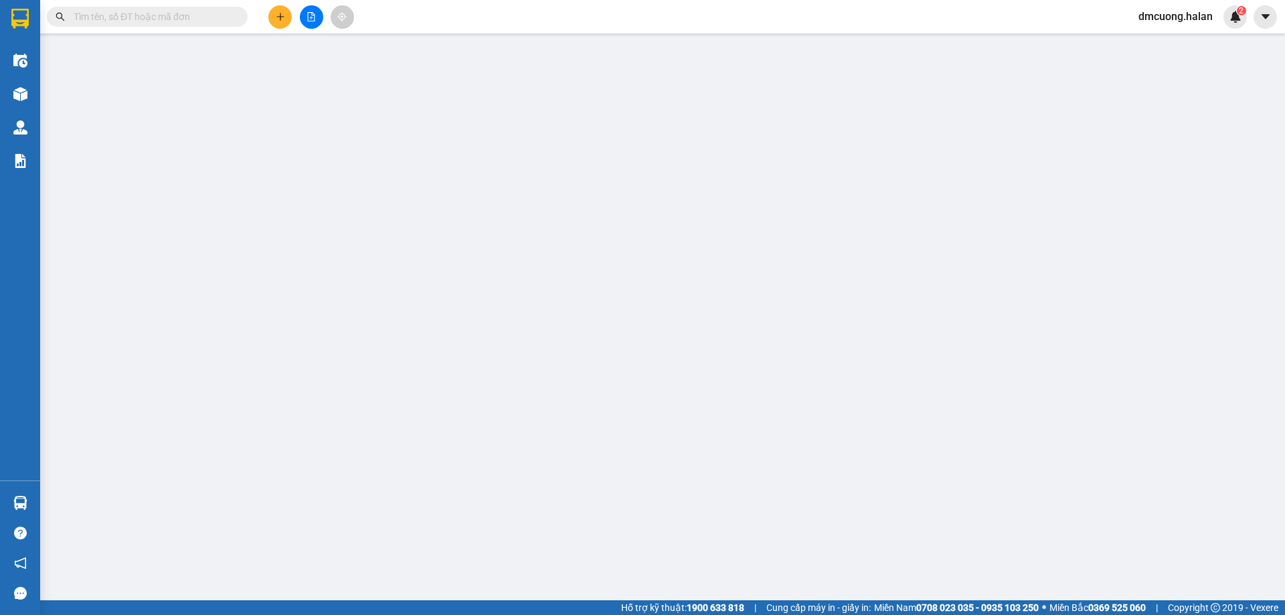
type input "50.000"
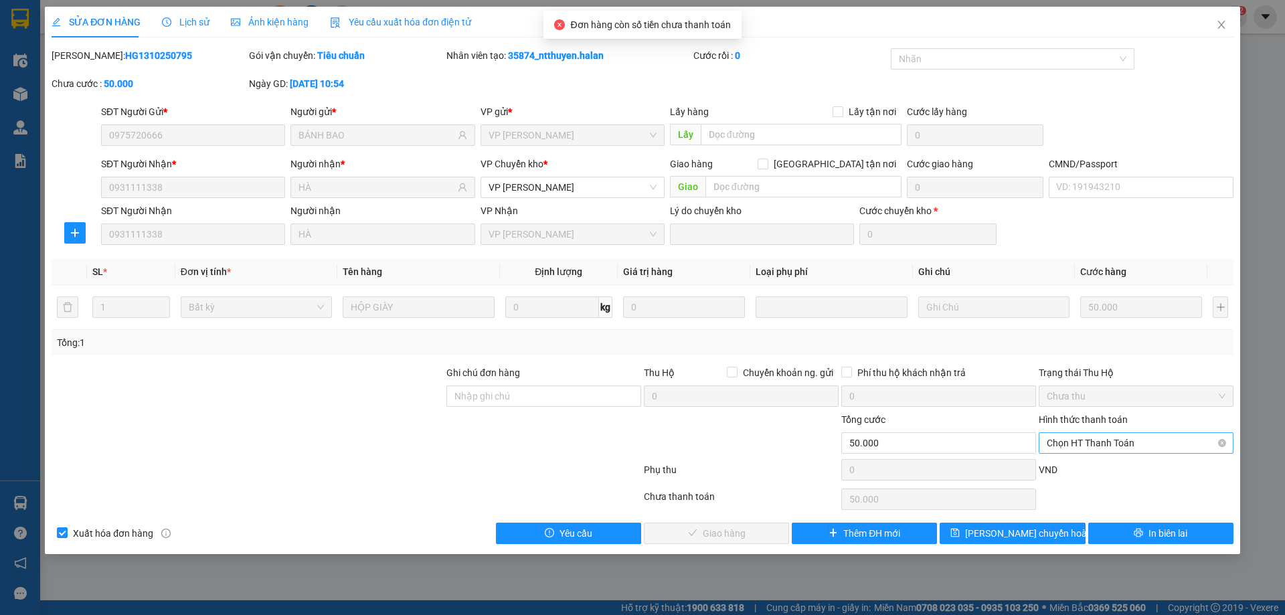
click at [1138, 444] on span "Chọn HT Thanh Toán" at bounding box center [1135, 443] width 179 height 20
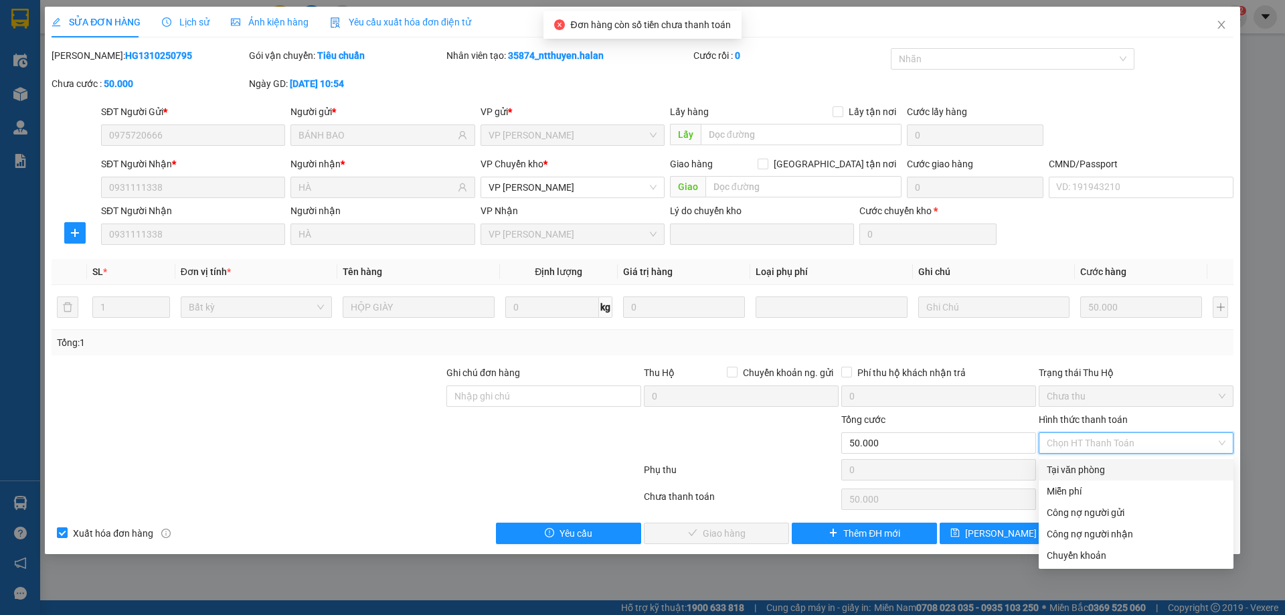
click at [1093, 463] on div "Tại văn phòng" at bounding box center [1135, 469] width 179 height 15
type input "0"
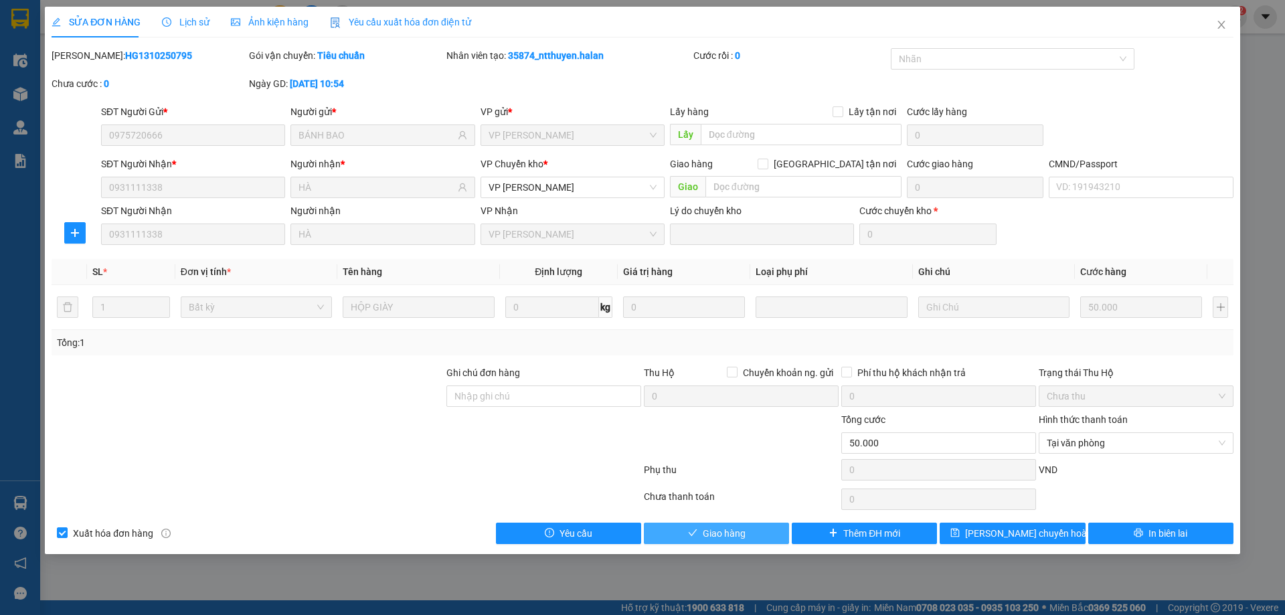
click at [749, 536] on button "Giao hàng" at bounding box center [716, 533] width 145 height 21
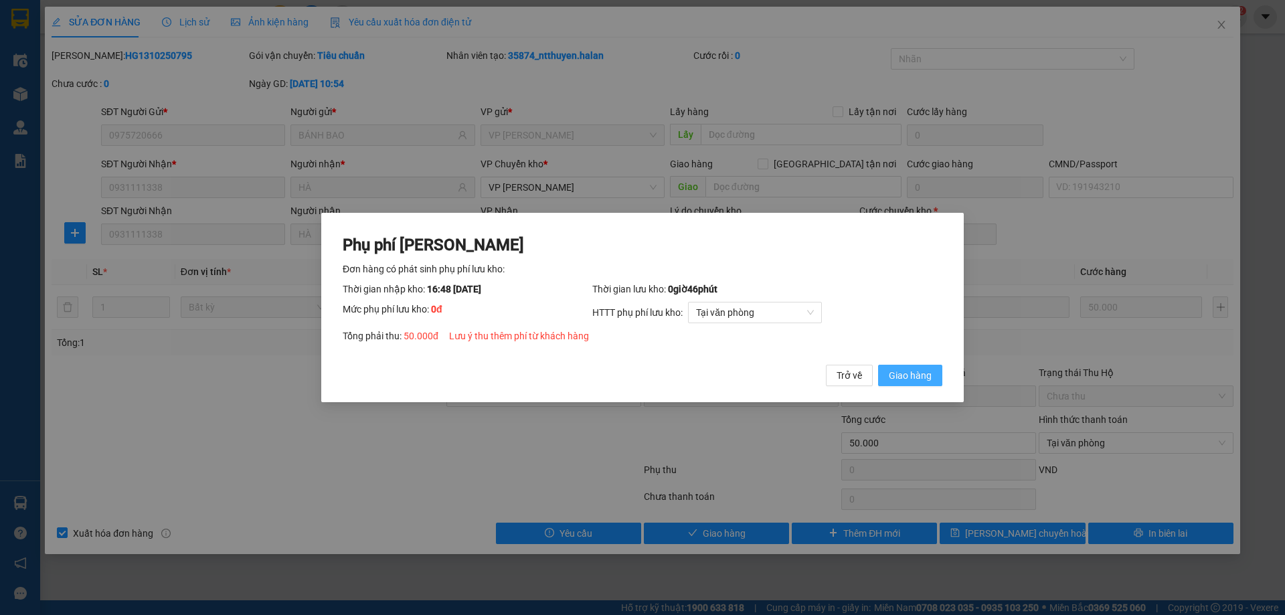
click at [926, 373] on span "Giao hàng" at bounding box center [910, 375] width 43 height 15
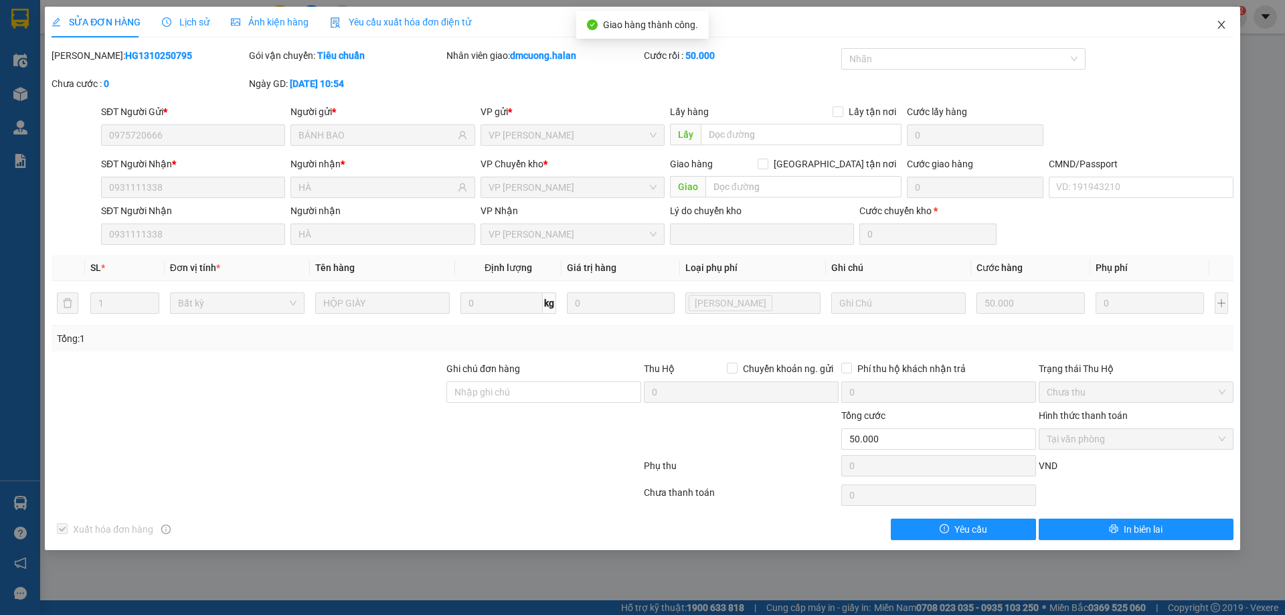
click at [1220, 23] on icon "close" at bounding box center [1221, 24] width 11 height 11
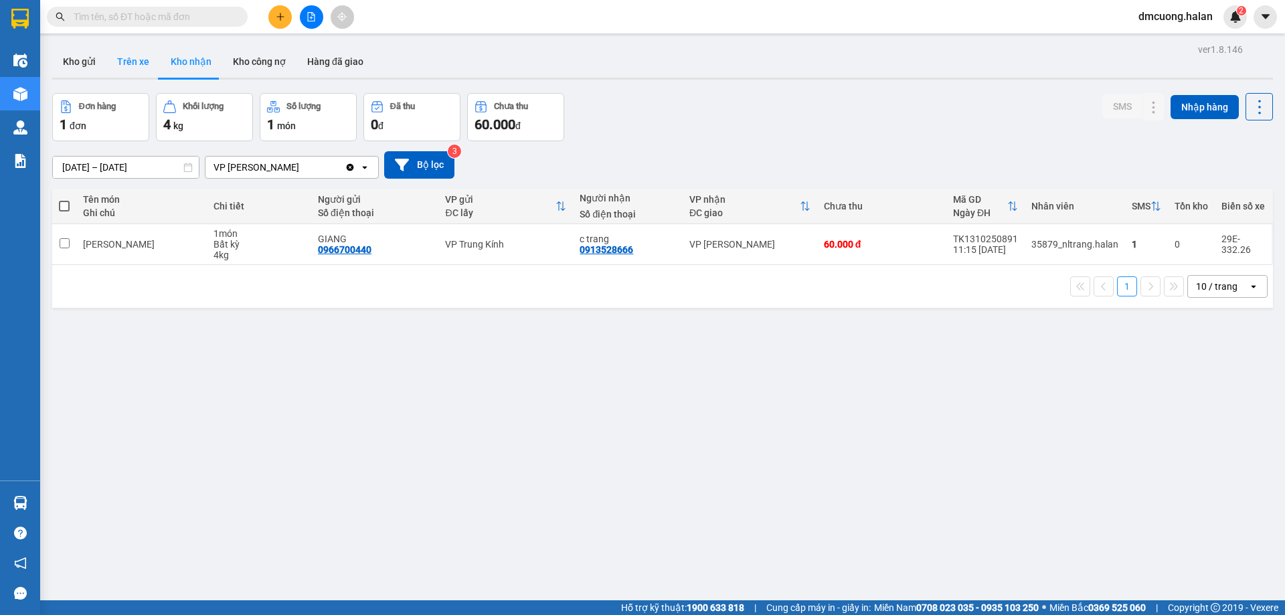
click at [153, 72] on button "Trên xe" at bounding box center [133, 61] width 54 height 32
type input "[DATE] – [DATE]"
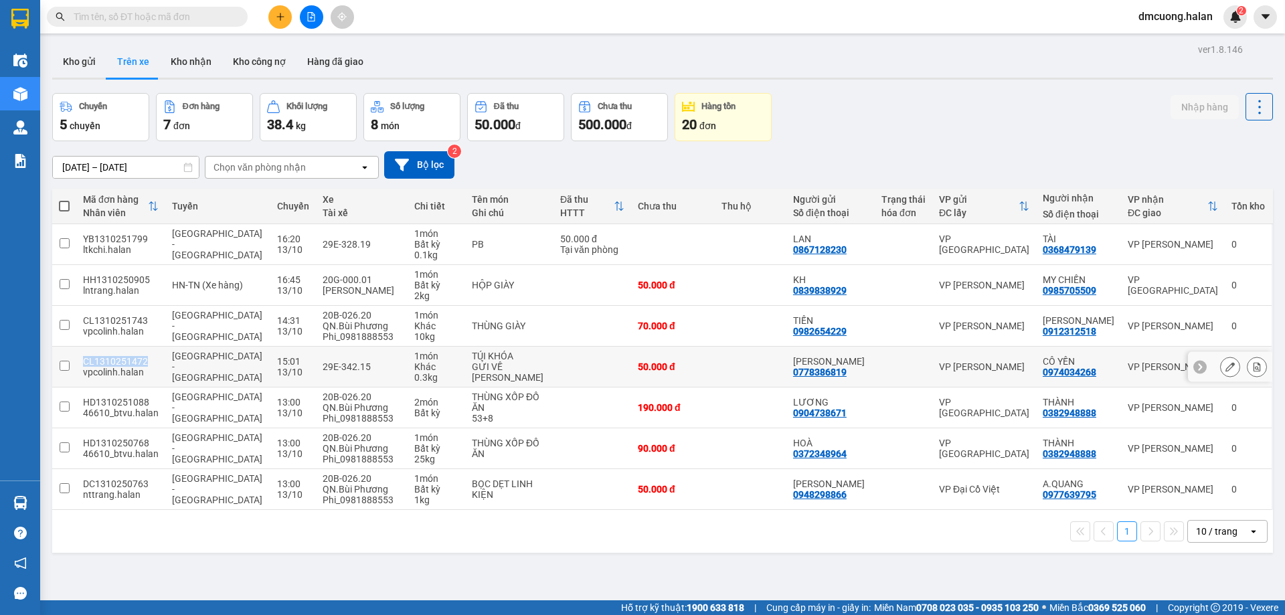
drag, startPoint x: 149, startPoint y: 359, endPoint x: 69, endPoint y: 360, distance: 79.6
click at [69, 360] on tr "CL1310251472 vpcolinh.halan [GEOGRAPHIC_DATA] - [GEOGRAPHIC_DATA] 15:01 [DATE] …" at bounding box center [662, 367] width 1220 height 41
copy tr "CL1310251472"
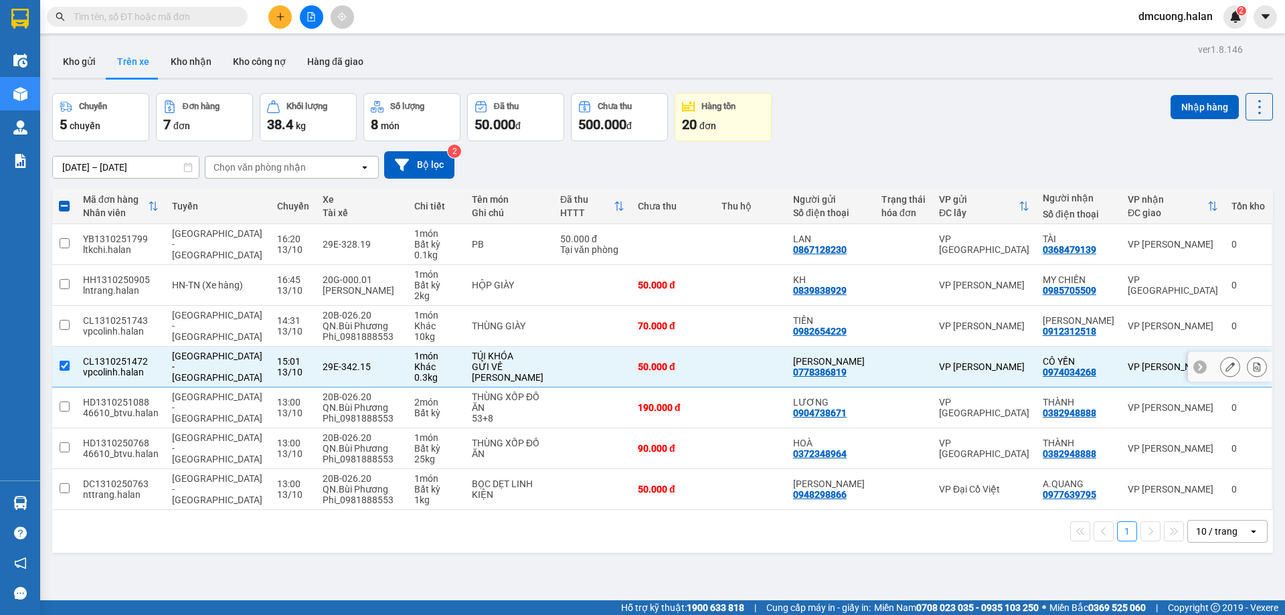
click at [573, 370] on td at bounding box center [592, 367] width 78 height 41
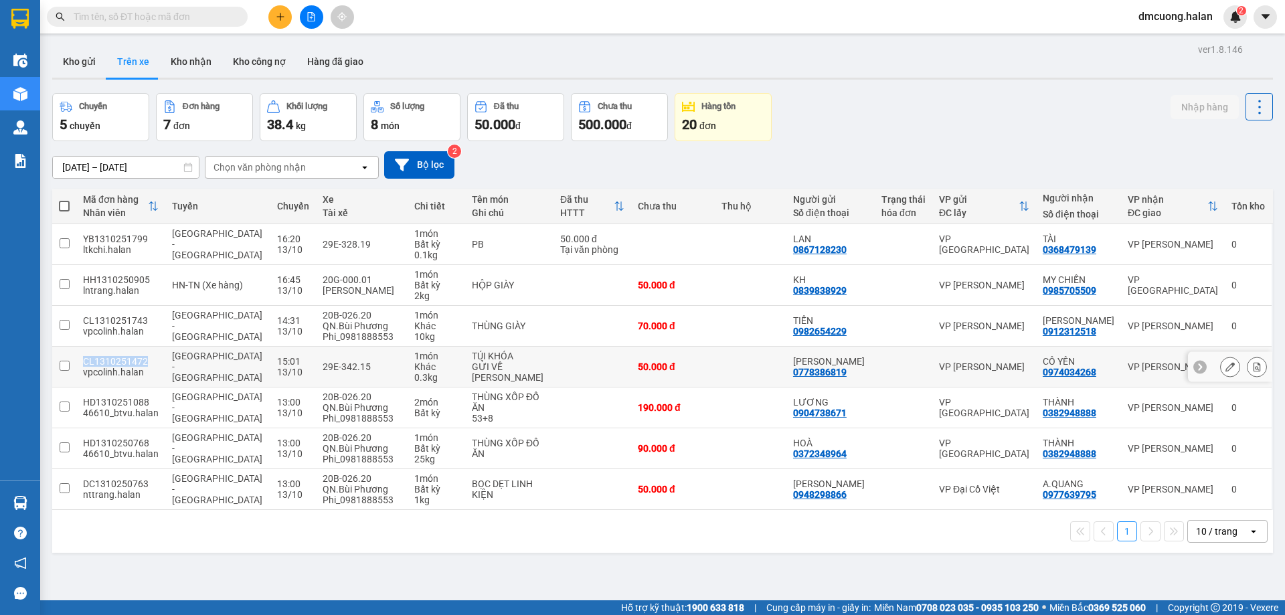
drag, startPoint x: 149, startPoint y: 360, endPoint x: 55, endPoint y: 362, distance: 94.4
click at [55, 362] on tr "CL1310251472 vpcolinh.halan [GEOGRAPHIC_DATA] - [GEOGRAPHIC_DATA] 15:01 [DATE] …" at bounding box center [662, 367] width 1220 height 41
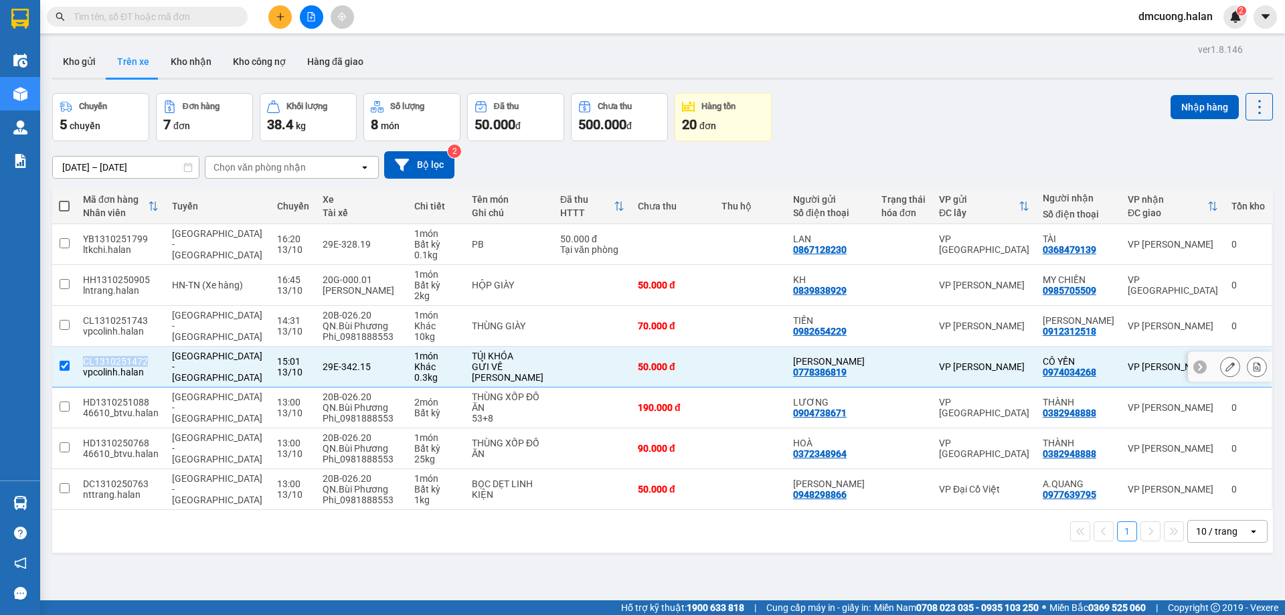
copy tr "CL1310251472"
click at [1184, 106] on button "Nhập hàng" at bounding box center [1204, 107] width 68 height 24
checkbox input "false"
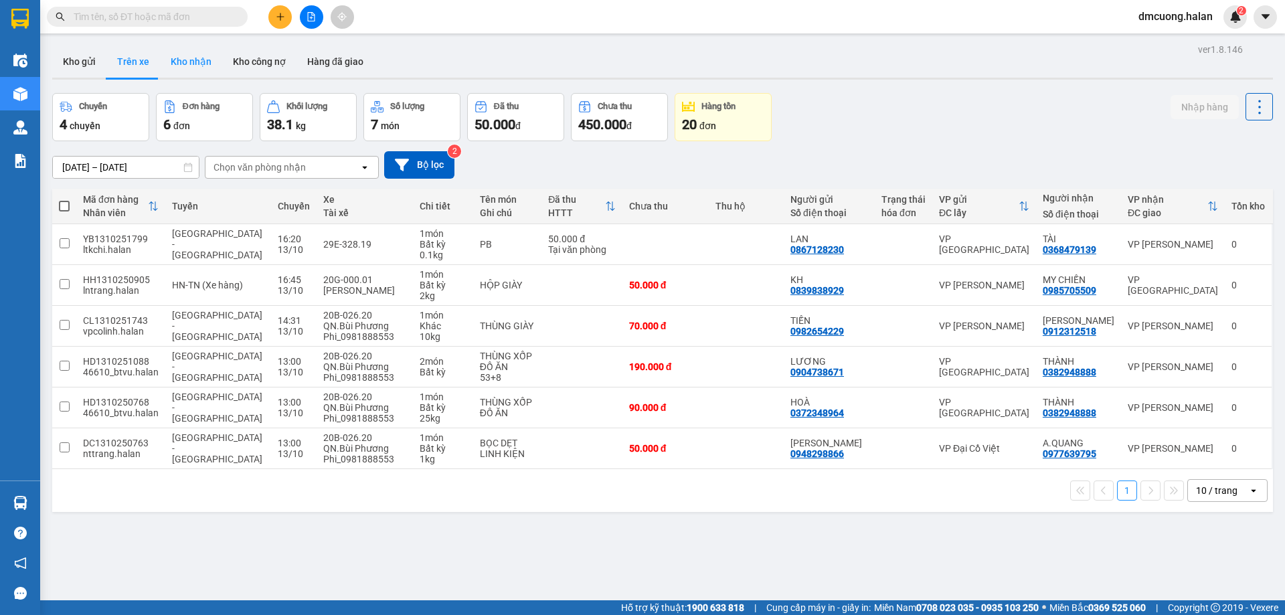
click at [199, 62] on button "Kho nhận" at bounding box center [191, 61] width 62 height 32
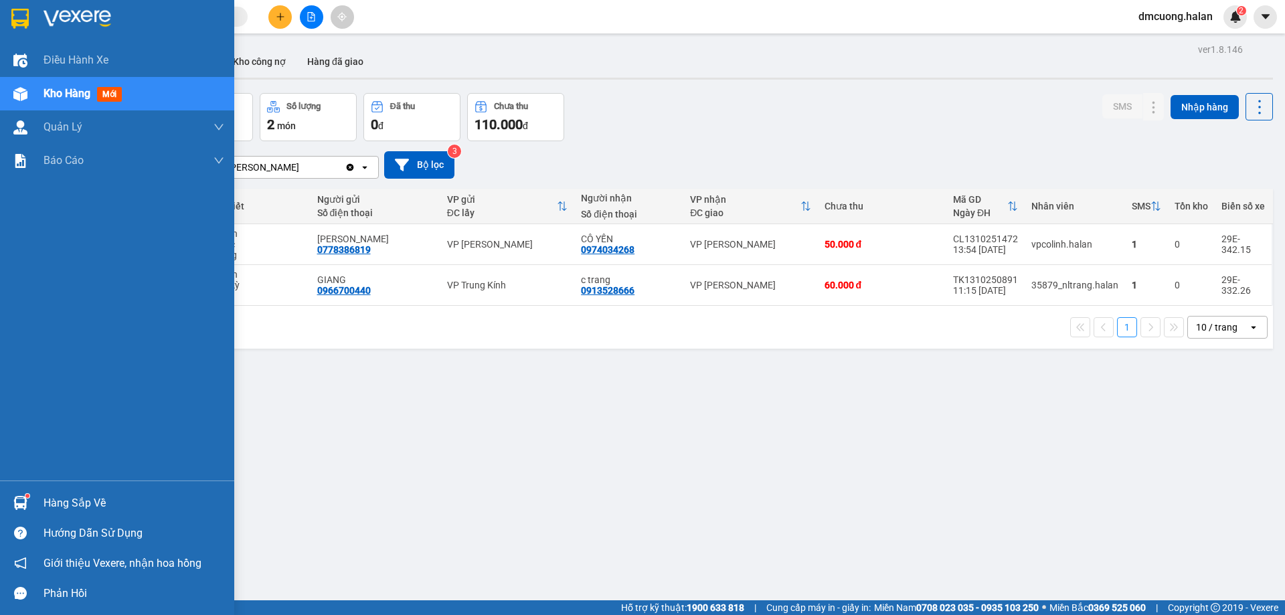
click at [73, 504] on div "Hàng sắp về" at bounding box center [133, 503] width 181 height 20
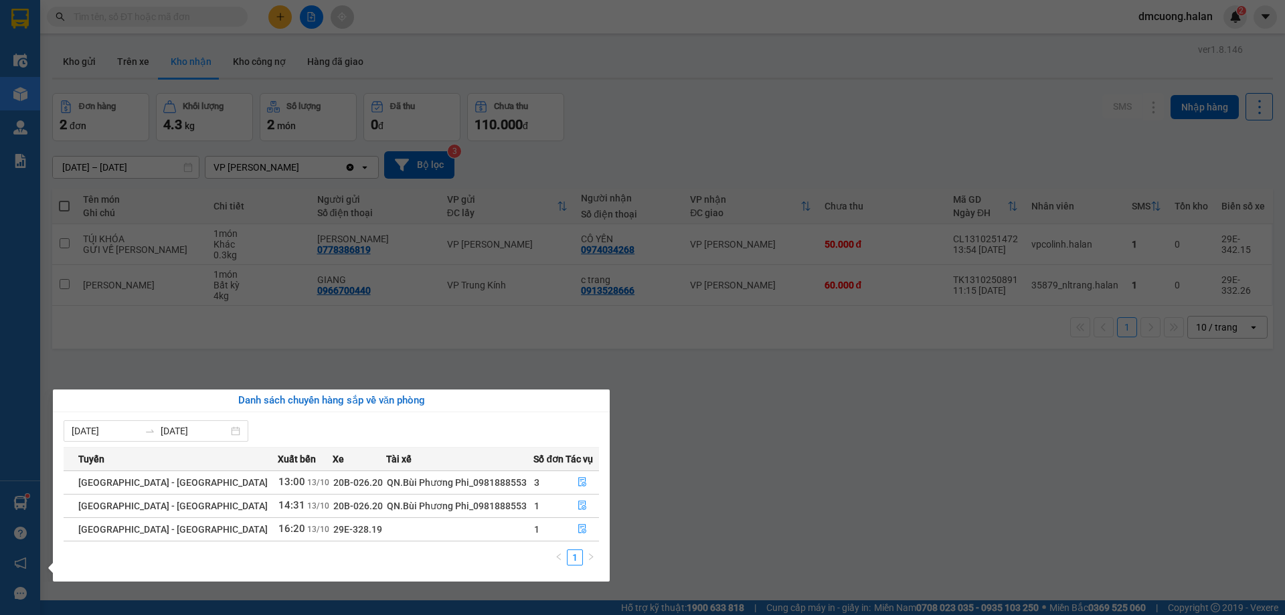
click at [753, 407] on section "Kết quả tìm kiếm ( 0 ) Bộ lọc No Data dmcuong.halan 2 Điều hành xe Kho hàng mới…" at bounding box center [642, 307] width 1285 height 615
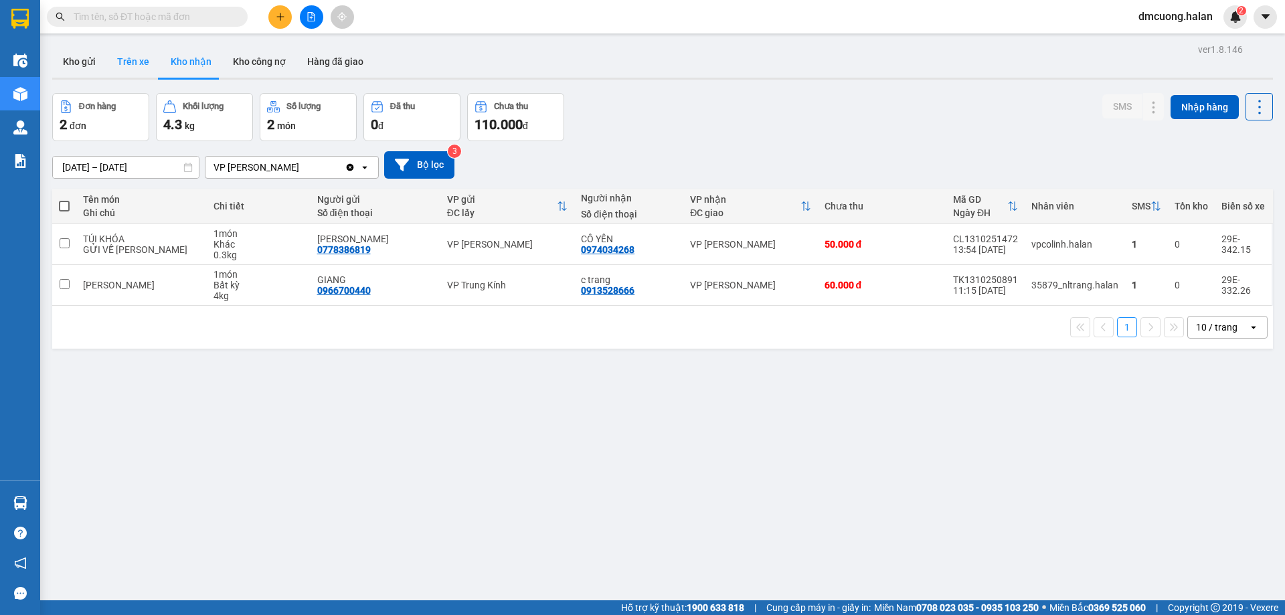
click at [125, 52] on button "Trên xe" at bounding box center [133, 61] width 54 height 32
type input "[DATE] – [DATE]"
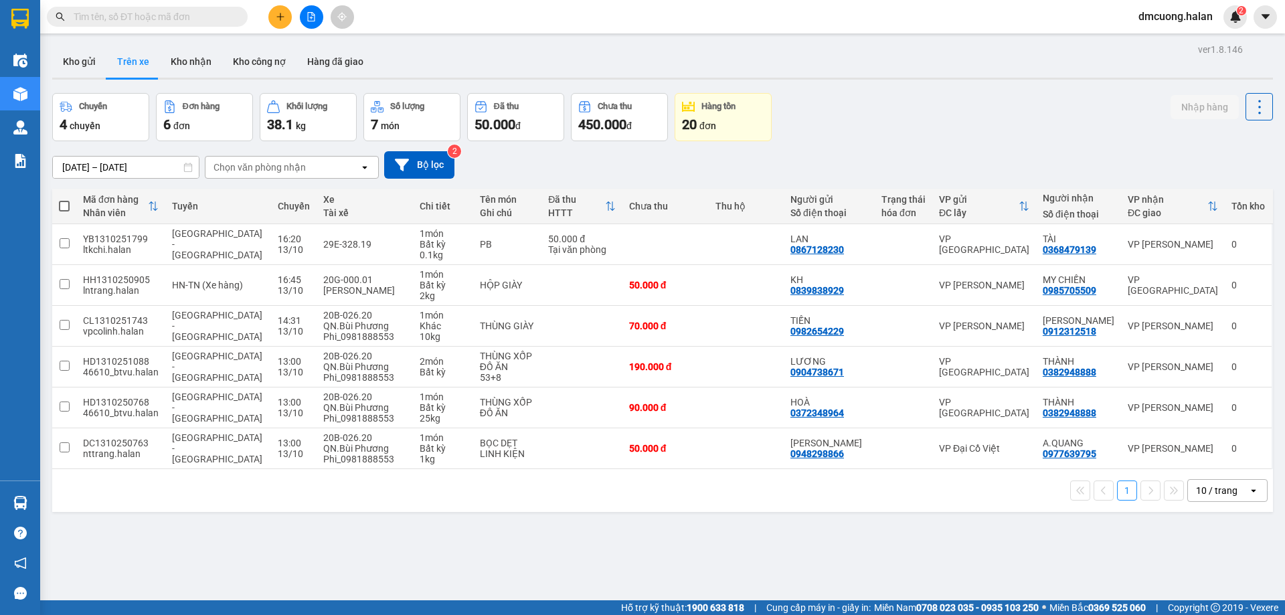
click at [618, 165] on div "[DATE] – [DATE] Press the down arrow key to interact with the calendar and sele…" at bounding box center [662, 164] width 1220 height 27
drag, startPoint x: 1099, startPoint y: 452, endPoint x: 1040, endPoint y: 454, distance: 58.9
click at [1040, 454] on td "A.QUANG 0977639795" at bounding box center [1078, 448] width 85 height 41
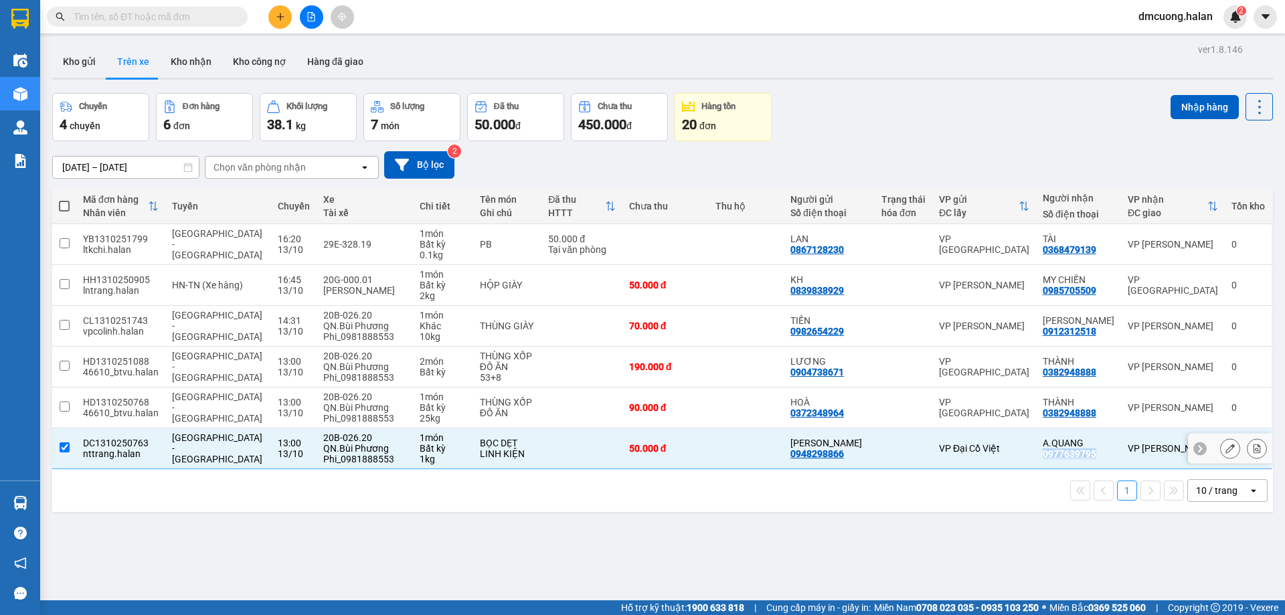
copy div "0977639795"
drag, startPoint x: 64, startPoint y: 444, endPoint x: 564, endPoint y: 393, distance: 503.0
click at [64, 442] on input "checkbox" at bounding box center [65, 447] width 10 height 10
checkbox input "false"
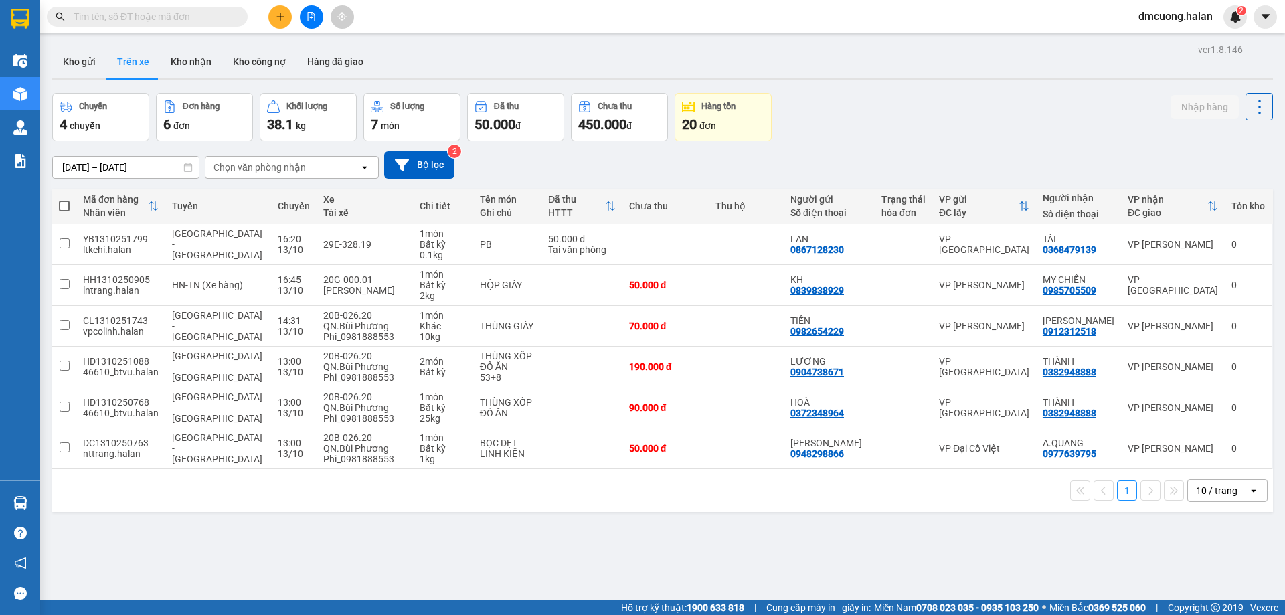
click at [531, 541] on div "ver 1.8.146 Kho gửi Trên xe Kho nhận Kho công nợ Hàng đã giao Chuyến 4 chuyến Đ…" at bounding box center [662, 347] width 1231 height 615
click at [137, 246] on div "ltkchi.halan" at bounding box center [121, 249] width 76 height 11
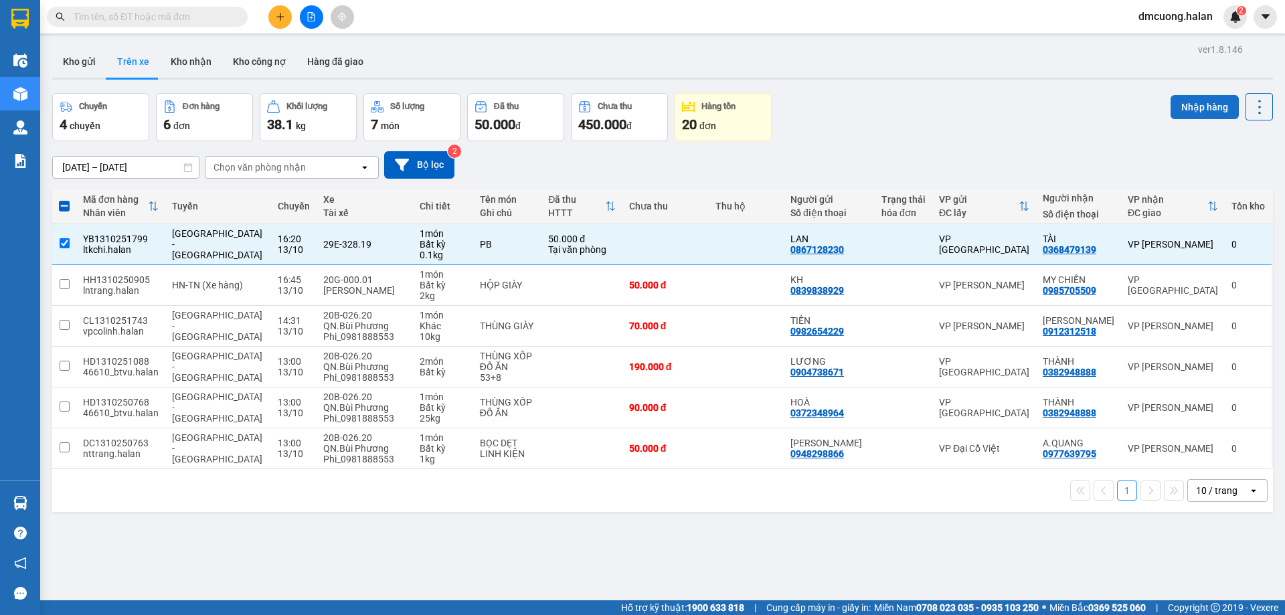
click at [1183, 109] on button "Nhập hàng" at bounding box center [1204, 107] width 68 height 24
checkbox input "false"
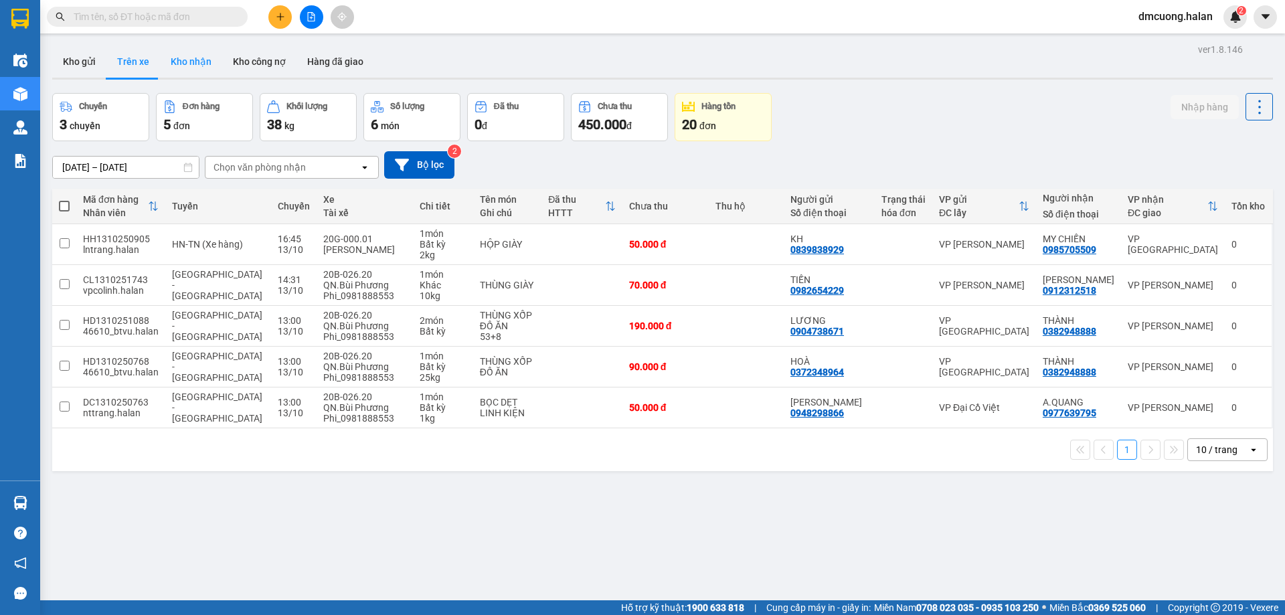
click at [191, 62] on button "Kho nhận" at bounding box center [191, 61] width 62 height 32
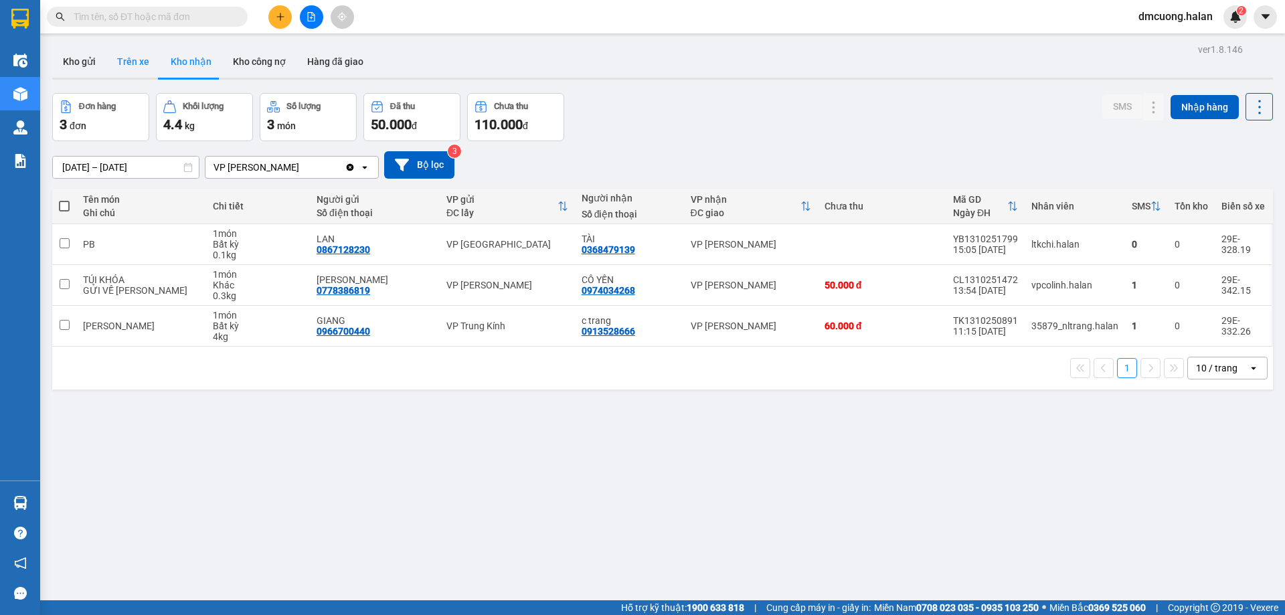
click at [136, 54] on button "Trên xe" at bounding box center [133, 61] width 54 height 32
type input "[DATE] – [DATE]"
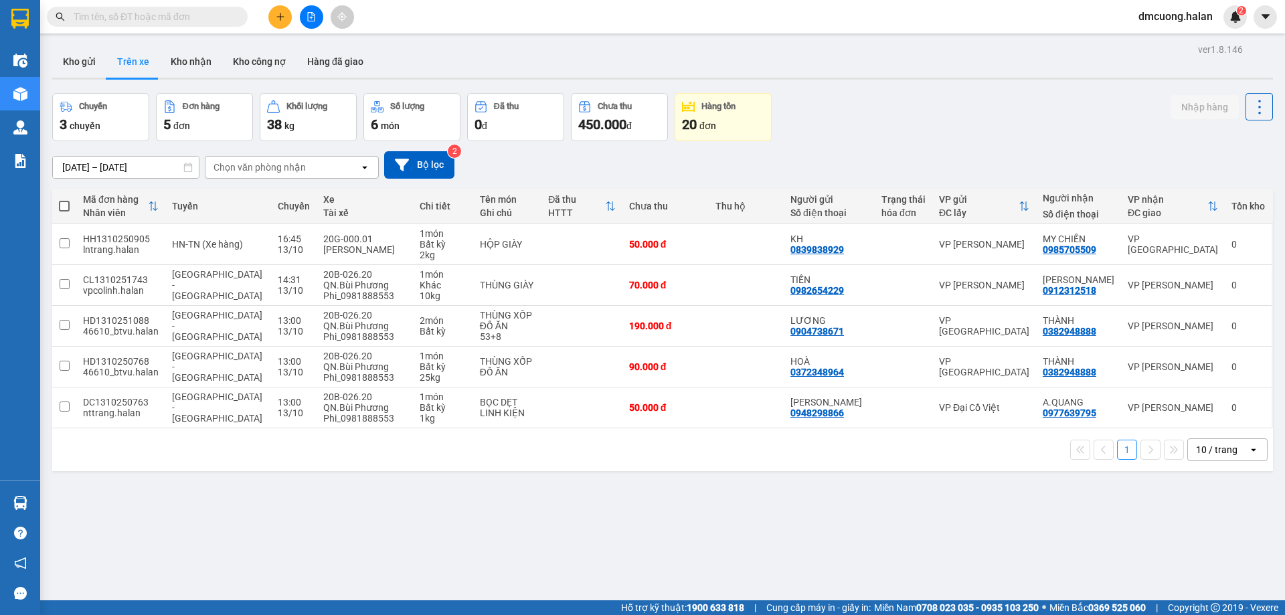
drag, startPoint x: 892, startPoint y: 58, endPoint x: 899, endPoint y: 91, distance: 34.1
click at [895, 70] on div "Kho gửi Trên xe Kho nhận Kho công nợ Hàng đã giao" at bounding box center [662, 62] width 1220 height 35
click at [919, 111] on div "Chuyến 3 chuyến Đơn hàng 5 đơn Khối lượng 38 kg Số lượng 6 món Đã thu 0 đ Chưa …" at bounding box center [662, 117] width 1220 height 48
click at [971, 96] on div "Chuyến 3 chuyến Đơn hàng 5 đơn Khối lượng 38 kg Số lượng 6 món Đã thu 0 đ Chưa …" at bounding box center [662, 117] width 1220 height 48
drag, startPoint x: 1097, startPoint y: 332, endPoint x: 1044, endPoint y: 333, distance: 53.5
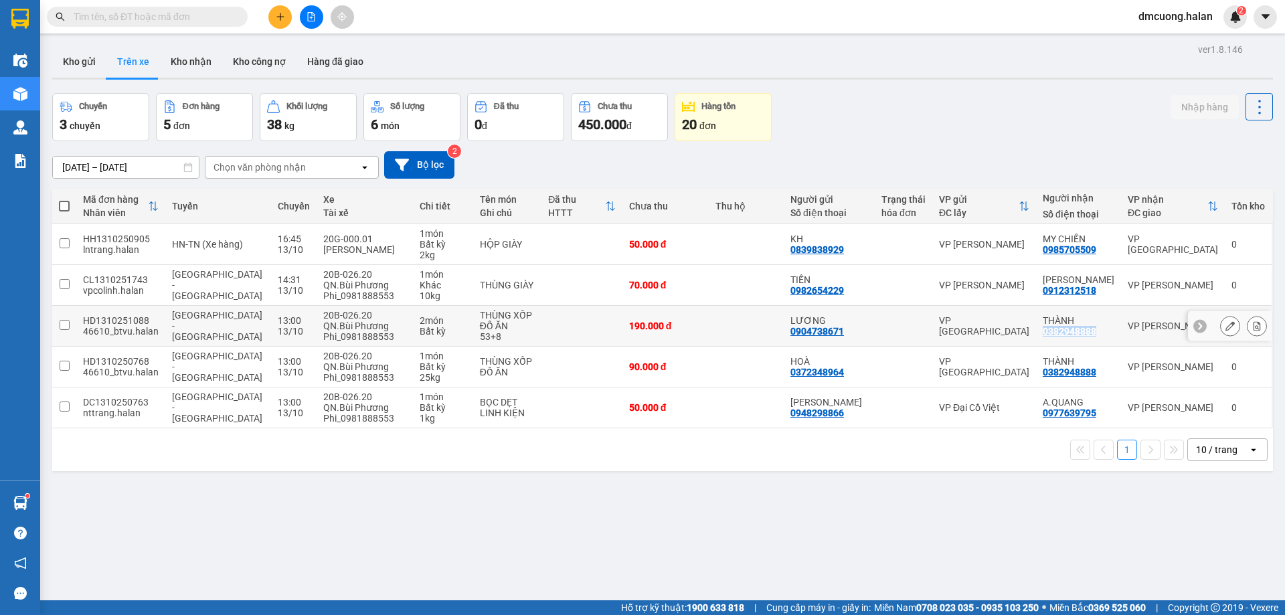
click at [1044, 333] on td "THÀNH 0382948888" at bounding box center [1078, 326] width 85 height 41
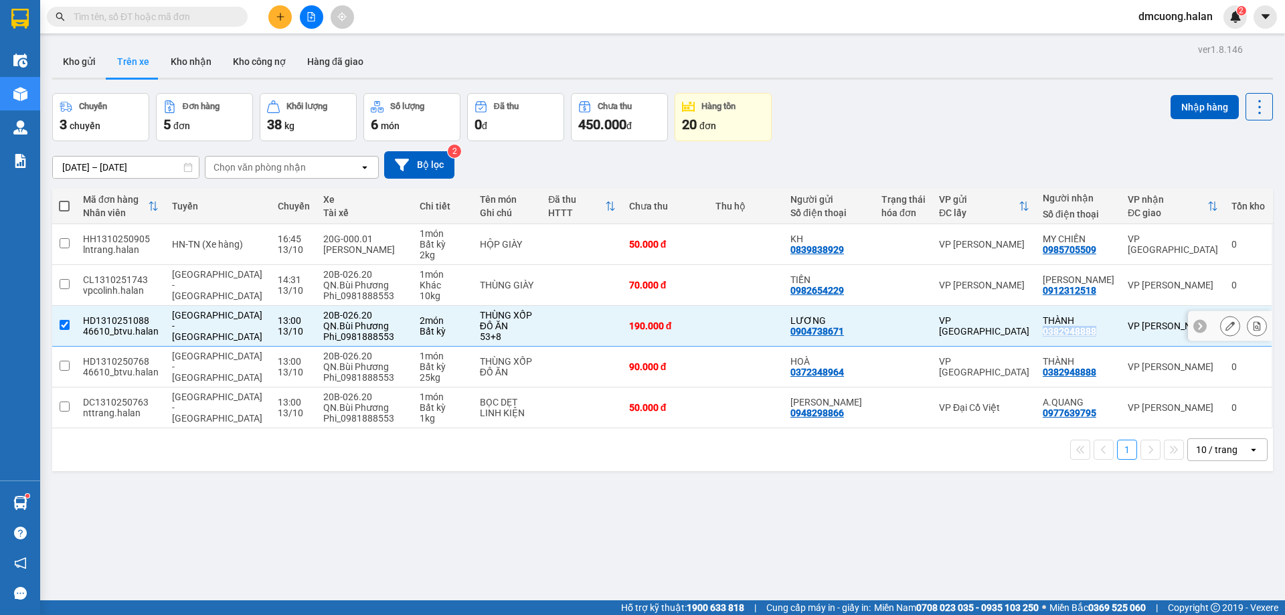
copy div "0382948888"
click at [70, 327] on td at bounding box center [64, 326] width 24 height 41
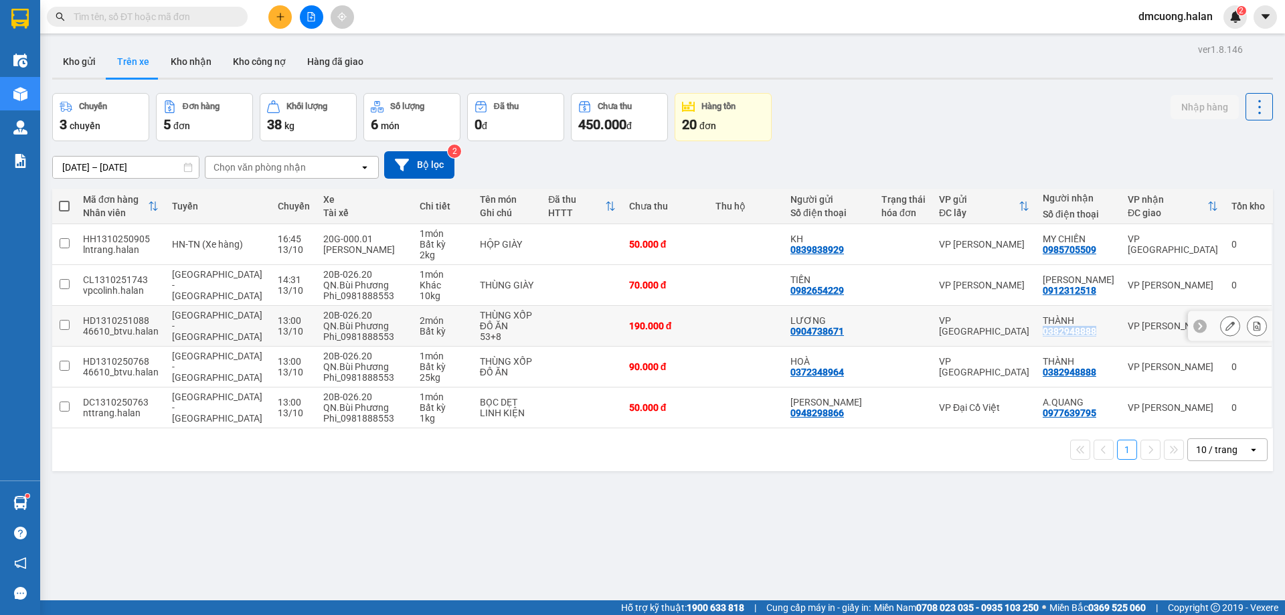
copy div "0382948888"
drag, startPoint x: 1104, startPoint y: 330, endPoint x: 1044, endPoint y: 327, distance: 59.6
click at [1044, 327] on td "THÀNH 0382948888" at bounding box center [1078, 326] width 85 height 41
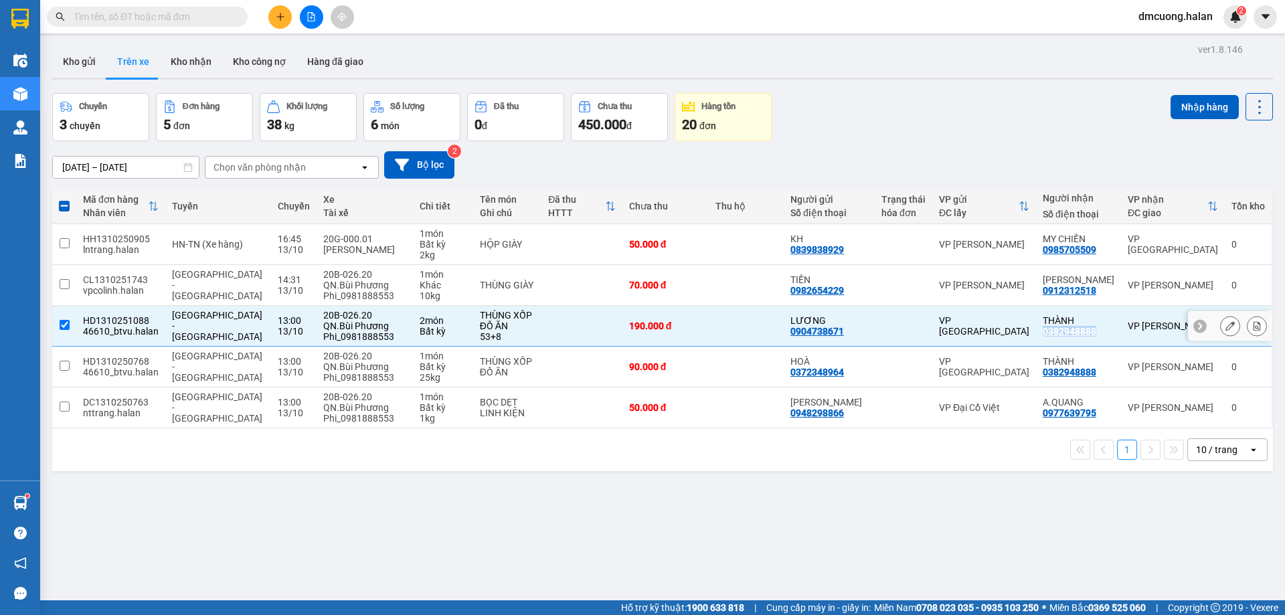
click at [67, 323] on input "checkbox" at bounding box center [65, 325] width 10 height 10
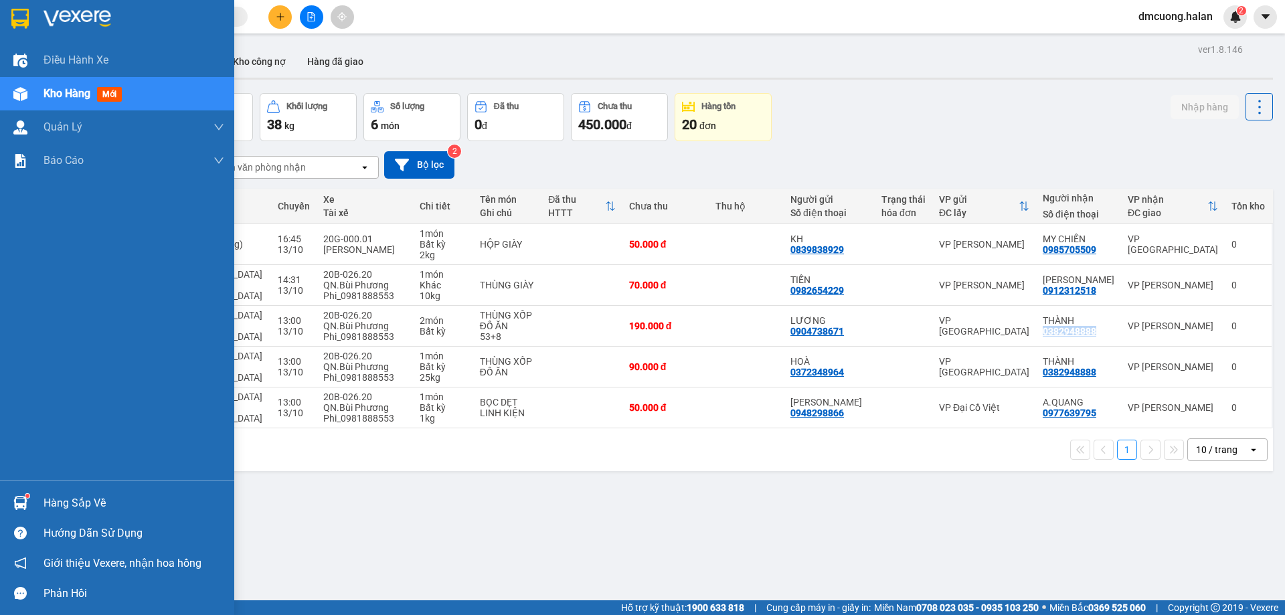
click at [78, 504] on div "Hàng sắp về" at bounding box center [133, 503] width 181 height 20
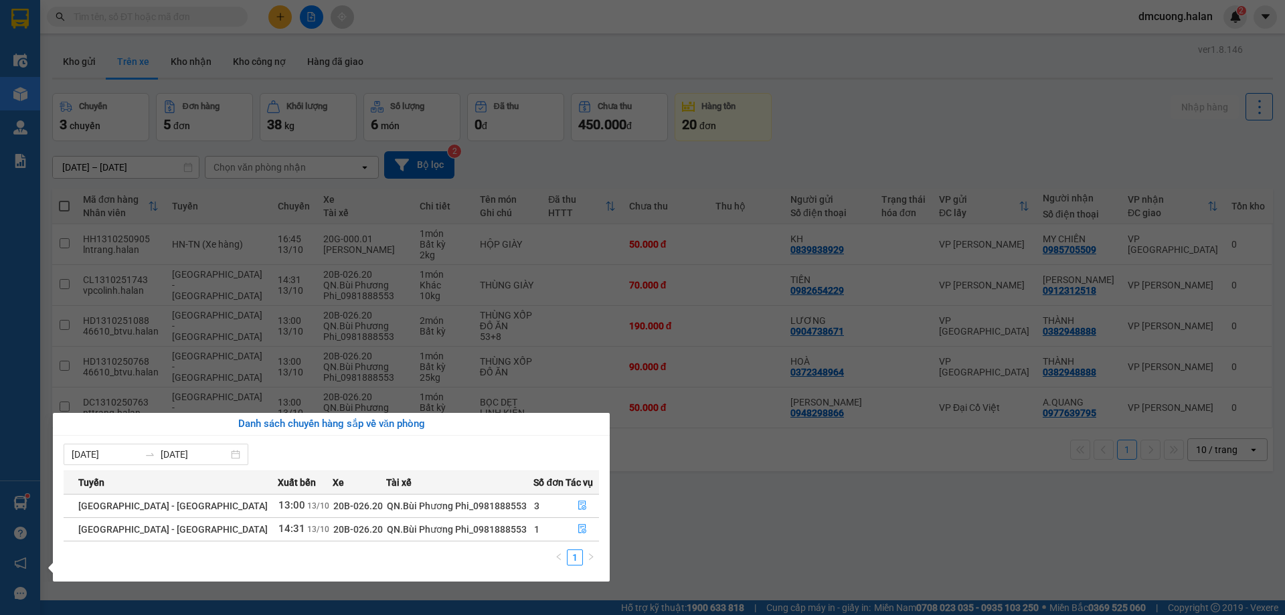
click at [796, 533] on section "Kết quả tìm kiếm ( 0 ) Bộ lọc No Data dmcuong.halan 2 Điều hành xe Kho hàng mới…" at bounding box center [642, 307] width 1285 height 615
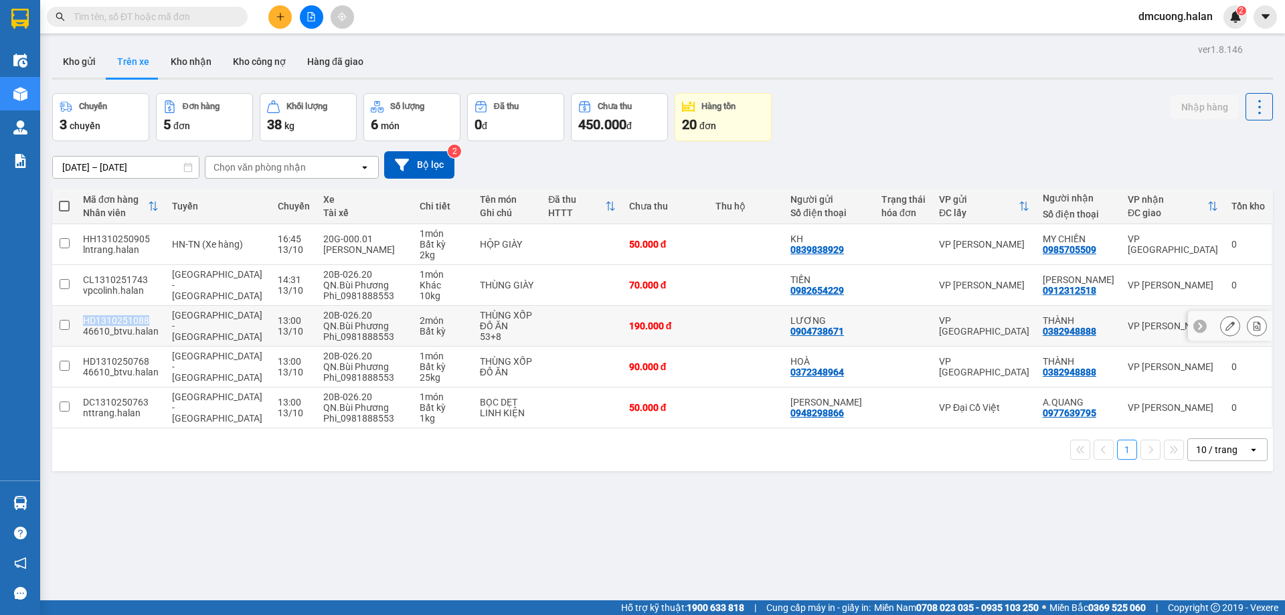
drag, startPoint x: 157, startPoint y: 321, endPoint x: 77, endPoint y: 321, distance: 79.6
click at [77, 321] on td "HD1310251088 46610_btvu.halan" at bounding box center [120, 326] width 89 height 41
copy div "HD1310251088"
checkbox input "true"
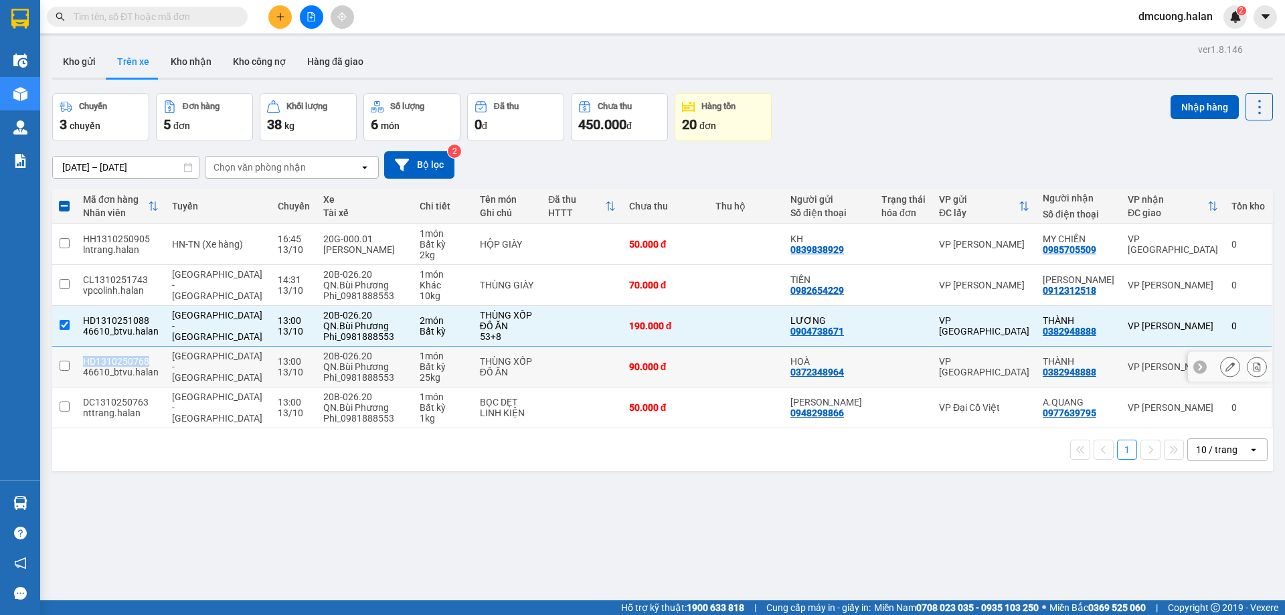
drag, startPoint x: 151, startPoint y: 360, endPoint x: 84, endPoint y: 363, distance: 67.0
click at [84, 363] on div "HD1310250768" at bounding box center [121, 361] width 76 height 11
checkbox input "true"
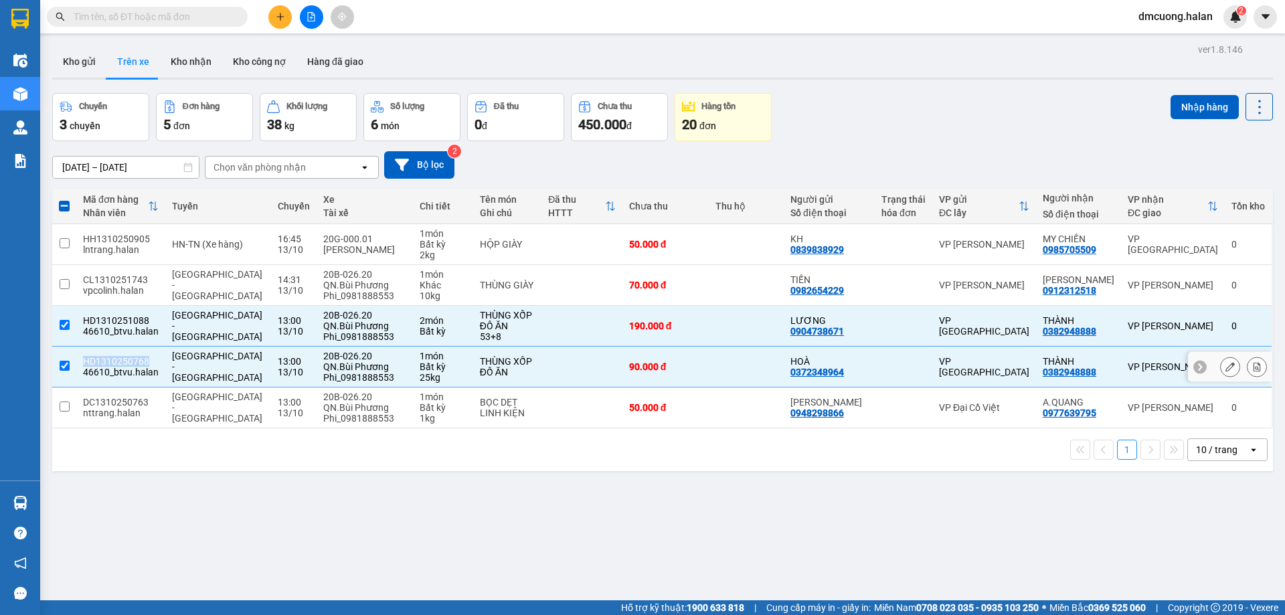
copy div "HD1310250768"
click at [229, 493] on div "ver 1.8.146 Kho gửi Trên xe Kho nhận Kho công nợ Hàng đã giao Chuyến 3 chuyến Đ…" at bounding box center [662, 347] width 1231 height 615
click at [195, 550] on div "ver 1.8.146 Kho gửi Trên xe Kho nhận Kho công nợ Hàng đã giao Chuyến 3 chuyến Đ…" at bounding box center [662, 347] width 1231 height 615
click at [106, 331] on div "46610_btvu.halan" at bounding box center [121, 331] width 76 height 11
checkbox input "false"
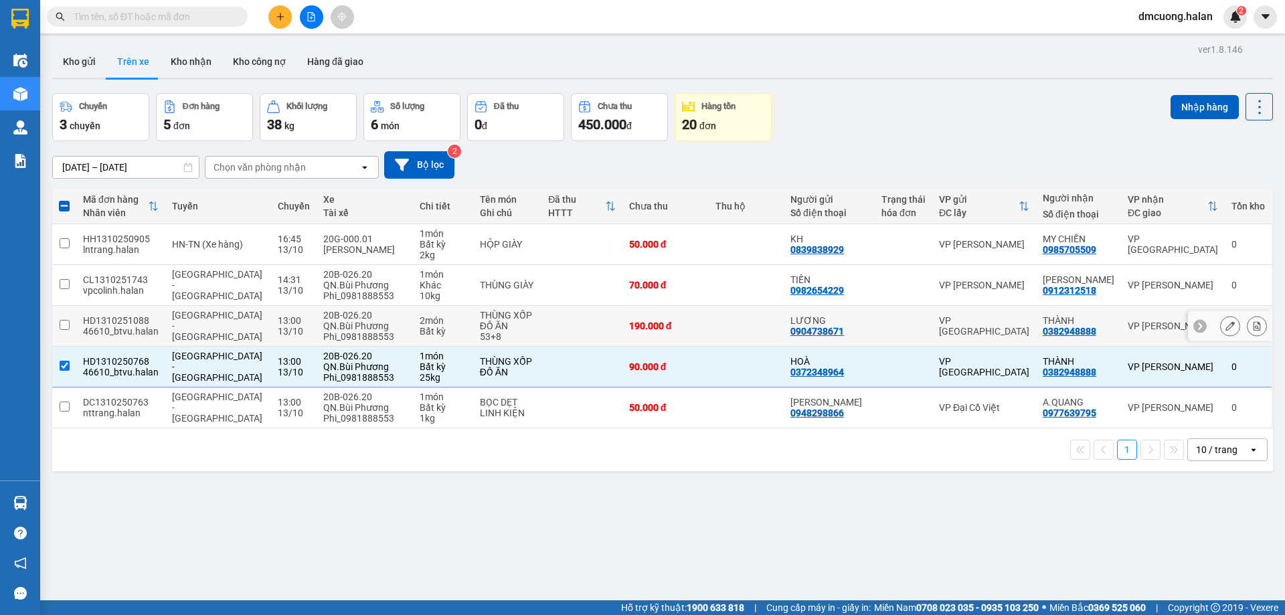
click at [112, 359] on div "HD1310250768" at bounding box center [121, 361] width 76 height 11
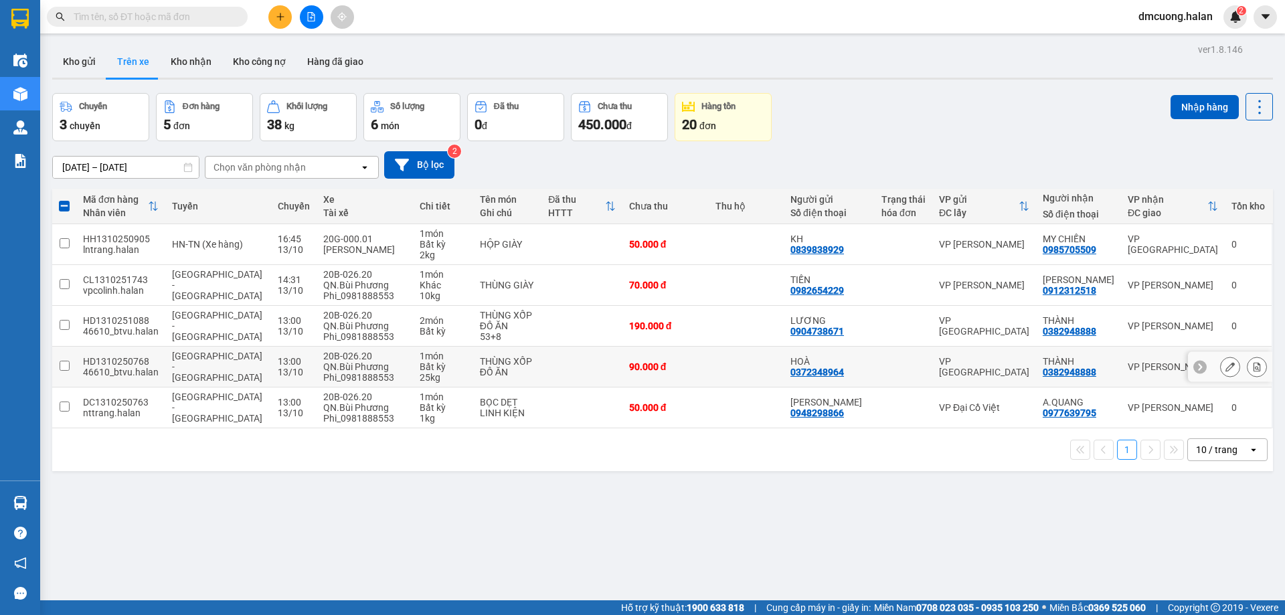
checkbox input "false"
click at [271, 543] on div "ver 1.8.146 Kho gửi Trên xe Kho nhận Kho công nợ Hàng đã giao Chuyến 3 chuyến Đ…" at bounding box center [662, 347] width 1231 height 615
drag, startPoint x: 191, startPoint y: 83, endPoint x: 197, endPoint y: 74, distance: 11.1
click at [196, 76] on div "ver 1.8.146 Kho gửi Trên xe Kho nhận Kho công nợ Hàng đã giao Chuyến 3 chuyến Đ…" at bounding box center [662, 347] width 1231 height 615
click at [177, 60] on button "Kho nhận" at bounding box center [191, 61] width 62 height 32
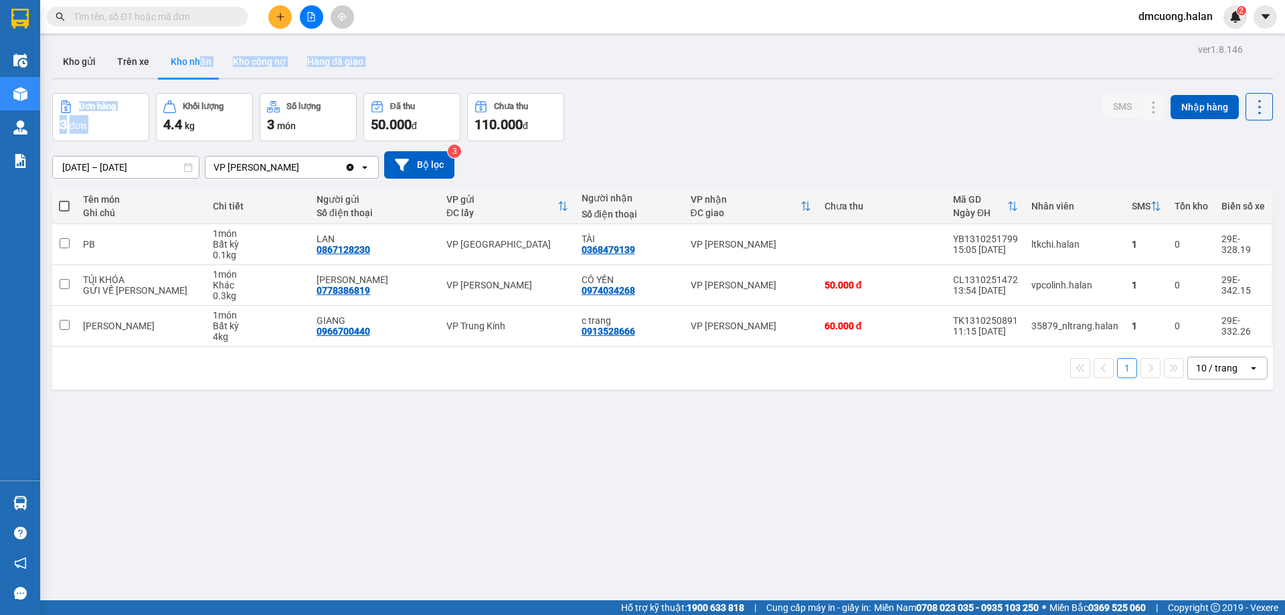
drag, startPoint x: 682, startPoint y: 50, endPoint x: 720, endPoint y: 74, distance: 44.5
click at [684, 50] on div "Kho gửi Trên xe Kho nhận Kho công nợ Hàng đã giao" at bounding box center [662, 62] width 1220 height 35
click at [741, 84] on div "ver 1.8.146 Kho gửi Trên xe Kho nhận Kho công nợ Hàng đã giao Đơn hàng 3 đơn Kh…" at bounding box center [662, 347] width 1231 height 615
click at [136, 55] on button "Trên xe" at bounding box center [133, 61] width 54 height 32
type input "[DATE] – [DATE]"
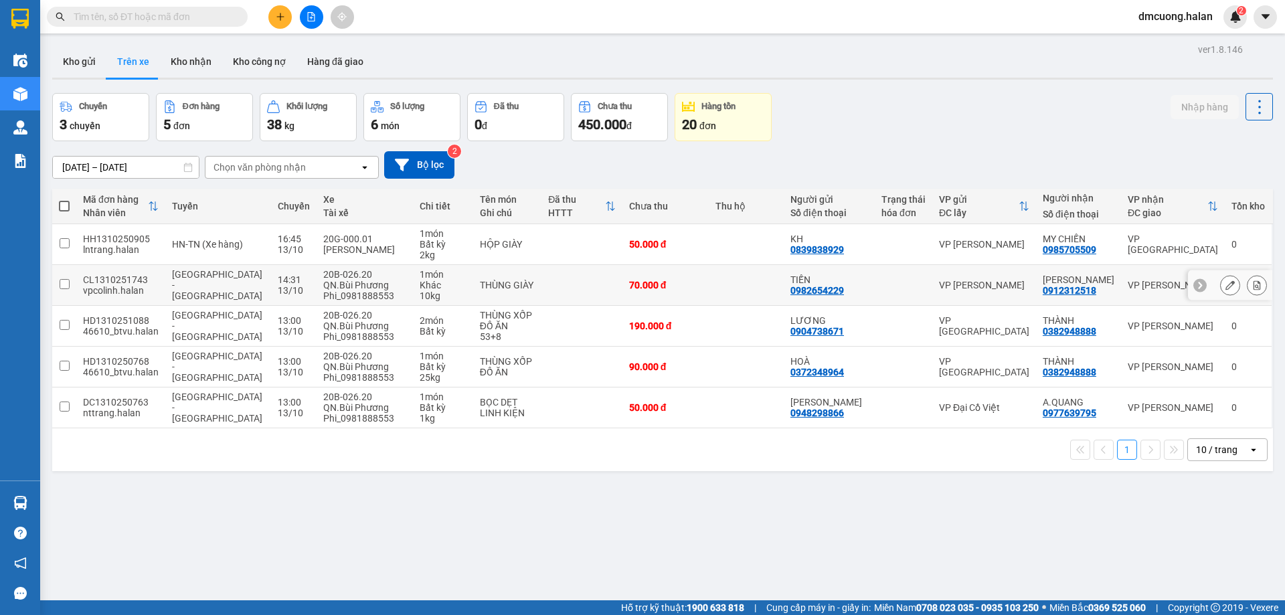
click at [70, 284] on td at bounding box center [64, 285] width 24 height 41
checkbox input "true"
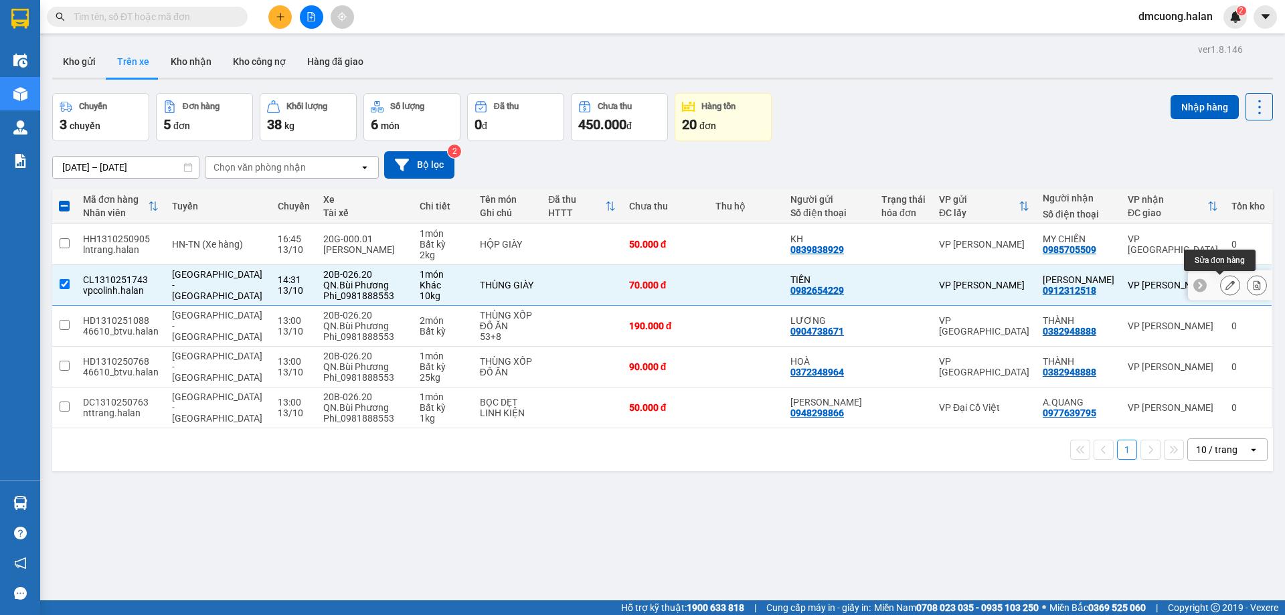
click at [1225, 284] on icon at bounding box center [1229, 284] width 9 height 9
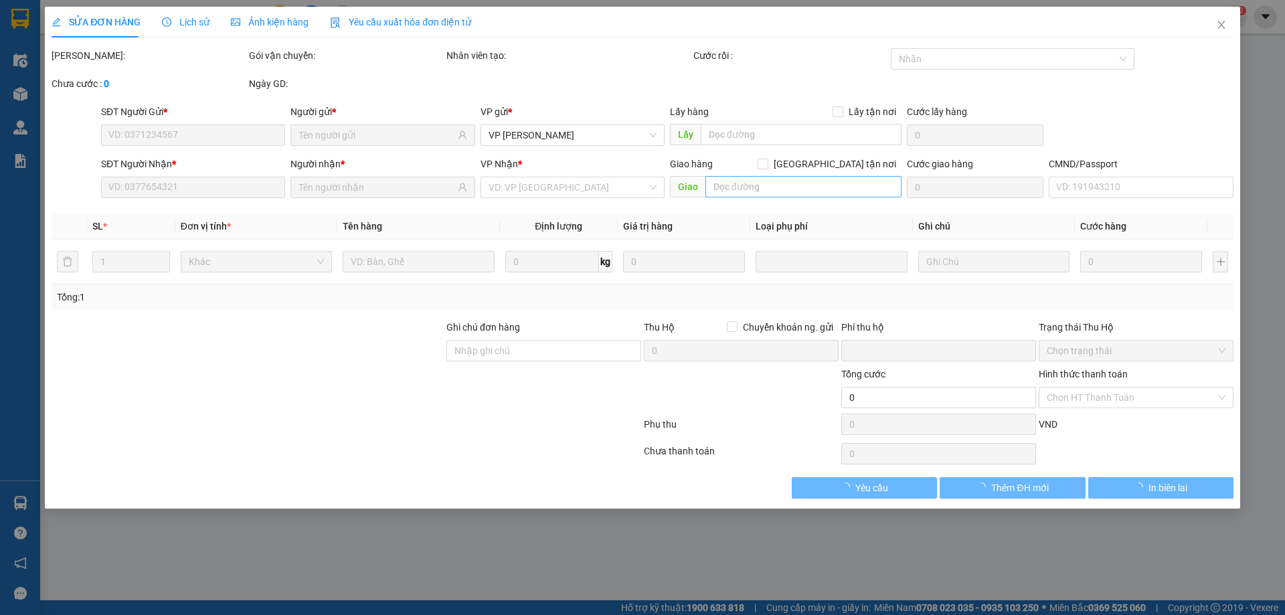
type input "0982654229"
type input "TIẾN"
type input "0912312518"
type input "[PERSON_NAME]"
type input "0"
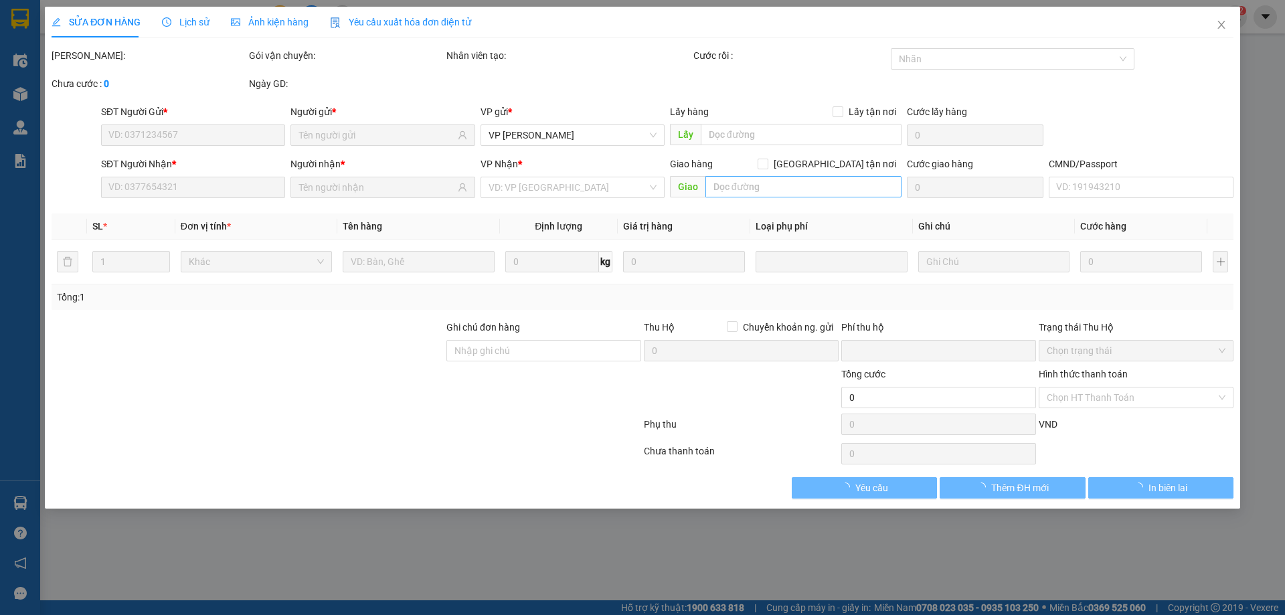
type input "70.000"
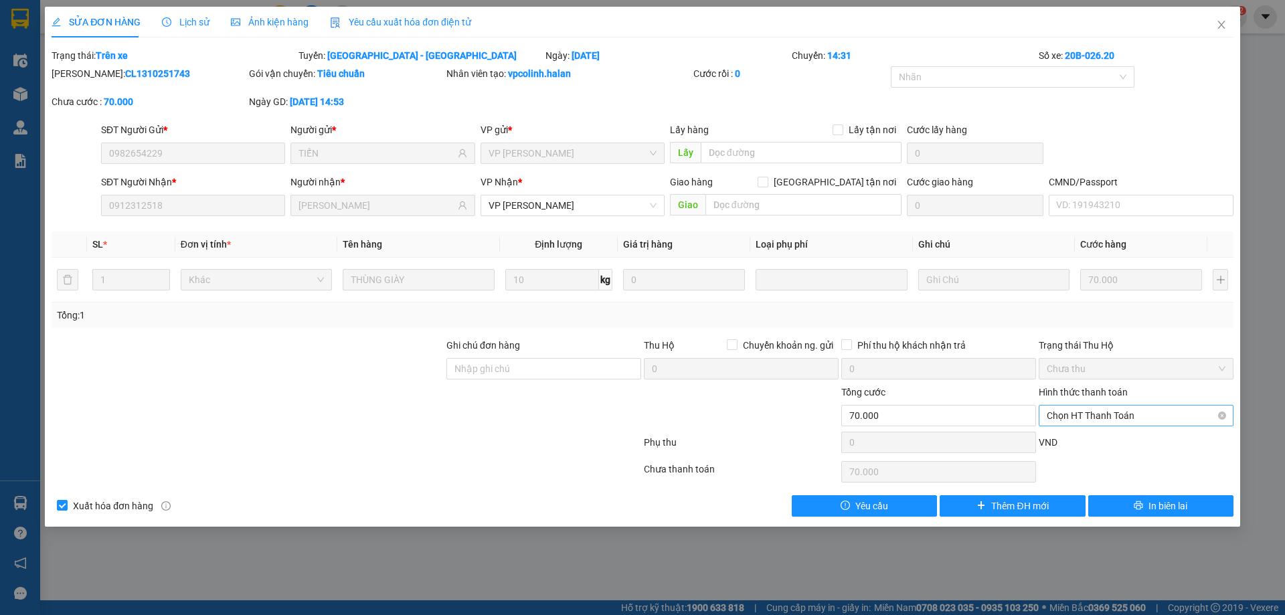
click at [1109, 413] on span "Chọn HT Thanh Toán" at bounding box center [1135, 415] width 179 height 20
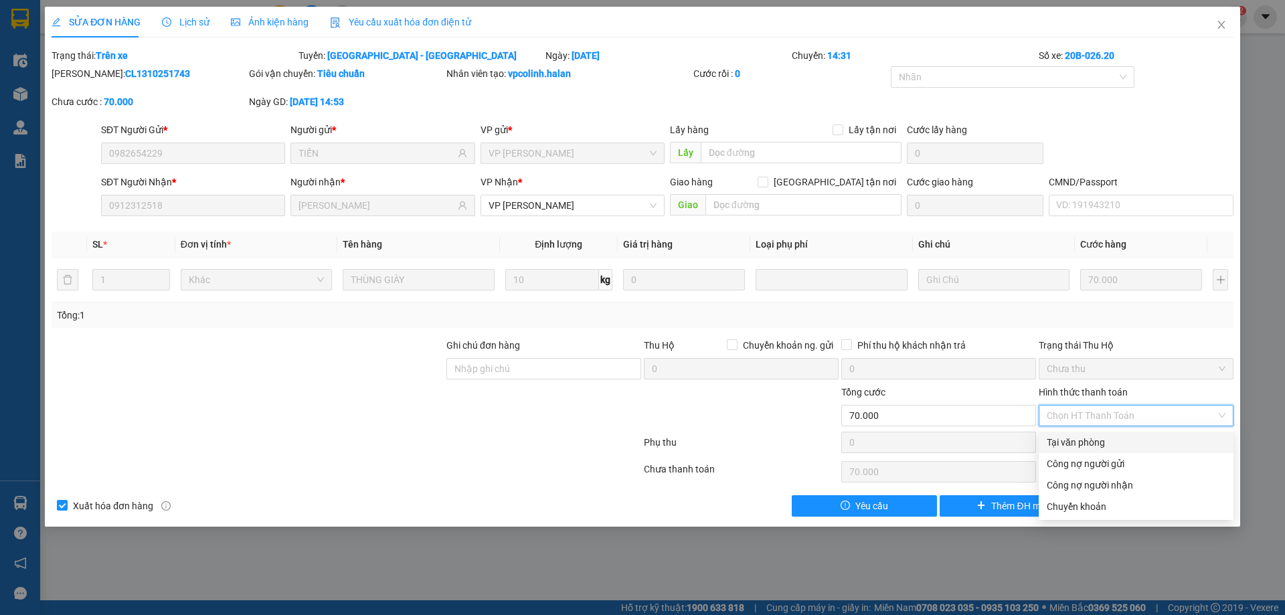
click at [1095, 440] on div "Tại văn phòng" at bounding box center [1135, 442] width 179 height 15
type input "0"
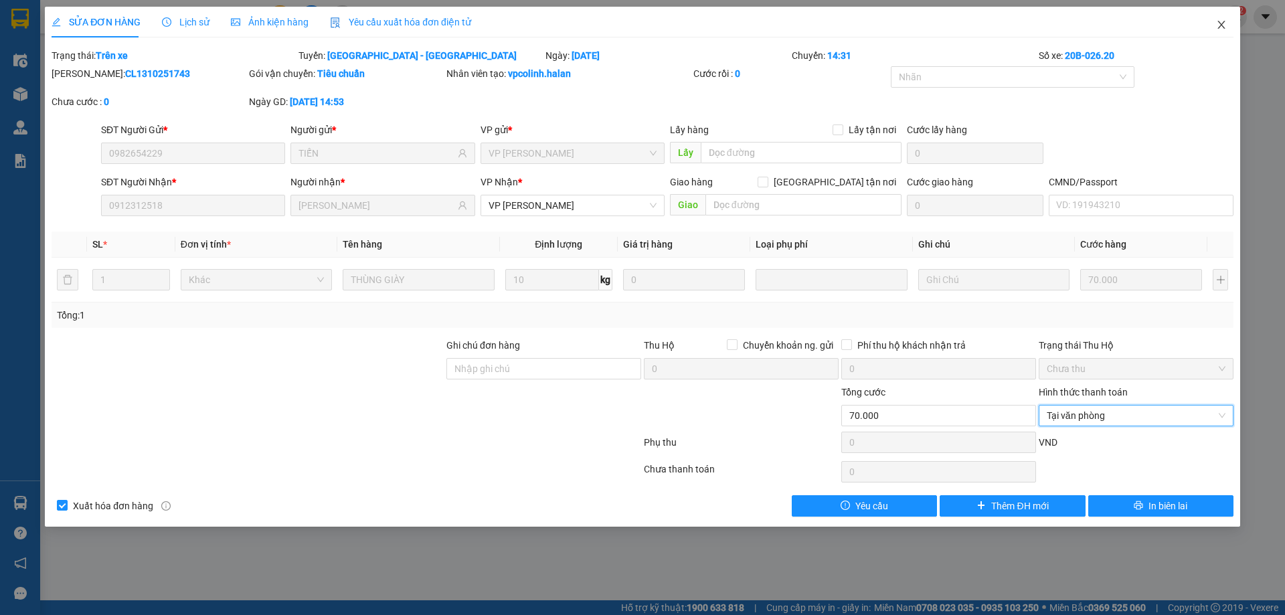
click at [1218, 29] on icon "close" at bounding box center [1221, 24] width 11 height 11
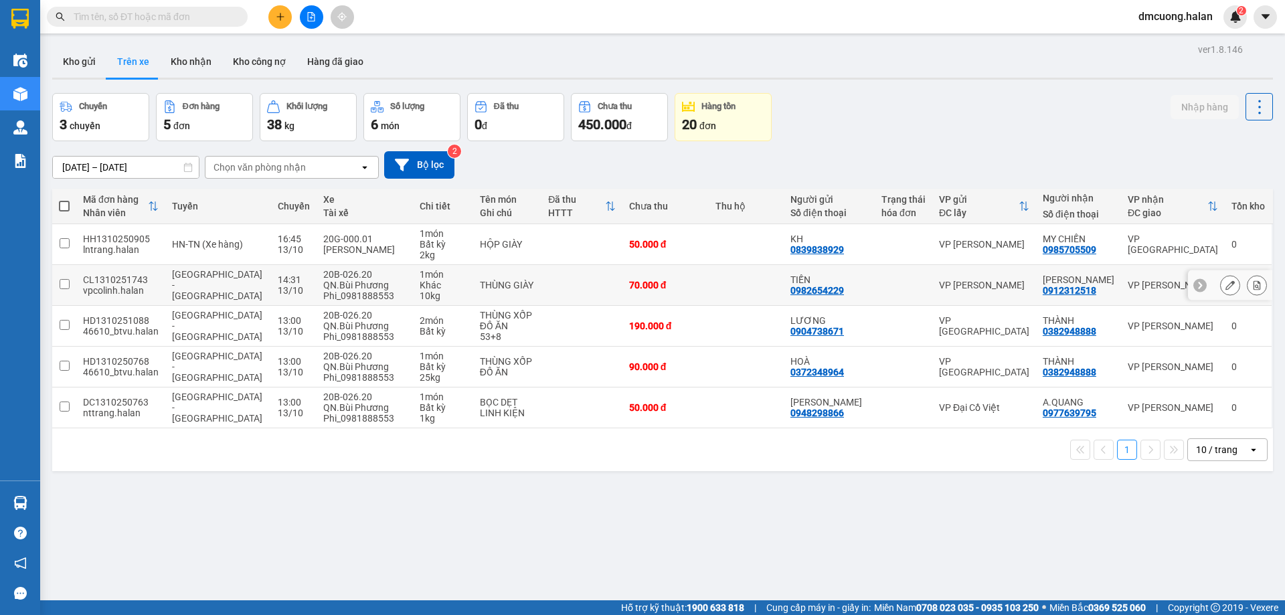
click at [531, 288] on td "THÙNG GIÀY" at bounding box center [507, 285] width 69 height 41
checkbox input "true"
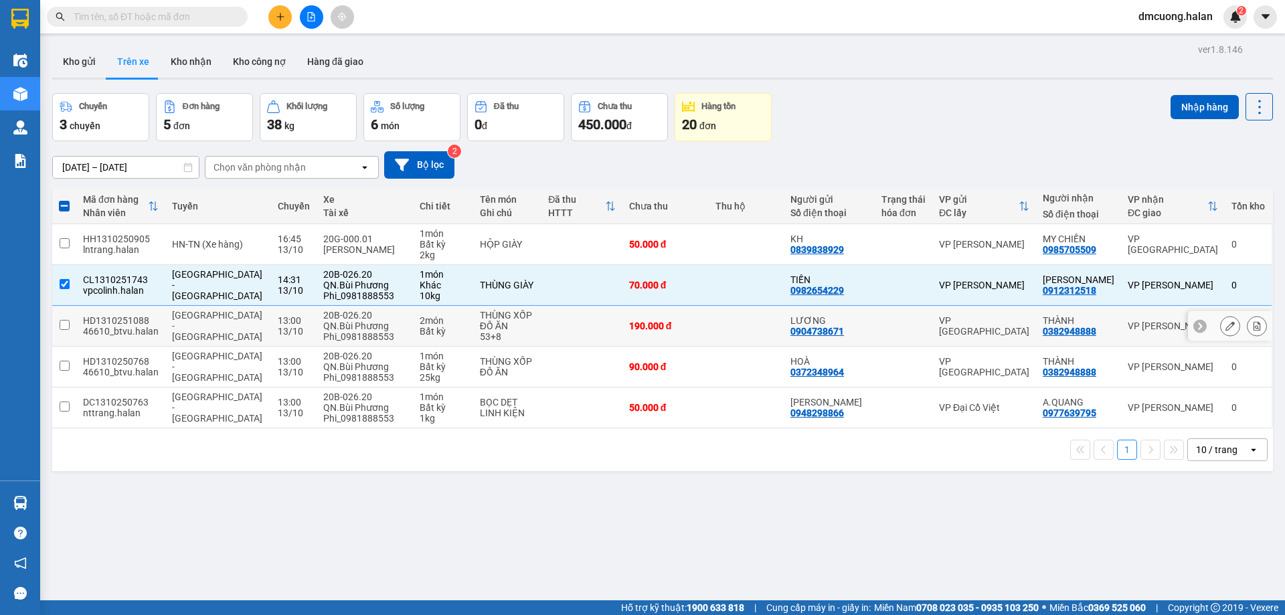
drag, startPoint x: 533, startPoint y: 321, endPoint x: 531, endPoint y: 333, distance: 12.2
click at [541, 322] on td at bounding box center [581, 326] width 81 height 41
checkbox input "true"
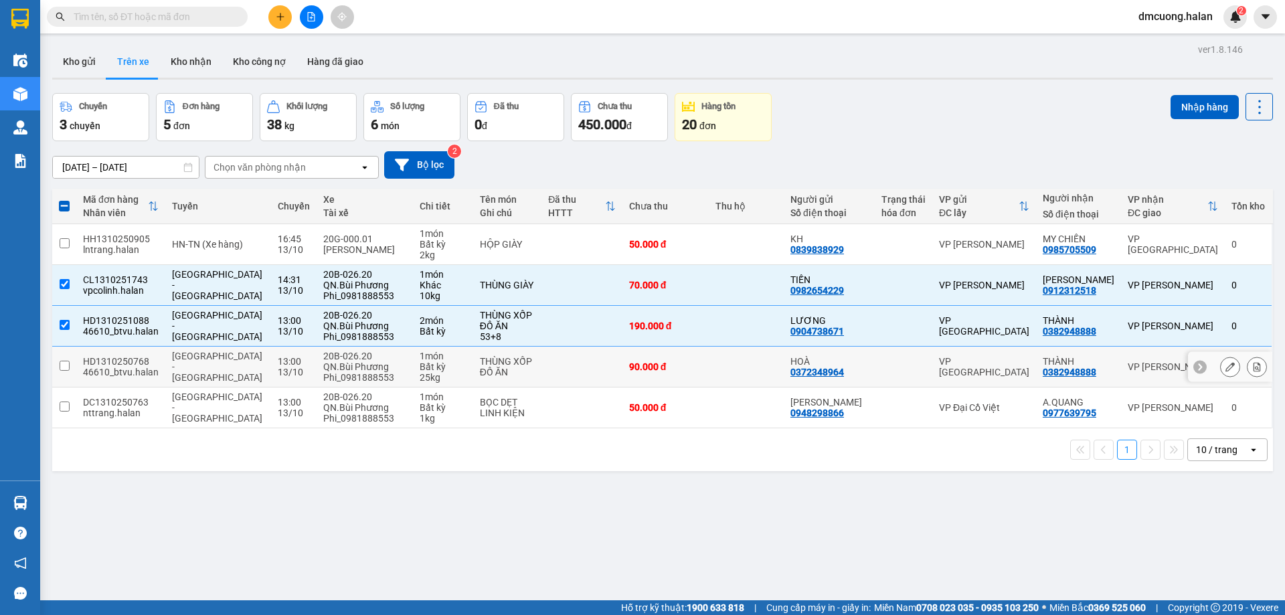
click at [529, 366] on td "THÙNG XỐP ĐỒ ĂN" at bounding box center [507, 367] width 69 height 41
checkbox input "true"
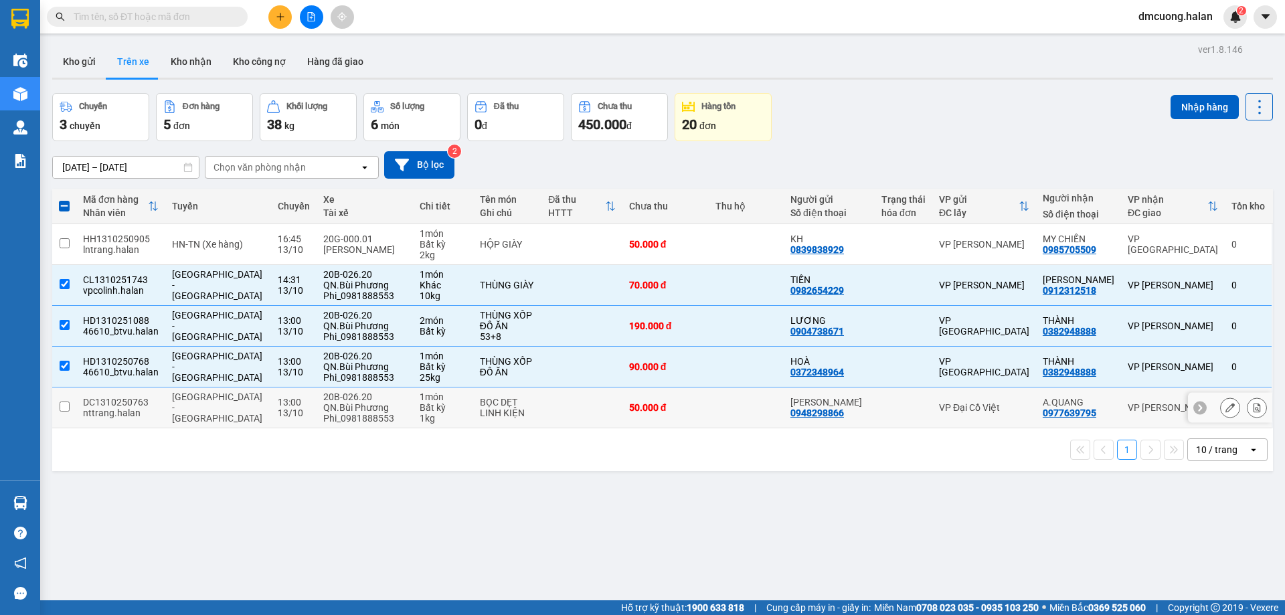
click at [529, 406] on td "BỌC DẸT LINH KIỆN" at bounding box center [507, 407] width 69 height 41
checkbox input "true"
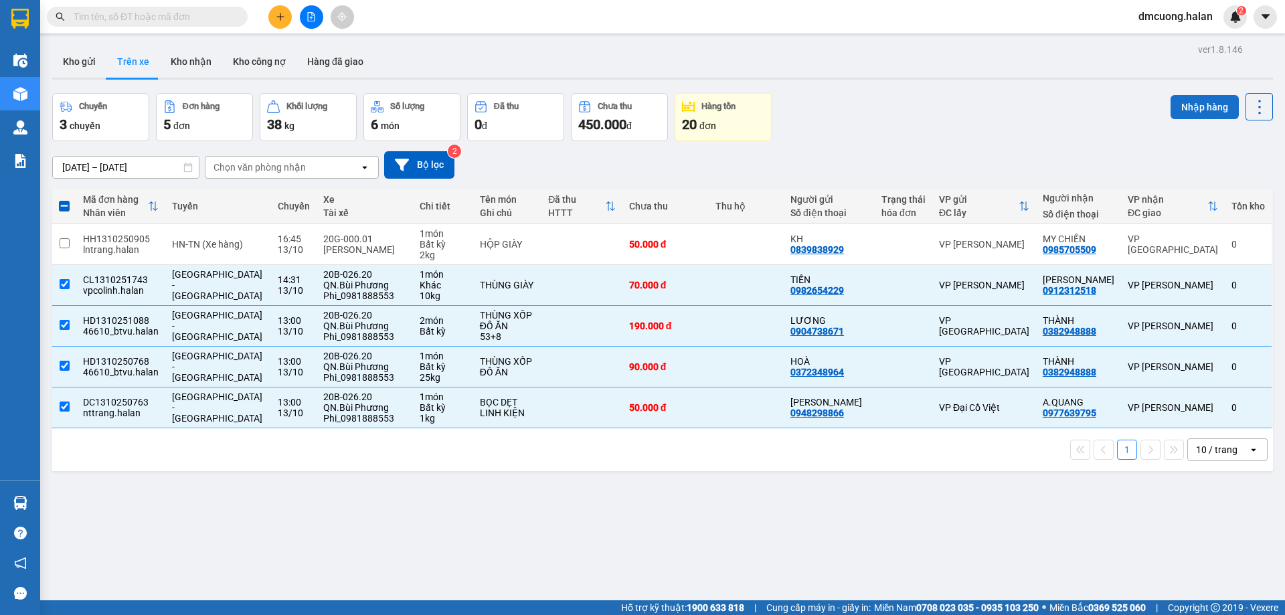
click at [1184, 110] on button "Nhập hàng" at bounding box center [1204, 107] width 68 height 24
checkbox input "false"
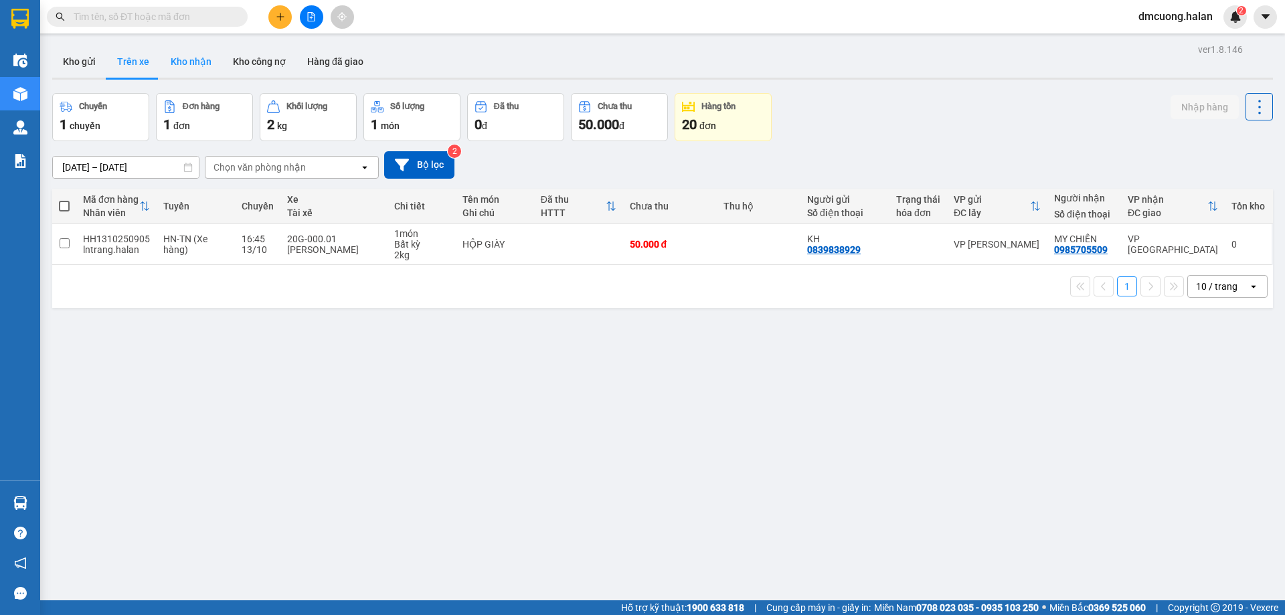
click at [198, 54] on button "Kho nhận" at bounding box center [191, 61] width 62 height 32
type input "[DATE] – [DATE]"
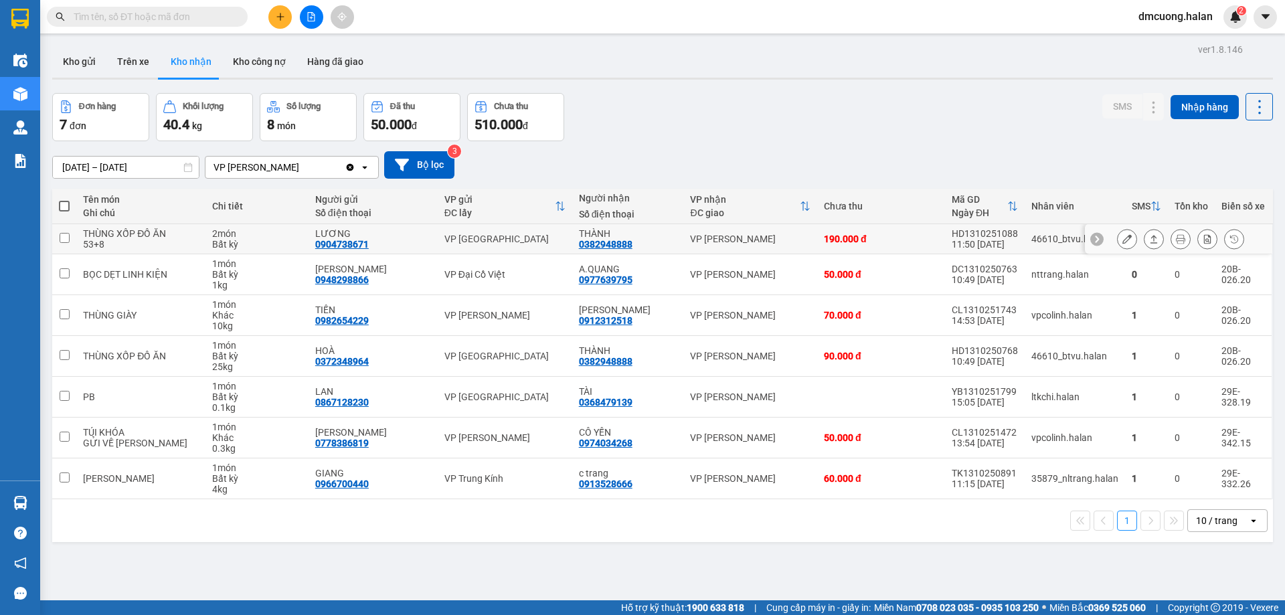
click at [707, 241] on div "VP [PERSON_NAME]" at bounding box center [750, 239] width 120 height 11
checkbox input "true"
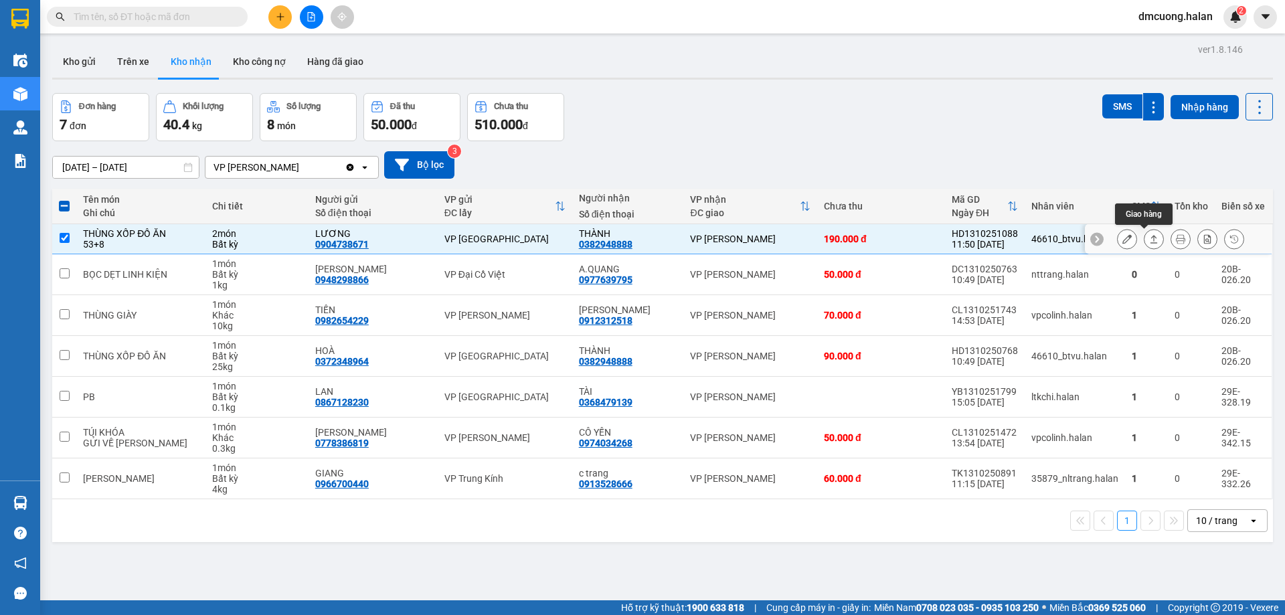
click at [1149, 238] on icon at bounding box center [1153, 238] width 9 height 9
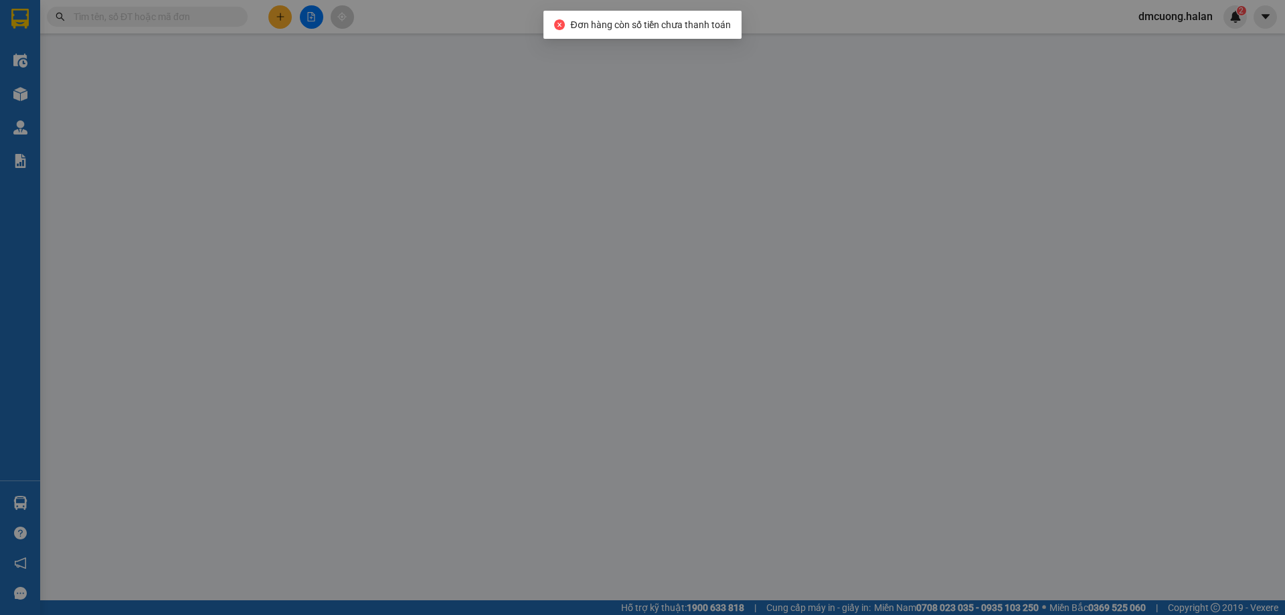
type input "0904738671"
type input "LƯƠNG"
type input "0382948888"
type input "THÀNH"
type input "0"
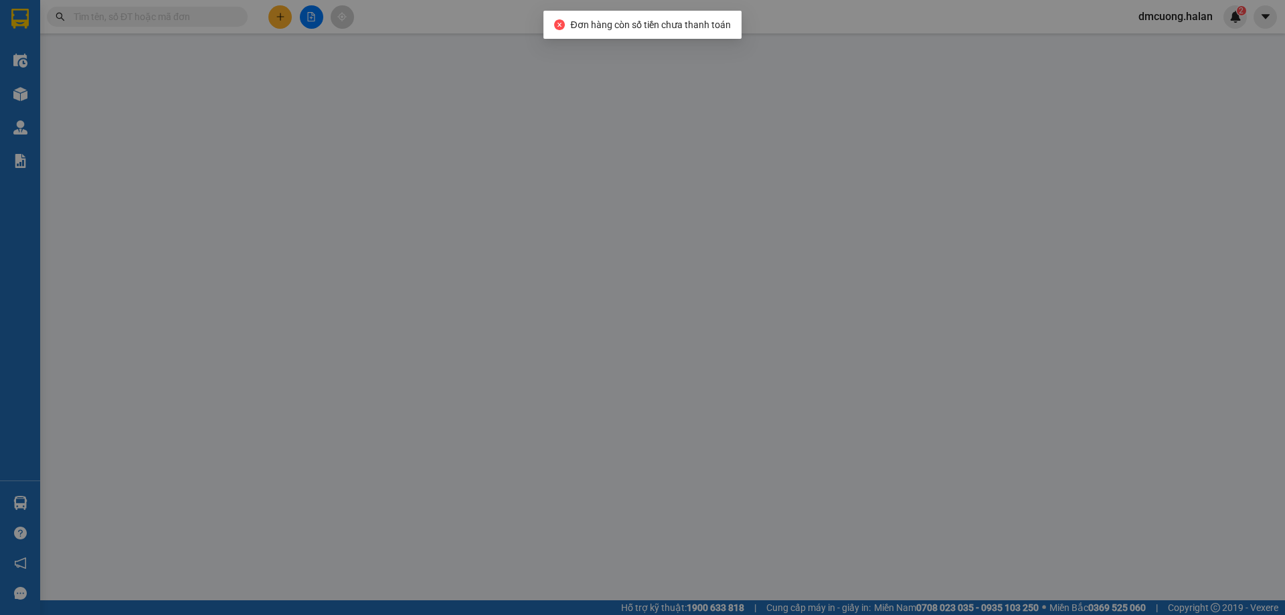
type input "190.000"
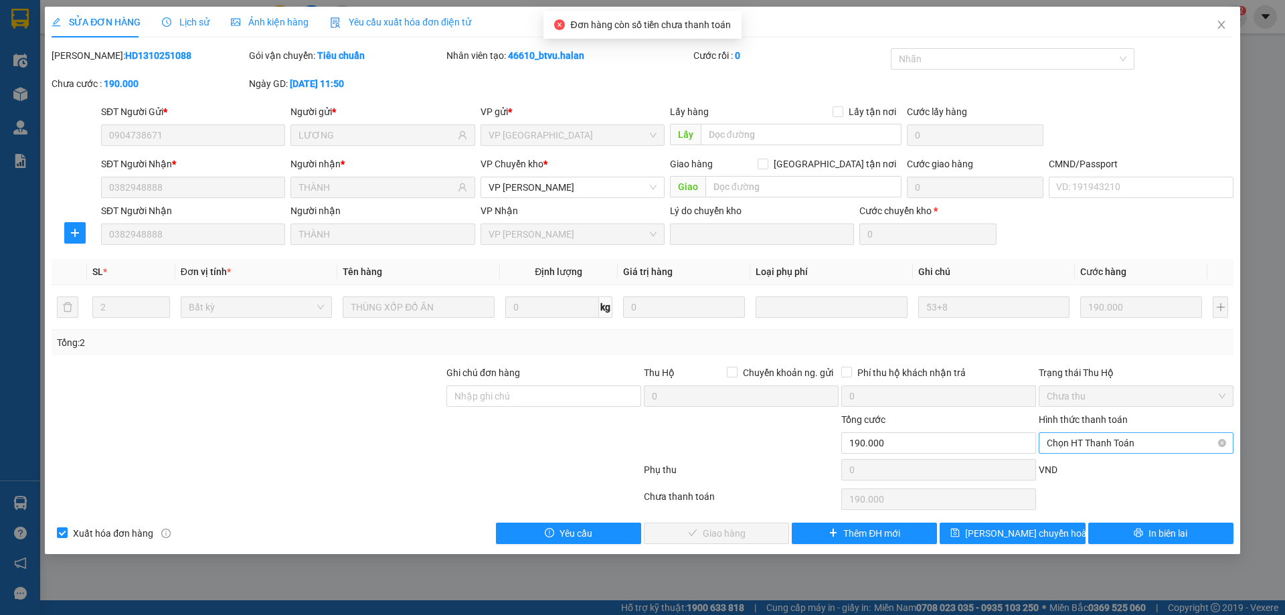
click at [1101, 448] on span "Chọn HT Thanh Toán" at bounding box center [1135, 443] width 179 height 20
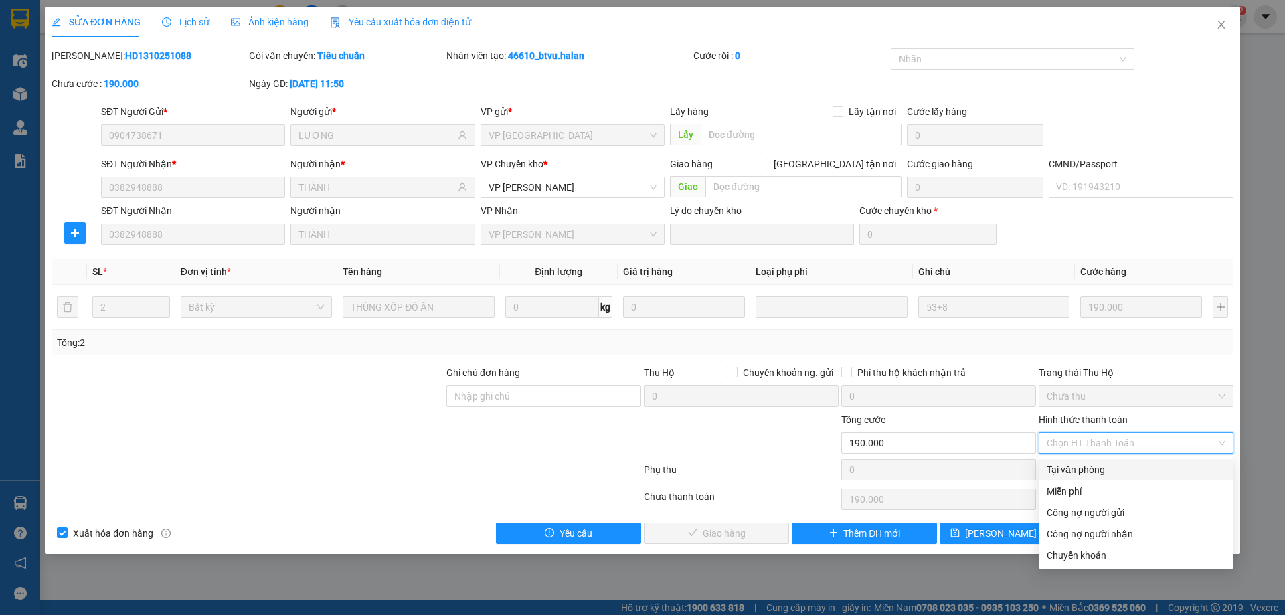
click at [1085, 470] on div "Tại văn phòng" at bounding box center [1135, 469] width 179 height 15
type input "0"
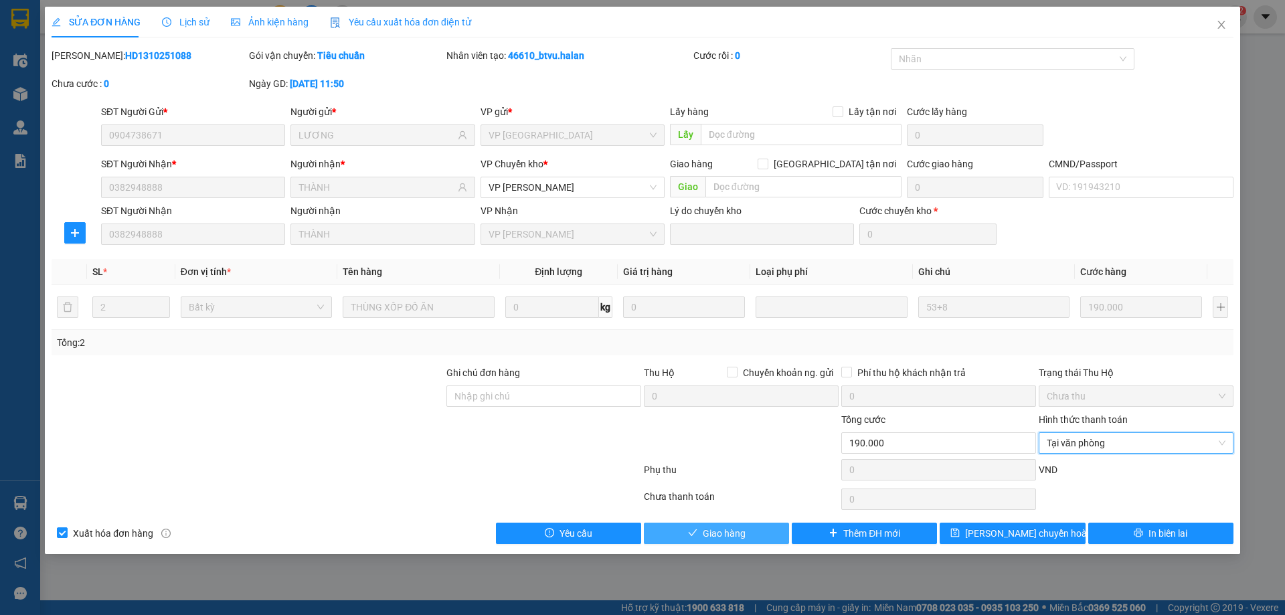
click at [749, 529] on button "Giao hàng" at bounding box center [716, 533] width 145 height 21
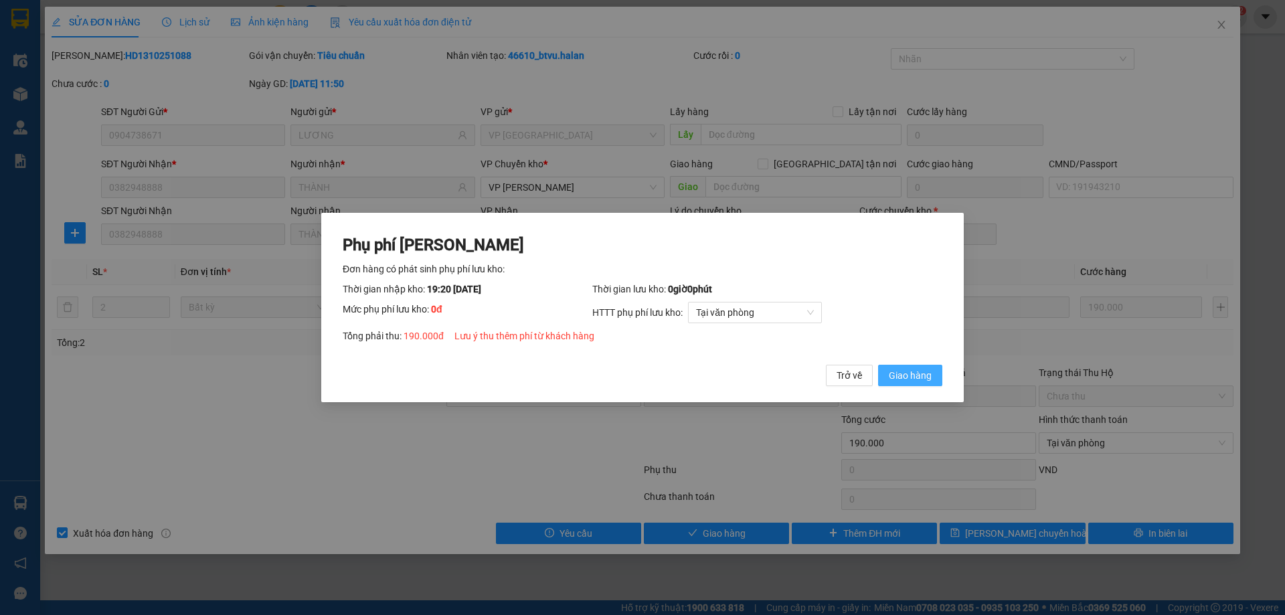
click at [920, 376] on span "Giao hàng" at bounding box center [910, 375] width 43 height 15
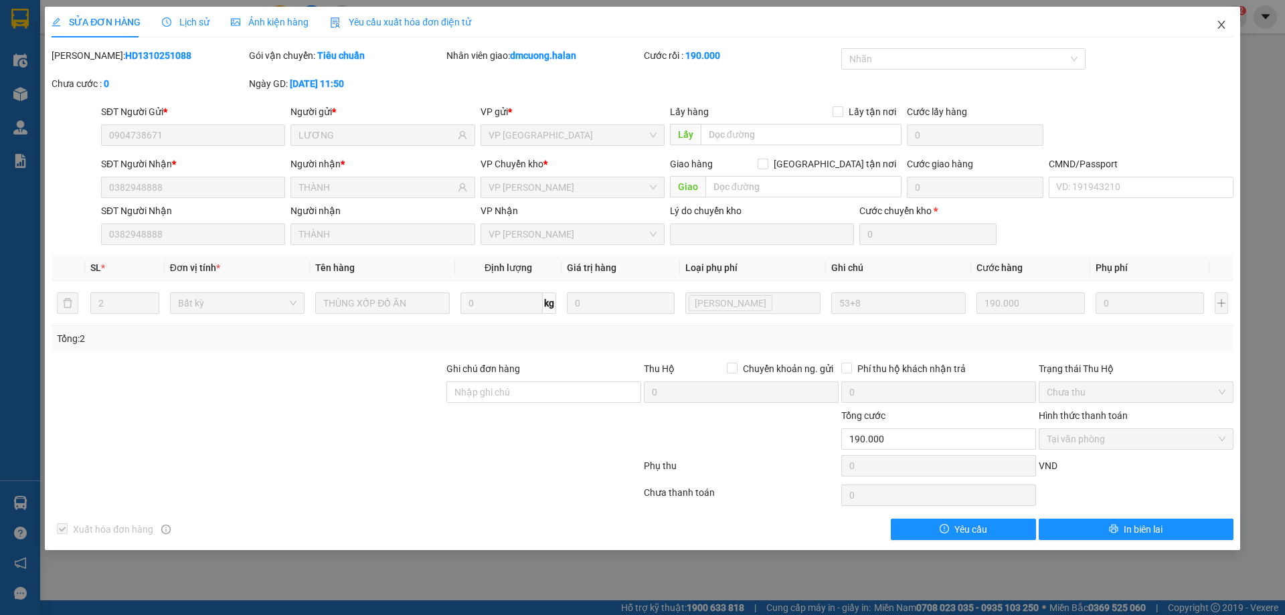
click at [1222, 28] on icon "close" at bounding box center [1221, 24] width 11 height 11
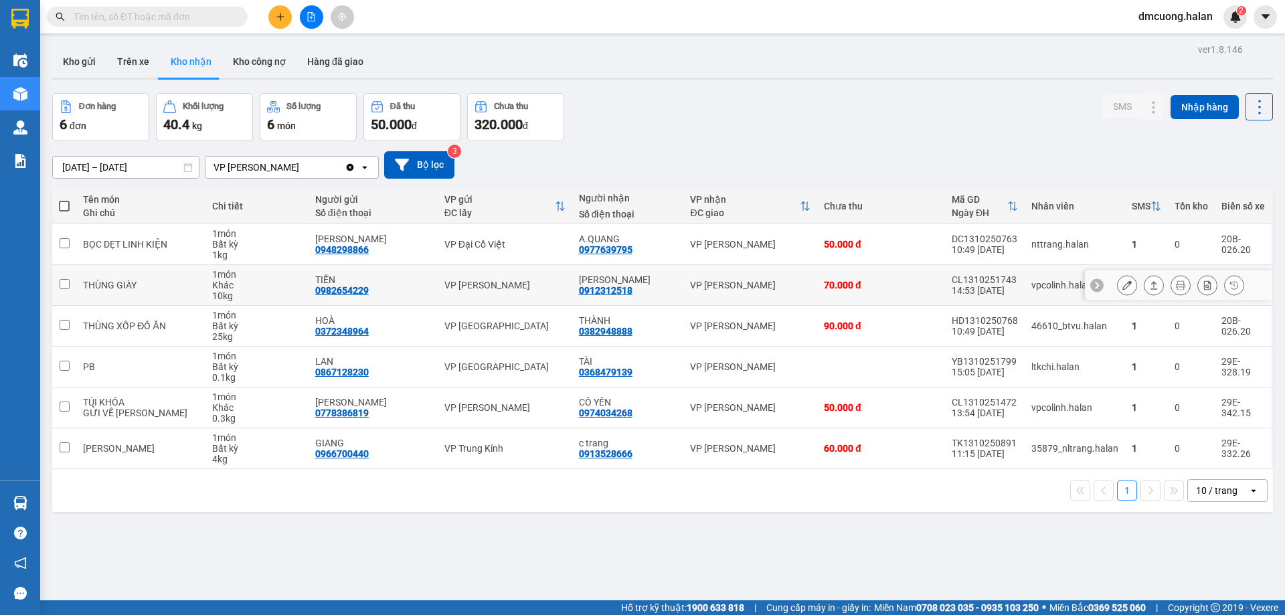
click at [741, 292] on td "VP [PERSON_NAME]" at bounding box center [749, 285] width 133 height 41
checkbox input "true"
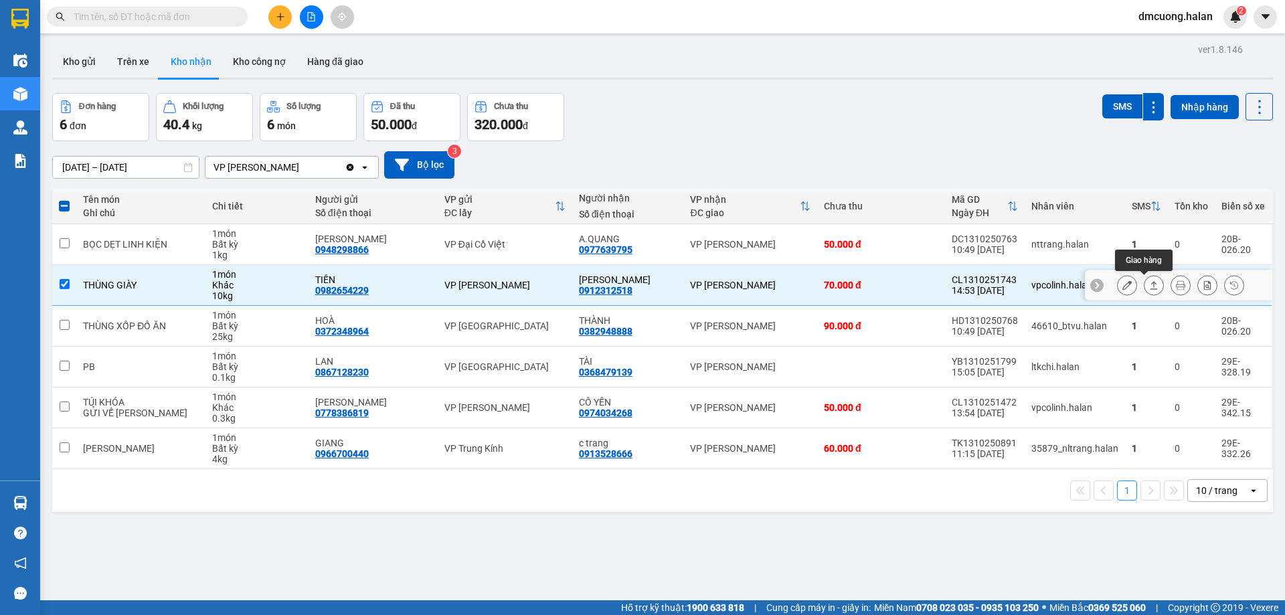
click at [1149, 287] on button at bounding box center [1153, 285] width 19 height 23
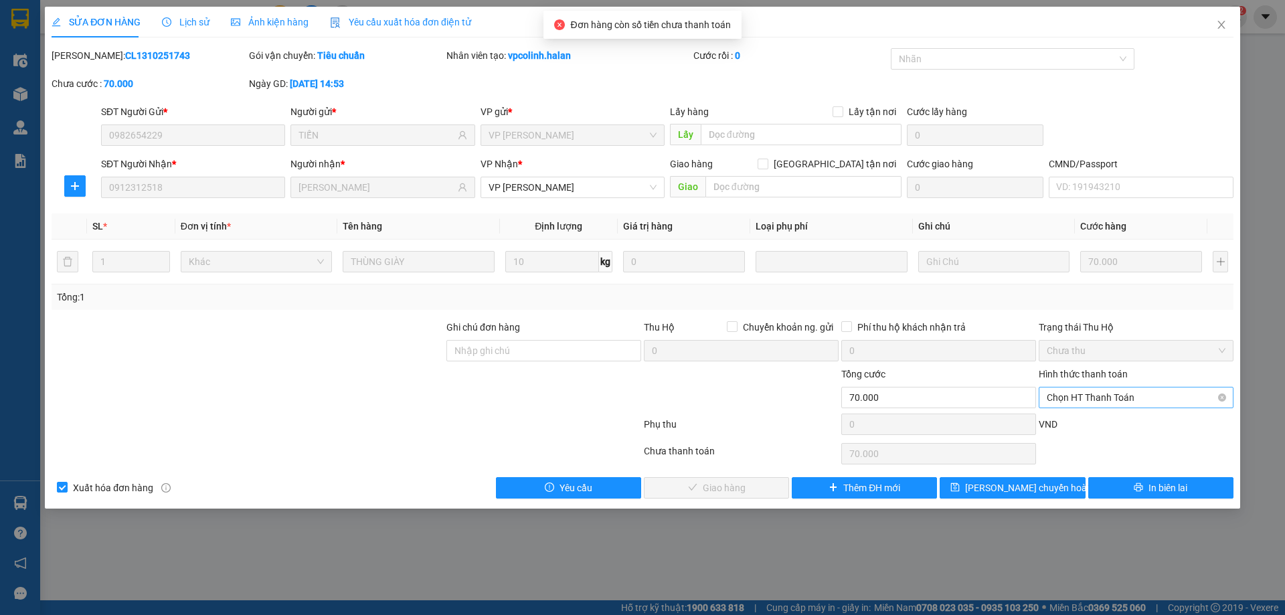
click at [1114, 402] on span "Chọn HT Thanh Toán" at bounding box center [1135, 397] width 179 height 20
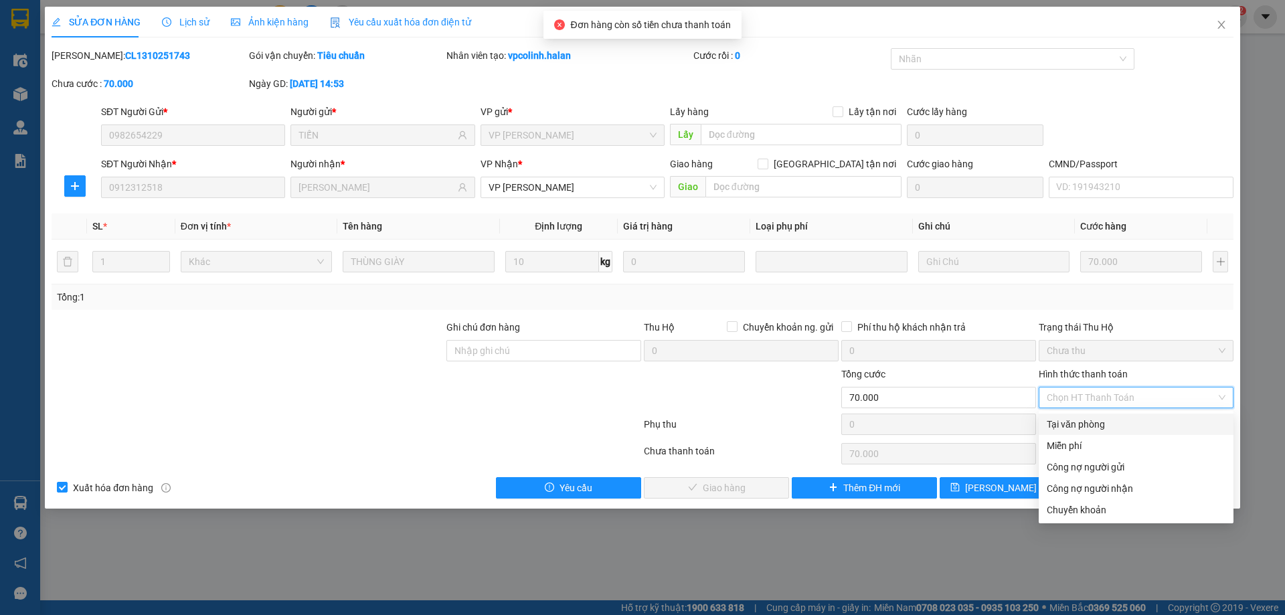
click at [1090, 423] on div "Tại văn phòng" at bounding box center [1135, 424] width 179 height 15
type input "0"
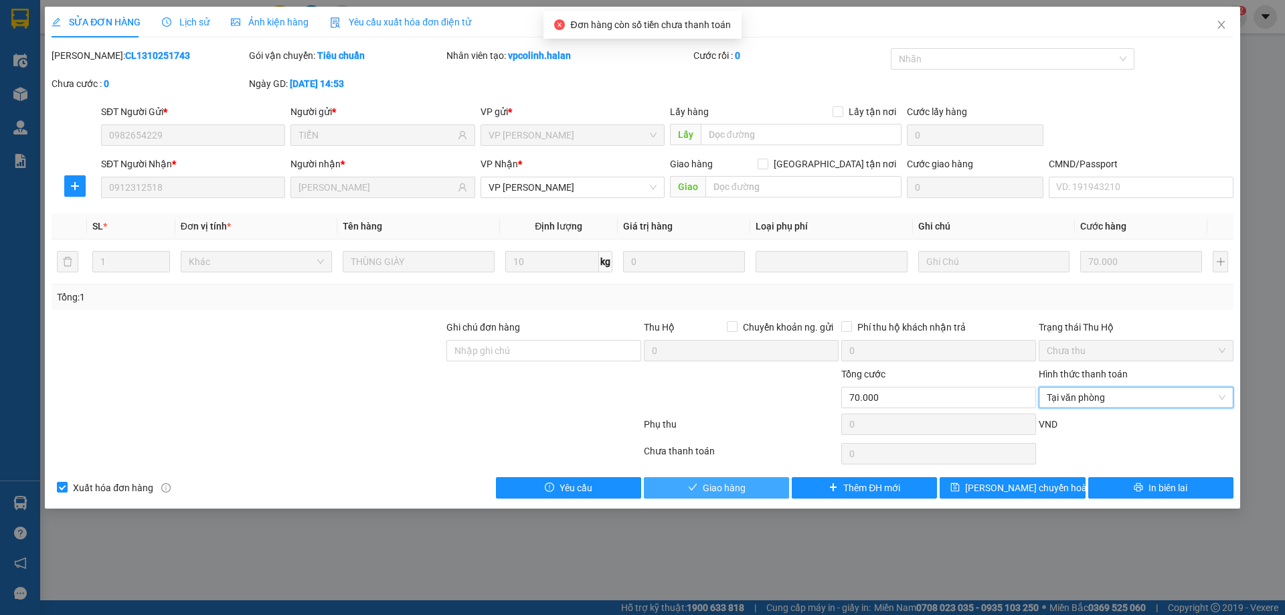
click at [745, 484] on span "Giao hàng" at bounding box center [724, 487] width 43 height 15
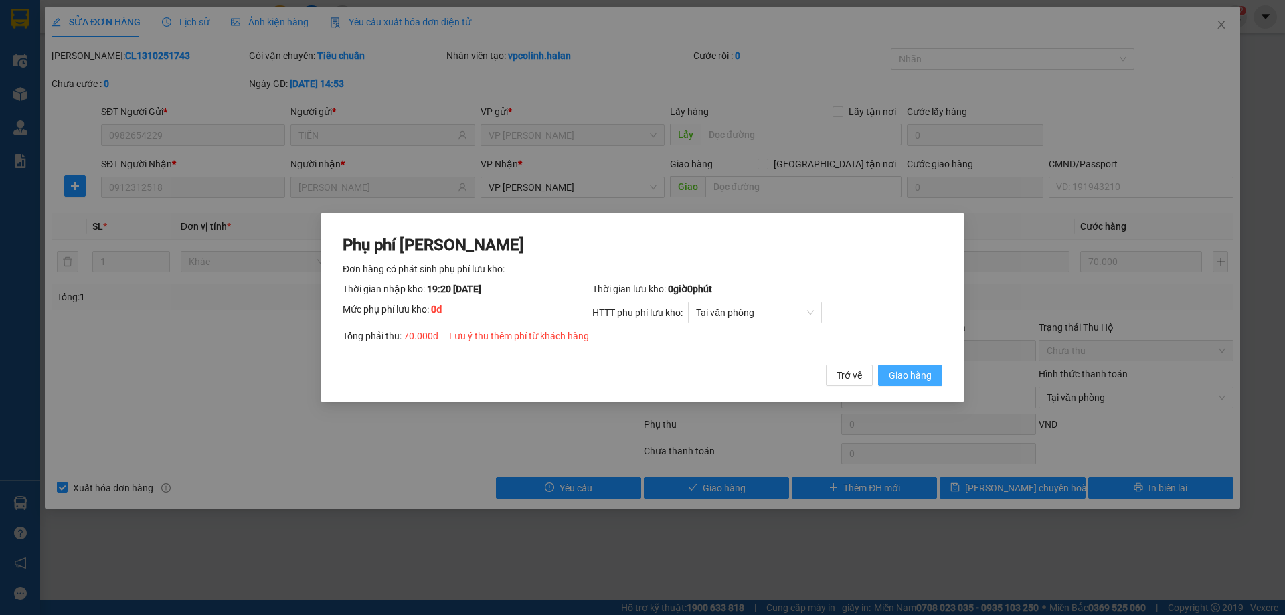
click at [928, 375] on span "Giao hàng" at bounding box center [910, 375] width 43 height 15
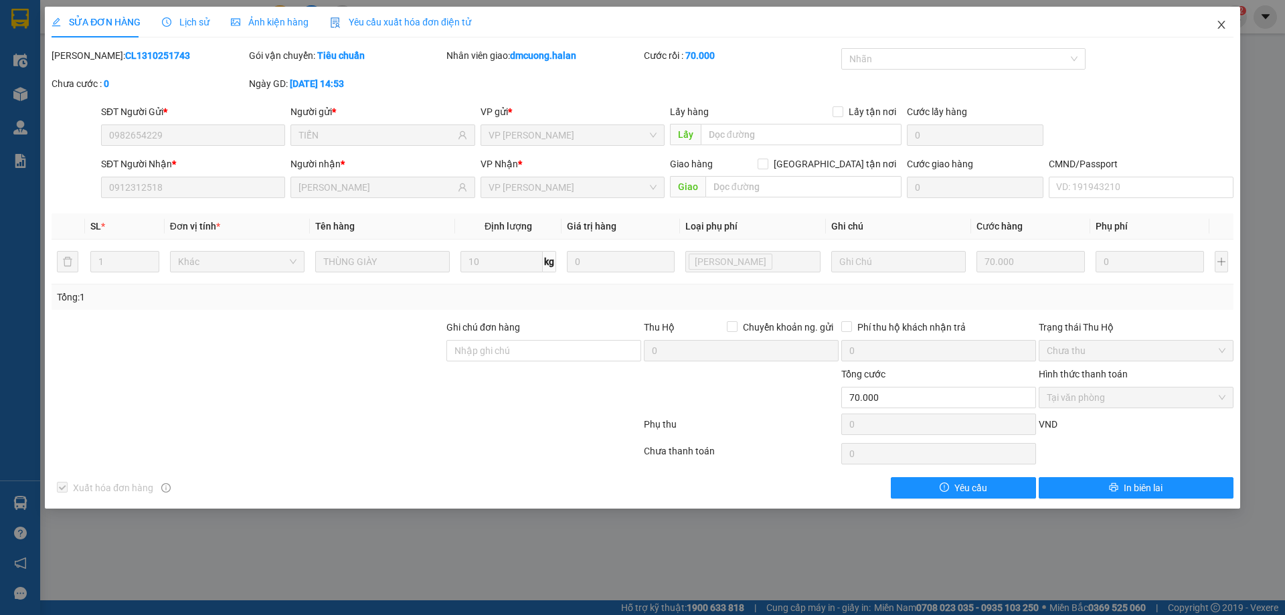
click at [1220, 24] on icon "close" at bounding box center [1220, 25] width 7 height 8
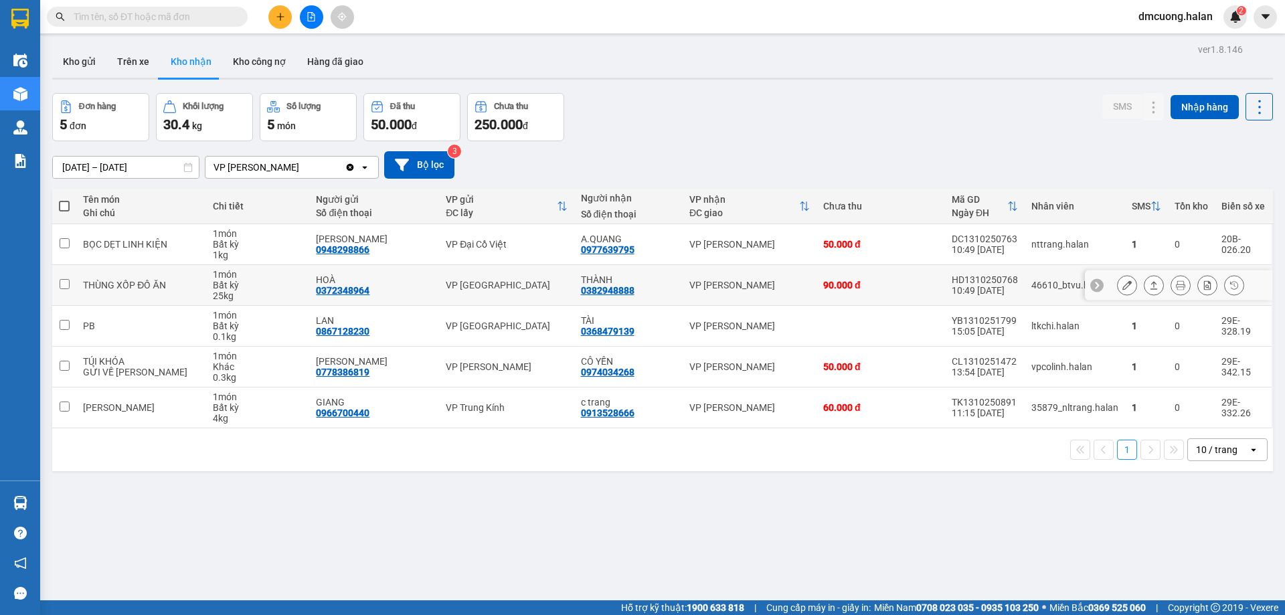
click at [739, 294] on td "VP [PERSON_NAME]" at bounding box center [749, 285] width 134 height 41
checkbox input "true"
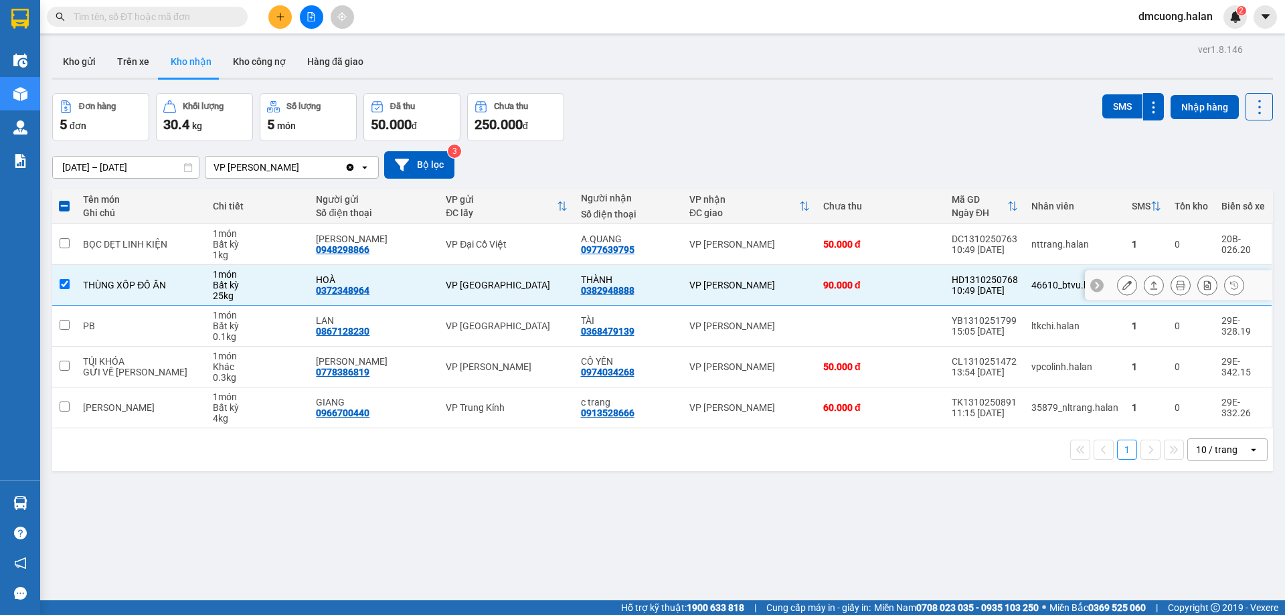
click at [1150, 287] on icon at bounding box center [1153, 285] width 7 height 8
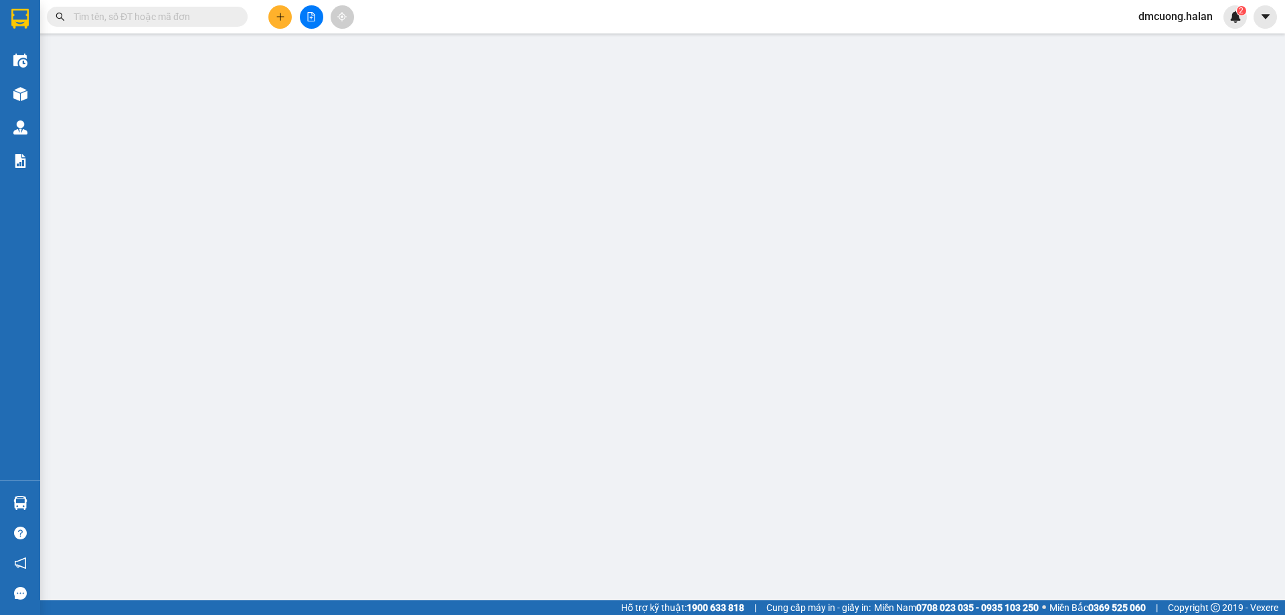
type input "0372348964"
type input "HOÀ"
type input "0382948888"
type input "THÀNH"
type input "0"
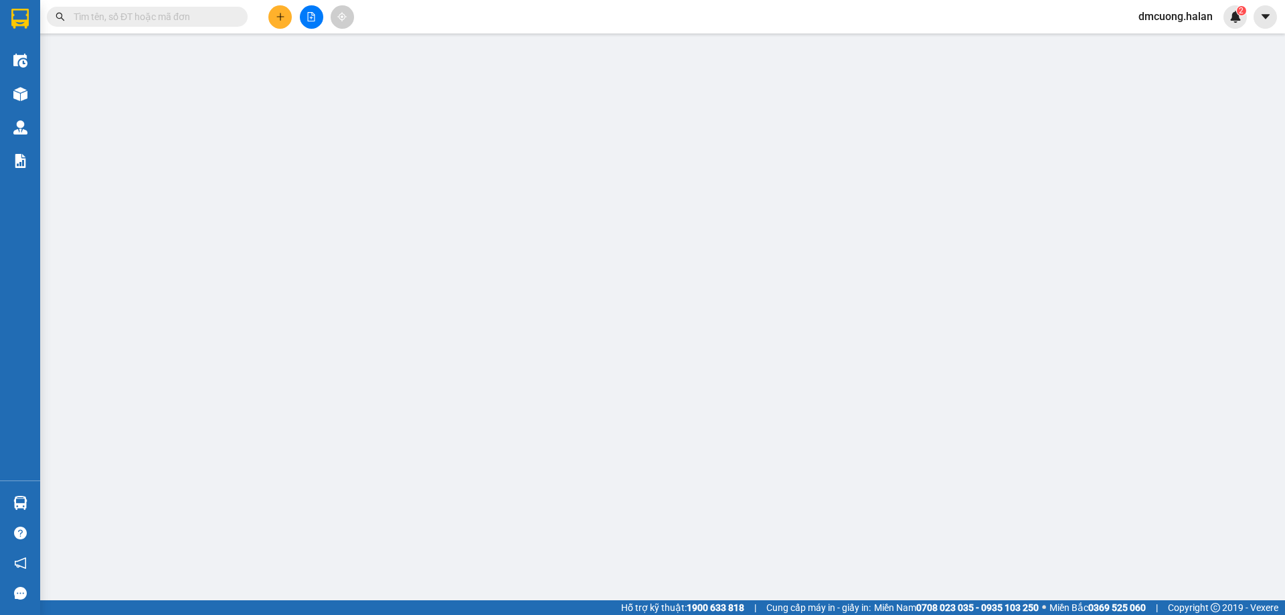
type input "90.000"
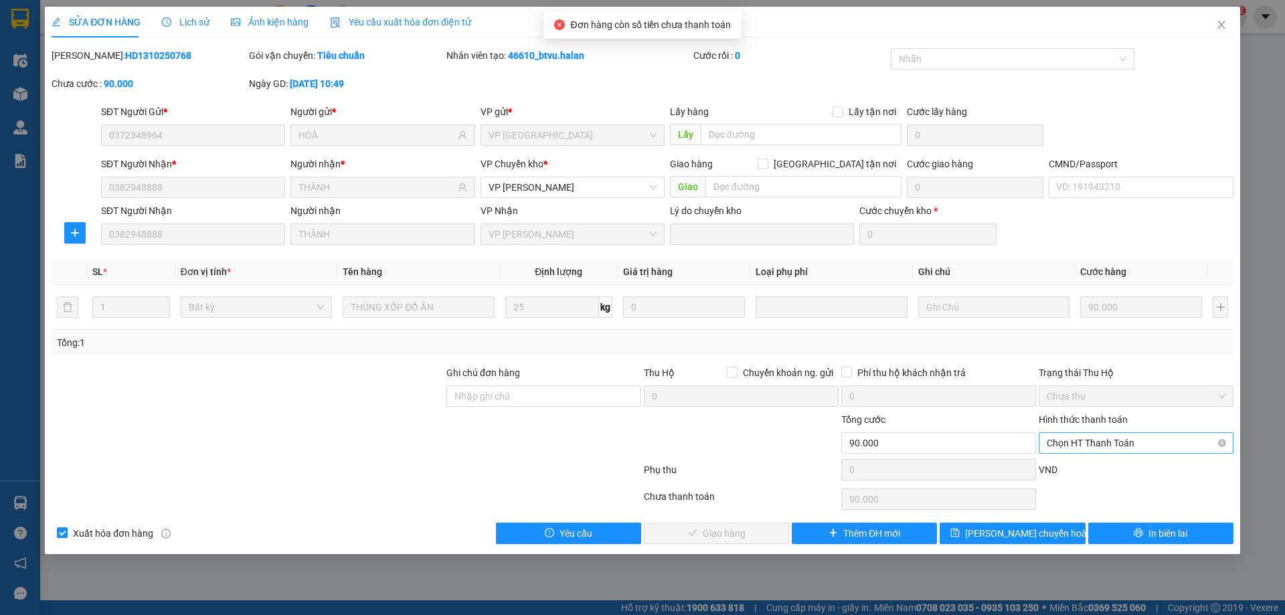
click at [1112, 434] on span "Chọn HT Thanh Toán" at bounding box center [1135, 443] width 179 height 20
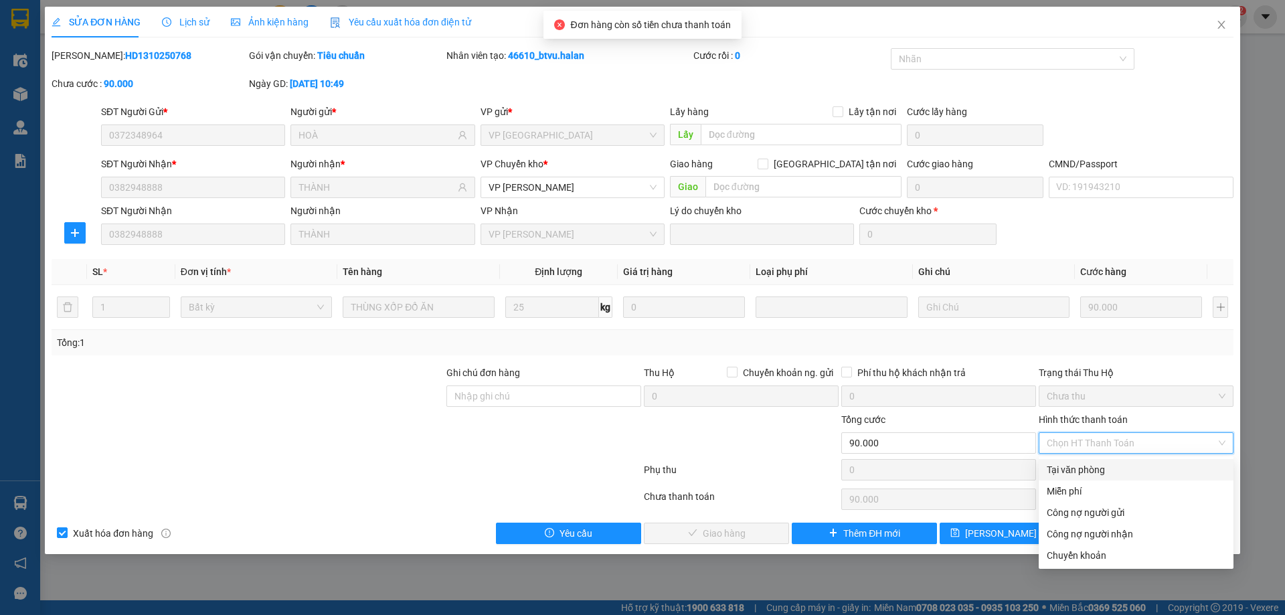
click at [1086, 470] on div "Tại văn phòng" at bounding box center [1135, 469] width 179 height 15
type input "0"
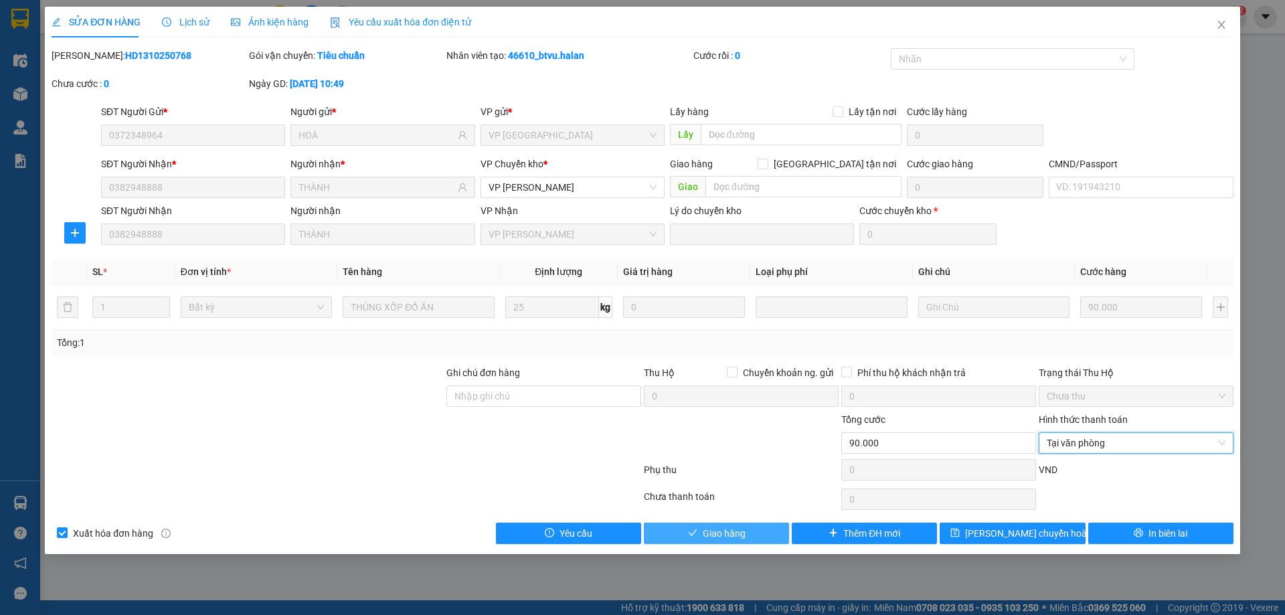
click at [713, 535] on span "Giao hàng" at bounding box center [724, 533] width 43 height 15
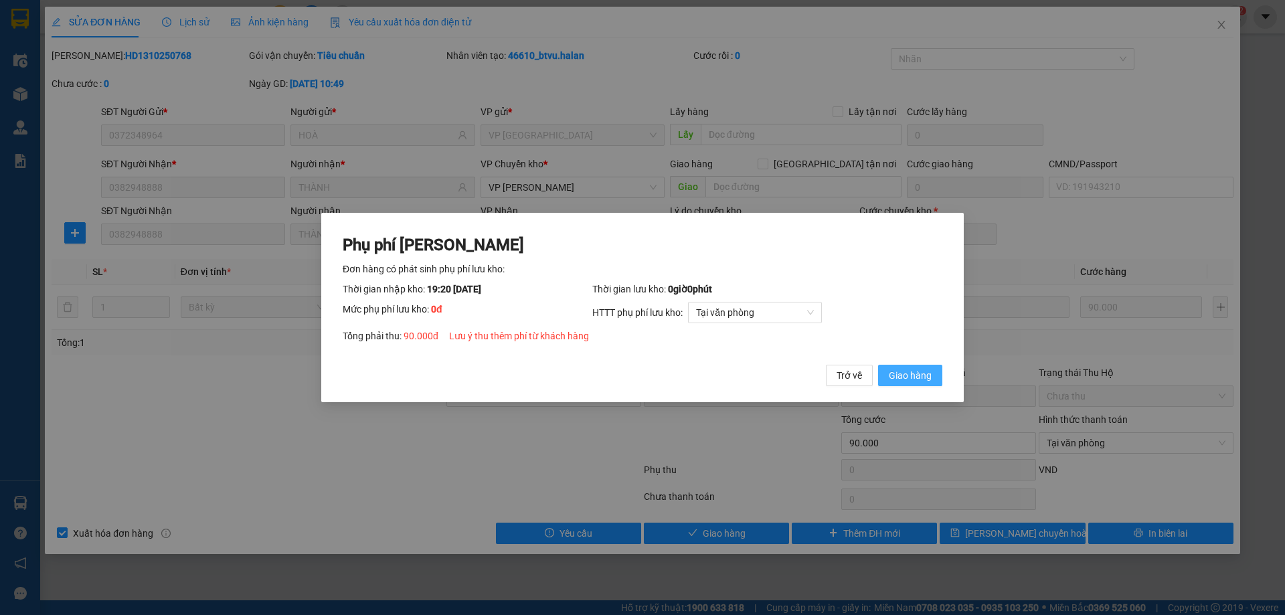
click at [907, 372] on span "Giao hàng" at bounding box center [910, 375] width 43 height 15
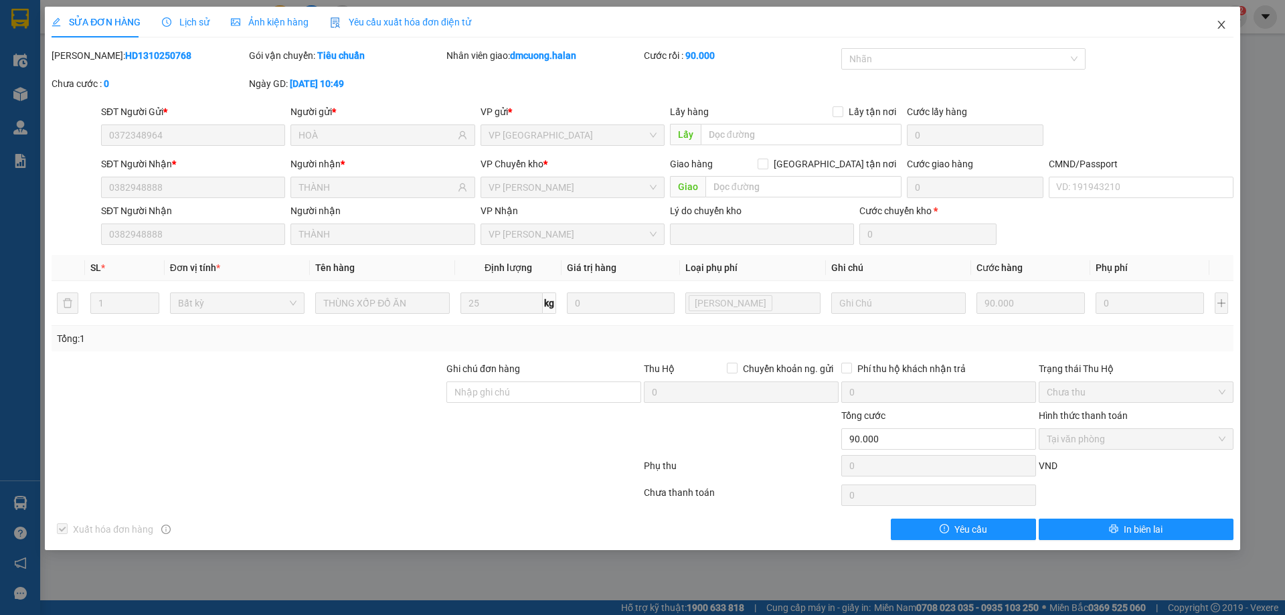
click at [1226, 22] on icon "close" at bounding box center [1221, 24] width 11 height 11
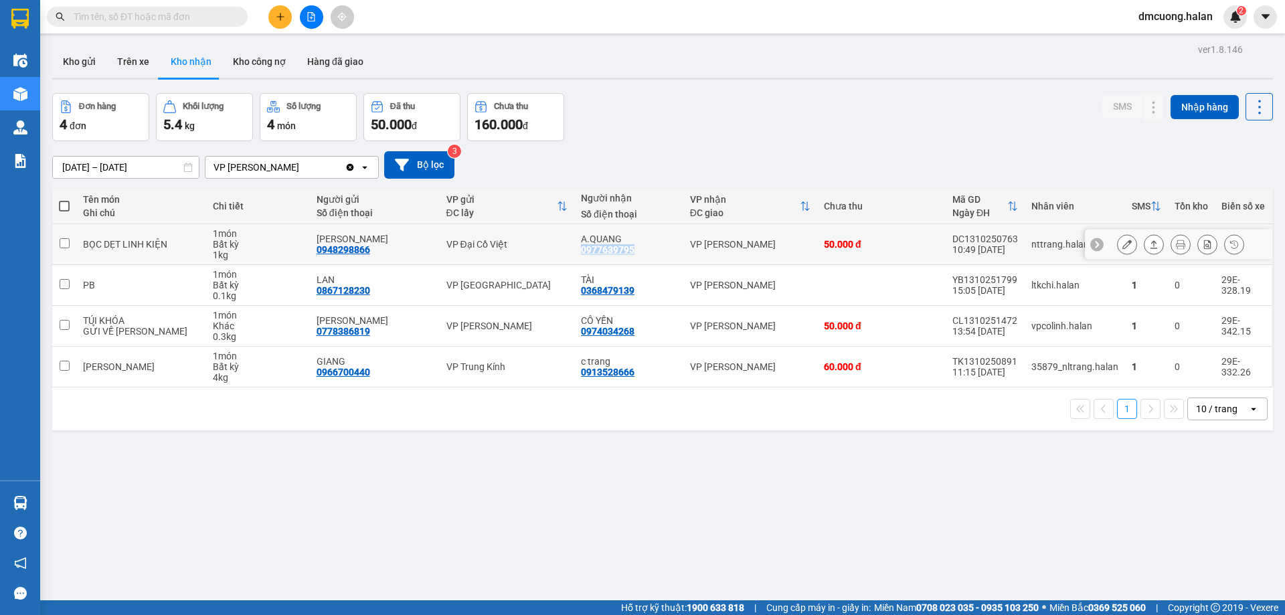
drag, startPoint x: 639, startPoint y: 250, endPoint x: 576, endPoint y: 254, distance: 63.0
click at [581, 254] on div "A.QUANG 0977639795" at bounding box center [629, 244] width 96 height 21
checkbox input "true"
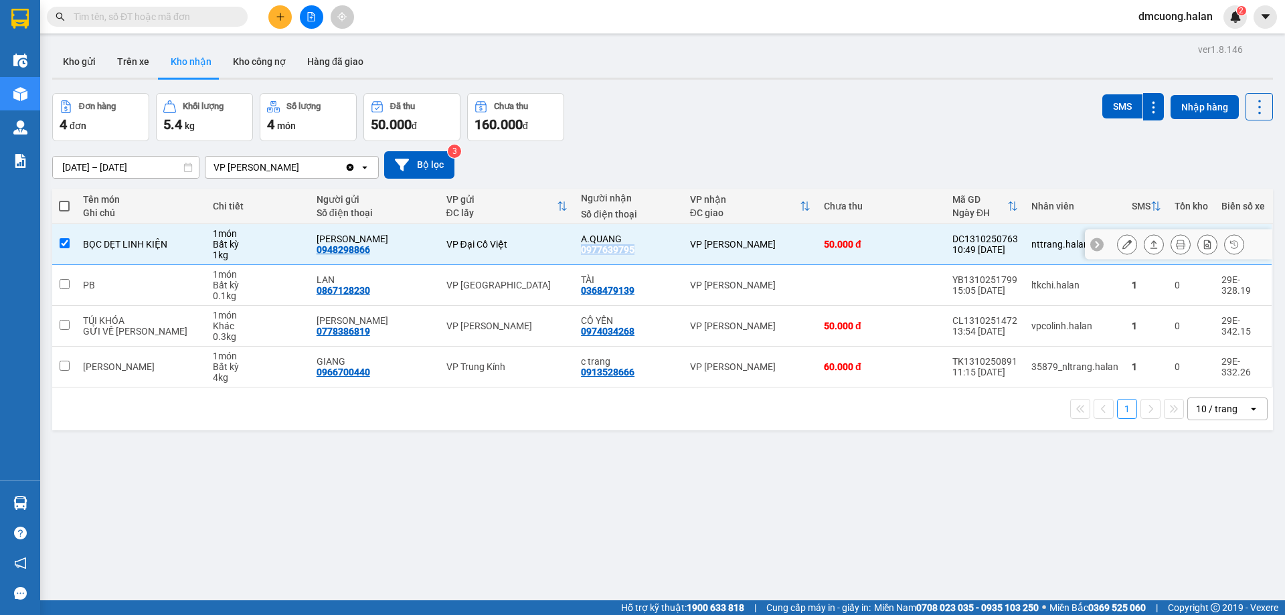
copy div "0977639795"
click at [74, 60] on button "Kho gửi" at bounding box center [79, 61] width 54 height 32
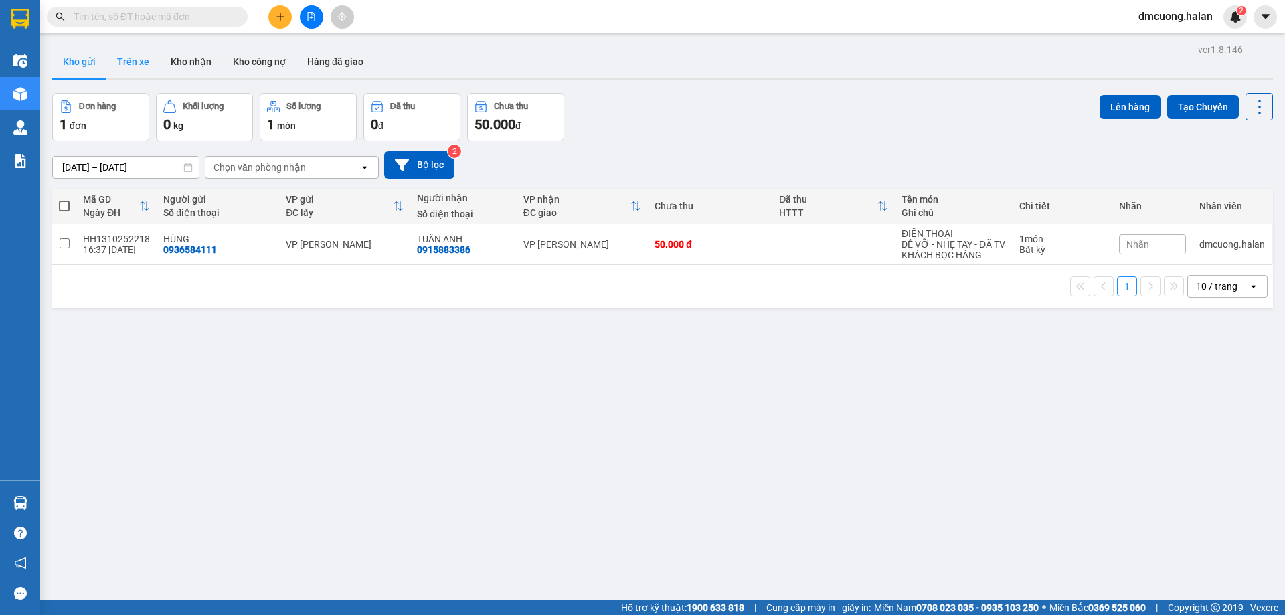
click at [116, 64] on button "Trên xe" at bounding box center [133, 61] width 54 height 32
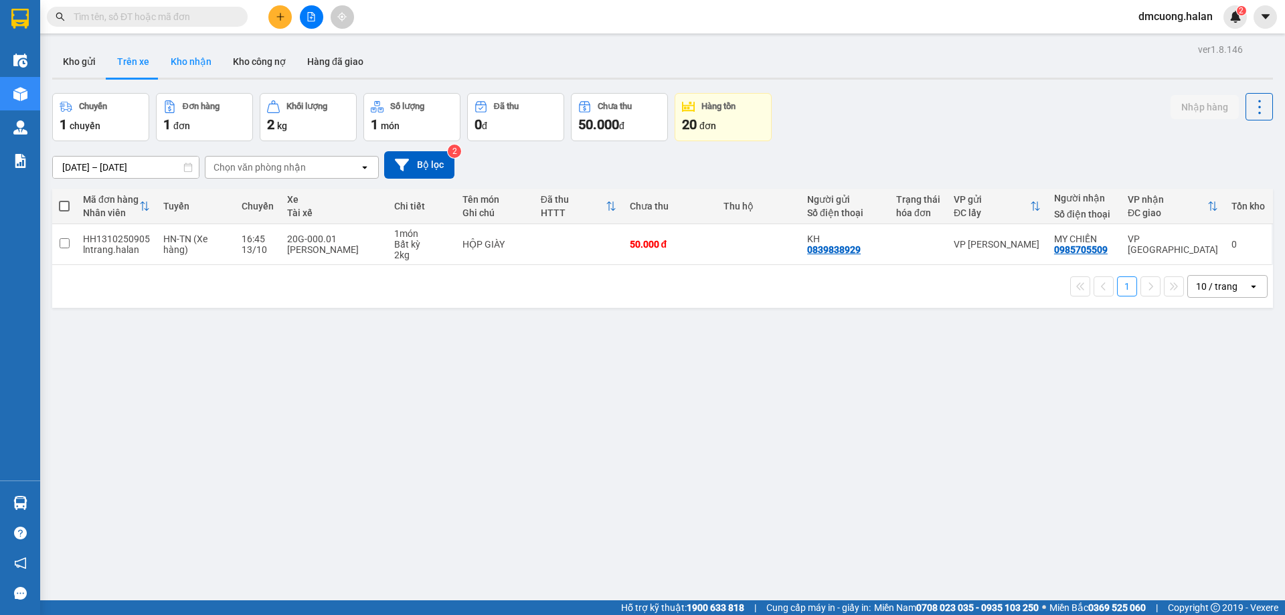
click at [173, 52] on button "Kho nhận" at bounding box center [191, 61] width 62 height 32
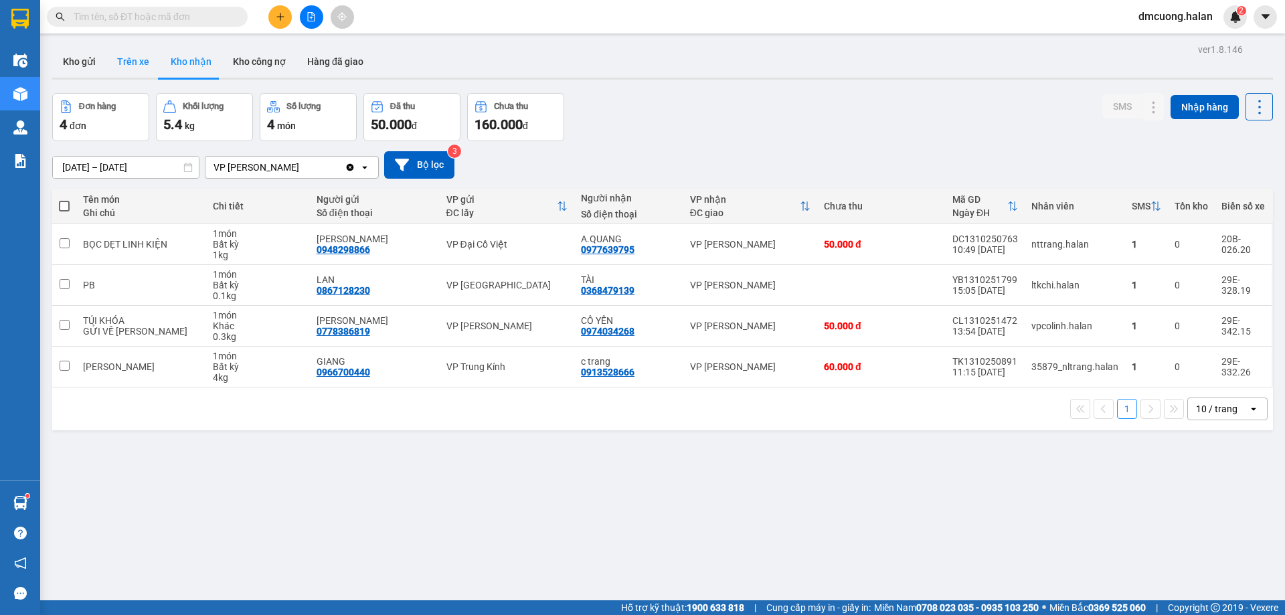
click at [141, 54] on button "Trên xe" at bounding box center [133, 61] width 54 height 32
type input "[DATE] – [DATE]"
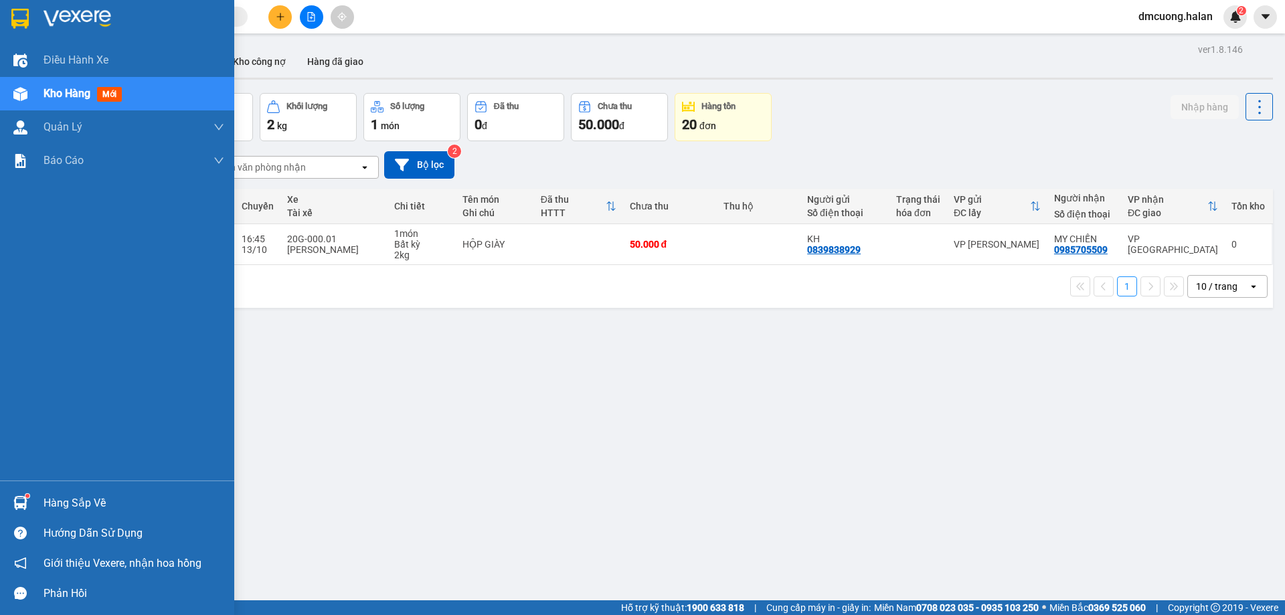
click at [68, 496] on div "Hàng sắp về" at bounding box center [133, 503] width 181 height 20
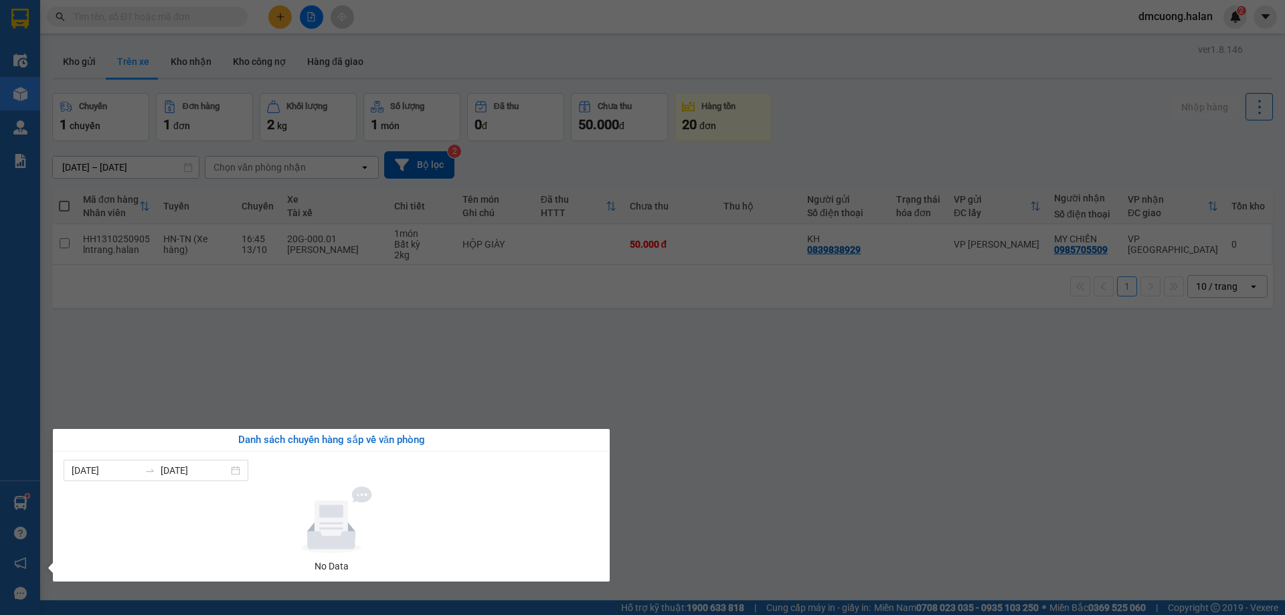
click at [528, 398] on section "Kết quả tìm kiếm ( 0 ) Bộ lọc No Data dmcuong.halan 2 Điều hành xe Kho hàng mới…" at bounding box center [642, 307] width 1285 height 615
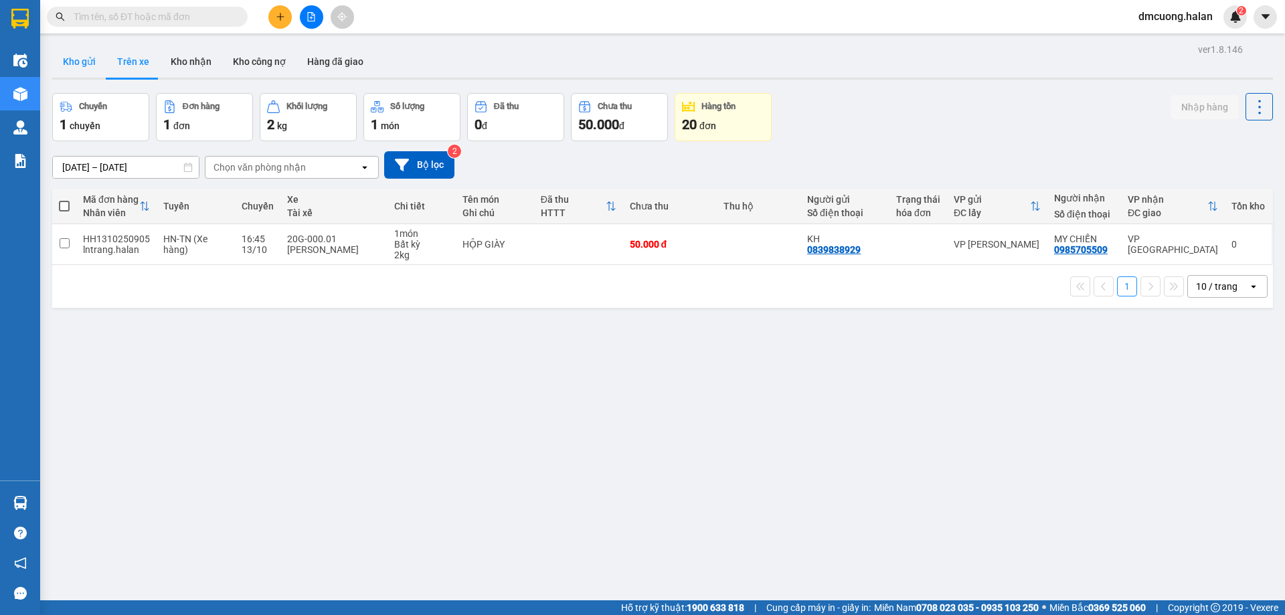
click at [72, 69] on button "Kho gửi" at bounding box center [79, 61] width 54 height 32
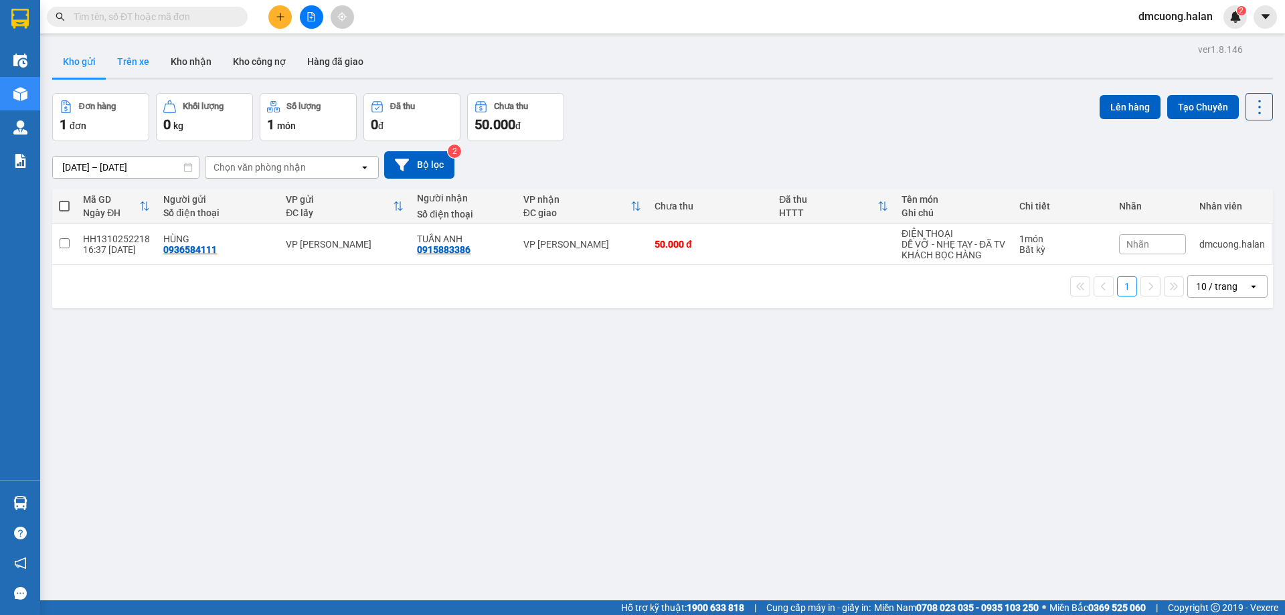
click at [114, 56] on button "Trên xe" at bounding box center [133, 61] width 54 height 32
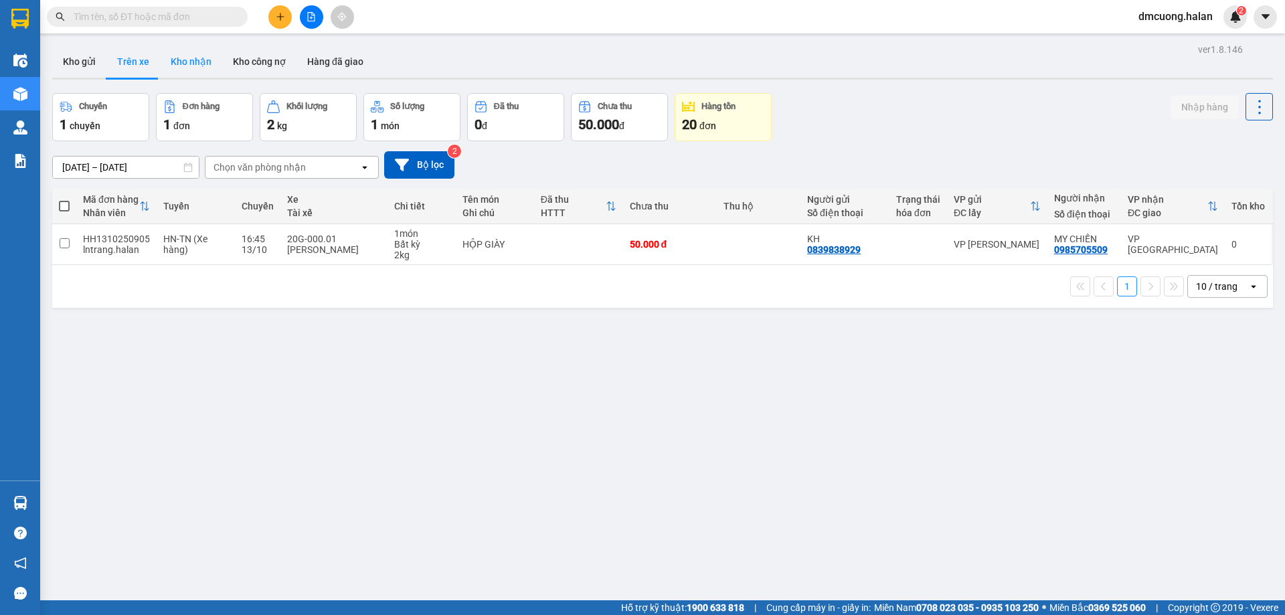
click at [201, 66] on button "Kho nhận" at bounding box center [191, 61] width 62 height 32
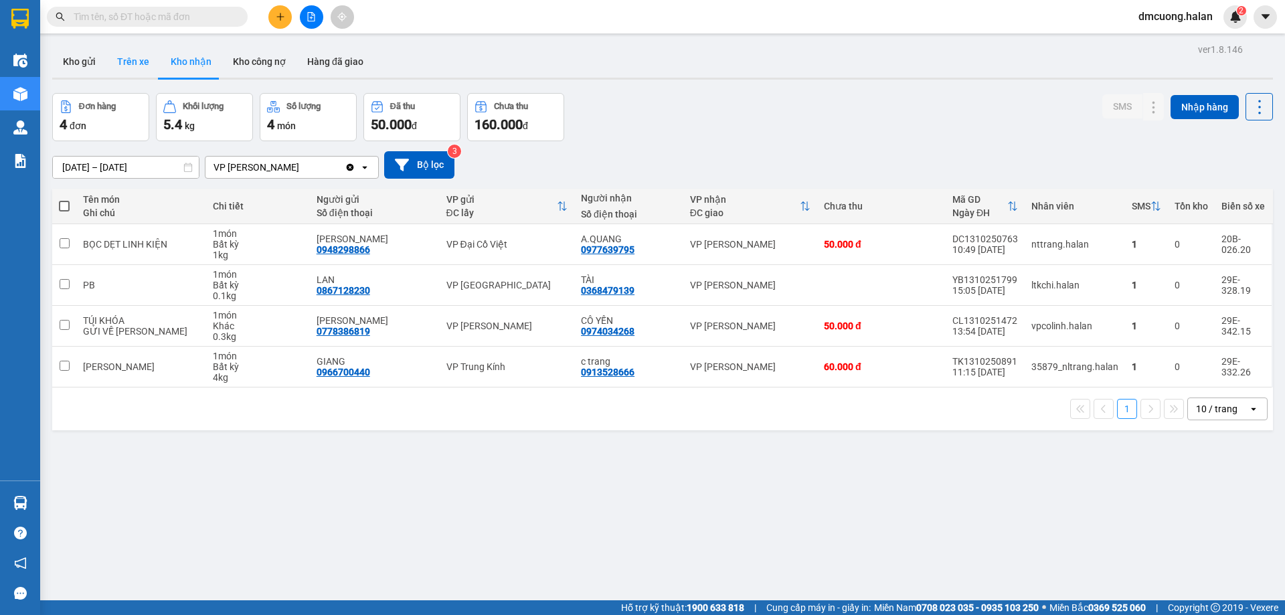
click at [155, 68] on button "Trên xe" at bounding box center [133, 61] width 54 height 32
type input "[DATE] – [DATE]"
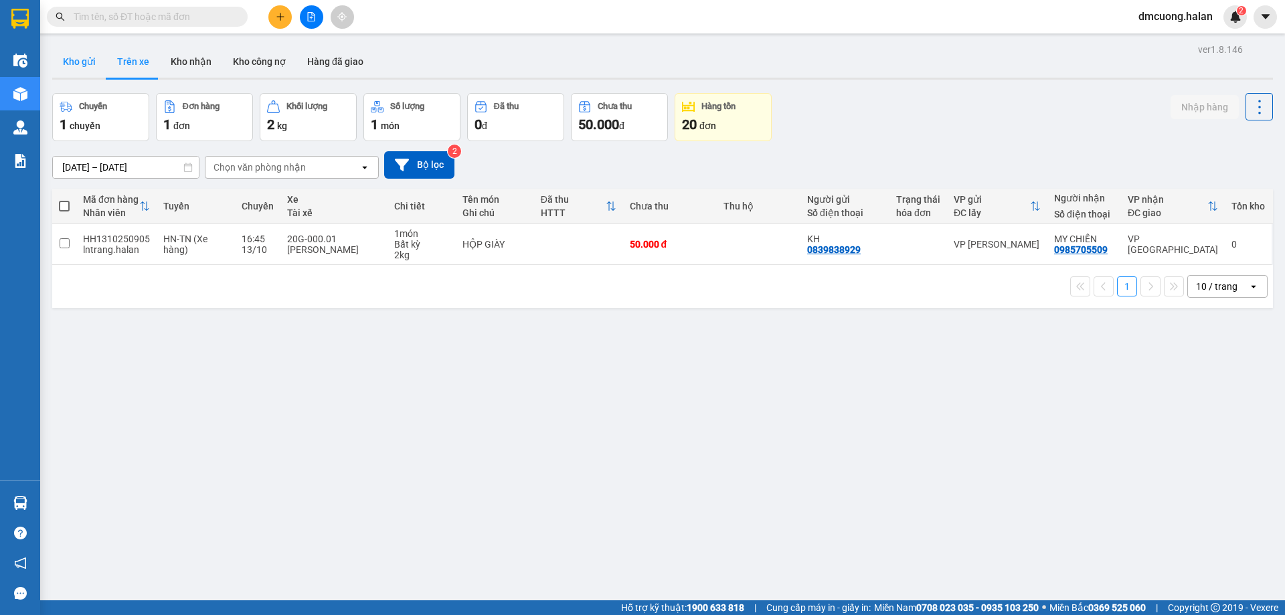
click at [95, 71] on button "Kho gửi" at bounding box center [79, 61] width 54 height 32
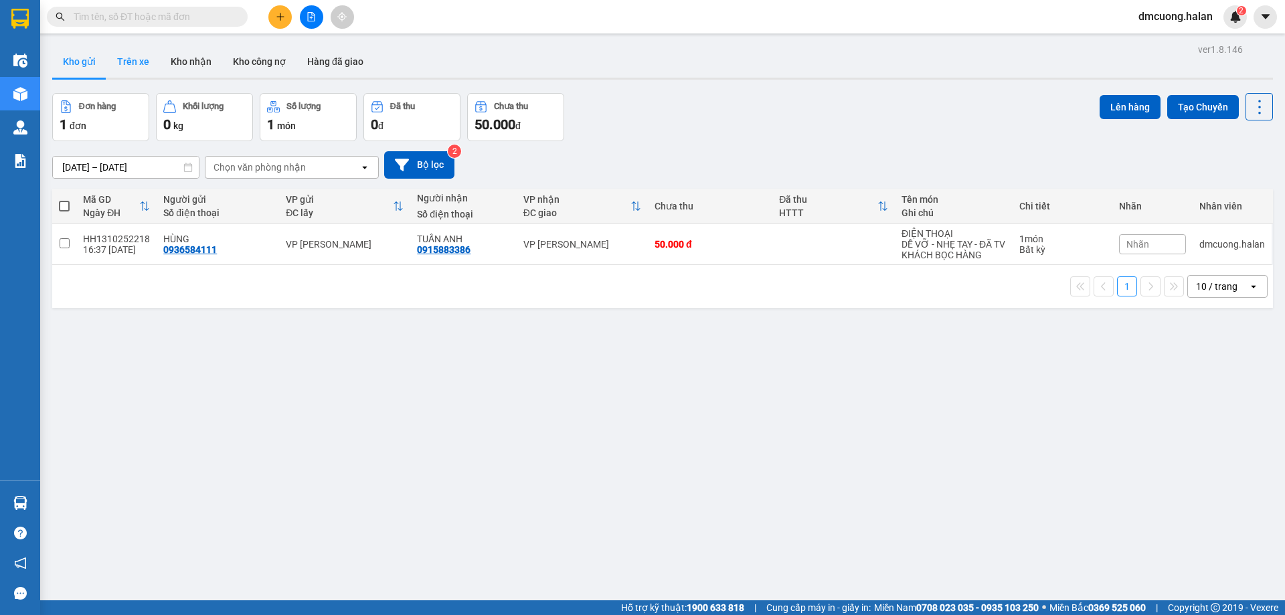
click at [132, 65] on button "Trên xe" at bounding box center [133, 61] width 54 height 32
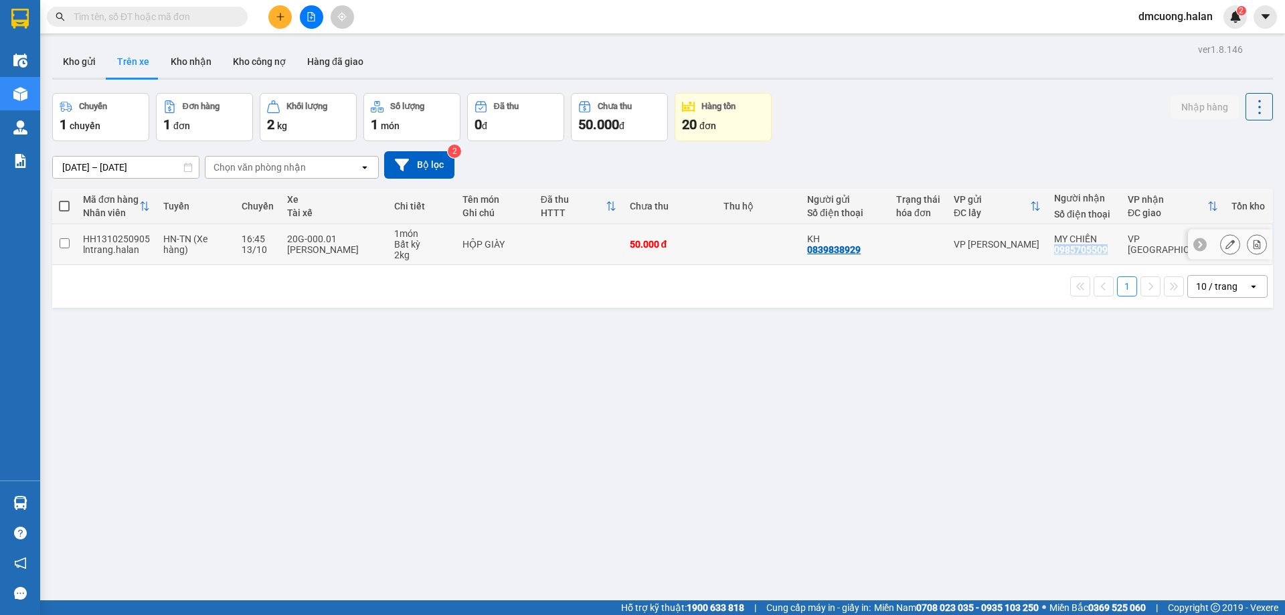
drag, startPoint x: 1099, startPoint y: 249, endPoint x: 1042, endPoint y: 252, distance: 57.6
click at [1047, 252] on td "MY CHIẾN 0985705509" at bounding box center [1084, 244] width 74 height 41
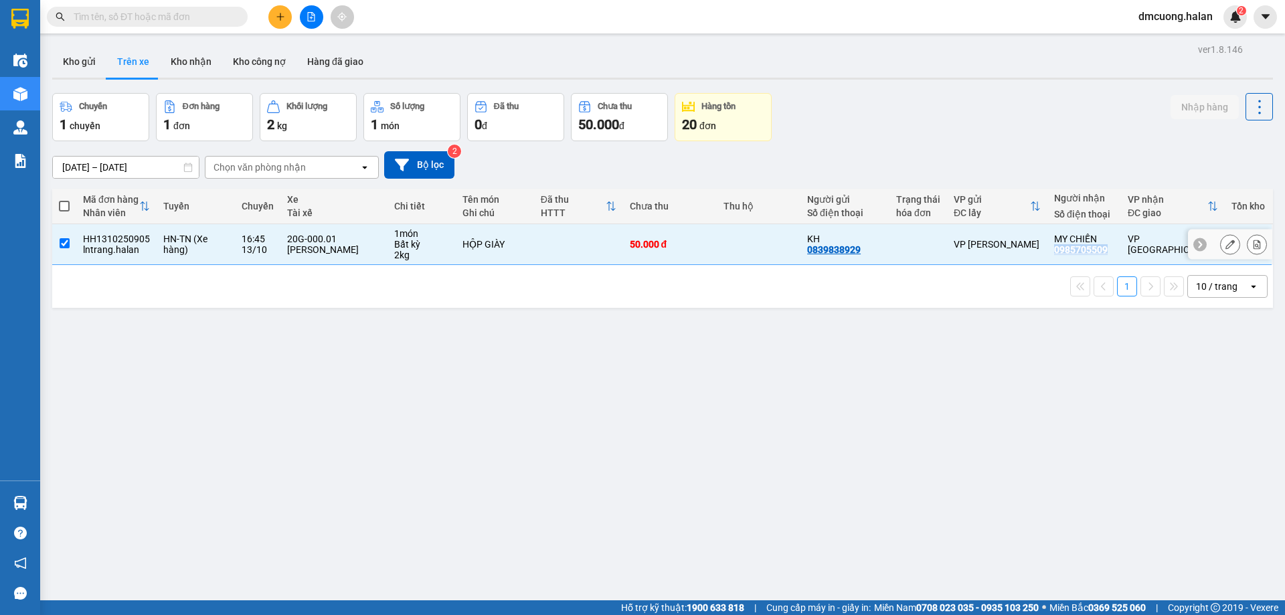
copy div "0985705509"
click at [146, 339] on div "ver 1.8.146 Kho gửi Trên xe Kho nhận Kho công nợ Hàng đã giao Chuyến 1 chuyến Đ…" at bounding box center [662, 347] width 1231 height 615
drag, startPoint x: 66, startPoint y: 247, endPoint x: 66, endPoint y: 233, distance: 14.1
click at [66, 240] on input "checkbox" at bounding box center [65, 243] width 10 height 10
checkbox input "false"
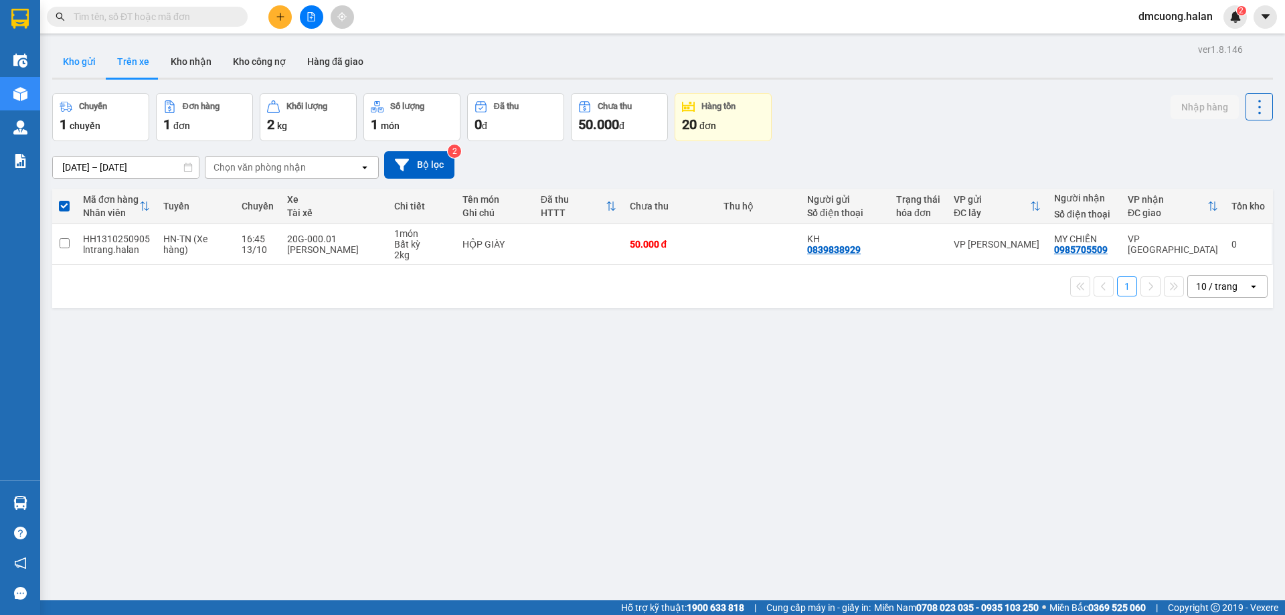
click at [85, 68] on button "Kho gửi" at bounding box center [79, 61] width 54 height 32
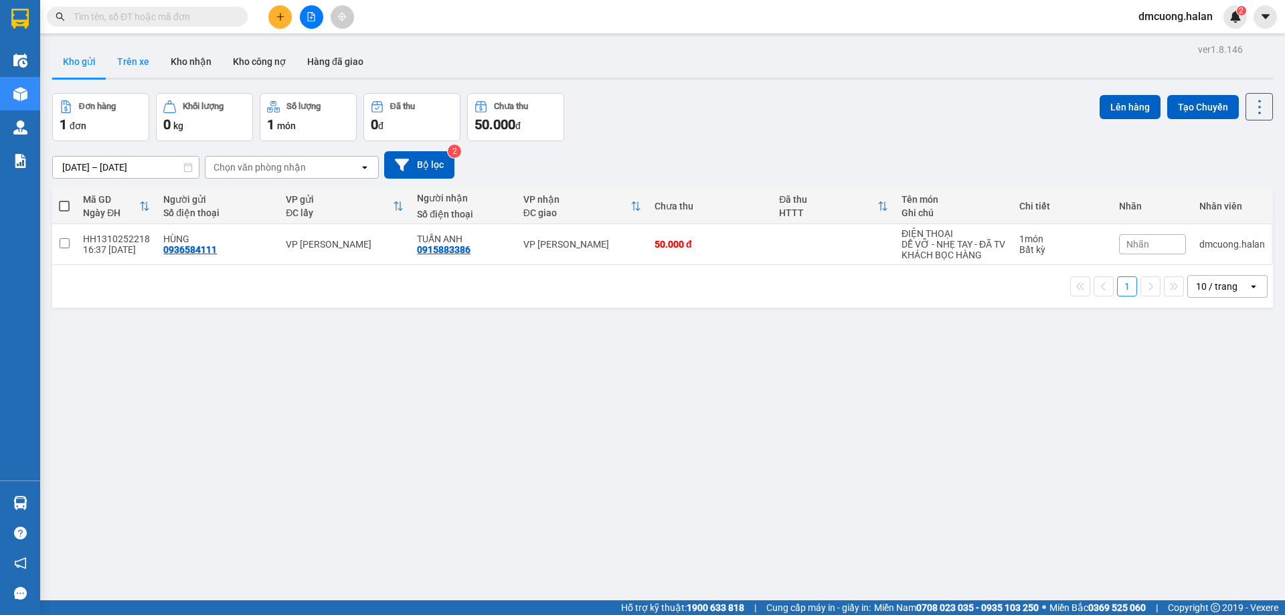
click at [146, 64] on button "Trên xe" at bounding box center [133, 61] width 54 height 32
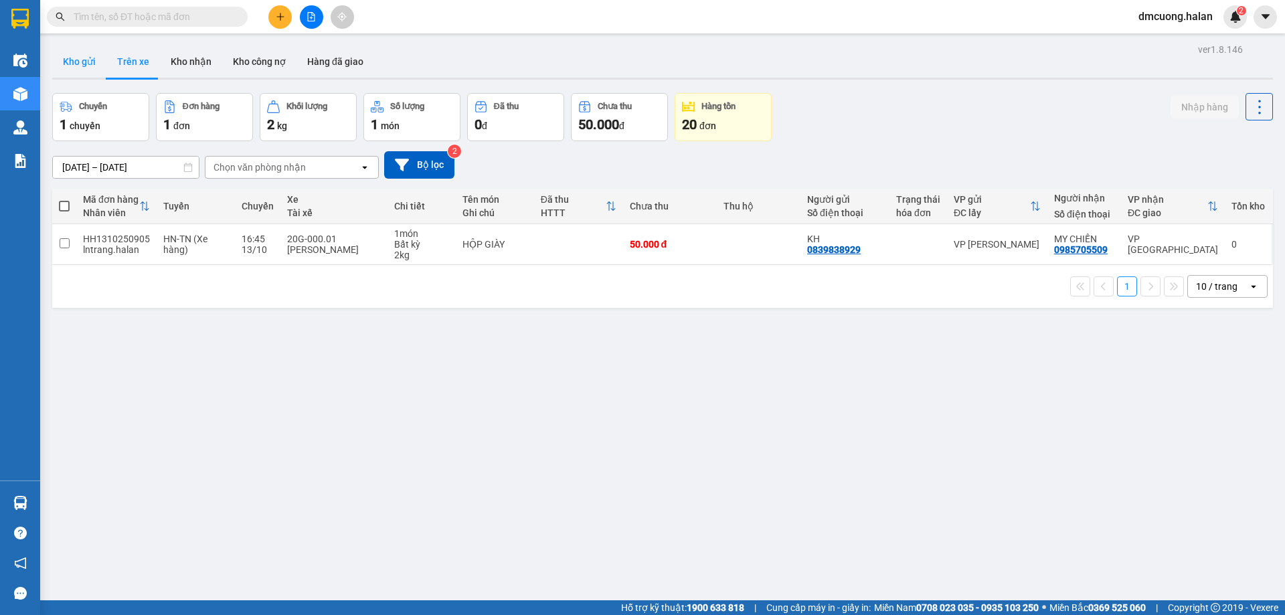
click at [68, 48] on button "Kho gửi" at bounding box center [79, 61] width 54 height 32
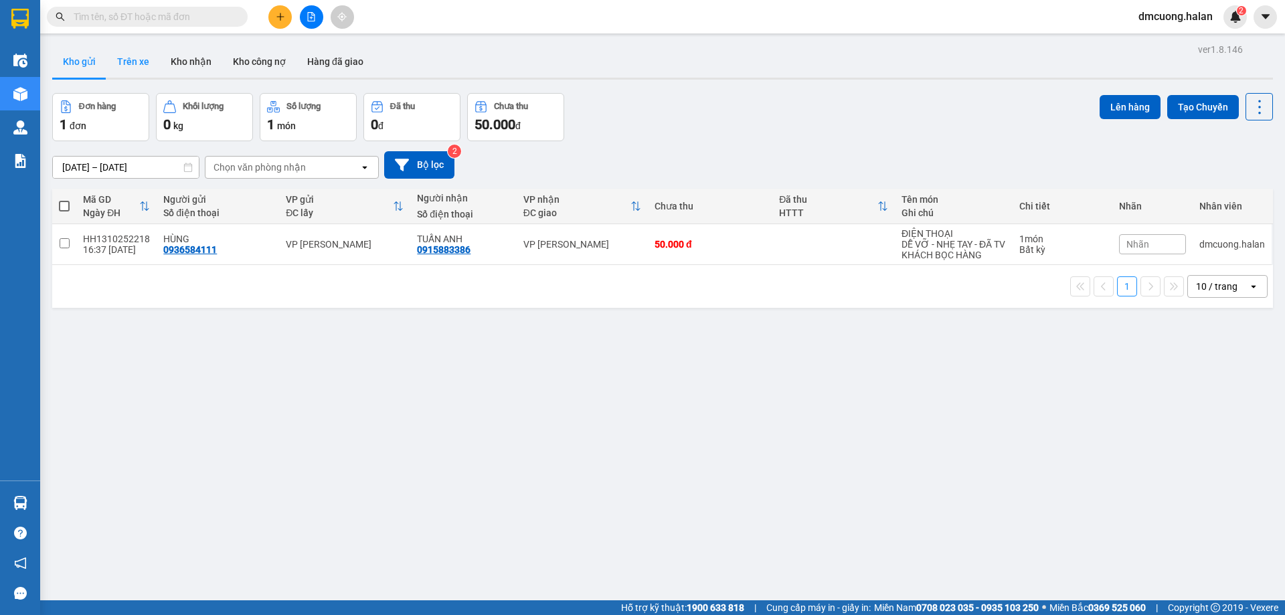
click at [129, 60] on button "Trên xe" at bounding box center [133, 61] width 54 height 32
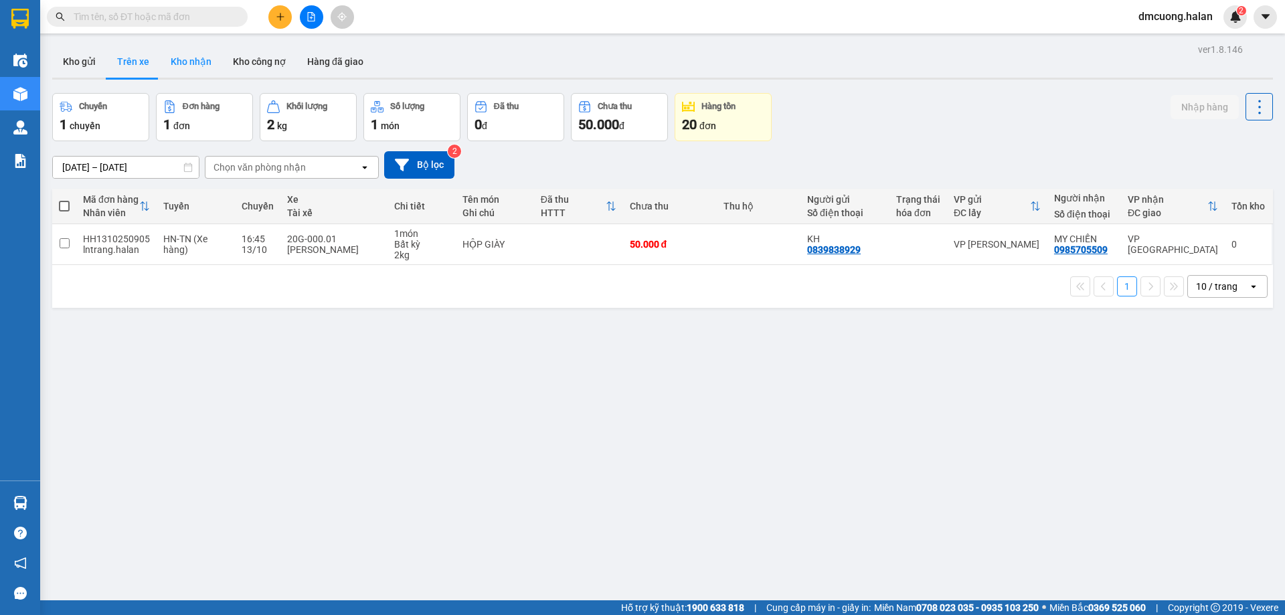
click at [187, 63] on button "Kho nhận" at bounding box center [191, 61] width 62 height 32
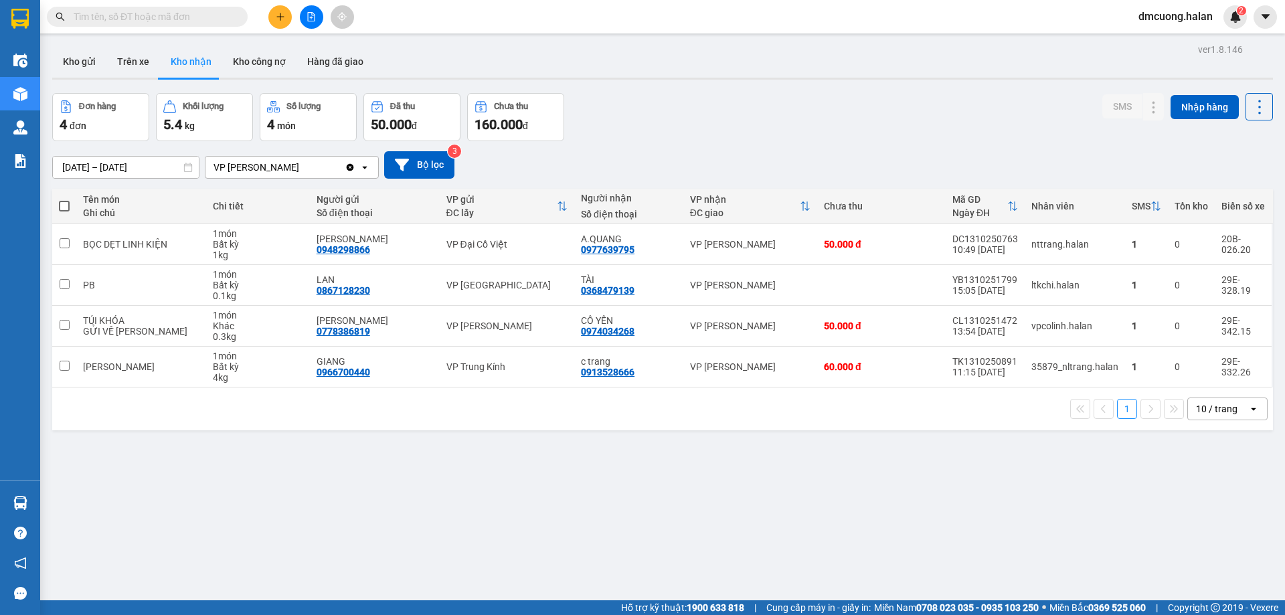
click at [128, 44] on div "ver 1.8.146 Kho gửi Trên xe Kho nhận Kho công nợ Hàng đã giao Đơn hàng 4 đơn Kh…" at bounding box center [662, 347] width 1231 height 615
click at [131, 62] on button "Trên xe" at bounding box center [133, 61] width 54 height 32
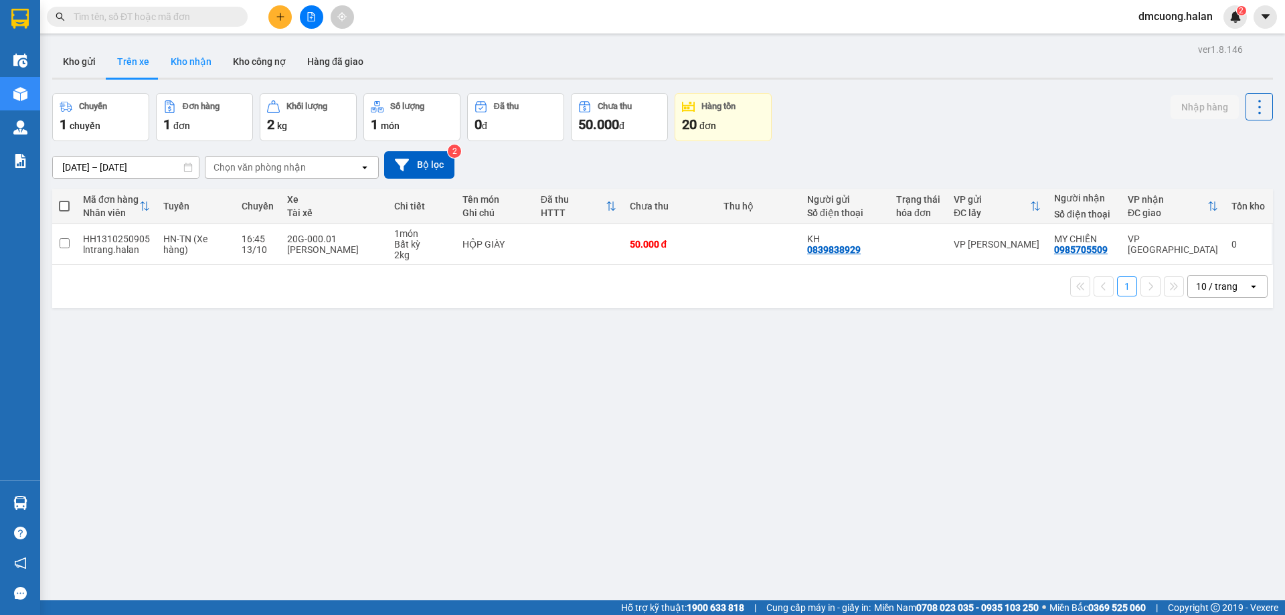
click at [186, 64] on button "Kho nhận" at bounding box center [191, 61] width 62 height 32
type input "[DATE] – [DATE]"
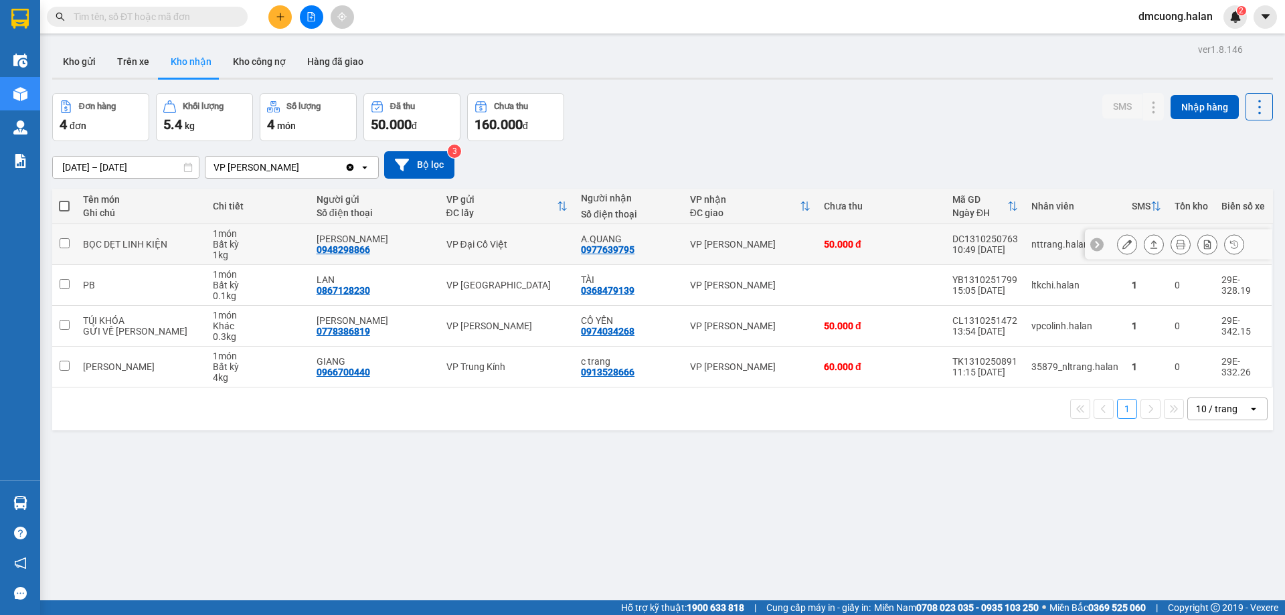
click at [206, 237] on td "1 món Bất kỳ 1 kg" at bounding box center [258, 244] width 104 height 41
checkbox input "true"
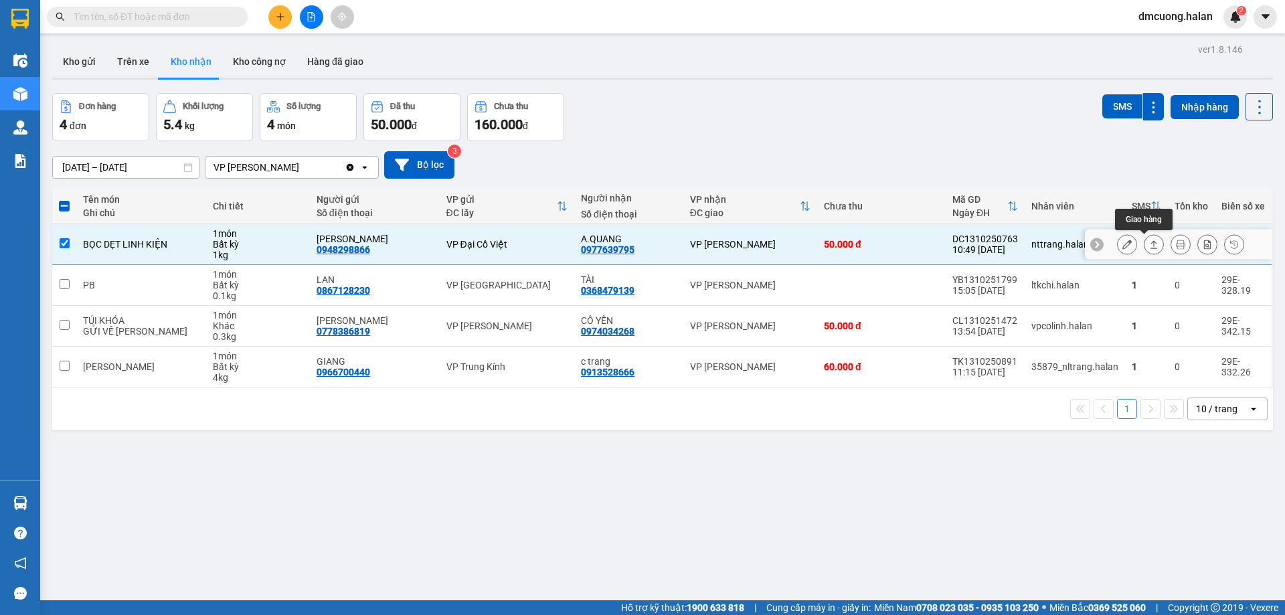
click at [1149, 242] on icon at bounding box center [1153, 244] width 9 height 9
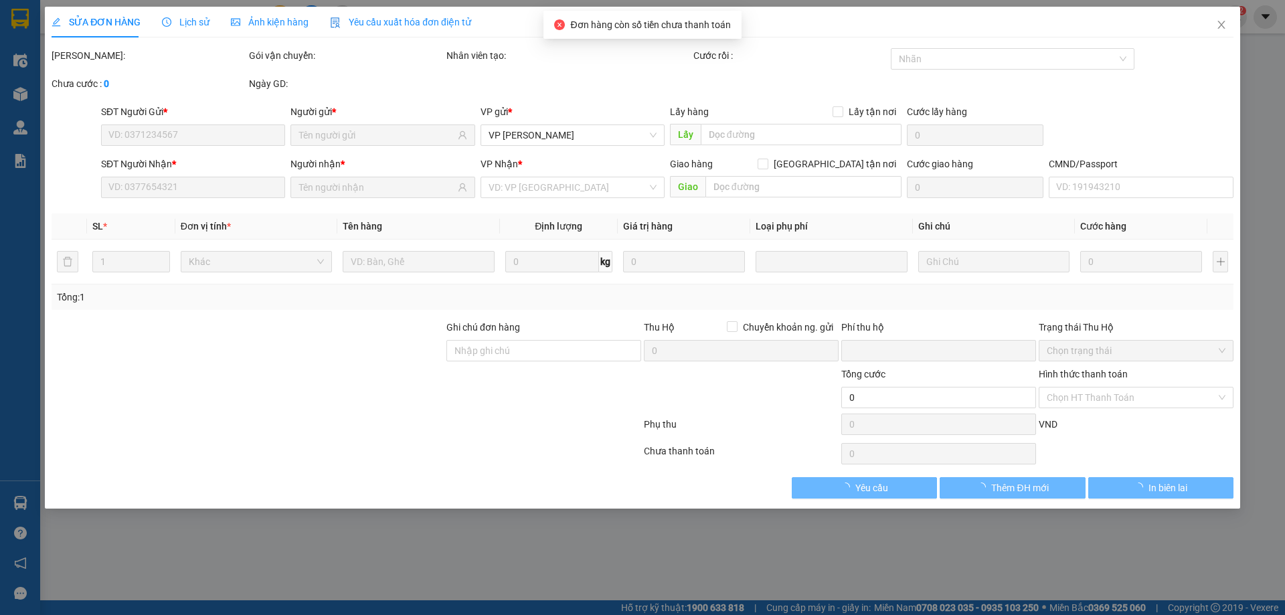
type input "0948298866"
type input "[PERSON_NAME]"
type input "0977639795"
type input "A.QUANG"
type input "0"
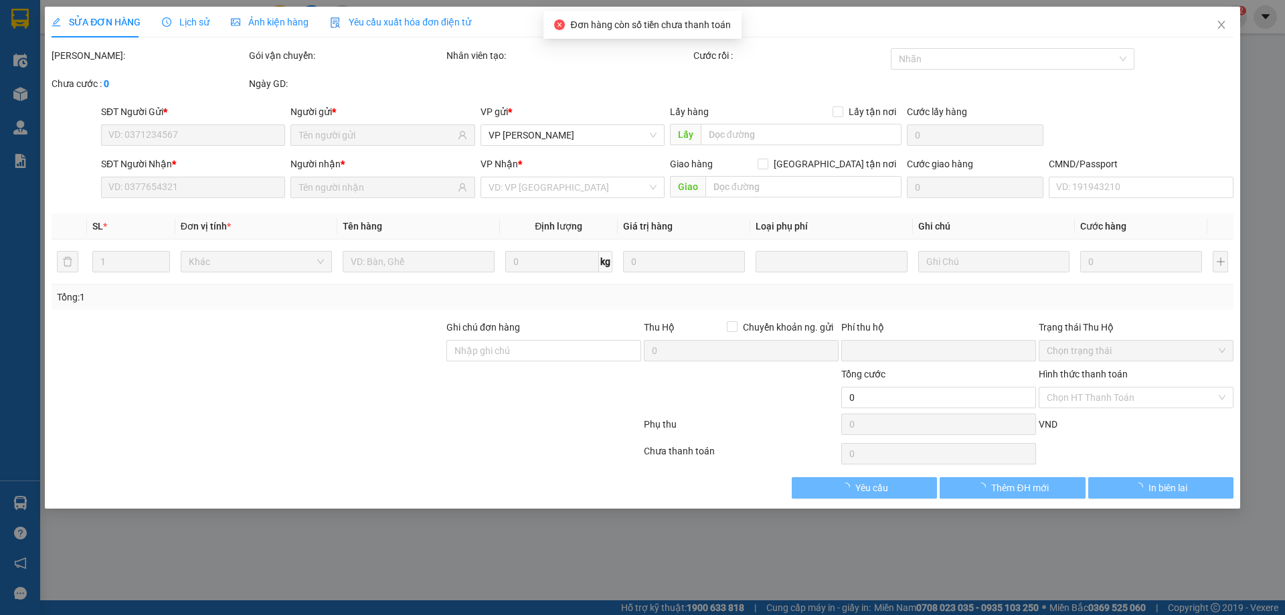
type input "50.000"
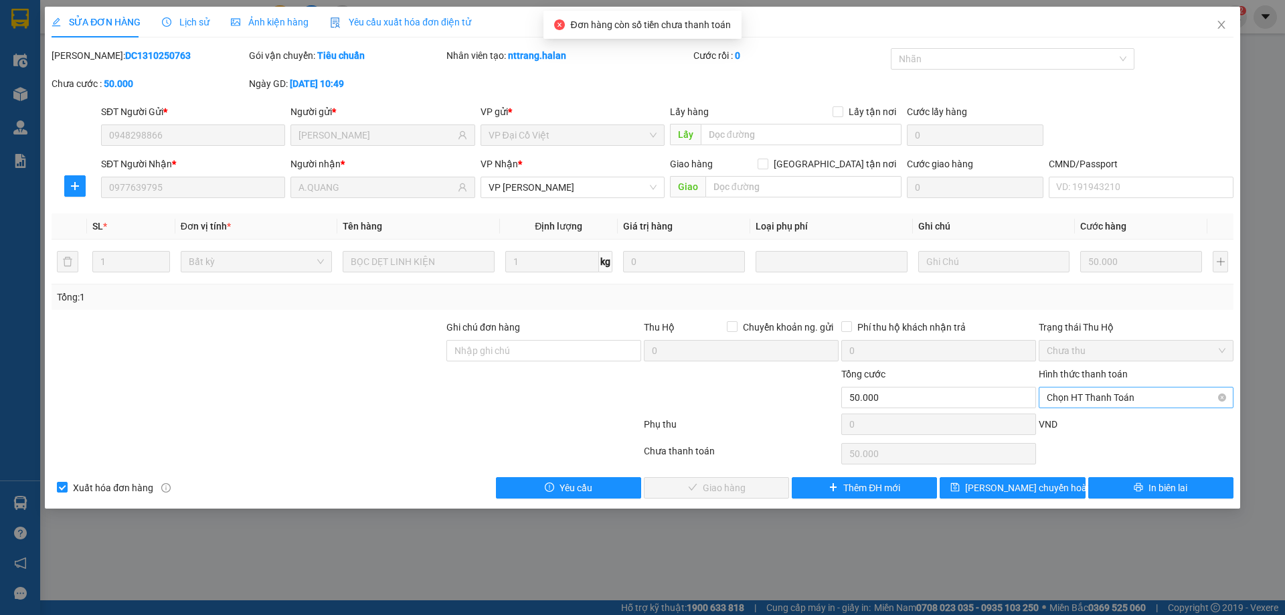
click at [1115, 397] on span "Chọn HT Thanh Toán" at bounding box center [1135, 397] width 179 height 20
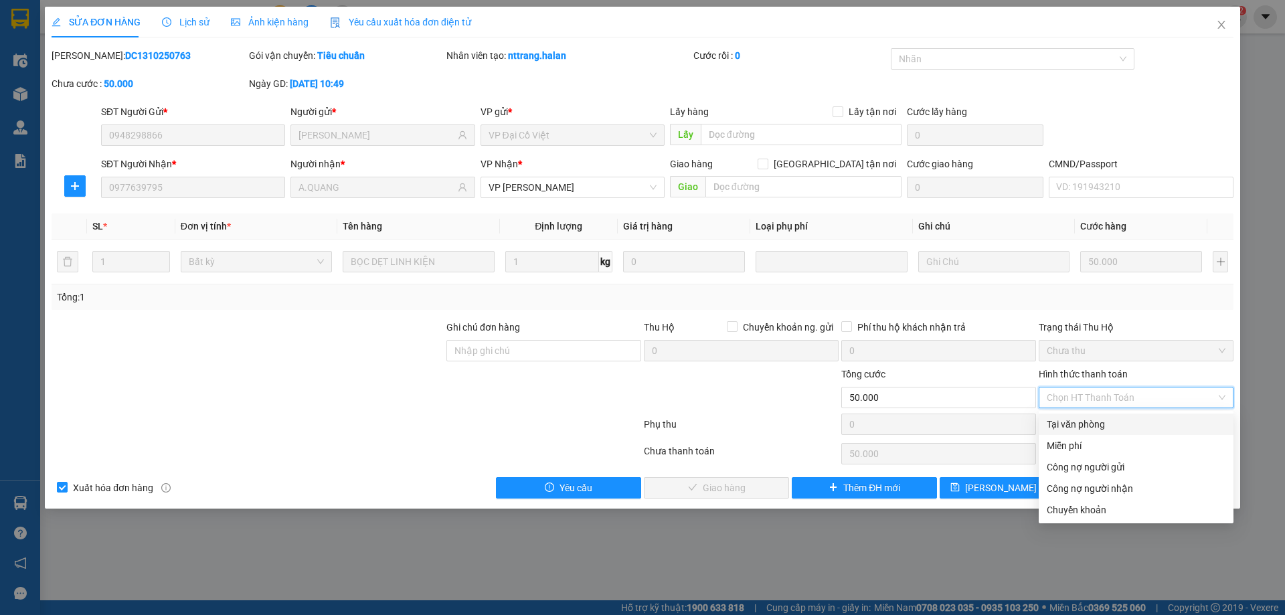
click at [1107, 426] on div "Tại văn phòng" at bounding box center [1135, 424] width 179 height 15
type input "0"
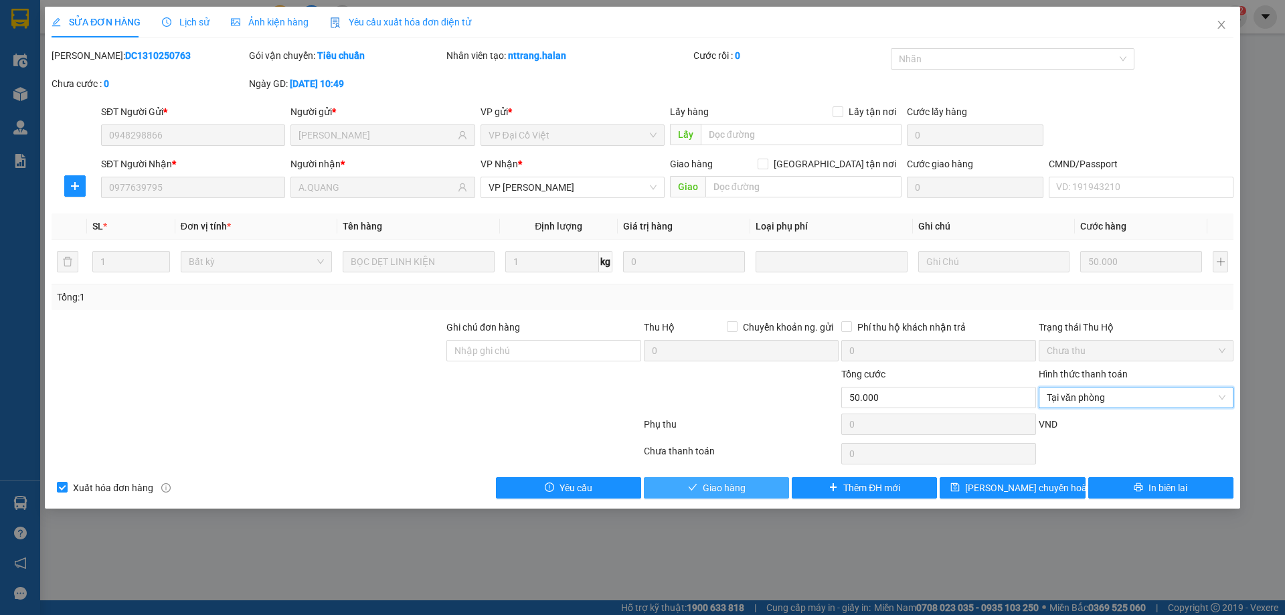
click at [775, 485] on button "Giao hàng" at bounding box center [716, 487] width 145 height 21
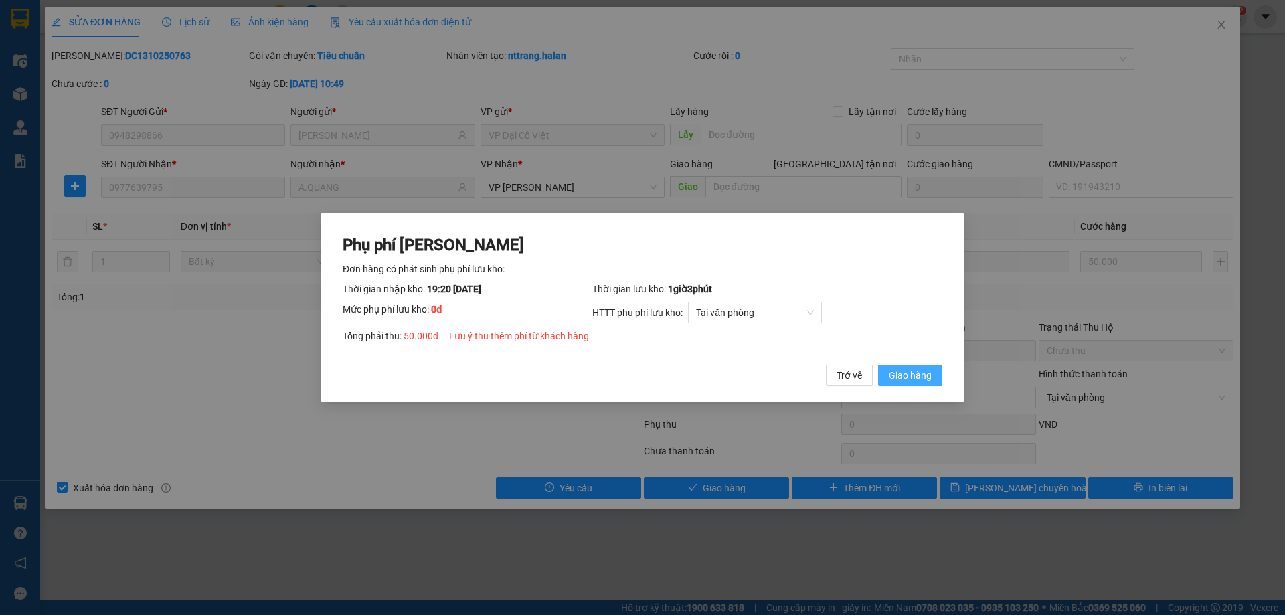
click at [905, 370] on span "Giao hàng" at bounding box center [910, 375] width 43 height 15
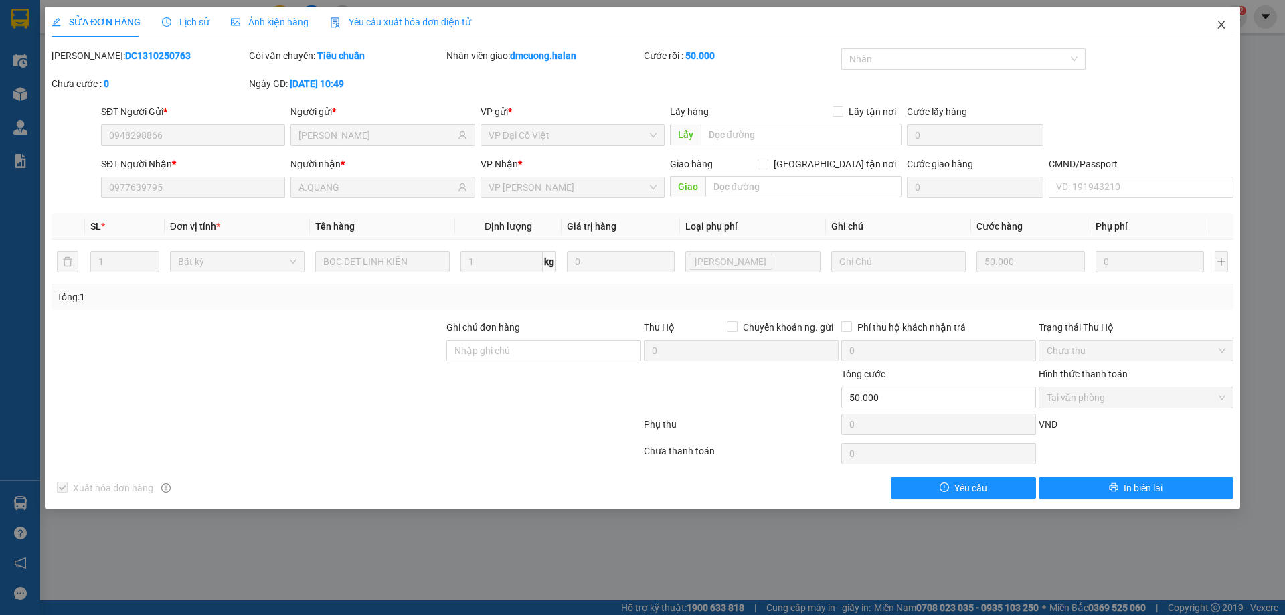
click at [1223, 25] on icon "close" at bounding box center [1221, 24] width 11 height 11
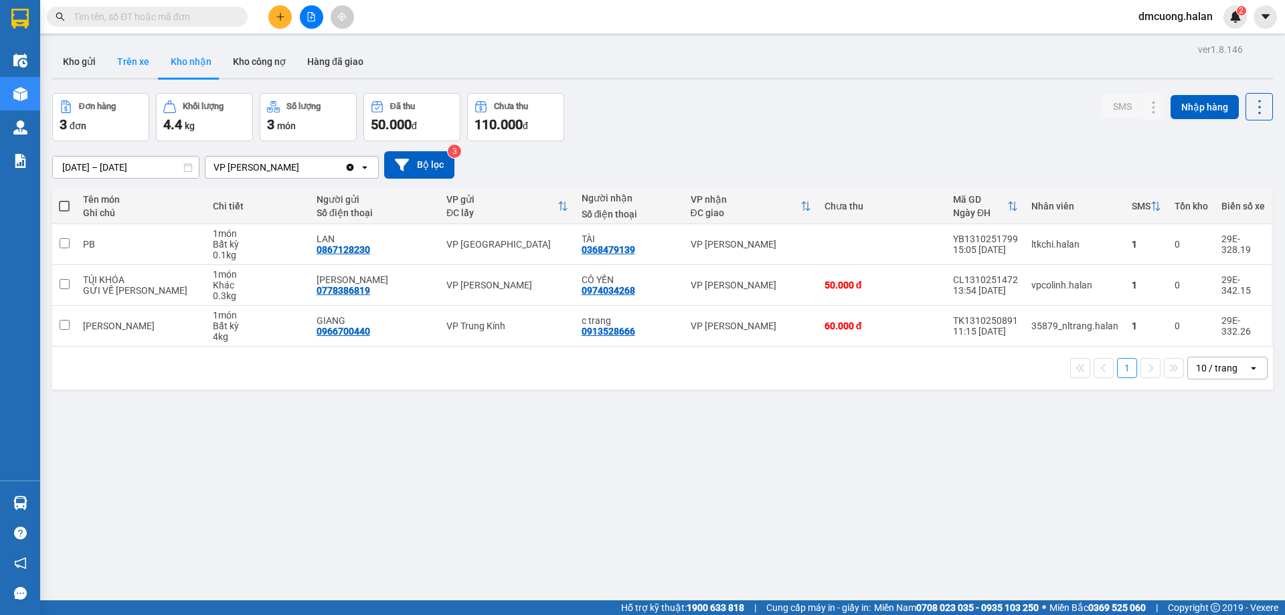
click at [133, 53] on button "Trên xe" at bounding box center [133, 61] width 54 height 32
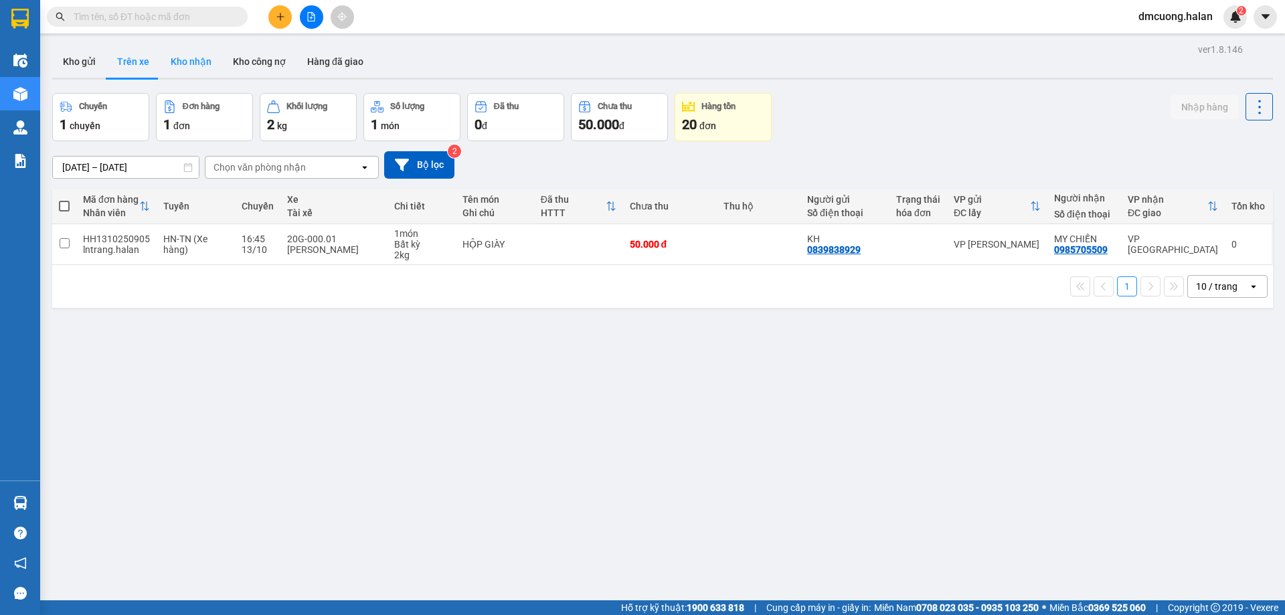
click at [173, 58] on button "Kho nhận" at bounding box center [191, 61] width 62 height 32
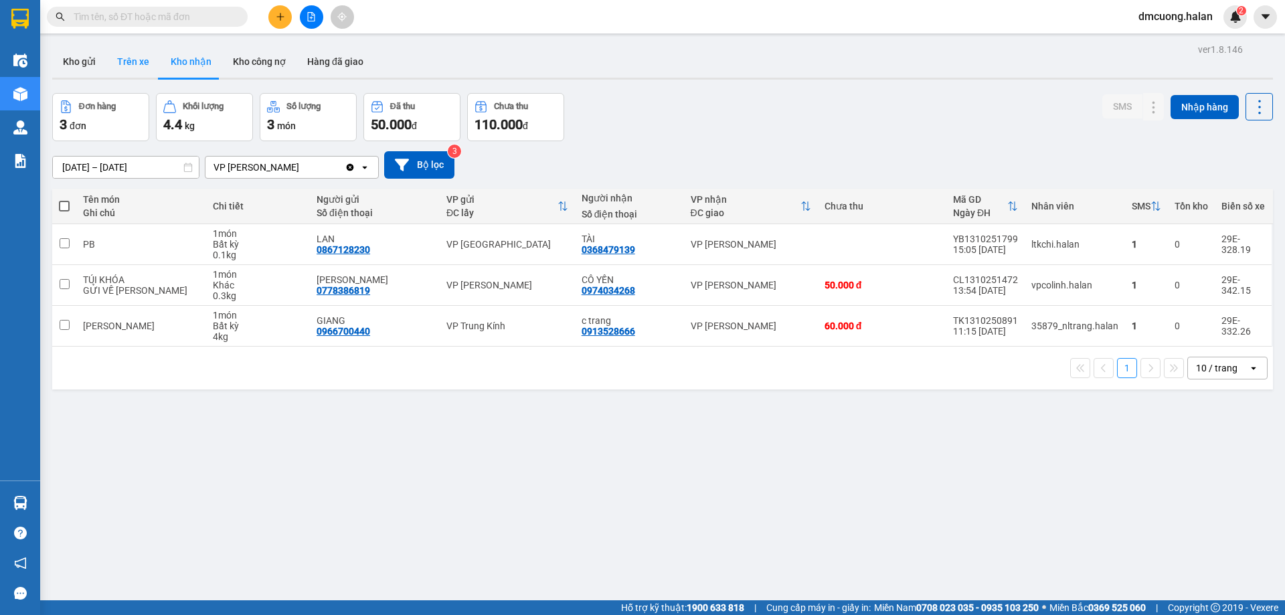
click at [140, 58] on button "Trên xe" at bounding box center [133, 61] width 54 height 32
type input "[DATE] – [DATE]"
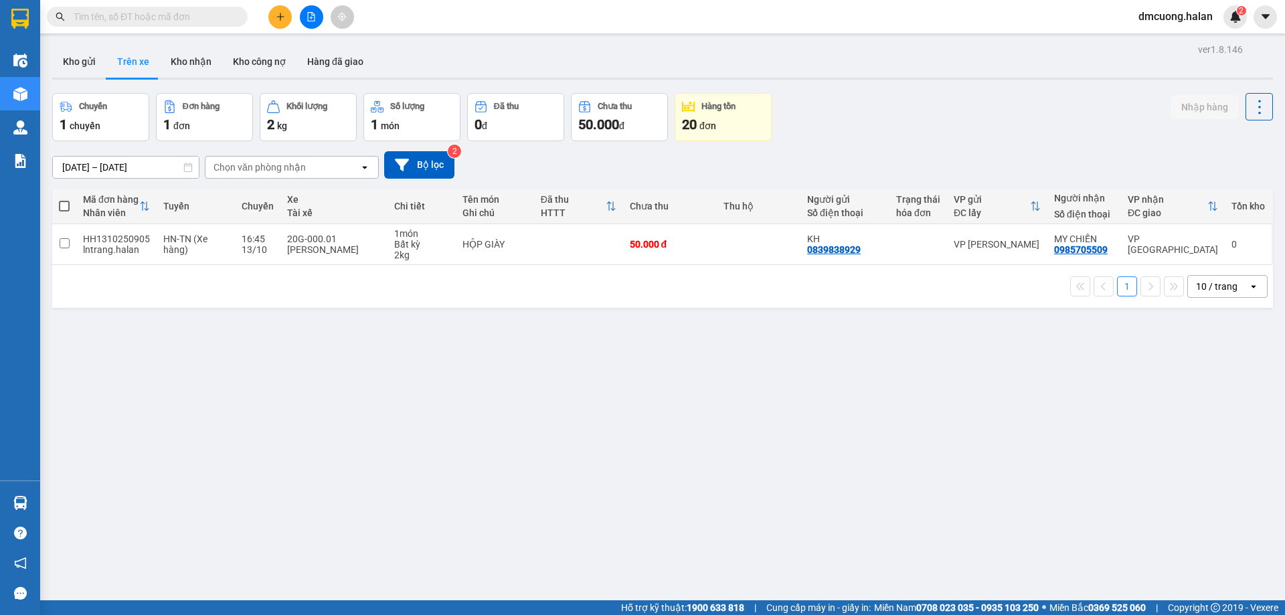
click at [107, 66] on button "Trên xe" at bounding box center [133, 61] width 54 height 32
click at [82, 65] on button "Kho gửi" at bounding box center [79, 61] width 54 height 32
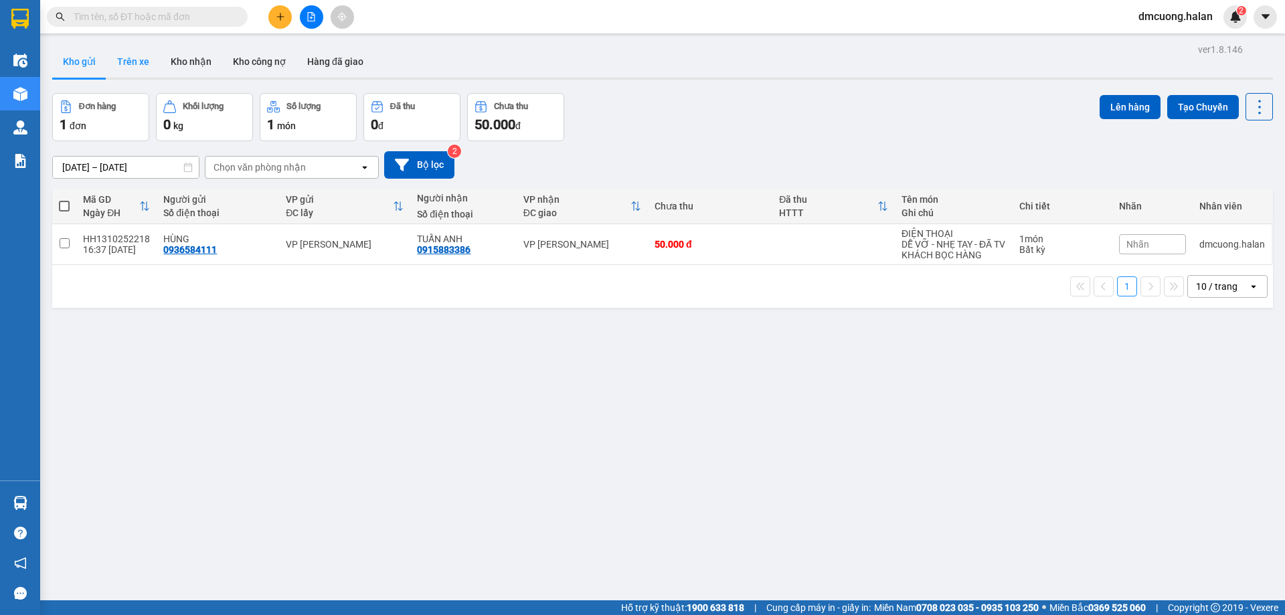
click at [126, 62] on button "Trên xe" at bounding box center [133, 61] width 54 height 32
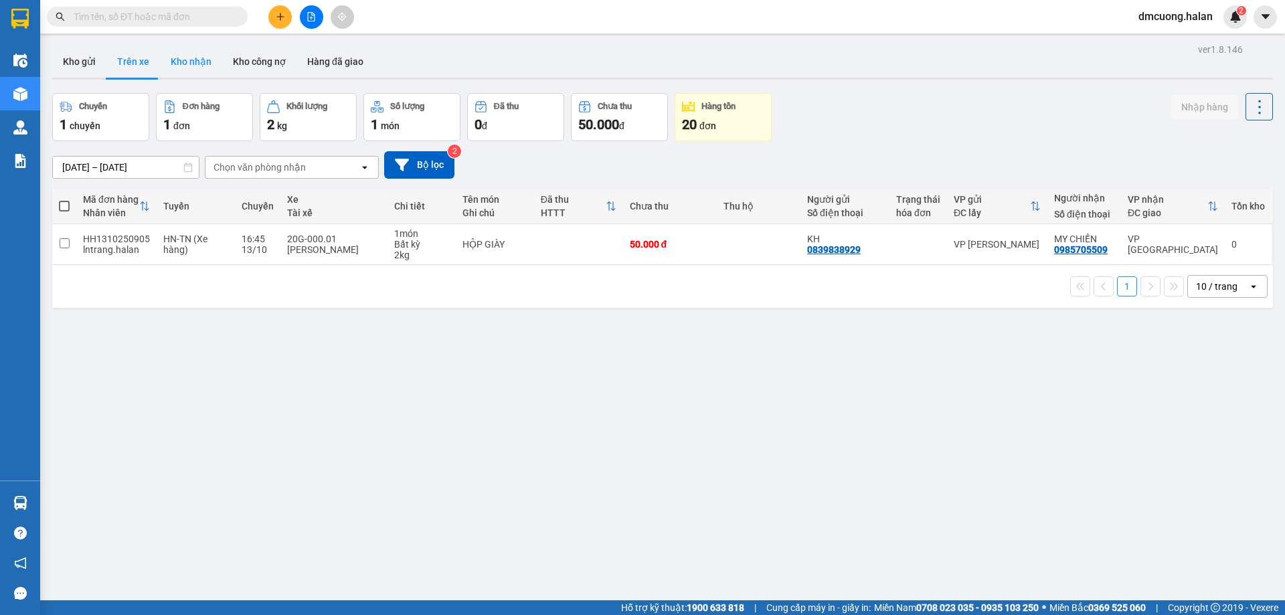
click at [190, 62] on button "Kho nhận" at bounding box center [191, 61] width 62 height 32
type input "[DATE] – [DATE]"
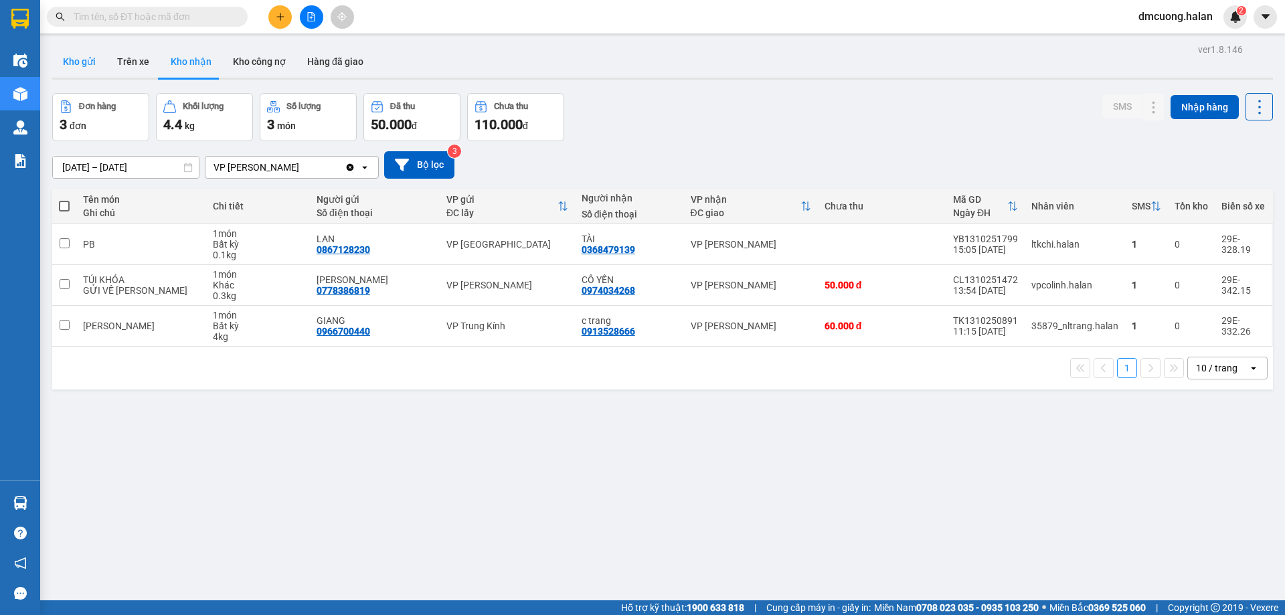
click at [74, 56] on button "Kho gửi" at bounding box center [79, 61] width 54 height 32
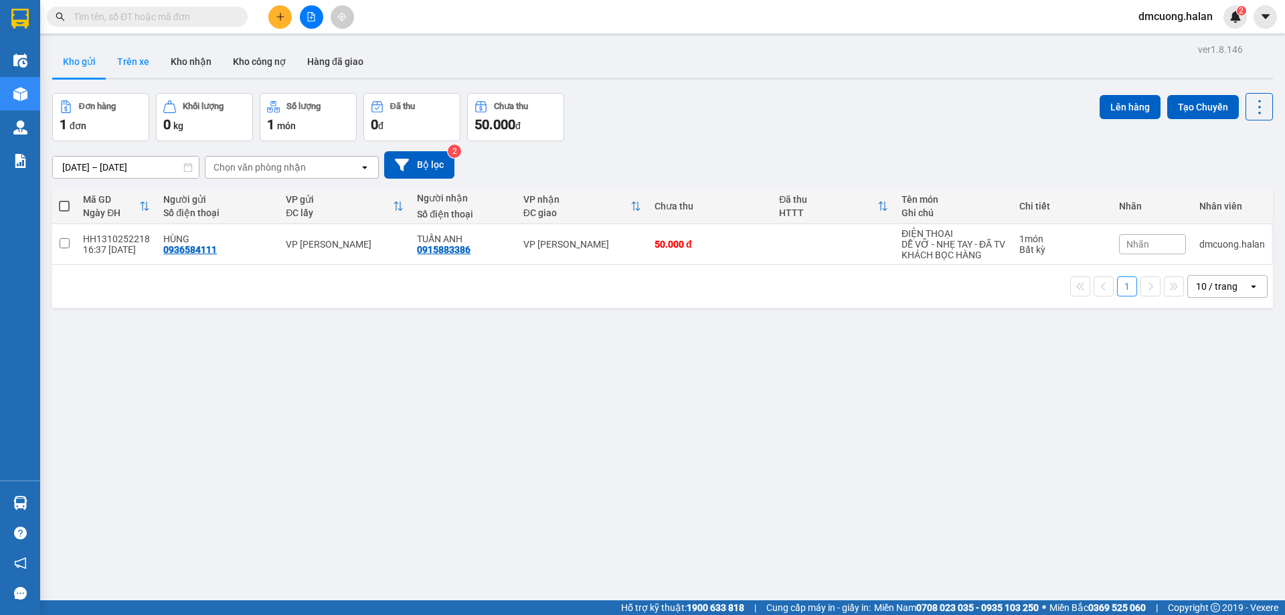
click at [145, 60] on button "Trên xe" at bounding box center [133, 61] width 54 height 32
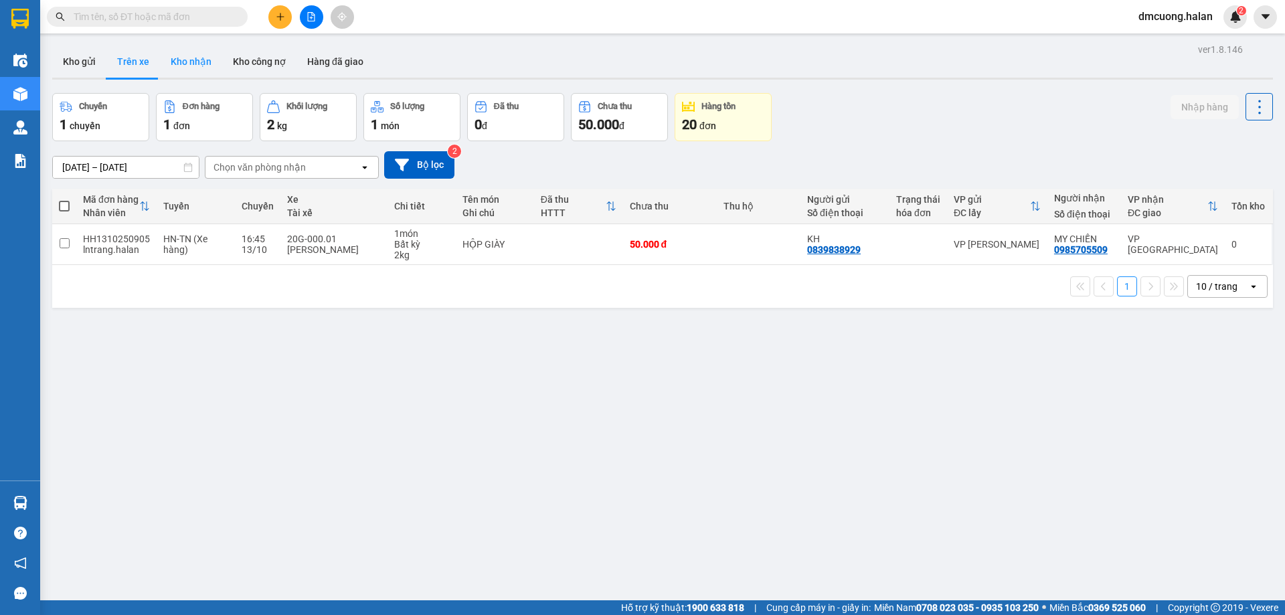
click at [174, 60] on button "Kho nhận" at bounding box center [191, 61] width 62 height 32
type input "[DATE] – [DATE]"
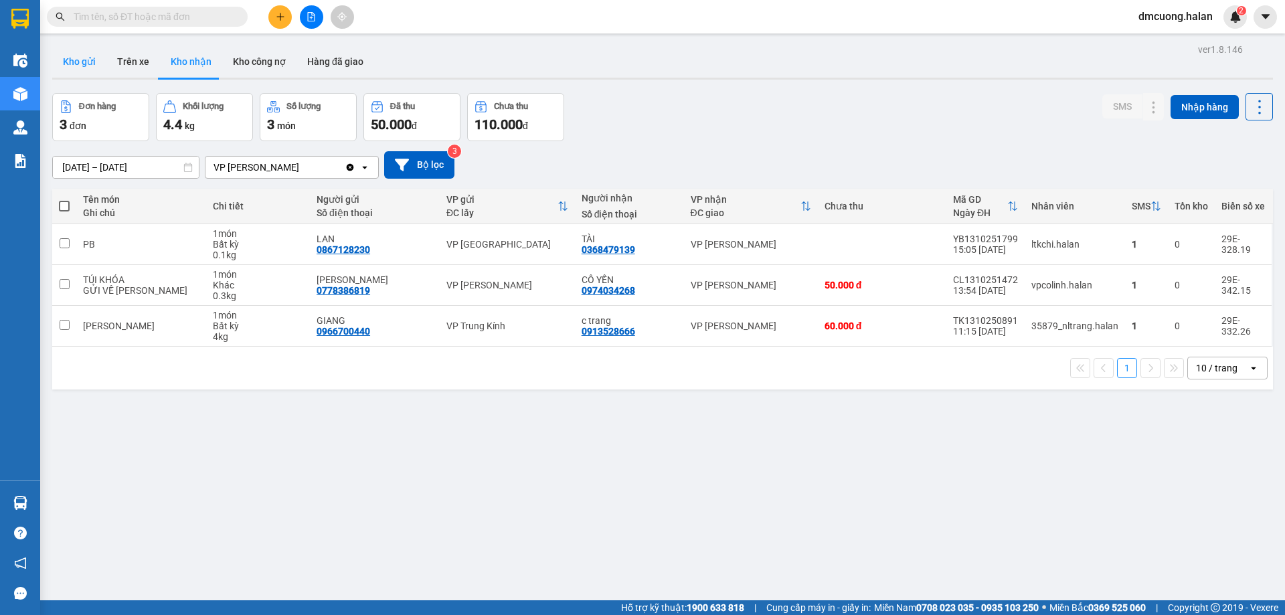
click at [104, 64] on button "Kho gửi" at bounding box center [79, 61] width 54 height 32
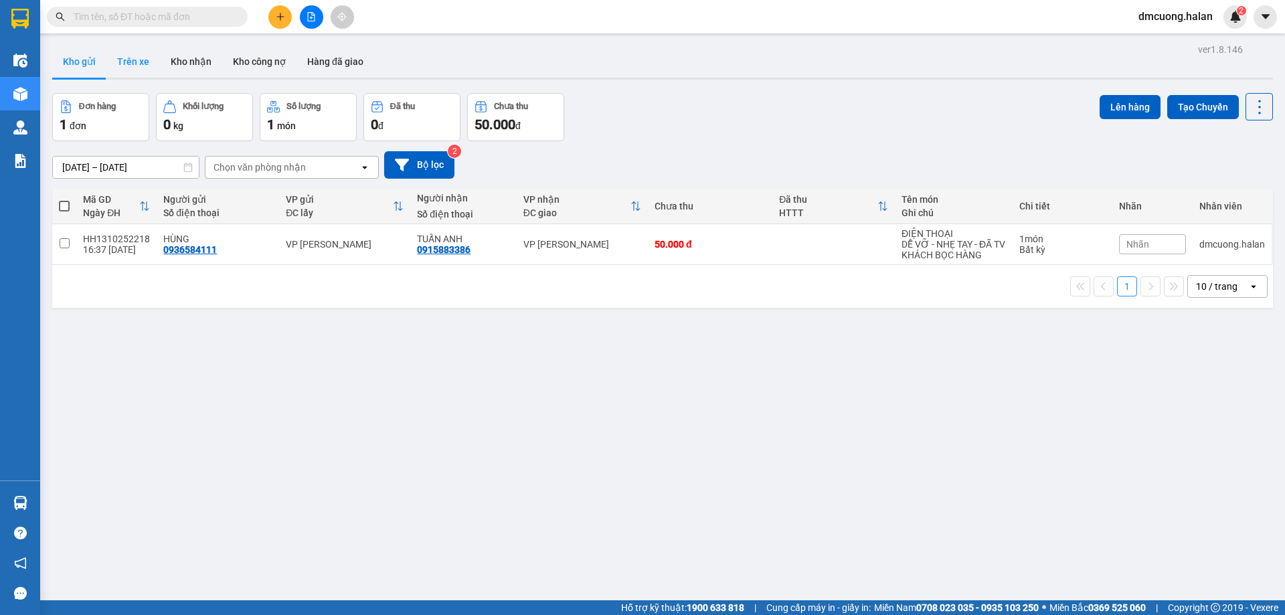
click at [134, 58] on button "Trên xe" at bounding box center [133, 61] width 54 height 32
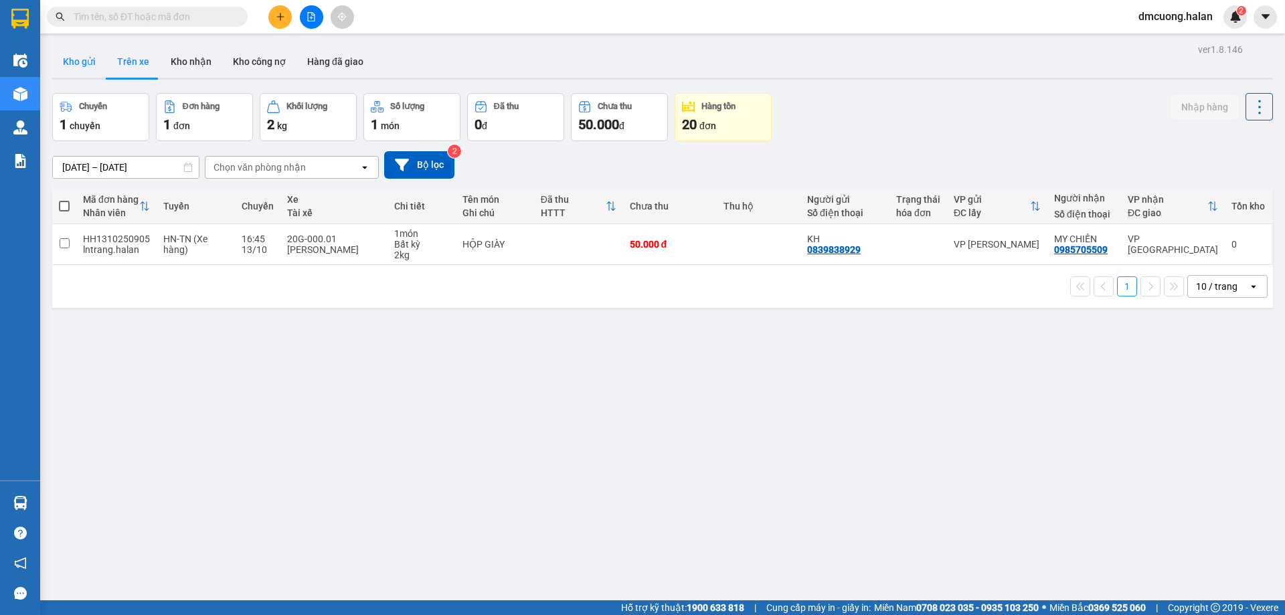
click at [76, 64] on button "Kho gửi" at bounding box center [79, 61] width 54 height 32
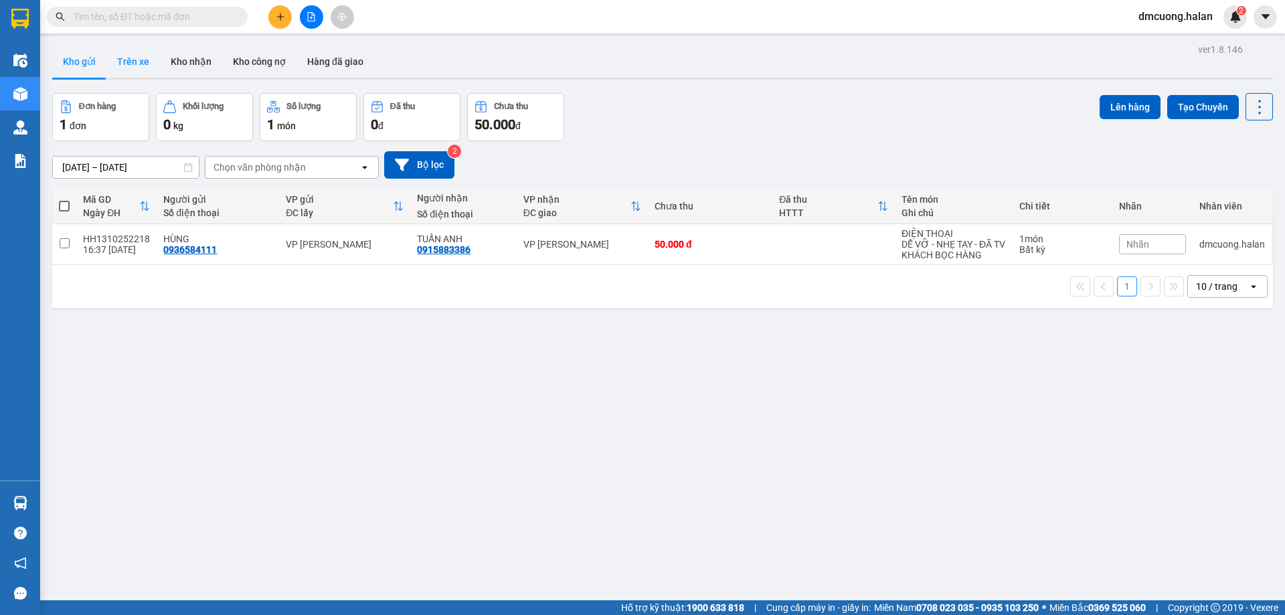
click at [113, 64] on button "Trên xe" at bounding box center [133, 61] width 54 height 32
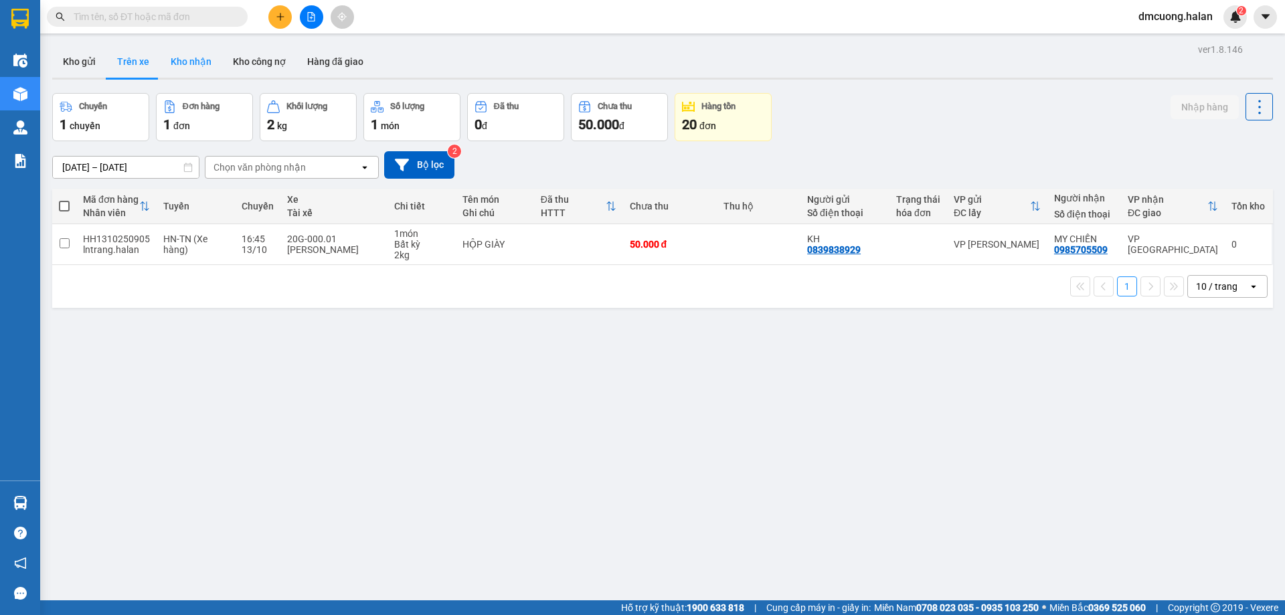
click at [201, 64] on button "Kho nhận" at bounding box center [191, 61] width 62 height 32
type input "[DATE] – [DATE]"
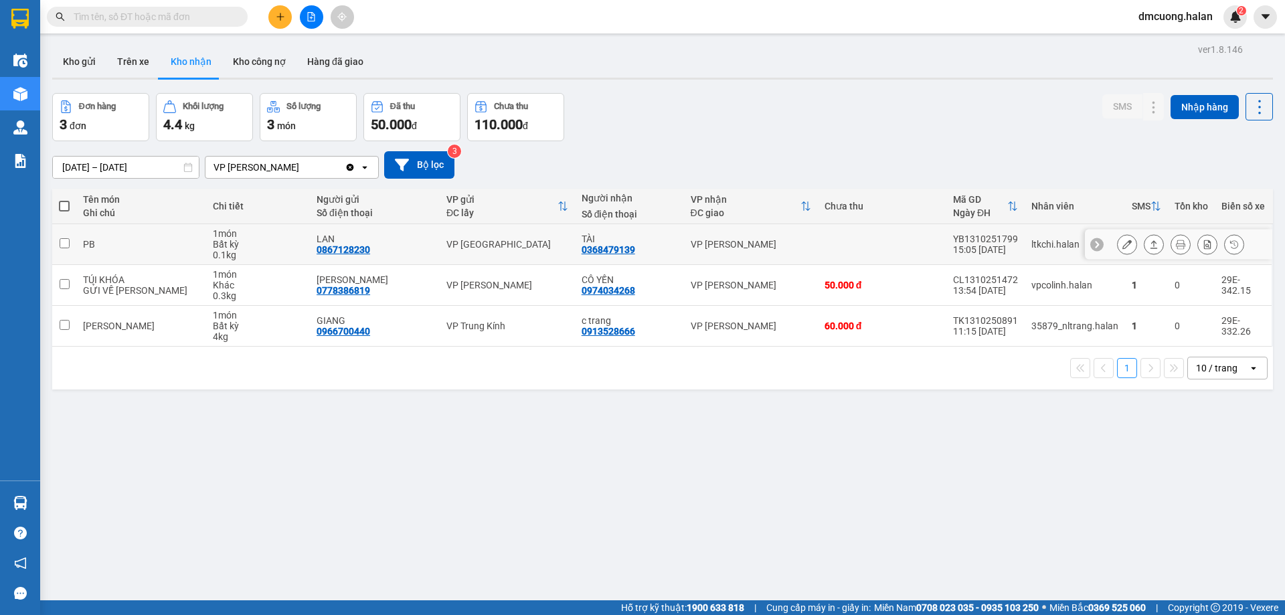
click at [175, 250] on td "PB" at bounding box center [141, 244] width 130 height 41
checkbox input "true"
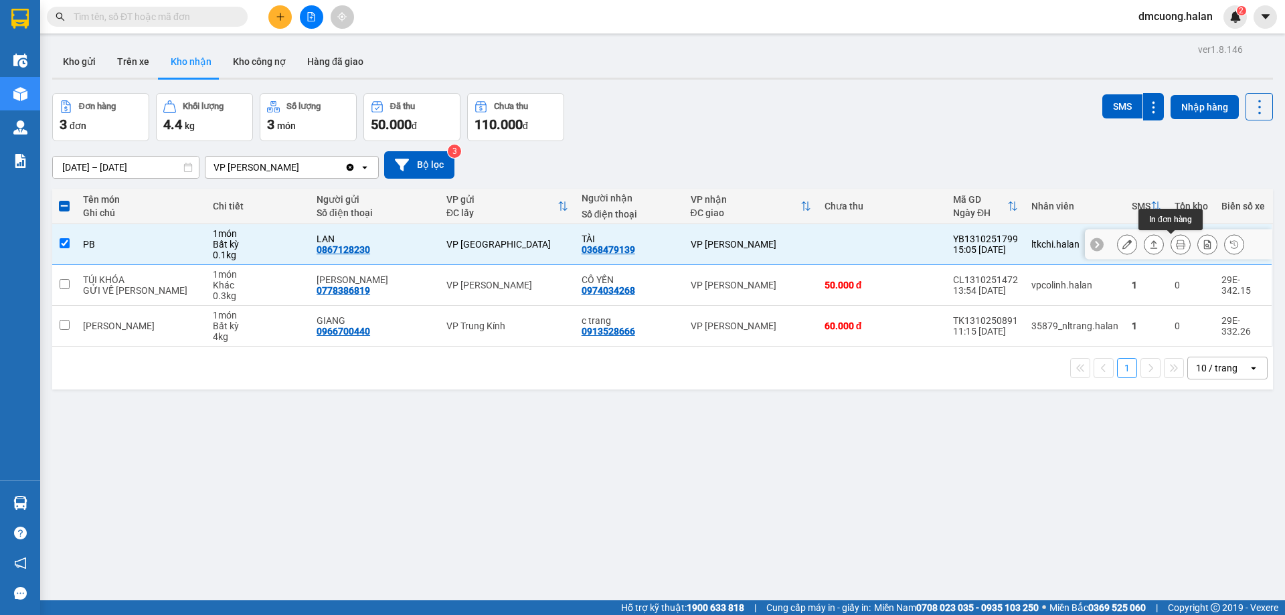
click at [1171, 238] on button at bounding box center [1180, 244] width 19 height 23
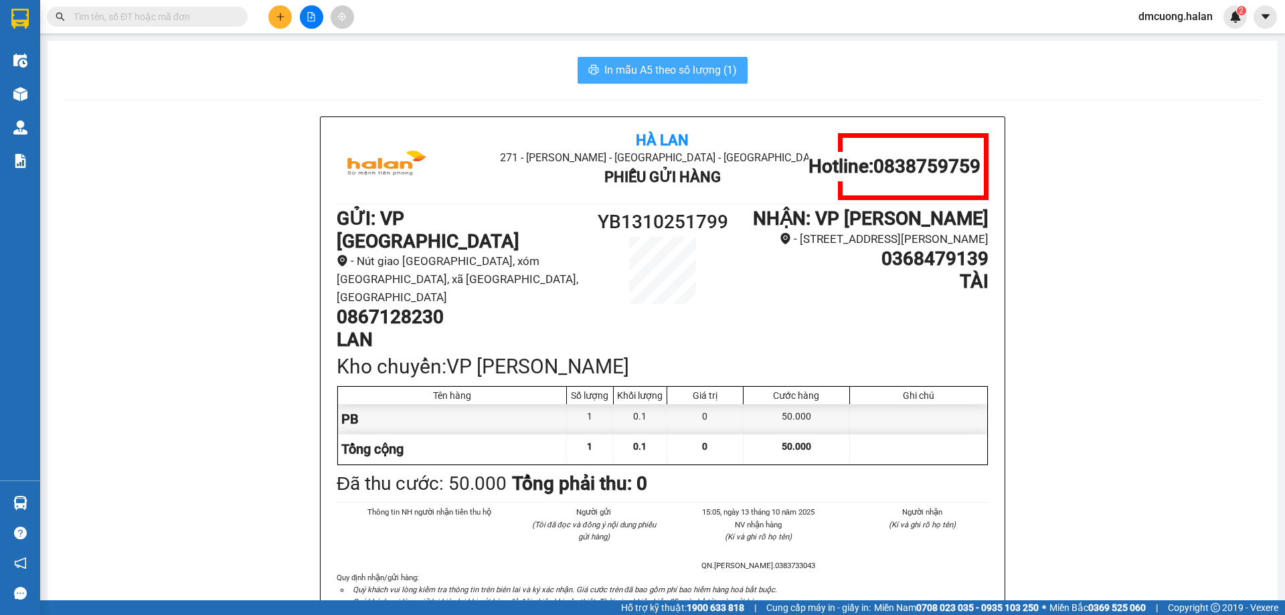
click at [682, 59] on button "In mẫu A5 theo số lượng (1)" at bounding box center [662, 70] width 170 height 27
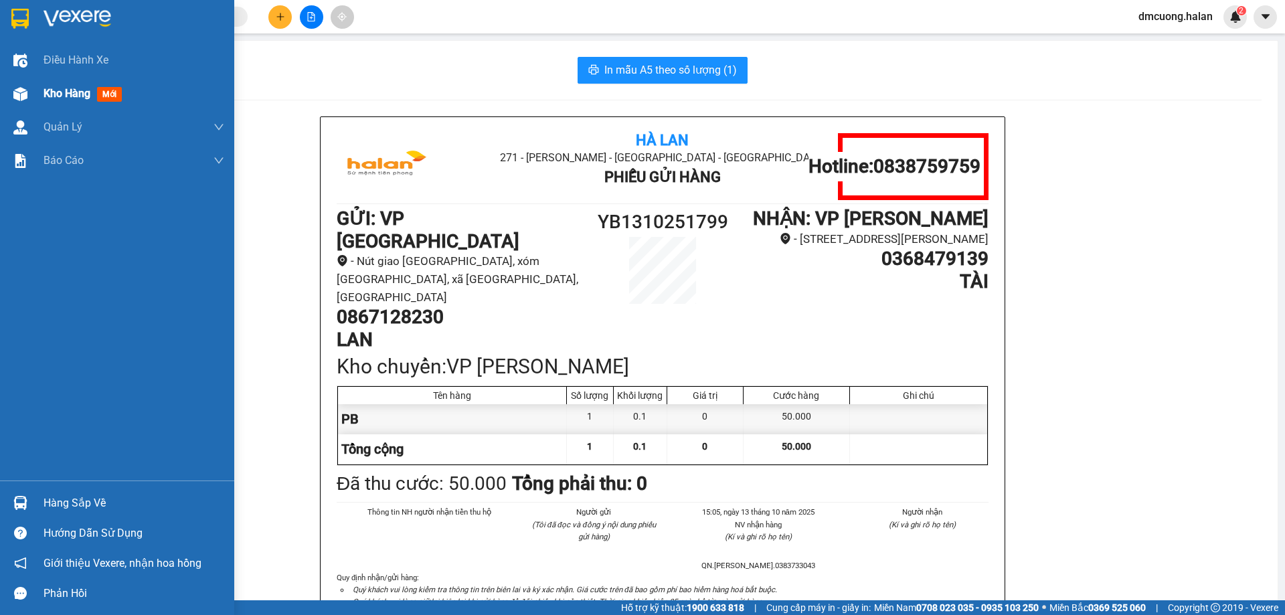
click at [69, 96] on span "Kho hàng" at bounding box center [66, 93] width 47 height 13
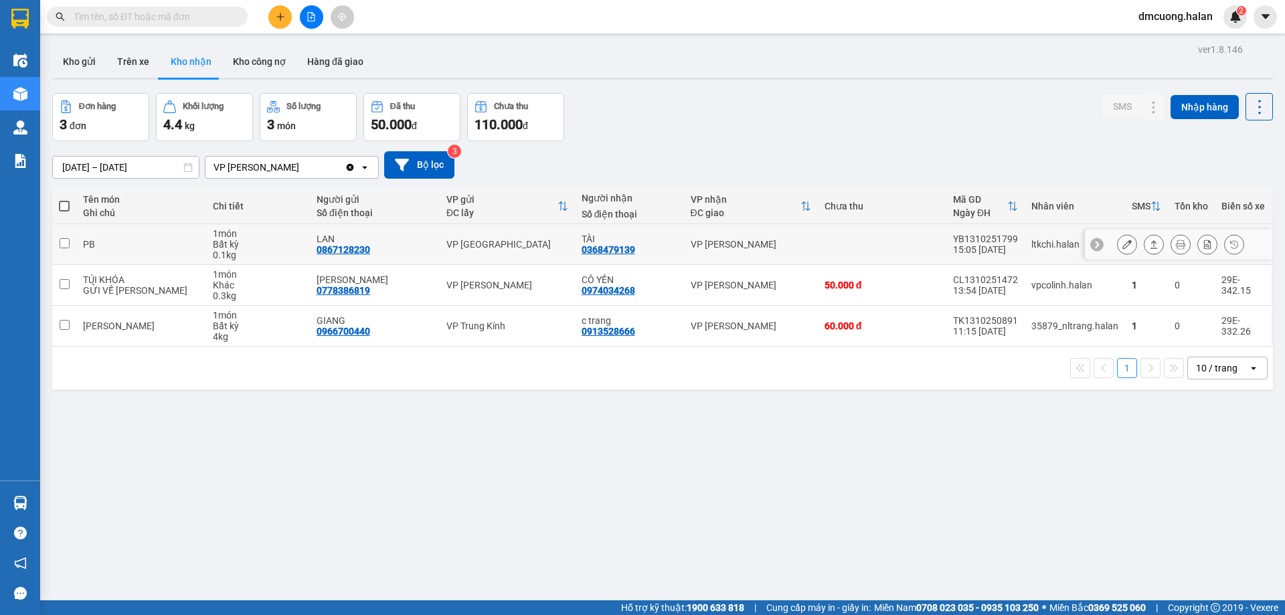
click at [161, 248] on div "PB" at bounding box center [141, 244] width 116 height 11
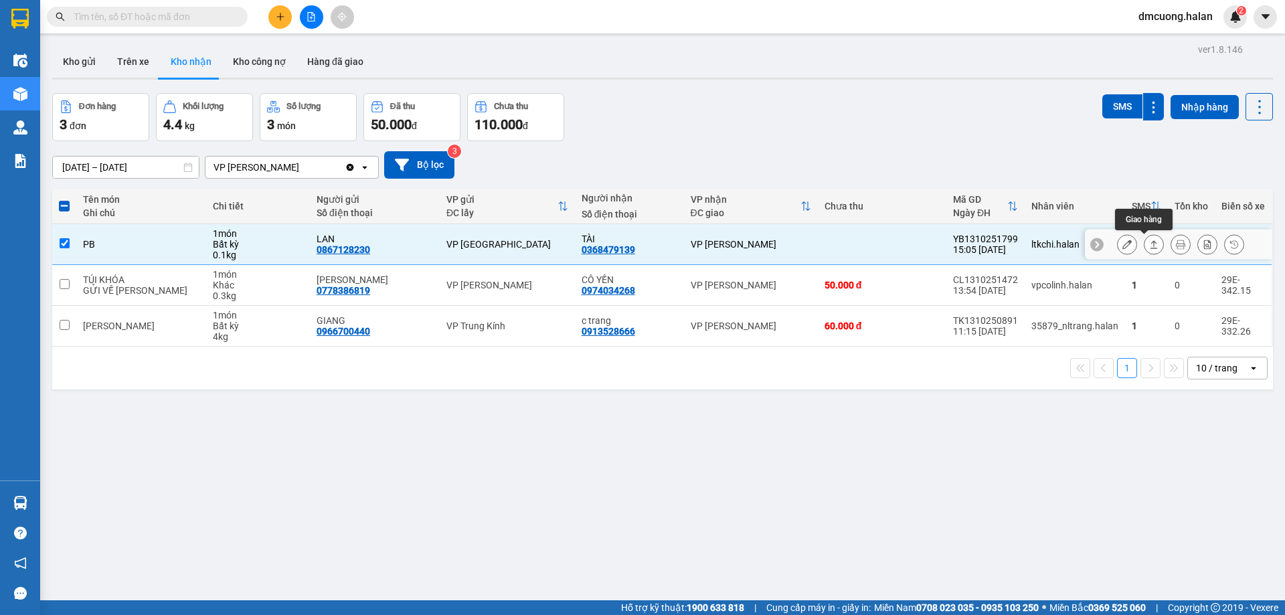
click at [1144, 246] on button at bounding box center [1153, 244] width 19 height 23
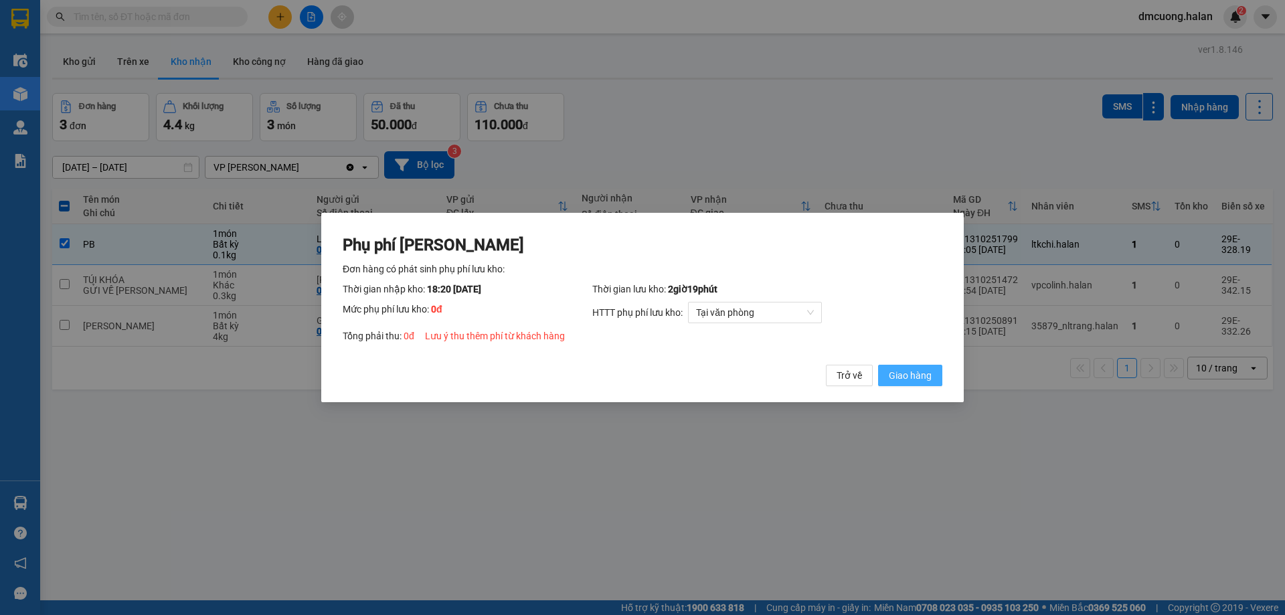
click at [904, 371] on span "Giao hàng" at bounding box center [910, 375] width 43 height 15
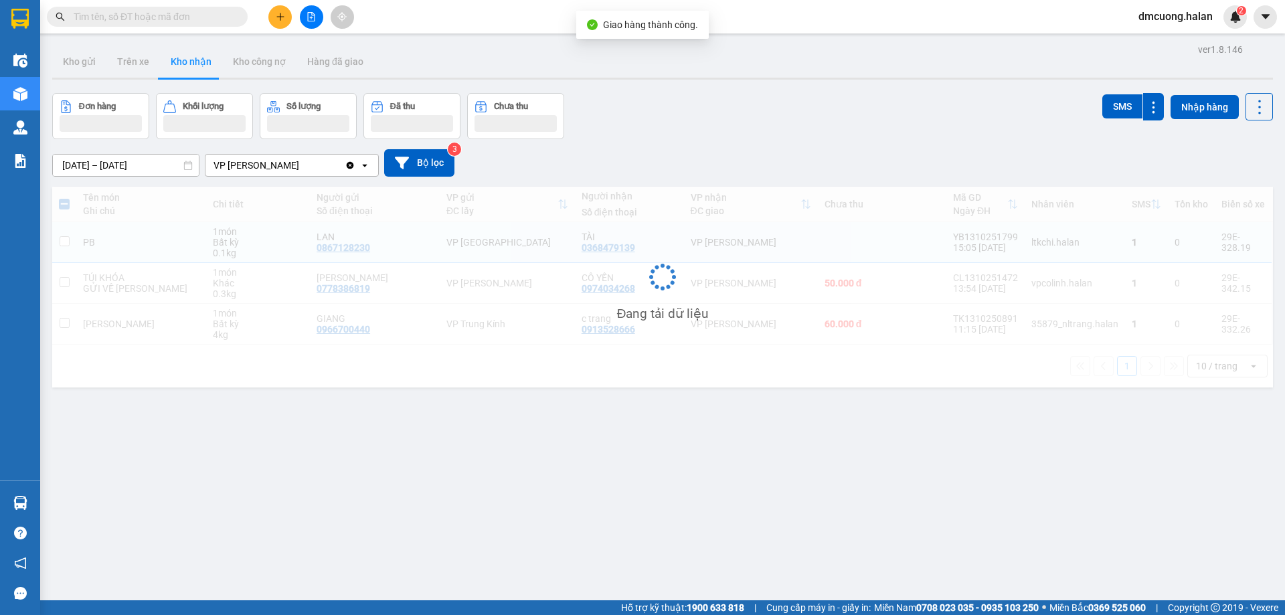
checkbox input "false"
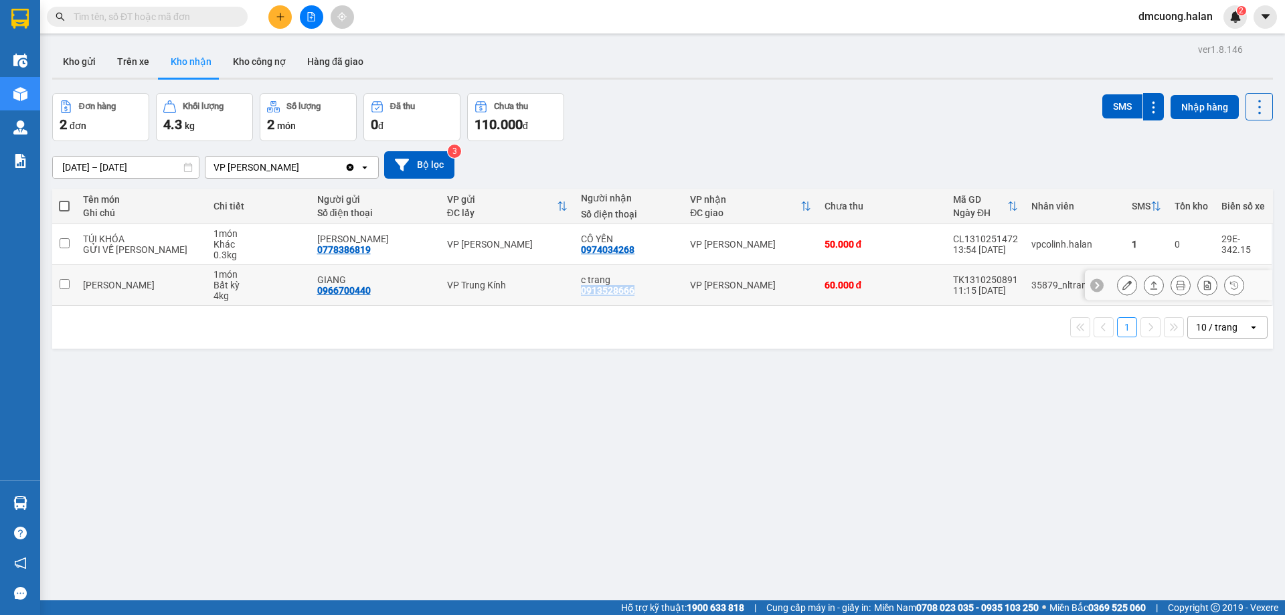
drag, startPoint x: 640, startPoint y: 286, endPoint x: 572, endPoint y: 296, distance: 68.9
click at [574, 296] on td "c trang 0913528666" at bounding box center [628, 285] width 109 height 41
copy div "0913528666"
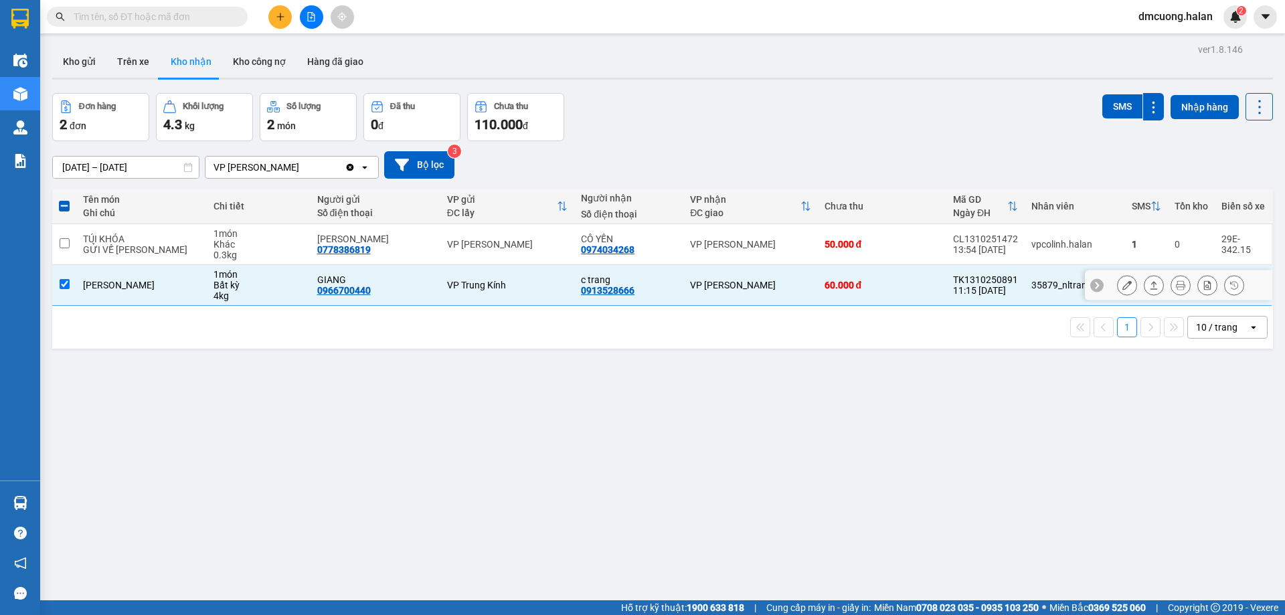
click at [115, 282] on div "[PERSON_NAME]" at bounding box center [141, 285] width 116 height 11
checkbox input "false"
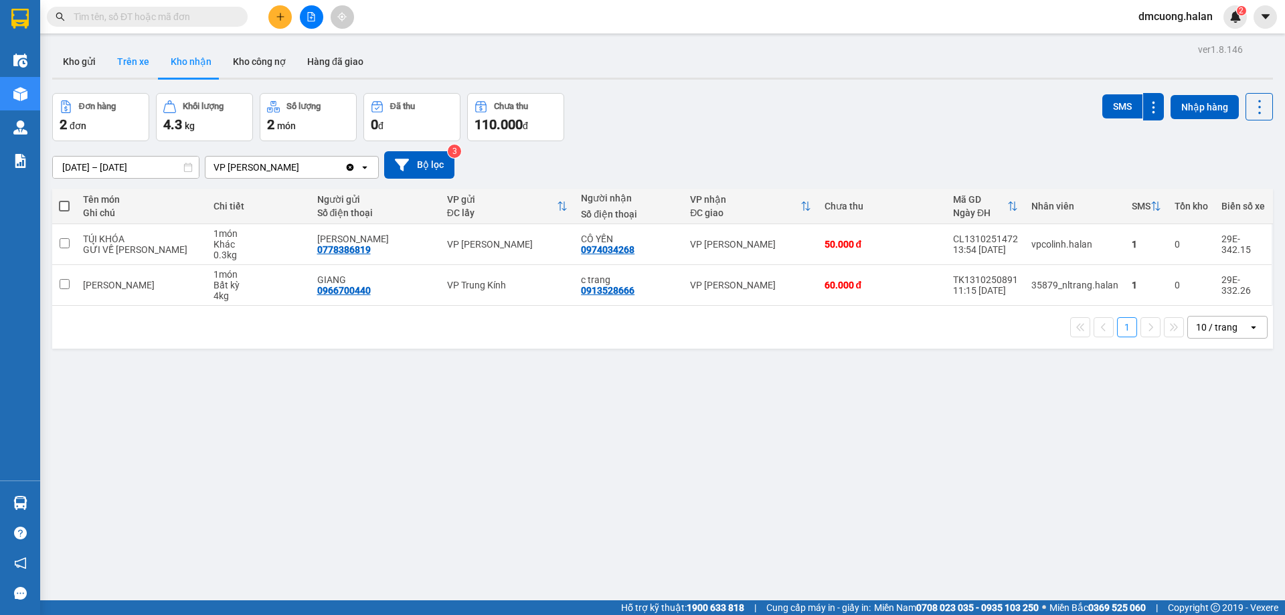
click at [140, 65] on button "Trên xe" at bounding box center [133, 61] width 54 height 32
type input "[DATE] – [DATE]"
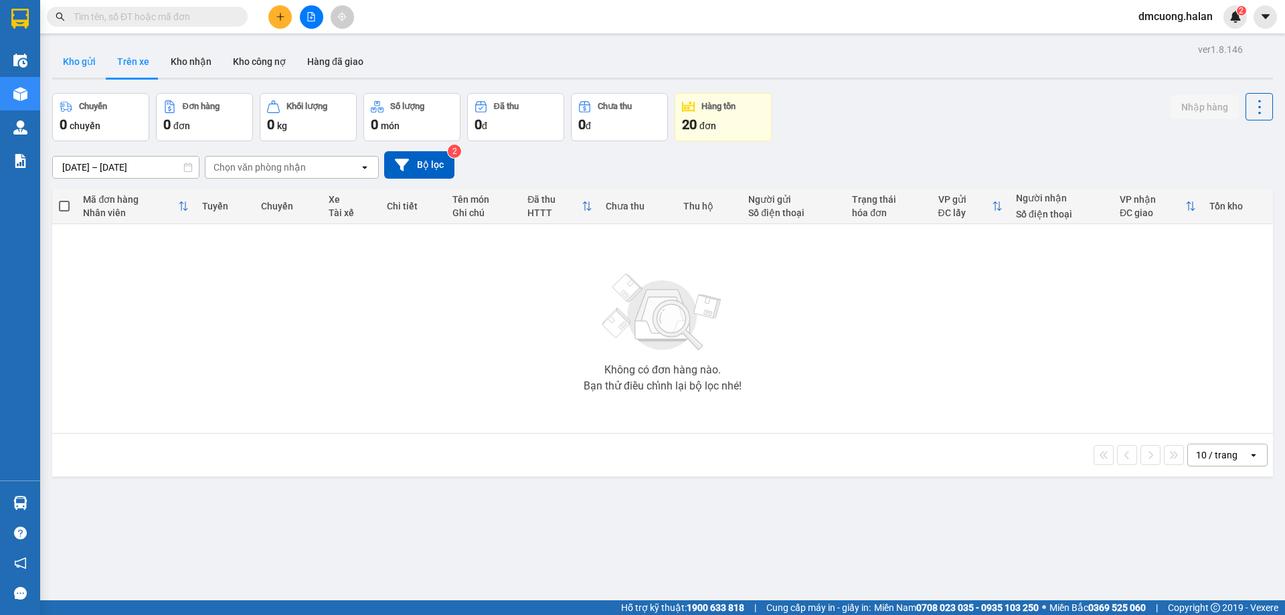
click at [90, 61] on button "Kho gửi" at bounding box center [79, 61] width 54 height 32
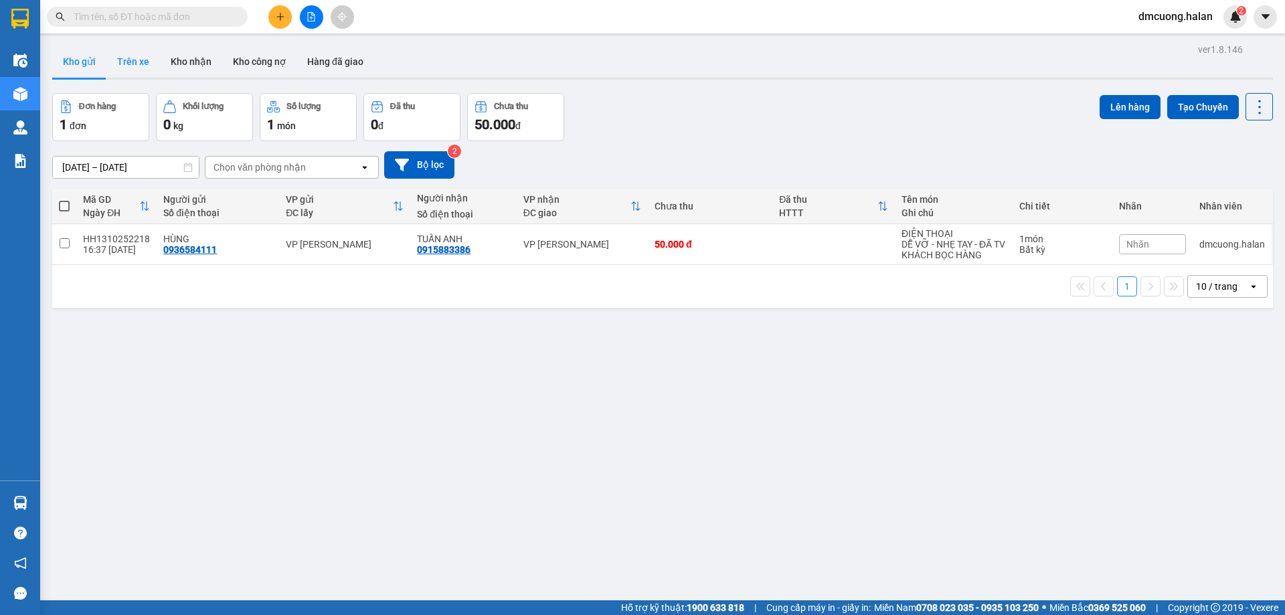
click at [123, 60] on button "Trên xe" at bounding box center [133, 61] width 54 height 32
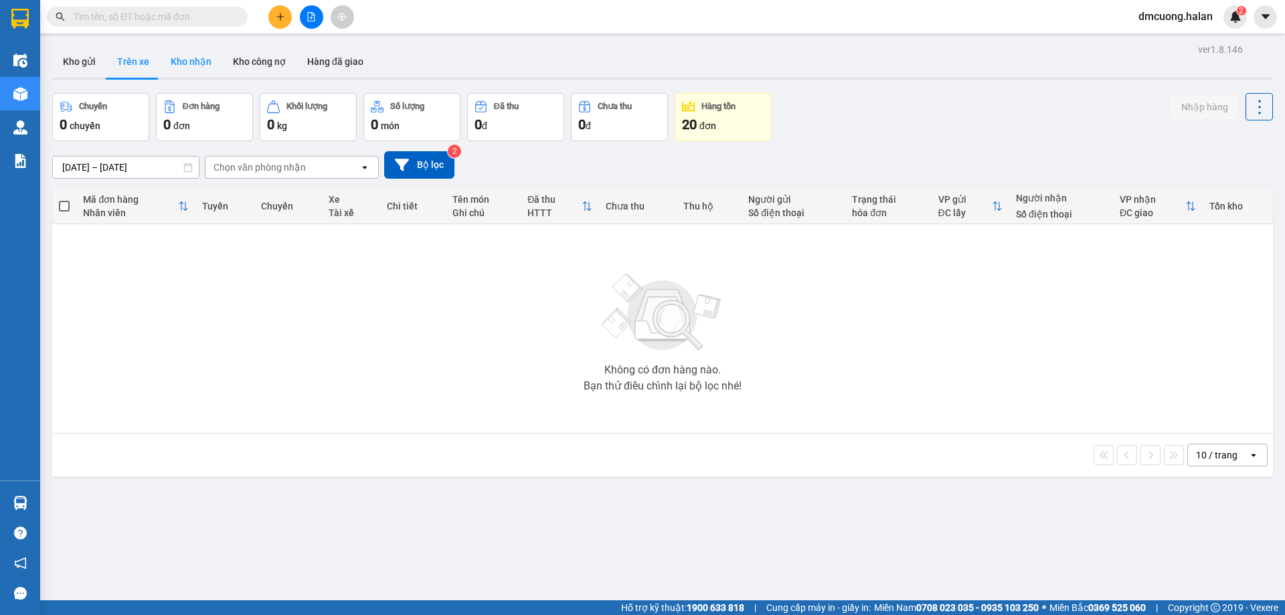
click at [200, 56] on button "Kho nhận" at bounding box center [191, 61] width 62 height 32
type input "[DATE] – [DATE]"
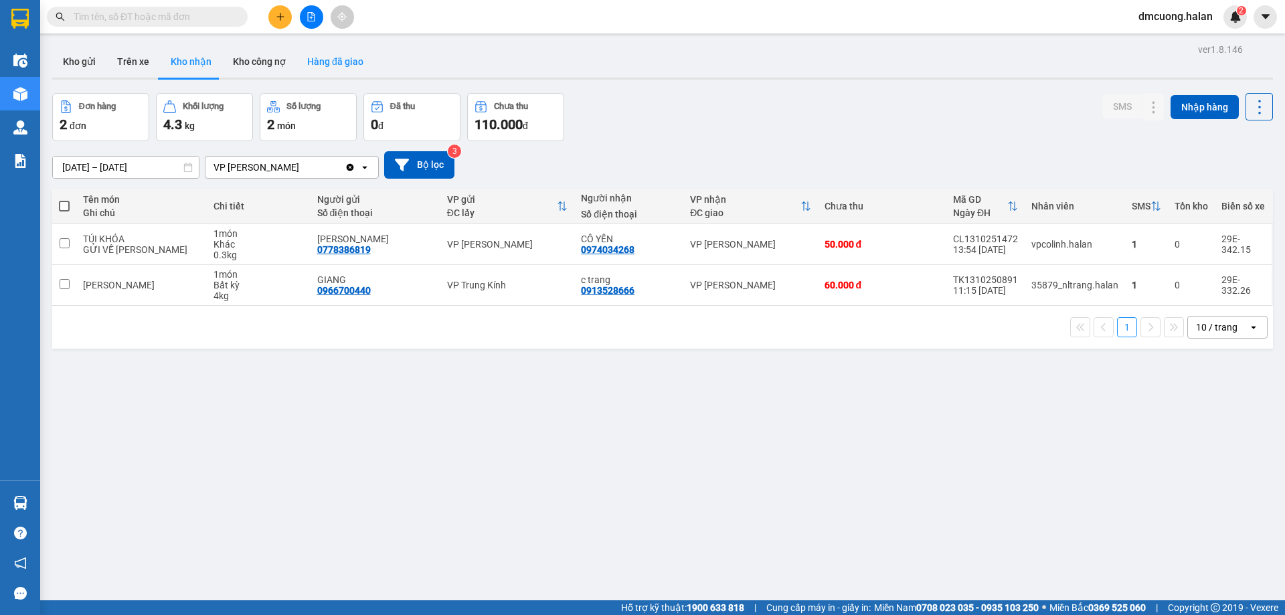
click at [339, 58] on button "Hàng đã giao" at bounding box center [335, 61] width 78 height 32
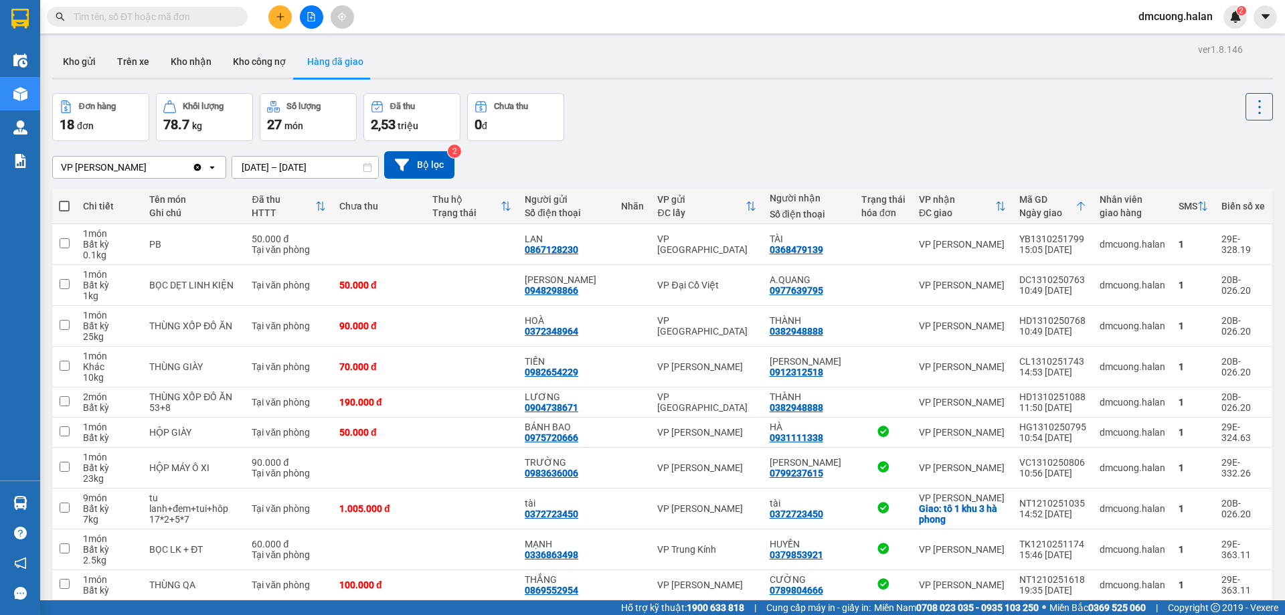
click at [288, 169] on input "11/10/2025 – 13/10/2025" at bounding box center [305, 167] width 146 height 21
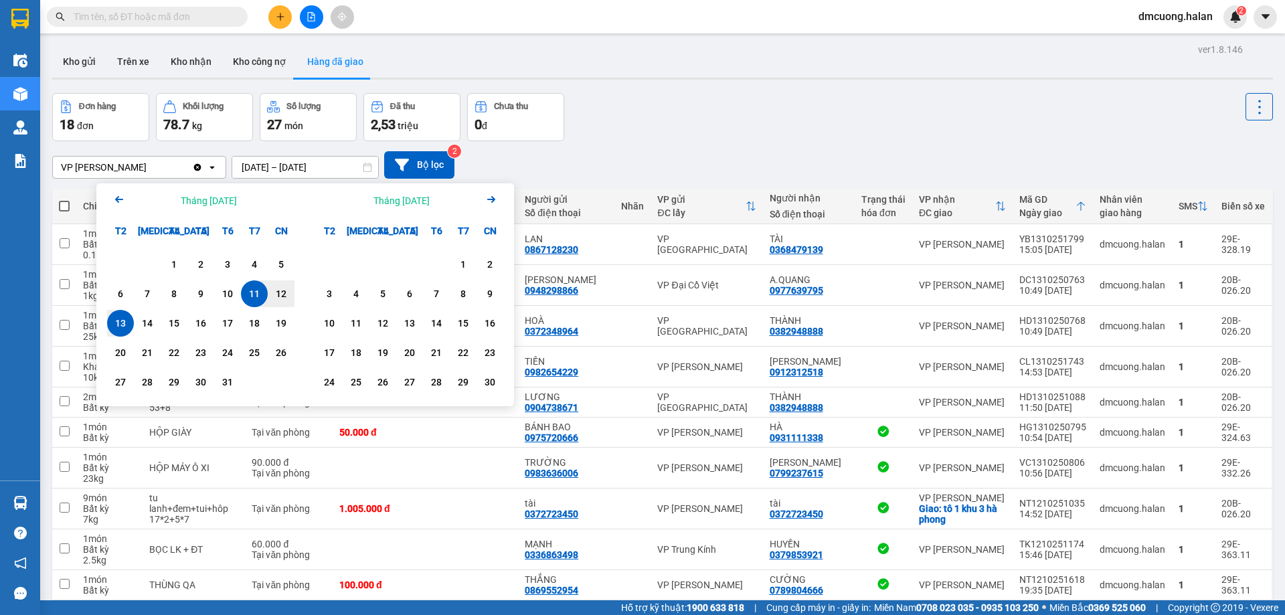
click at [120, 324] on div "13" at bounding box center [120, 323] width 19 height 16
type input "13/10/2025 – 13/10/2025"
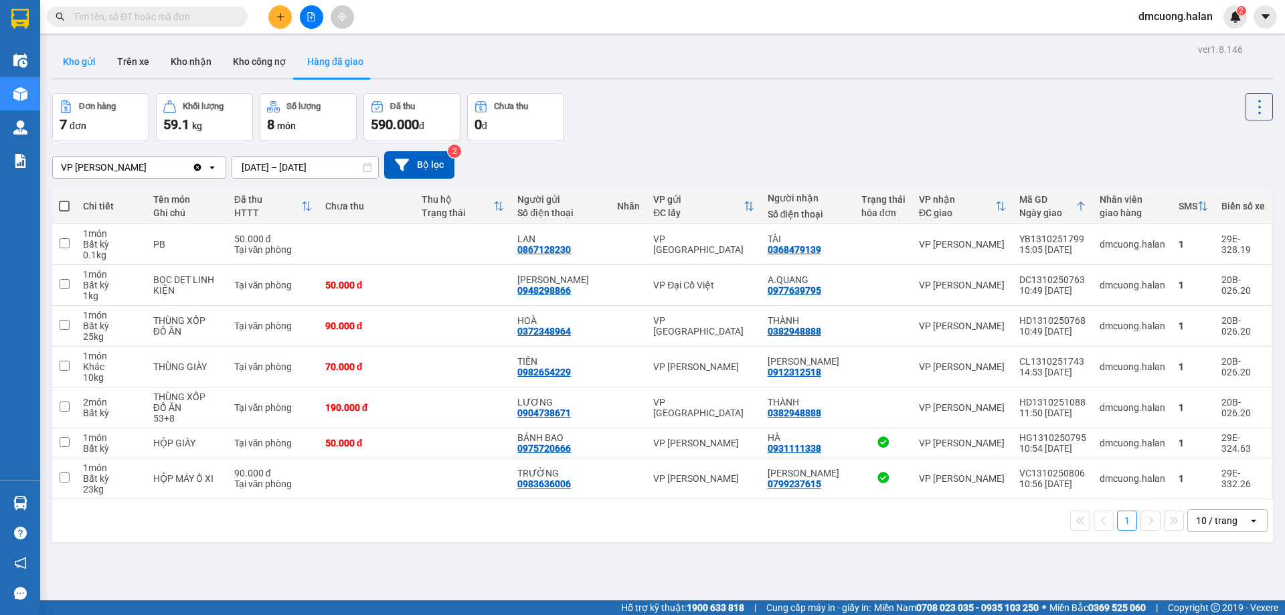
click at [83, 60] on button "Kho gửi" at bounding box center [79, 61] width 54 height 32
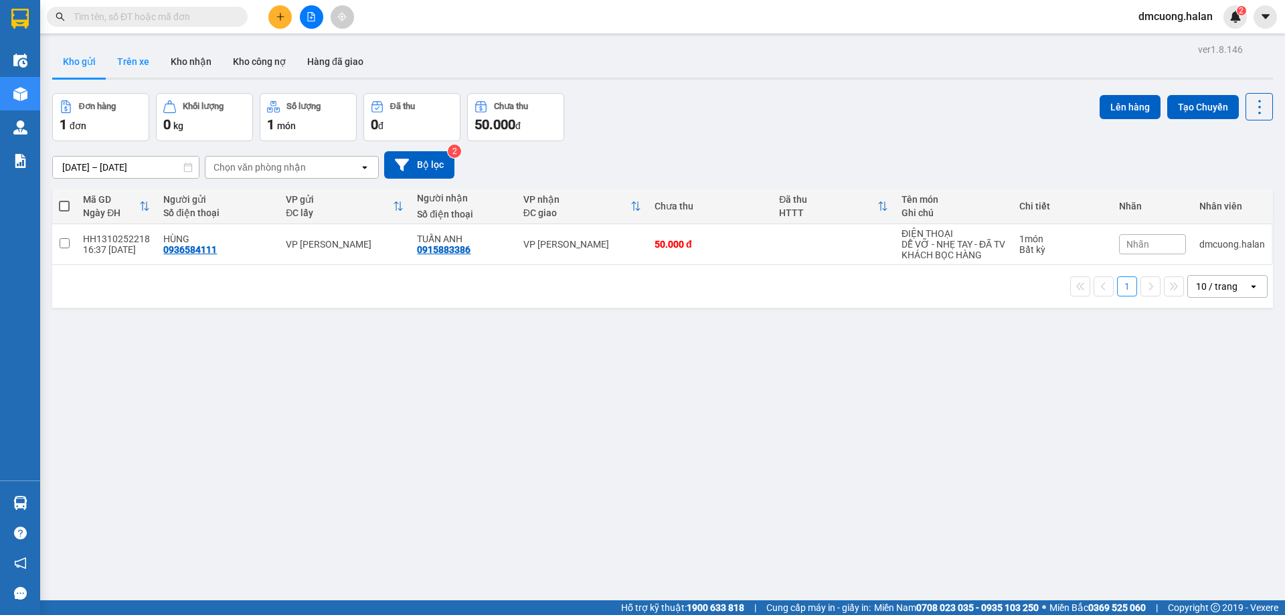
click at [121, 56] on button "Trên xe" at bounding box center [133, 61] width 54 height 32
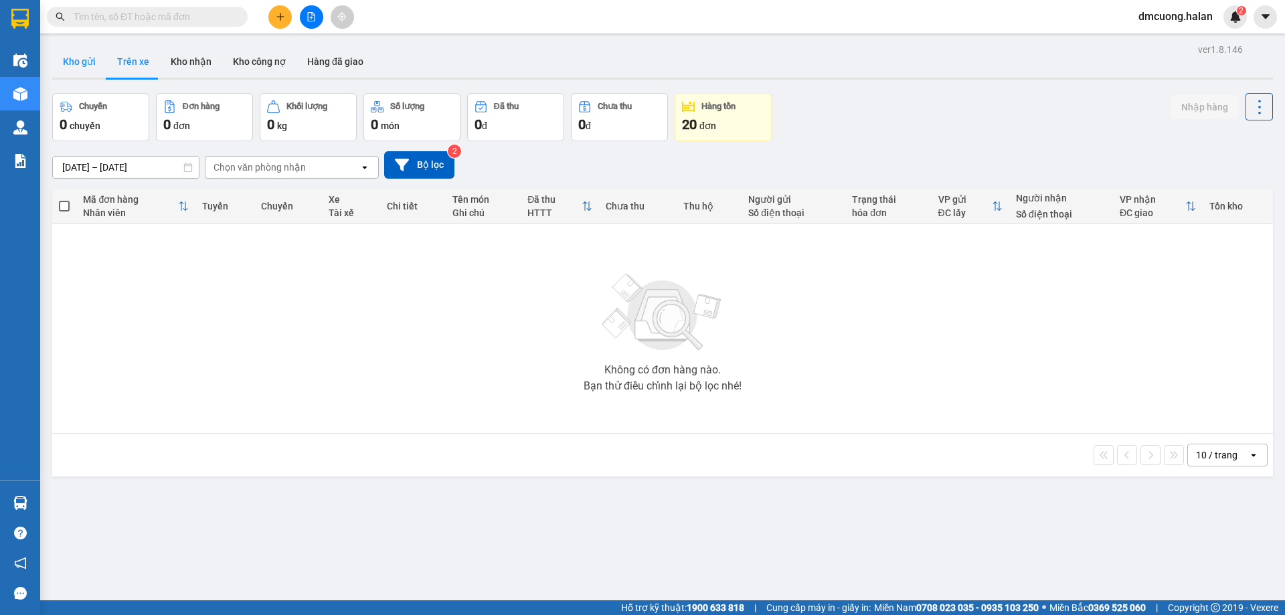
click at [90, 62] on button "Kho gửi" at bounding box center [79, 61] width 54 height 32
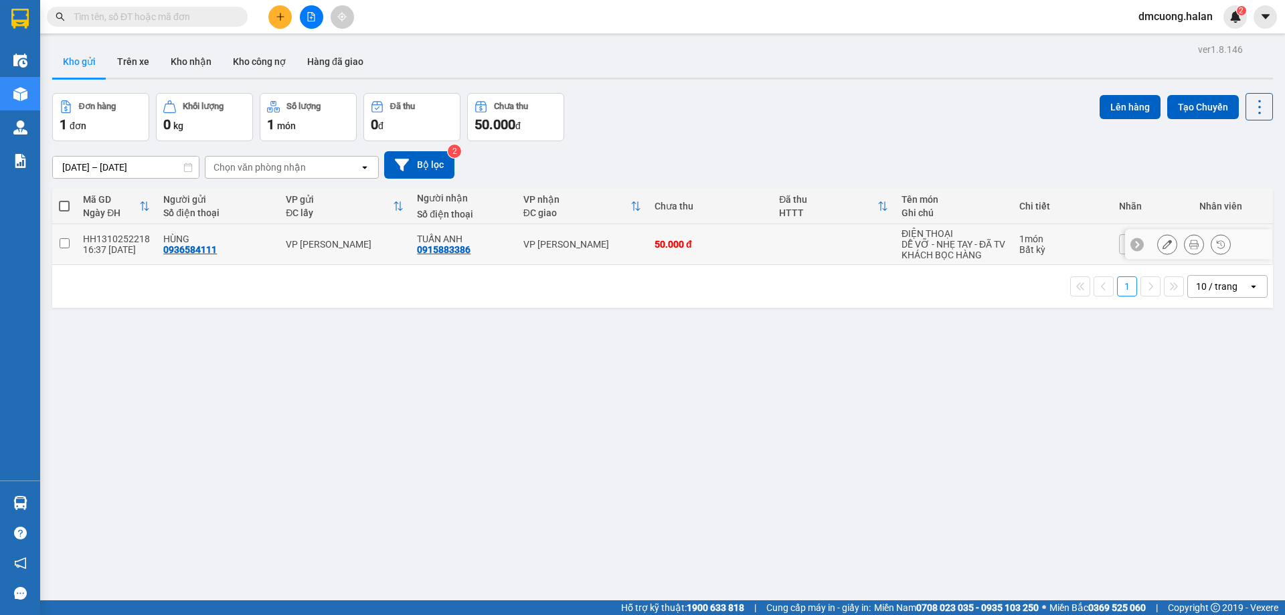
click at [1189, 246] on icon at bounding box center [1193, 244] width 9 height 9
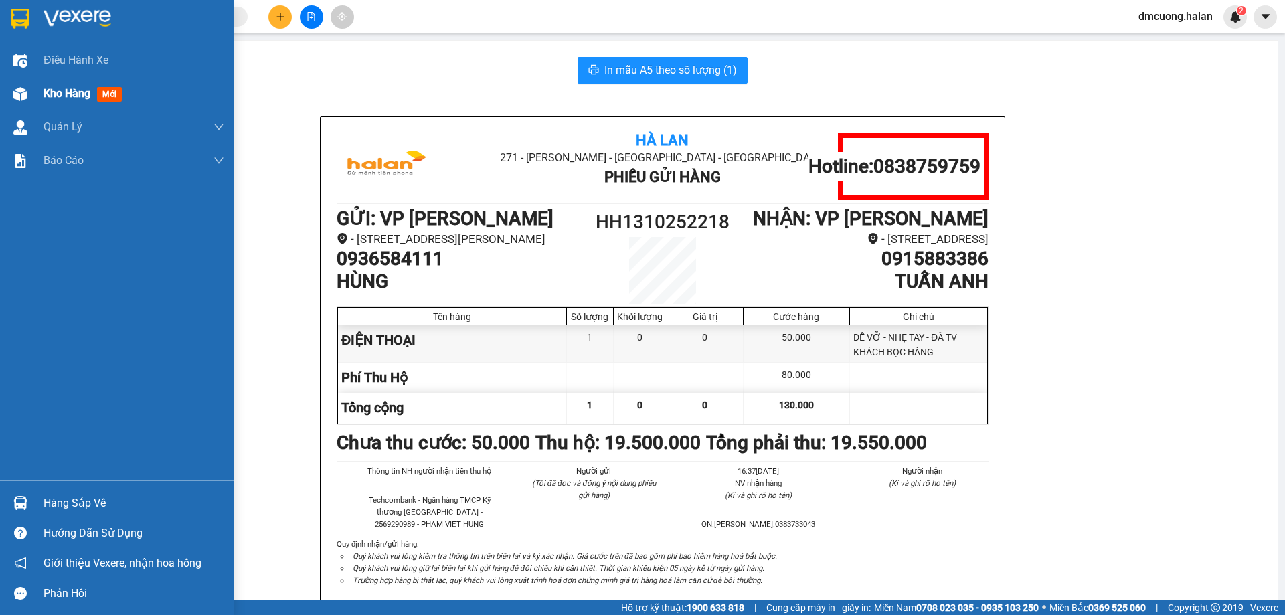
click at [26, 88] on img at bounding box center [20, 94] width 14 height 14
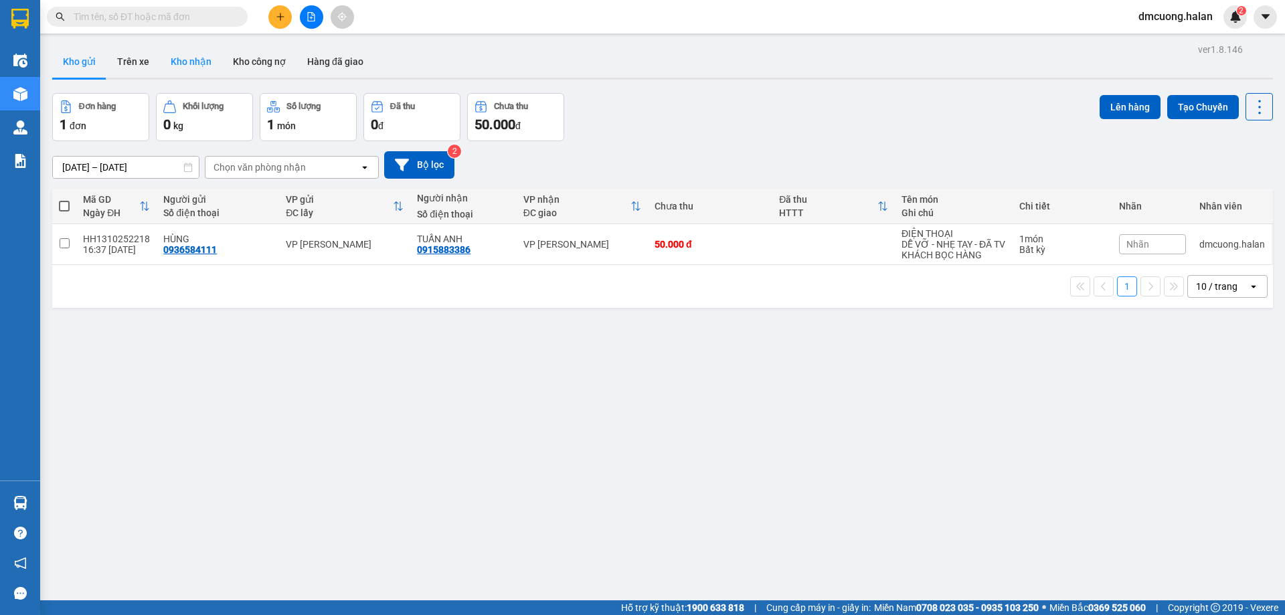
click at [211, 58] on button "Kho nhận" at bounding box center [191, 61] width 62 height 32
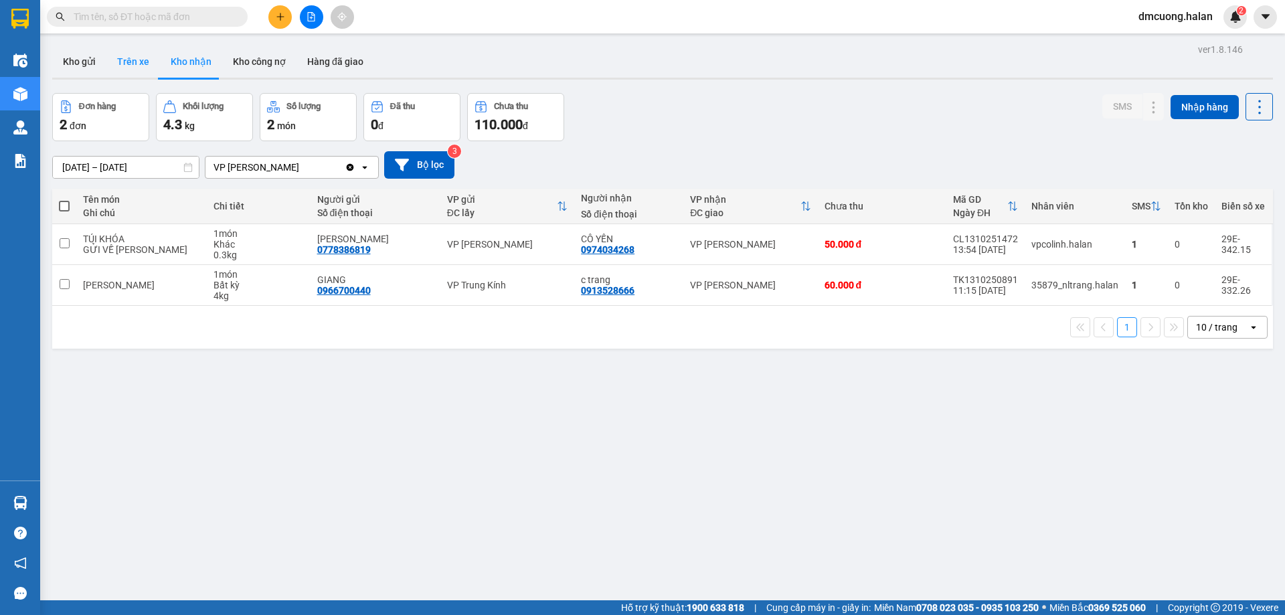
click at [115, 68] on button "Trên xe" at bounding box center [133, 61] width 54 height 32
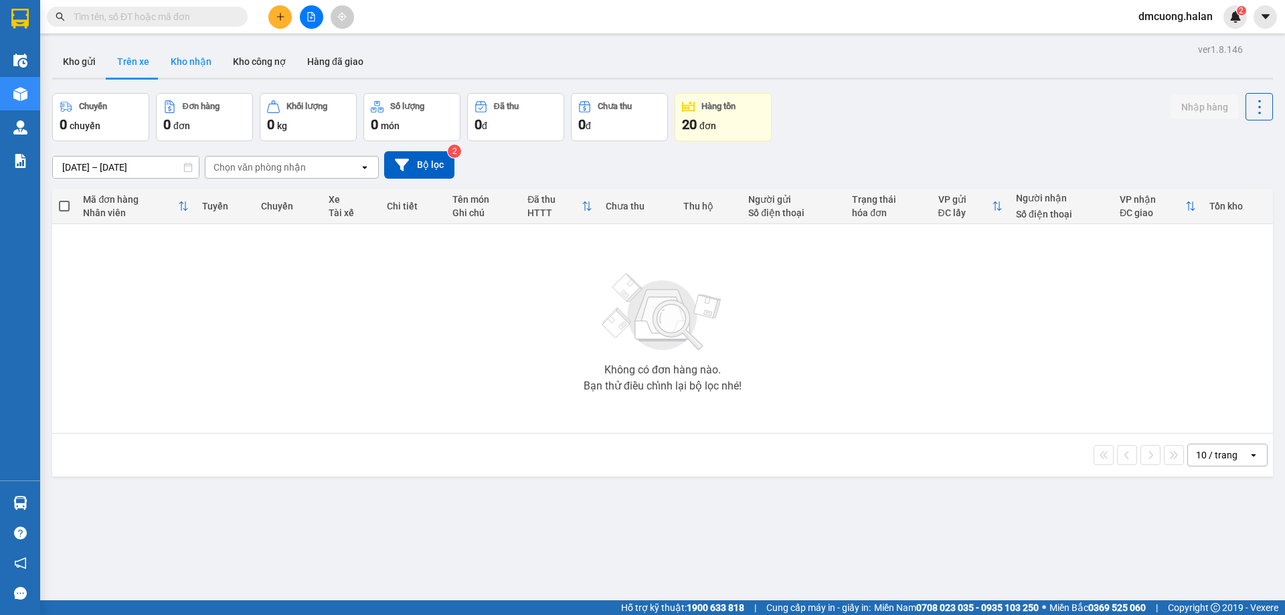
click at [195, 56] on button "Kho nhận" at bounding box center [191, 61] width 62 height 32
type input "[DATE] – [DATE]"
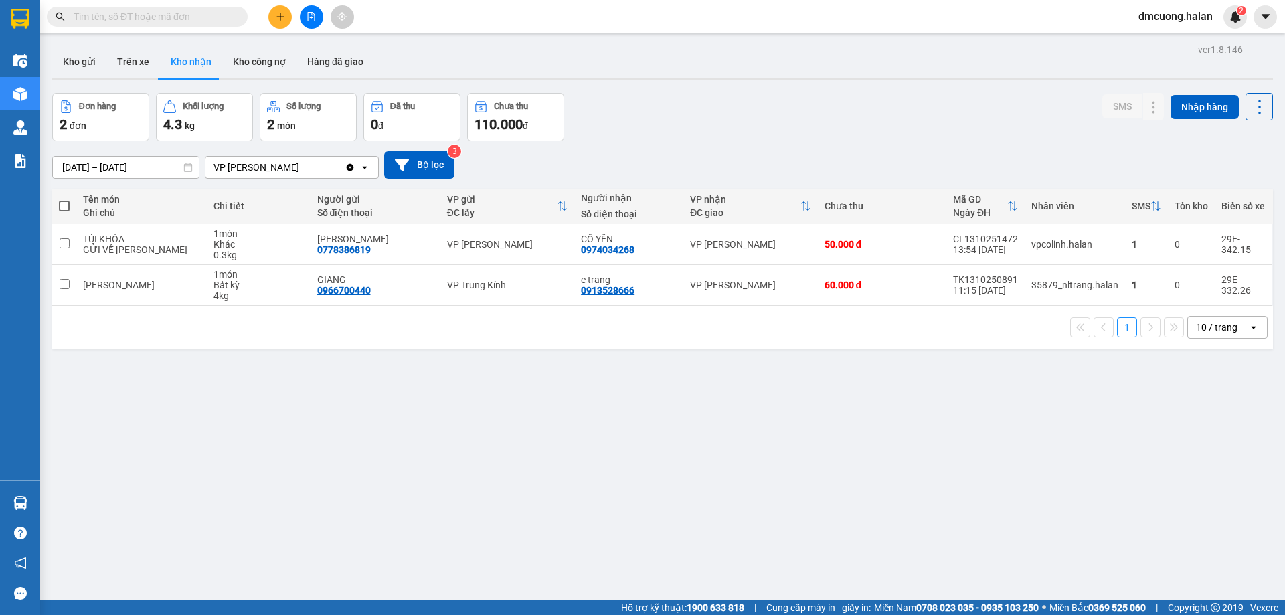
click at [702, 423] on div "ver 1.8.146 Kho gửi Trên xe Kho nhận Kho công nợ Hàng đã giao Đơn hàng 2 đơn Kh…" at bounding box center [662, 347] width 1231 height 615
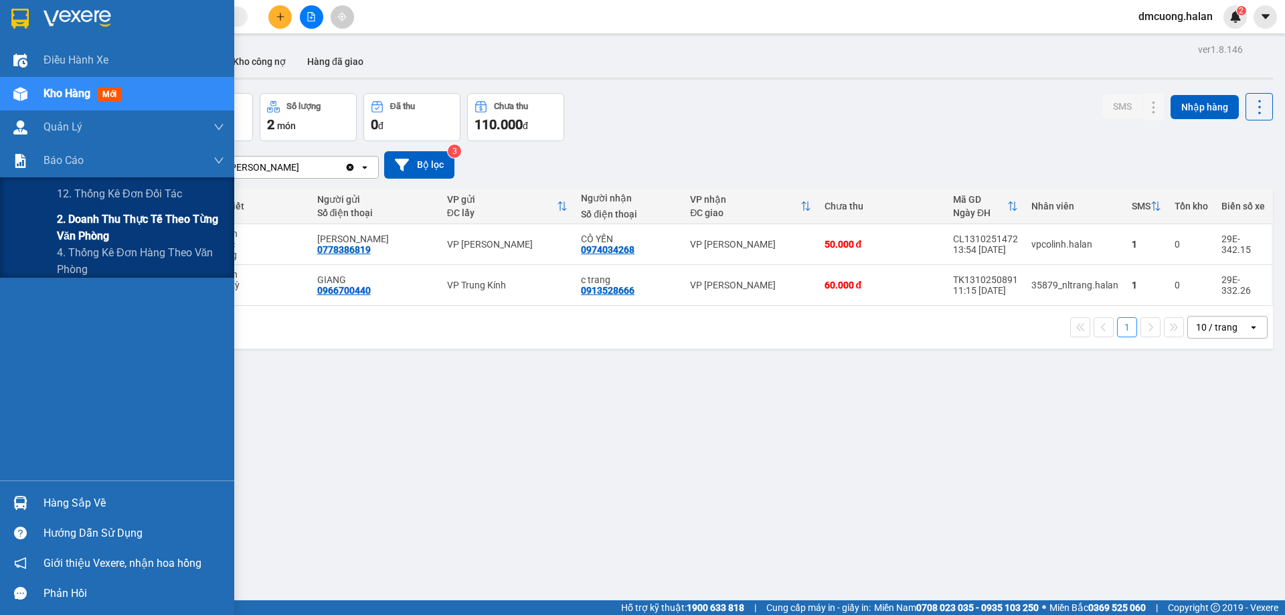
click at [108, 225] on span "2. Doanh thu thực tế theo từng văn phòng" at bounding box center [140, 227] width 167 height 33
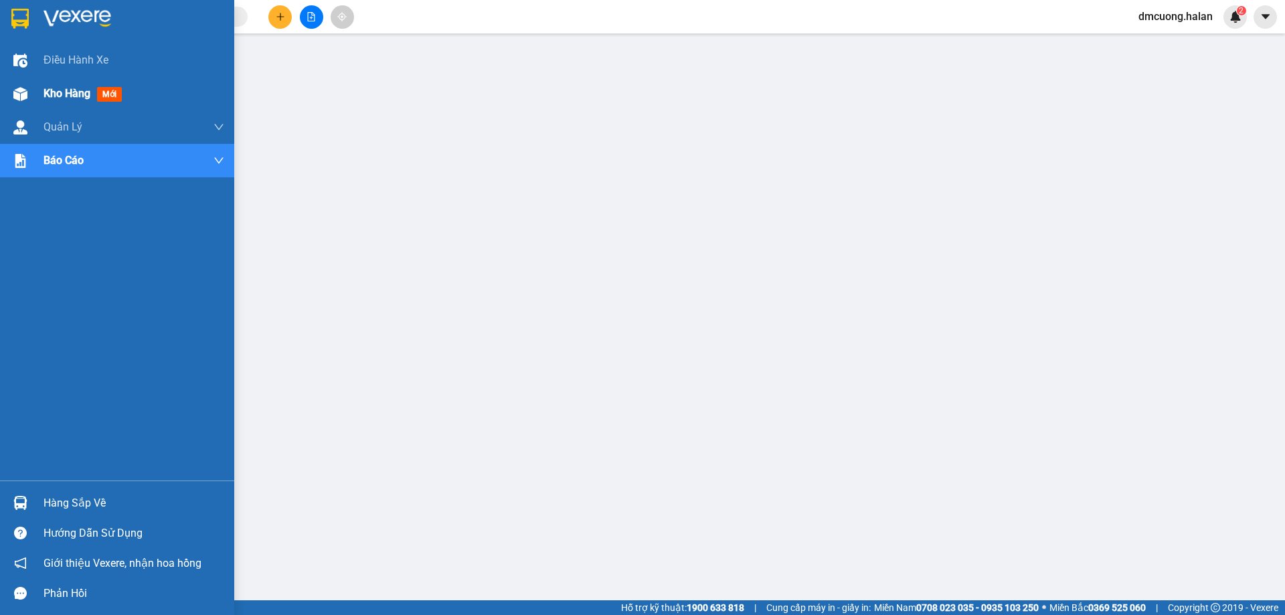
click at [44, 96] on span "Kho hàng" at bounding box center [66, 93] width 47 height 13
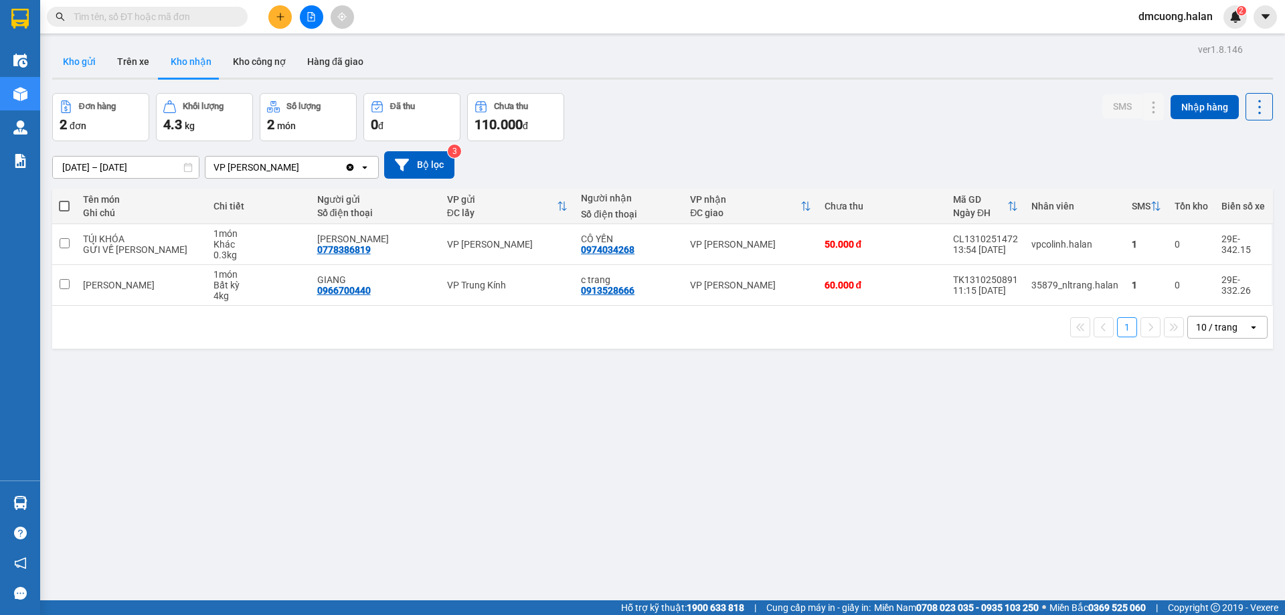
click at [86, 53] on button "Kho gửi" at bounding box center [79, 61] width 54 height 32
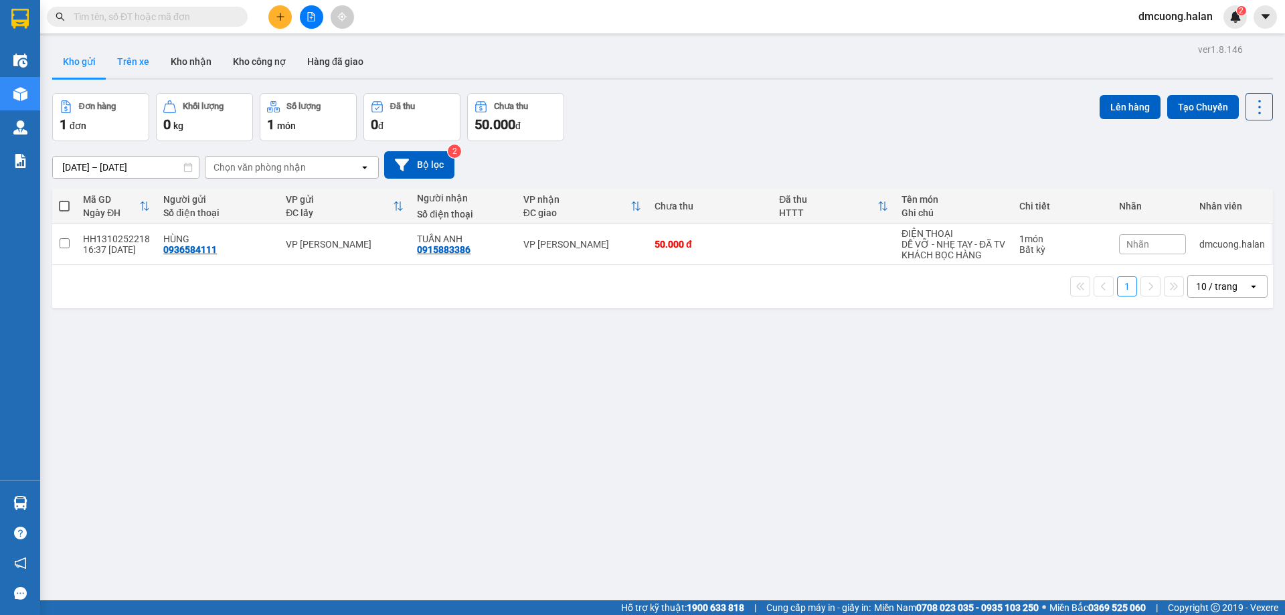
click at [136, 58] on button "Trên xe" at bounding box center [133, 61] width 54 height 32
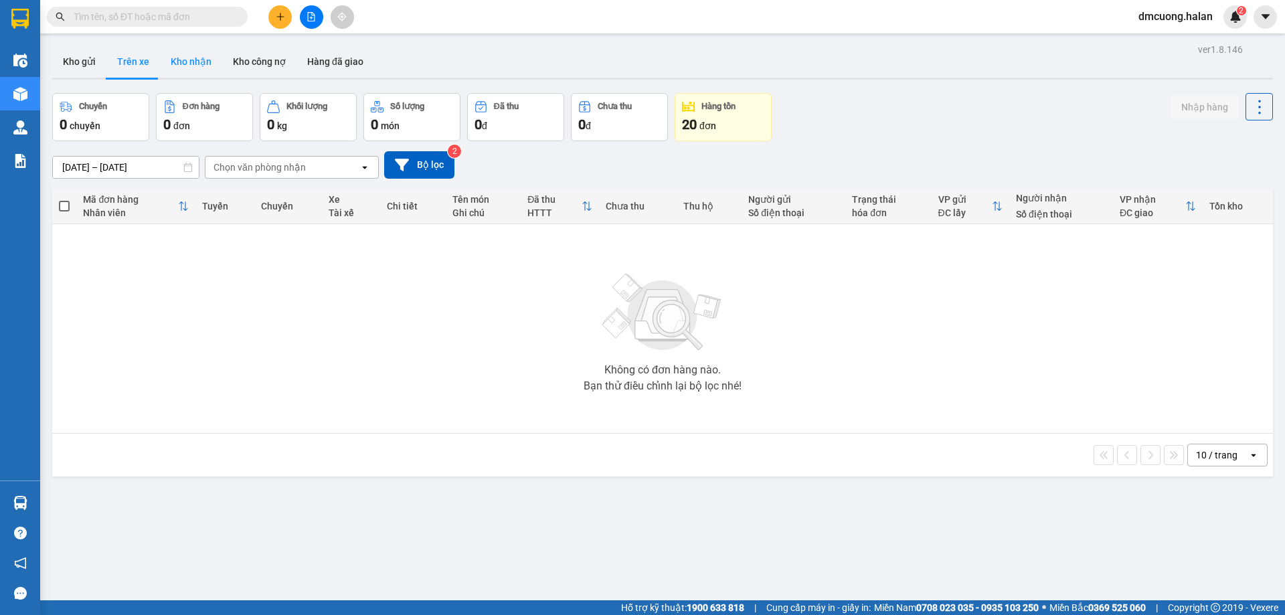
click at [173, 58] on button "Kho nhận" at bounding box center [191, 61] width 62 height 32
type input "[DATE] – [DATE]"
